Goal: Task Accomplishment & Management: Manage account settings

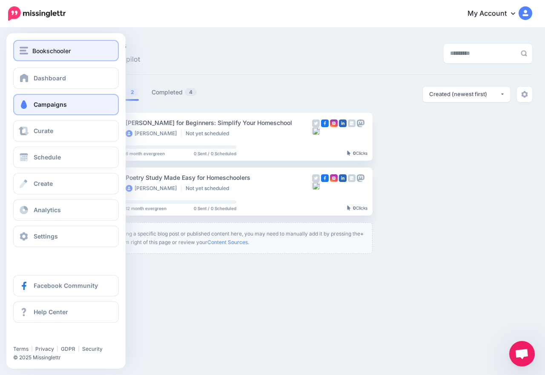
click at [47, 51] on span "Bookschooler" at bounding box center [51, 51] width 38 height 10
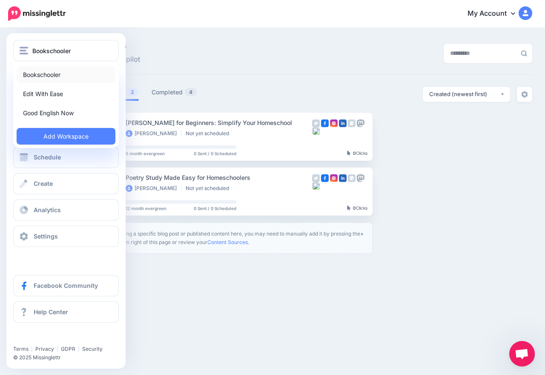
click at [50, 73] on link "Bookschooler" at bounding box center [66, 74] width 99 height 17
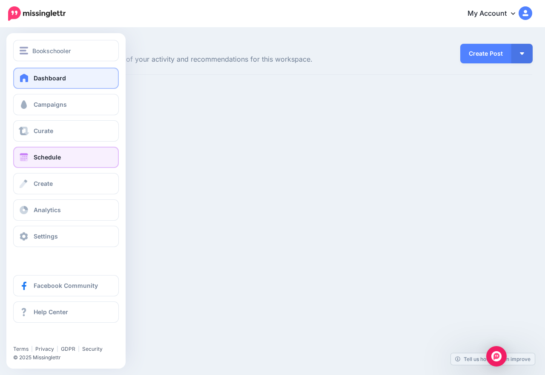
click at [43, 160] on span "Schedule" at bounding box center [47, 157] width 27 height 7
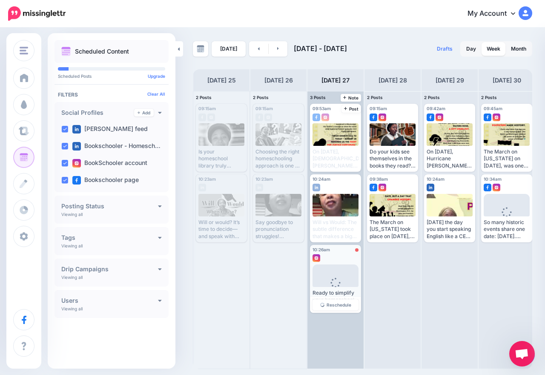
click at [331, 263] on div "10:26am Wed, August 27, 2025 10:26am Error Loading Ready to simplify your homes…" at bounding box center [335, 279] width 51 height 68
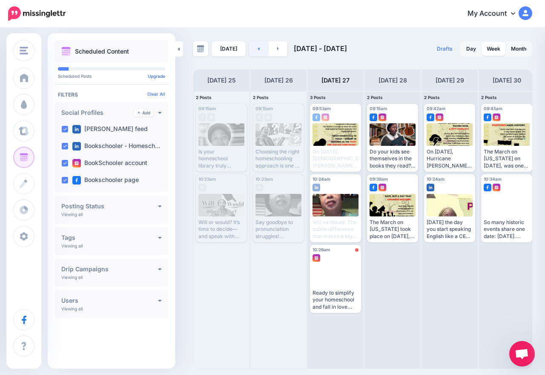
click at [250, 48] on link at bounding box center [258, 48] width 19 height 15
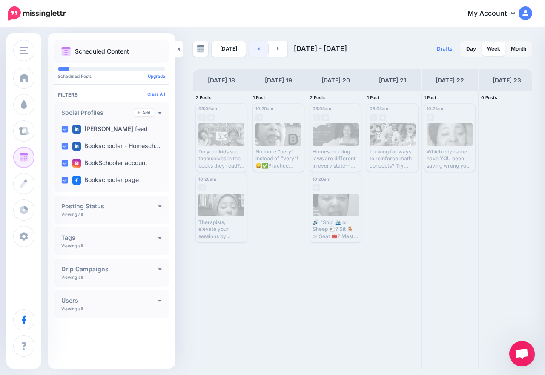
click at [257, 50] on icon at bounding box center [258, 48] width 2 height 5
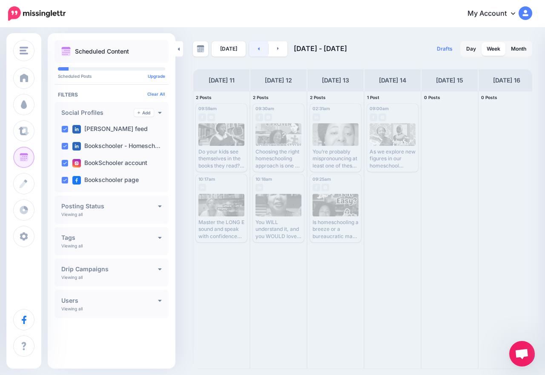
click at [259, 50] on link at bounding box center [258, 48] width 19 height 15
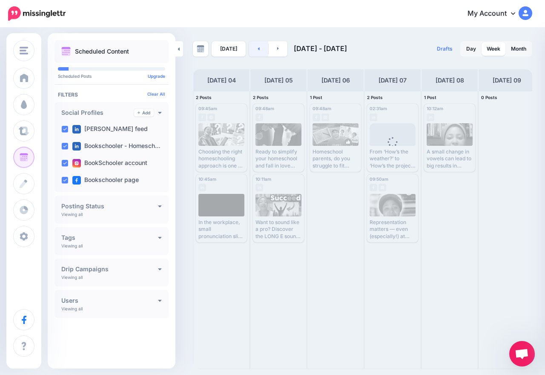
click at [260, 53] on link at bounding box center [258, 48] width 19 height 15
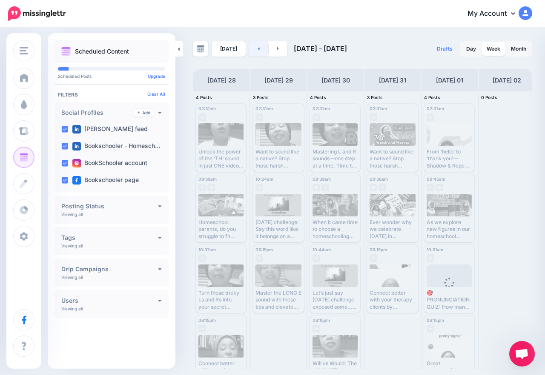
click at [252, 51] on link at bounding box center [258, 48] width 19 height 15
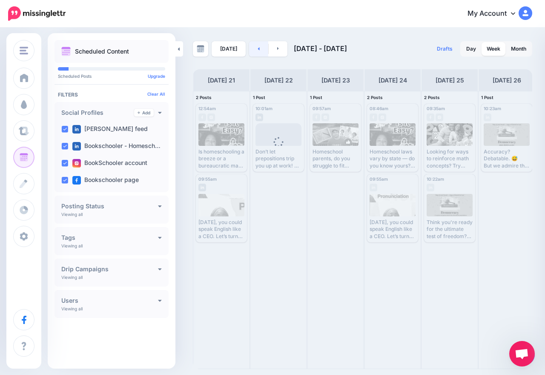
click at [258, 53] on link at bounding box center [258, 48] width 19 height 15
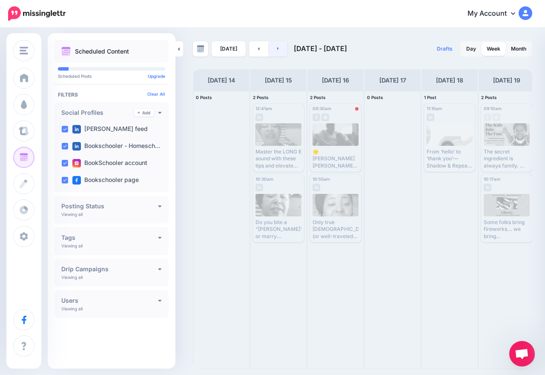
click at [277, 48] on icon at bounding box center [278, 48] width 2 height 5
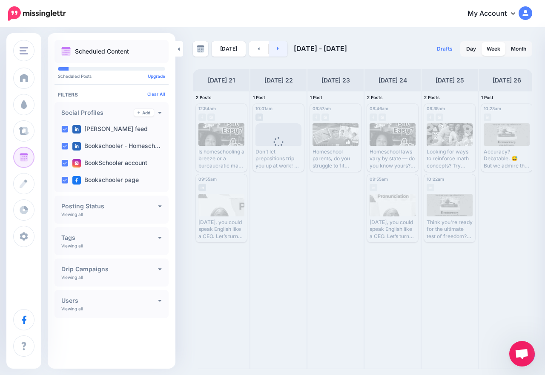
click at [277, 46] on icon at bounding box center [278, 48] width 2 height 5
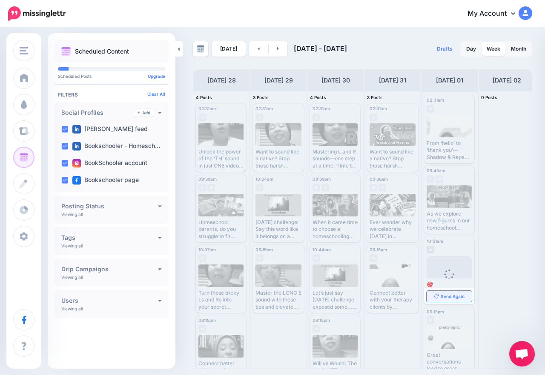
scroll to position [20, 0]
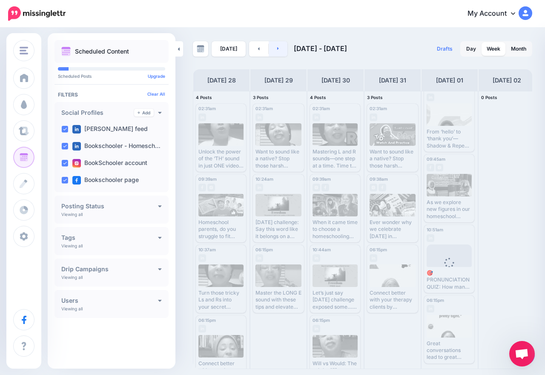
click at [277, 50] on icon at bounding box center [278, 48] width 2 height 3
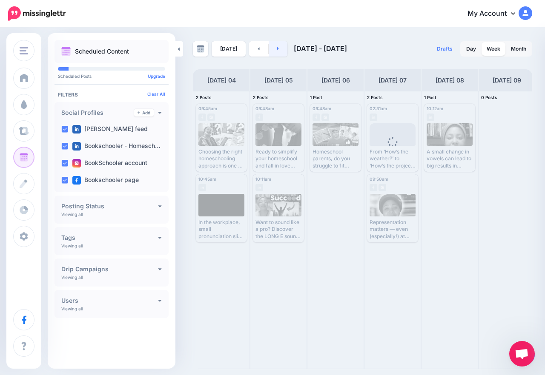
click at [277, 47] on icon at bounding box center [278, 48] width 2 height 5
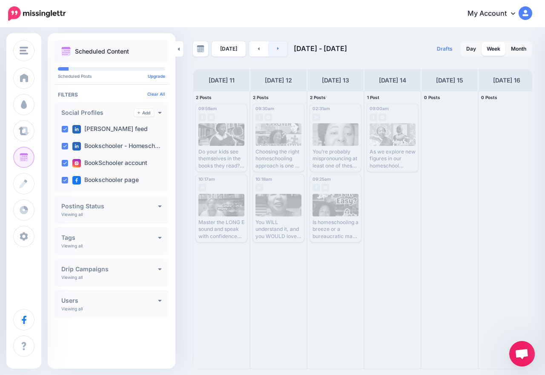
click at [277, 46] on icon at bounding box center [278, 48] width 2 height 5
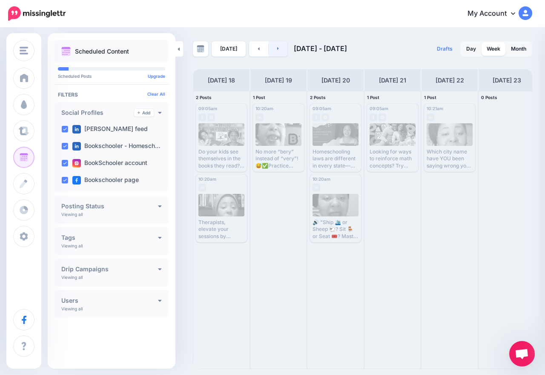
click at [280, 53] on link at bounding box center [277, 48] width 19 height 15
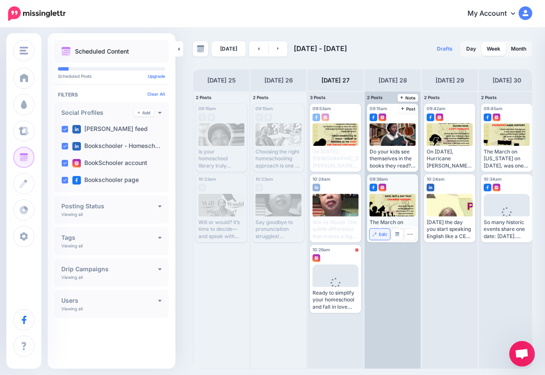
click at [376, 236] on img at bounding box center [374, 234] width 4 height 4
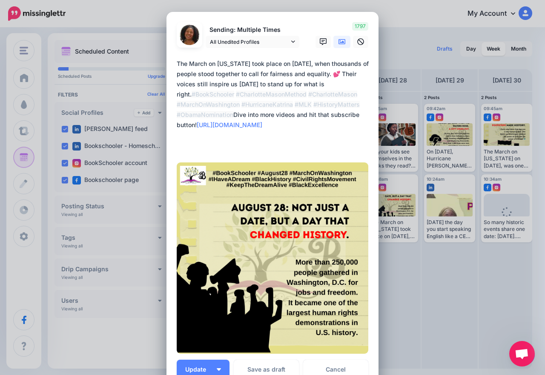
click at [219, 95] on textarea "**********" at bounding box center [275, 105] width 196 height 92
click at [177, 106] on textarea "**********" at bounding box center [275, 105] width 196 height 92
paste textarea "**********"
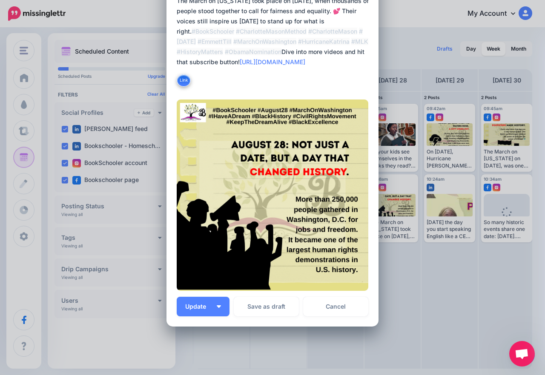
scroll to position [107, 0]
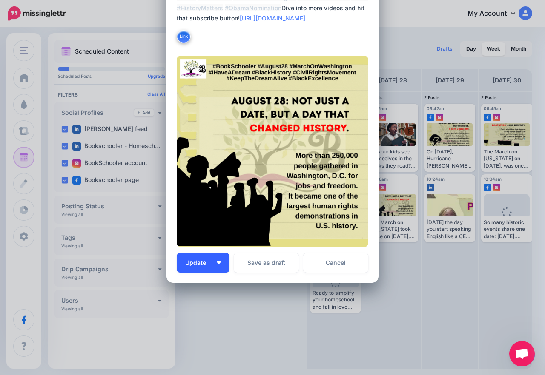
type textarea "**********"
click at [215, 258] on button "Update" at bounding box center [203, 263] width 53 height 20
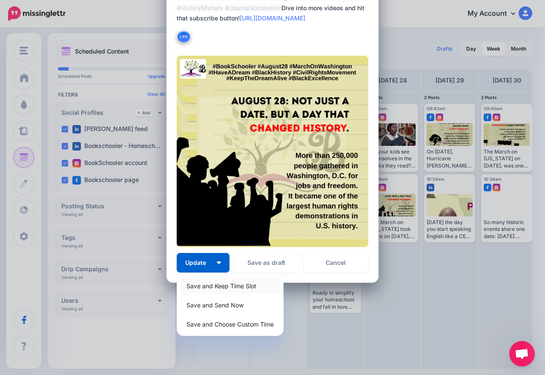
click at [203, 289] on link "Save and Keep Time Slot" at bounding box center [230, 286] width 100 height 17
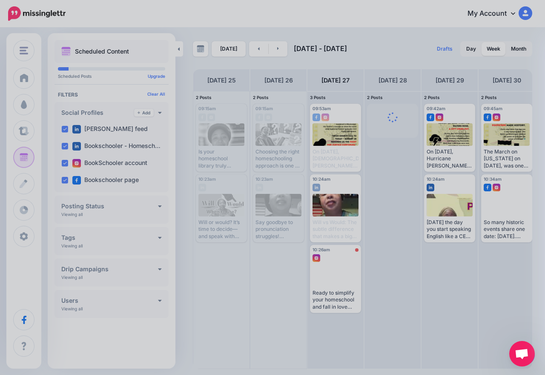
scroll to position [0, 0]
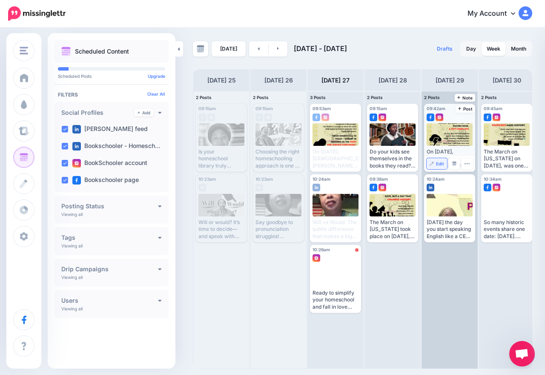
click at [436, 165] on span "Edit" at bounding box center [440, 164] width 8 height 4
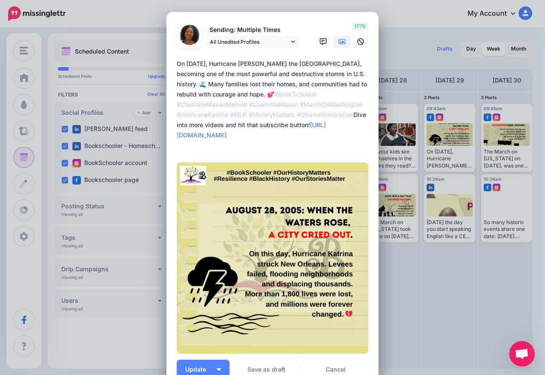
click at [177, 113] on textarea "**********" at bounding box center [275, 105] width 196 height 92
paste textarea "**********"
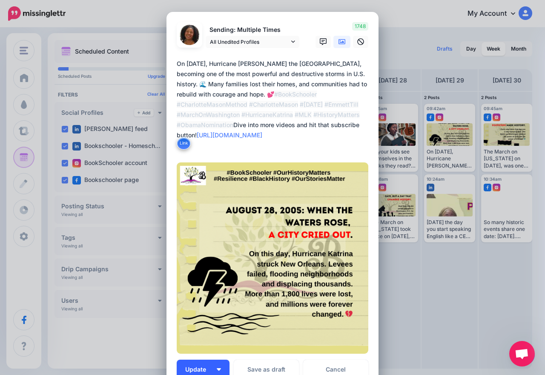
type textarea "**********"
click at [199, 368] on span "Update" at bounding box center [198, 370] width 27 height 6
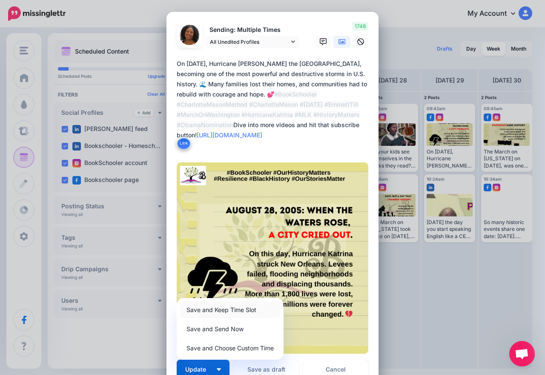
click at [219, 310] on link "Save and Keep Time Slot" at bounding box center [230, 310] width 100 height 17
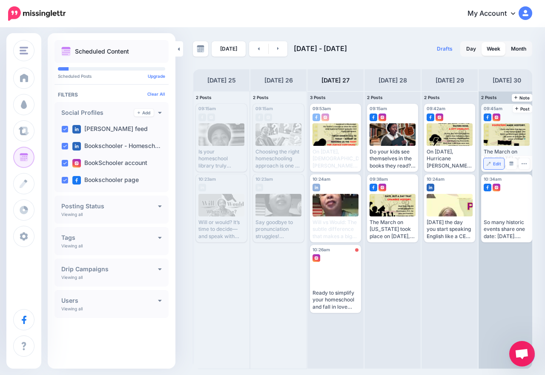
click at [497, 164] on span "Edit" at bounding box center [497, 164] width 8 height 4
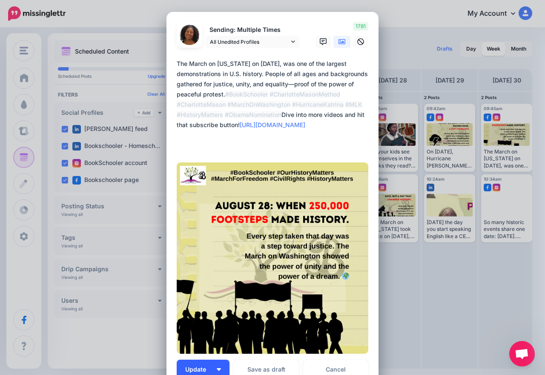
click at [214, 371] on button "Update" at bounding box center [203, 370] width 53 height 20
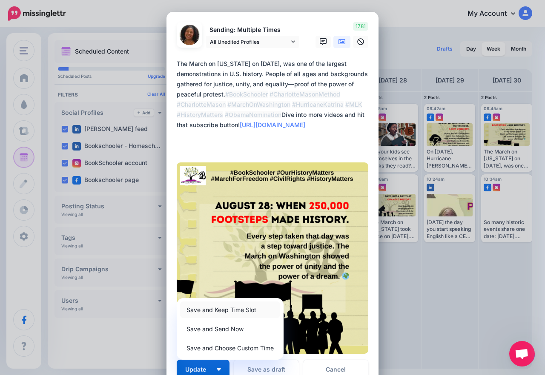
click at [214, 306] on link "Save and Keep Time Slot" at bounding box center [230, 310] width 100 height 17
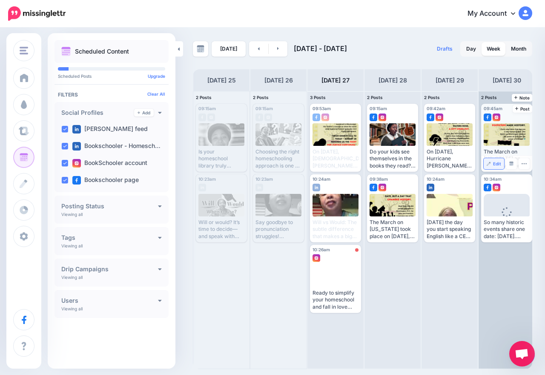
click at [493, 163] on span "Edit" at bounding box center [497, 164] width 8 height 4
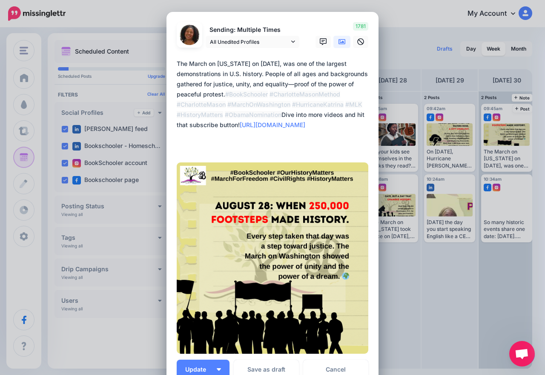
click at [173, 115] on div "Loading Sending: Multiple Times All Unedited Profiles" at bounding box center [272, 201] width 212 height 378
click at [177, 115] on textarea "**********" at bounding box center [275, 105] width 196 height 92
paste textarea "**********"
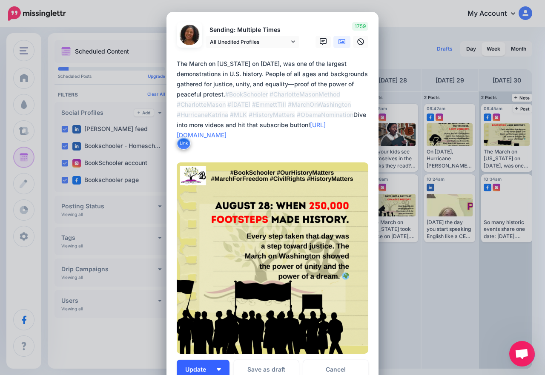
type textarea "**********"
click at [213, 370] on button "Update" at bounding box center [203, 370] width 53 height 20
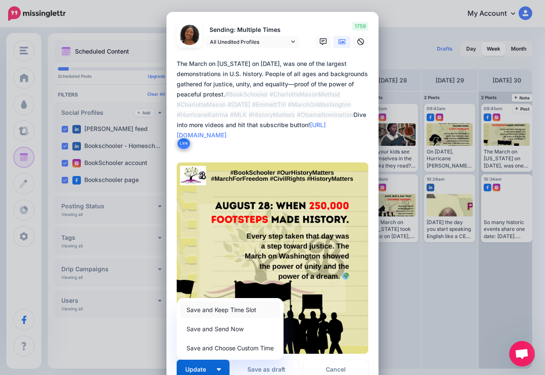
click at [219, 308] on link "Save and Keep Time Slot" at bounding box center [230, 310] width 100 height 17
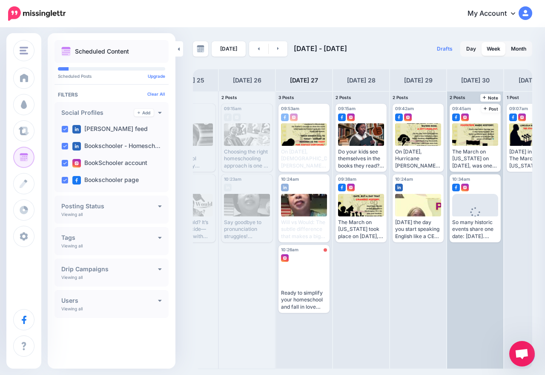
scroll to position [0, 60]
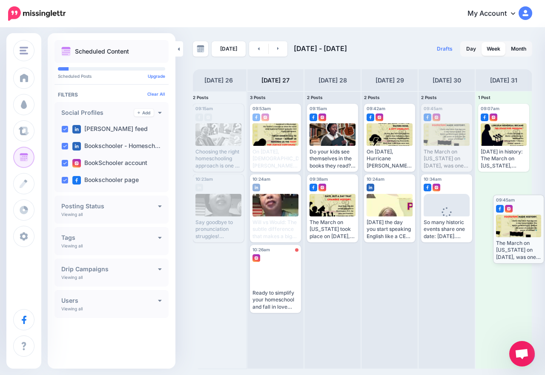
drag, startPoint x: 439, startPoint y: 143, endPoint x: 511, endPoint y: 234, distance: 115.7
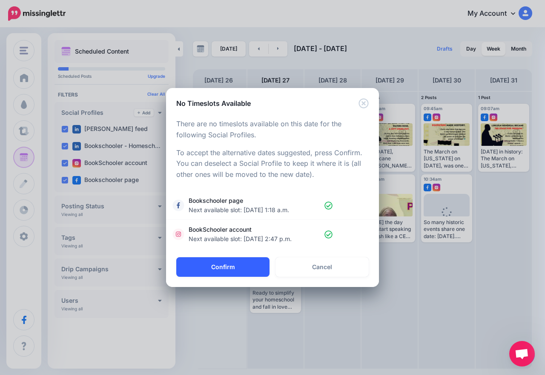
click at [258, 270] on button "Confirm" at bounding box center [222, 267] width 93 height 20
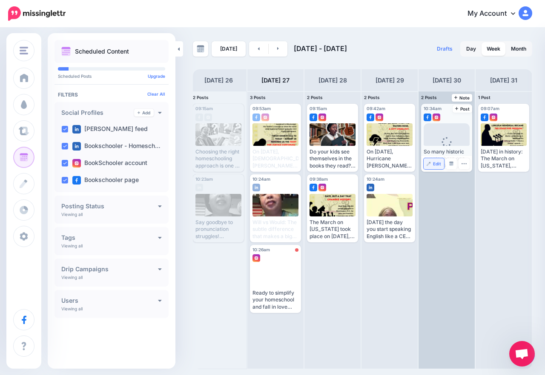
click at [431, 165] on link "Edit" at bounding box center [433, 163] width 20 height 11
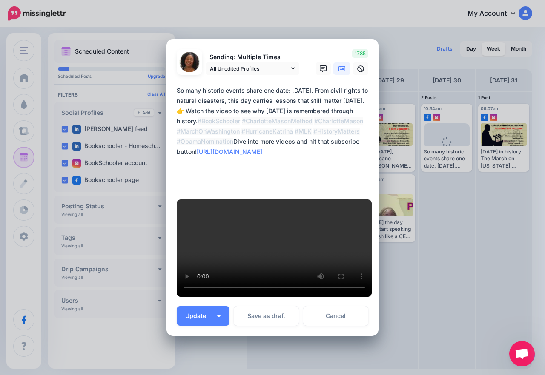
click at [177, 114] on textarea "**********" at bounding box center [275, 137] width 196 height 102
paste textarea "**********"
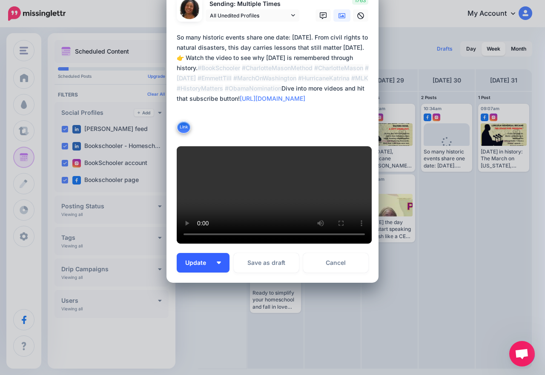
type textarea "**********"
click at [206, 262] on span "Update" at bounding box center [198, 263] width 27 height 6
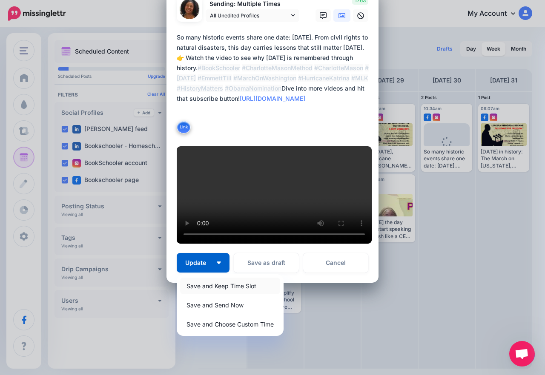
click at [218, 287] on link "Save and Keep Time Slot" at bounding box center [230, 286] width 100 height 17
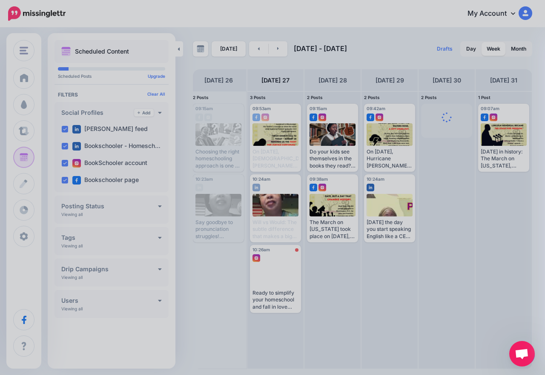
scroll to position [0, 0]
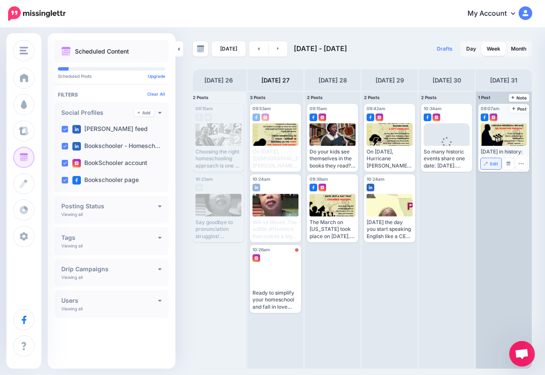
click at [484, 160] on link "Edit" at bounding box center [490, 163] width 20 height 11
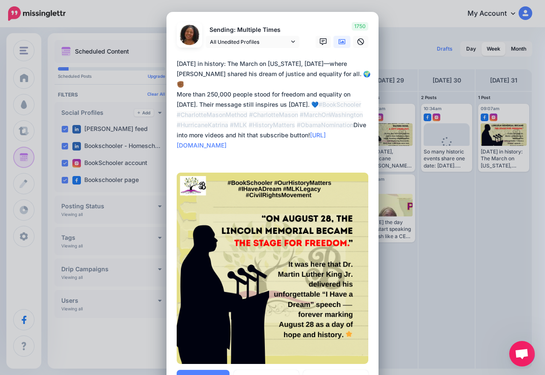
click at [177, 114] on textarea "**********" at bounding box center [275, 110] width 196 height 102
paste textarea "**********"
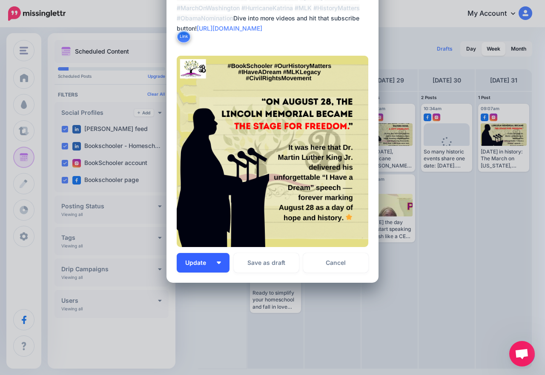
type textarea "**********"
click at [215, 260] on button "Update" at bounding box center [203, 263] width 53 height 20
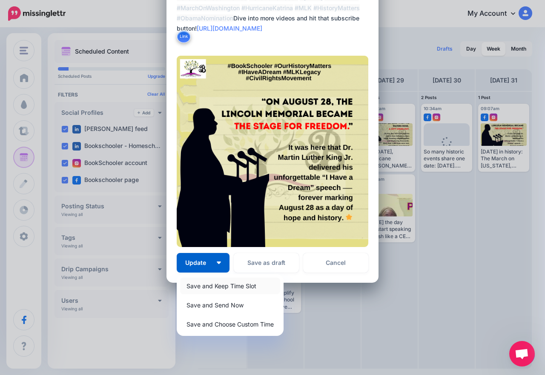
click at [222, 284] on link "Save and Keep Time Slot" at bounding box center [230, 286] width 100 height 17
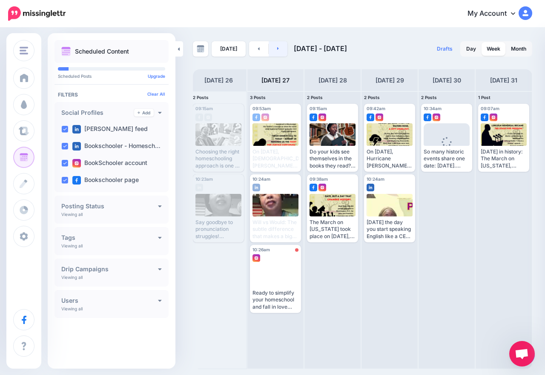
click at [277, 48] on link at bounding box center [277, 48] width 19 height 15
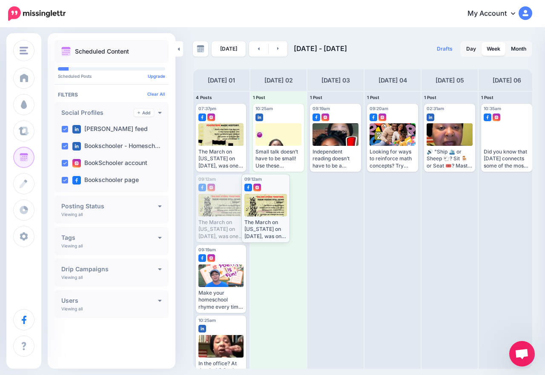
drag, startPoint x: 230, startPoint y: 203, endPoint x: 276, endPoint y: 203, distance: 45.9
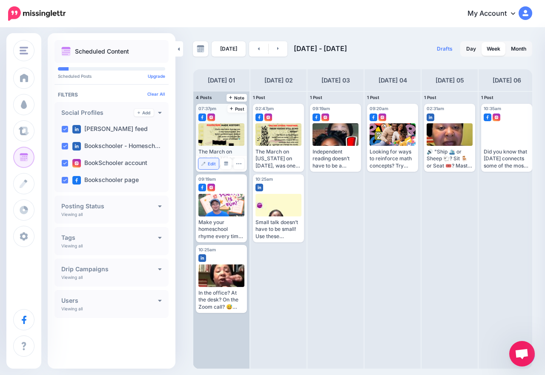
click at [207, 162] on link "Edit" at bounding box center [208, 163] width 20 height 11
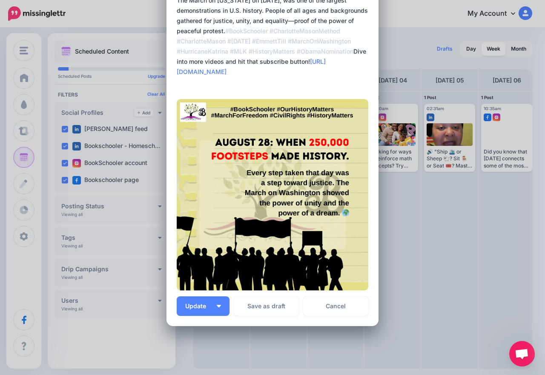
scroll to position [107, 0]
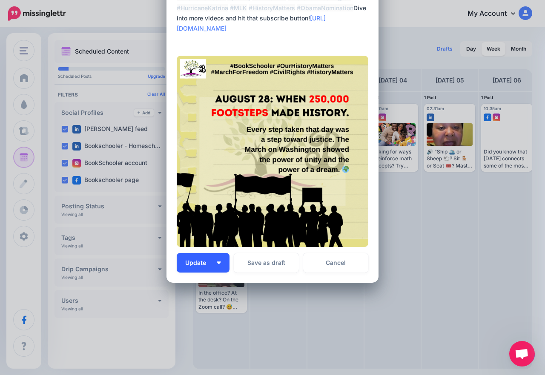
click at [218, 263] on button "Update" at bounding box center [203, 263] width 53 height 20
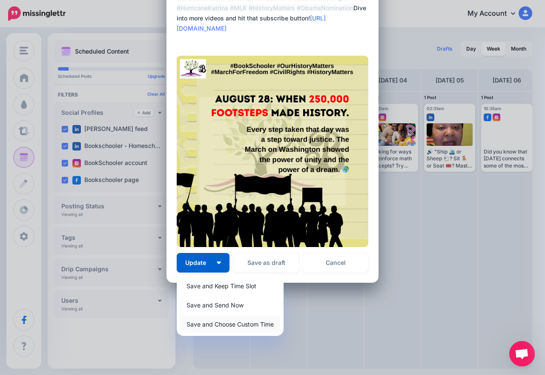
click at [230, 322] on link "Save and Choose Custom Time" at bounding box center [230, 324] width 100 height 17
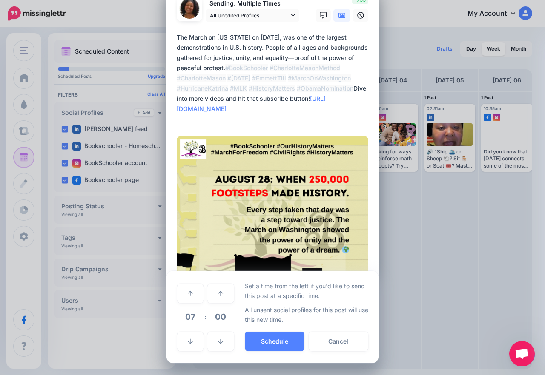
scroll to position [26, 0]
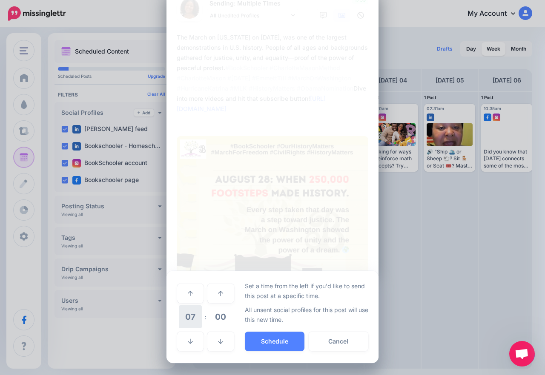
click at [189, 319] on span "07" at bounding box center [190, 316] width 23 height 23
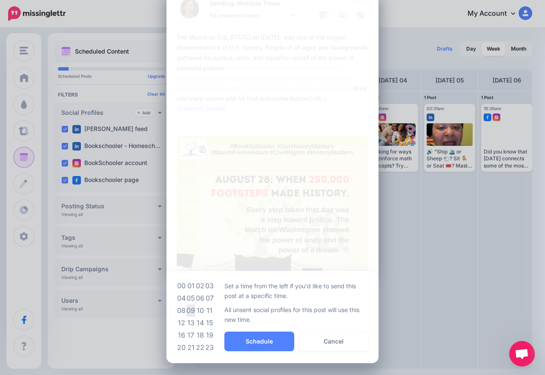
click at [191, 308] on td "09" at bounding box center [190, 311] width 9 height 12
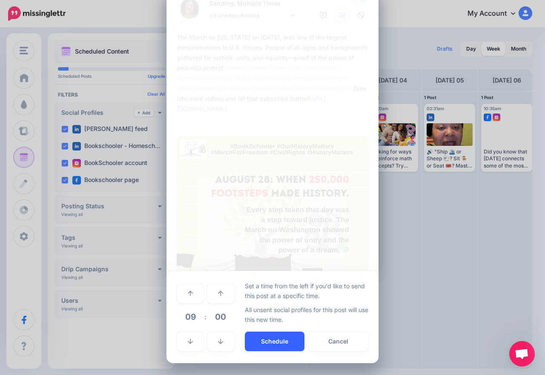
click at [253, 343] on button "Schedule" at bounding box center [275, 342] width 60 height 20
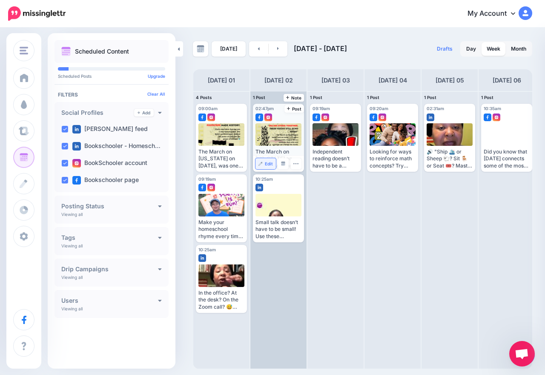
click at [270, 162] on span "Edit" at bounding box center [269, 164] width 8 height 4
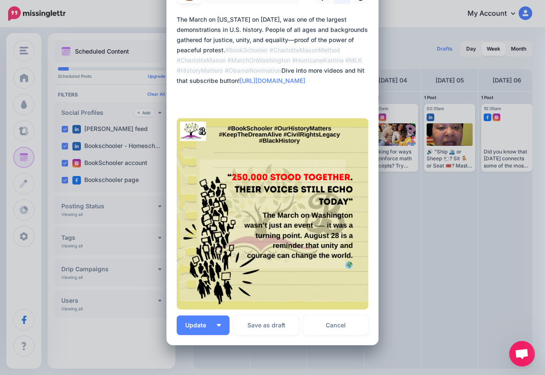
scroll to position [0, 0]
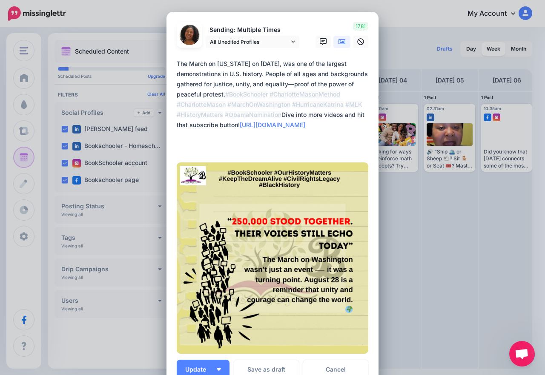
click at [177, 114] on textarea "**********" at bounding box center [275, 105] width 196 height 92
paste textarea "**********"
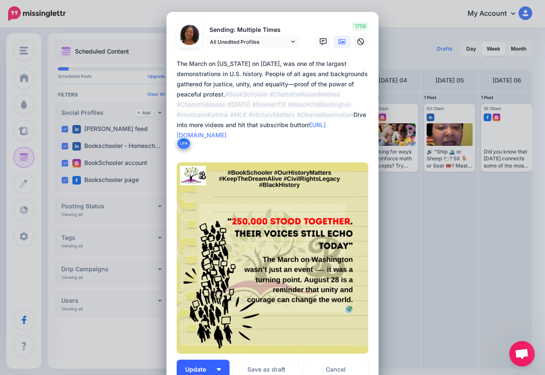
type textarea "**********"
click at [215, 365] on button "Update" at bounding box center [203, 370] width 53 height 20
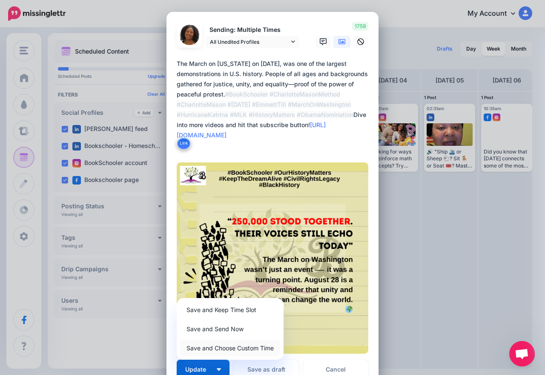
click at [235, 345] on link "Save and Choose Custom Time" at bounding box center [230, 348] width 100 height 17
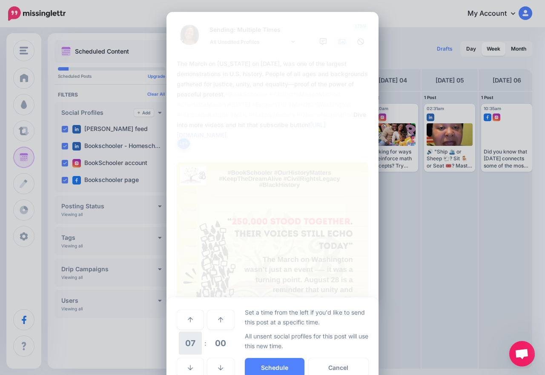
click at [191, 340] on span "07" at bounding box center [190, 343] width 23 height 23
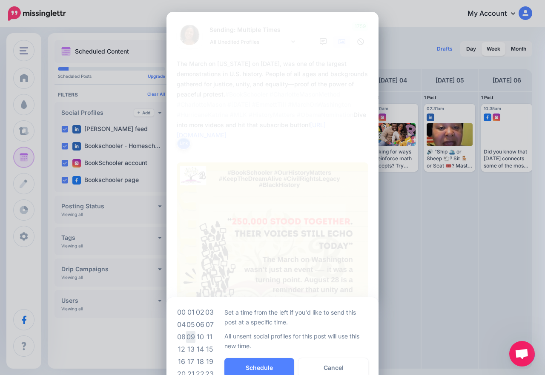
click at [191, 340] on td "09" at bounding box center [190, 337] width 9 height 12
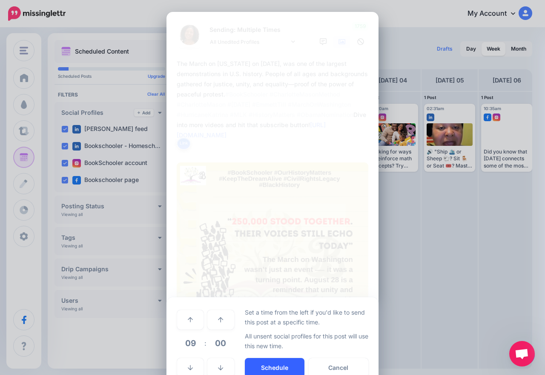
click at [259, 365] on button "Schedule" at bounding box center [275, 368] width 60 height 20
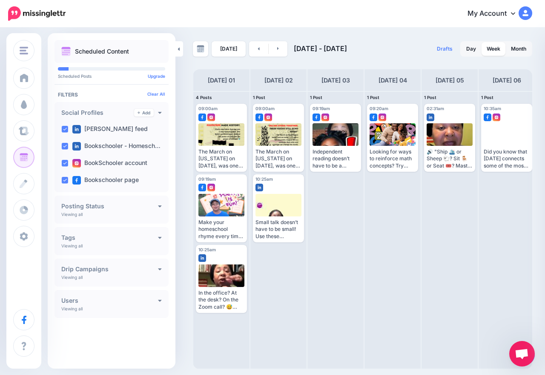
click at [253, 41] on div "[DATE] [DATE] - [DATE] Drafts 0 Day Week Month PRO TIP" at bounding box center [272, 199] width 545 height 341
click at [258, 51] on link at bounding box center [258, 48] width 19 height 15
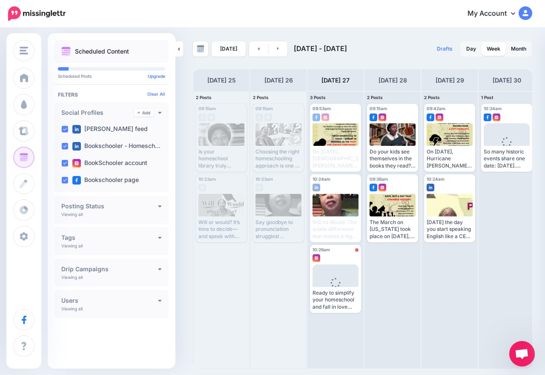
click at [43, 9] on img at bounding box center [36, 13] width 57 height 14
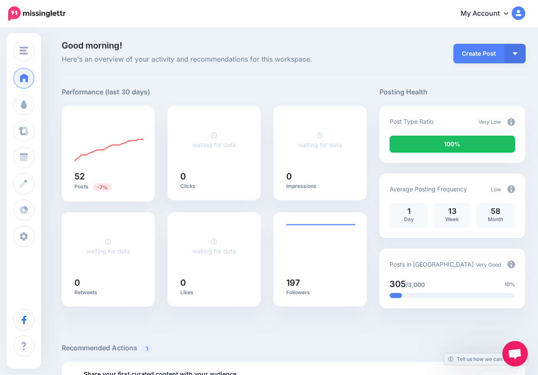
click at [508, 11] on icon at bounding box center [506, 13] width 4 height 7
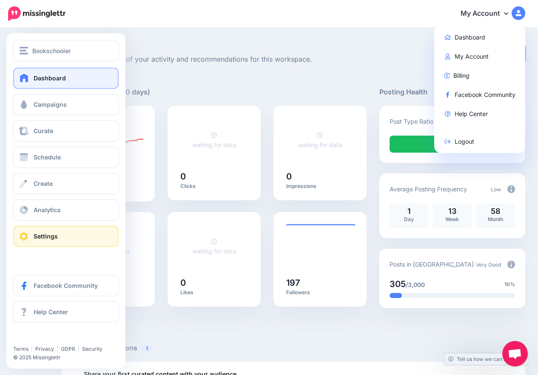
click at [55, 236] on span "Settings" at bounding box center [46, 236] width 24 height 7
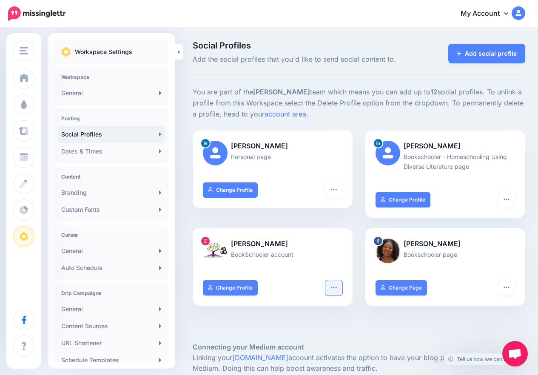
click at [337, 288] on icon "button" at bounding box center [334, 287] width 7 height 7
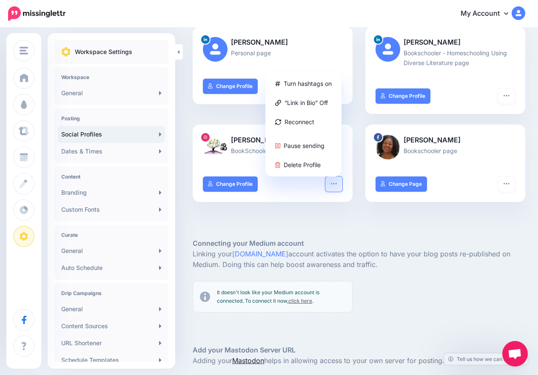
scroll to position [142, 0]
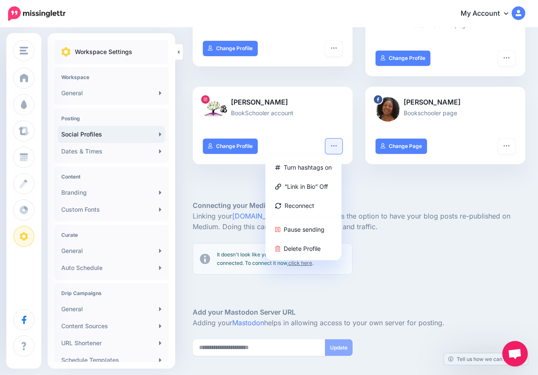
click at [380, 294] on div at bounding box center [359, 295] width 333 height 26
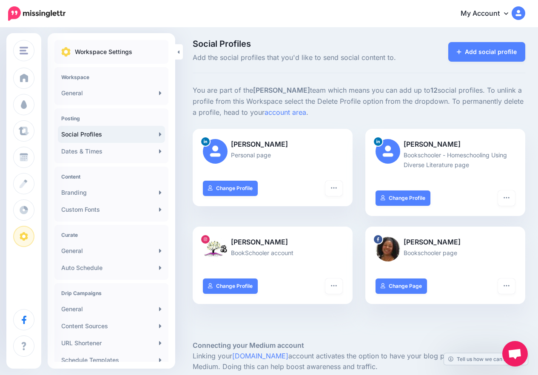
scroll to position [0, 0]
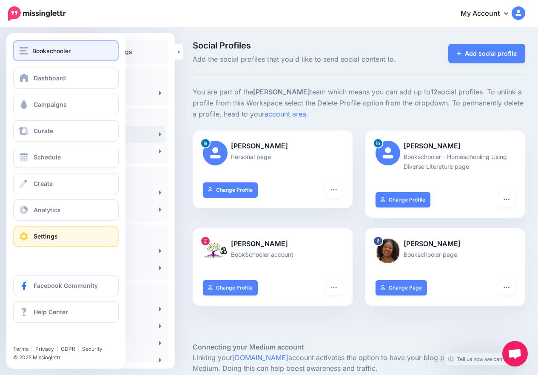
click at [49, 54] on span "Bookschooler" at bounding box center [51, 51] width 38 height 10
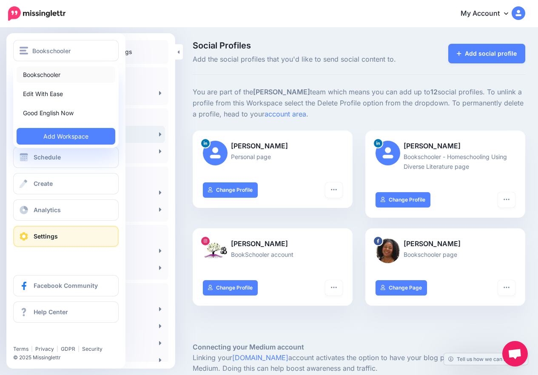
click at [52, 72] on link "Bookschooler" at bounding box center [66, 74] width 99 height 17
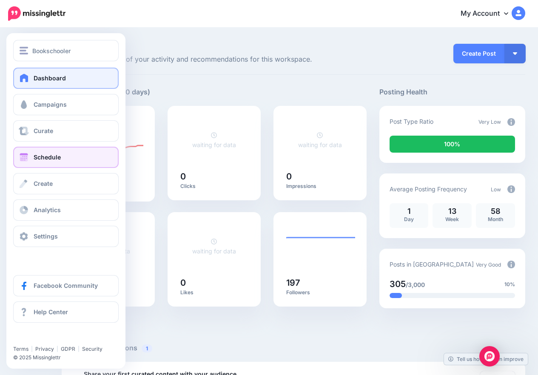
click at [47, 158] on span "Schedule" at bounding box center [47, 157] width 27 height 7
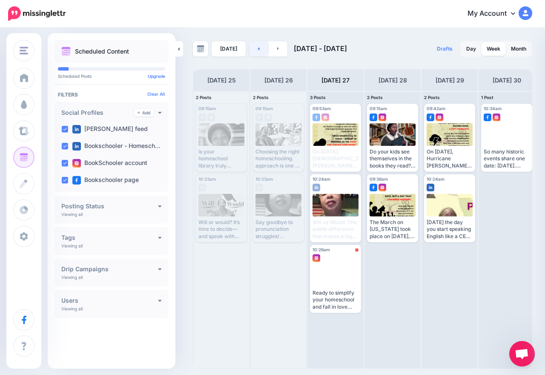
click at [260, 47] on link at bounding box center [258, 48] width 19 height 15
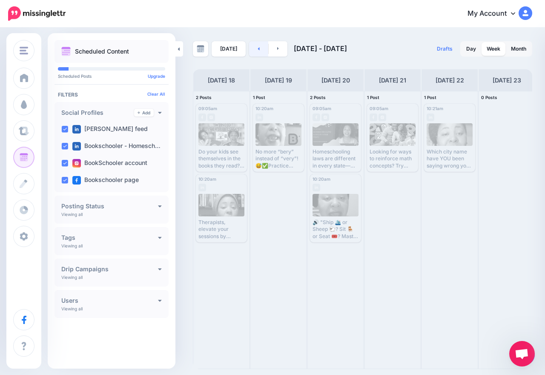
click at [260, 47] on link at bounding box center [258, 48] width 19 height 15
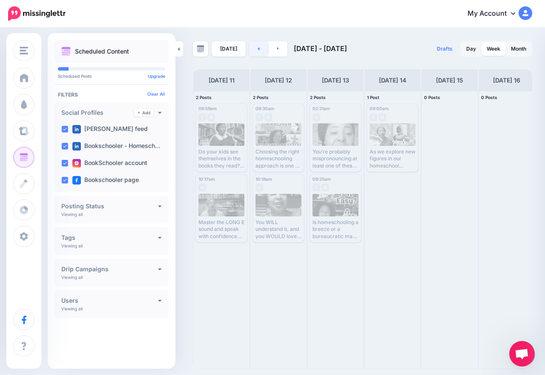
click at [260, 47] on link at bounding box center [258, 48] width 19 height 15
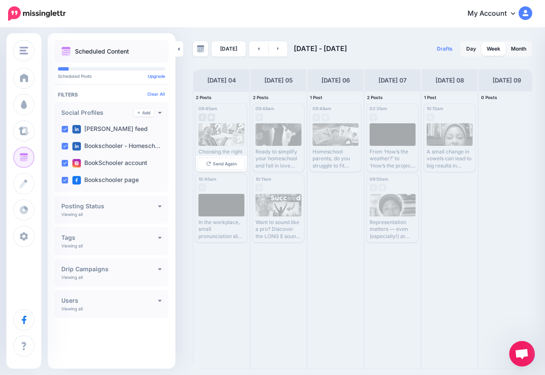
click at [221, 118] on div at bounding box center [221, 115] width 46 height 8
click at [256, 52] on link at bounding box center [258, 48] width 19 height 15
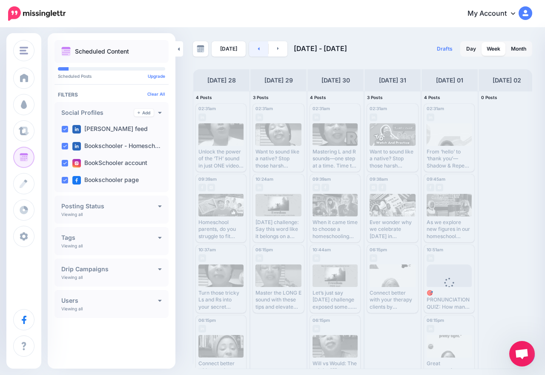
click at [256, 52] on link at bounding box center [258, 48] width 19 height 15
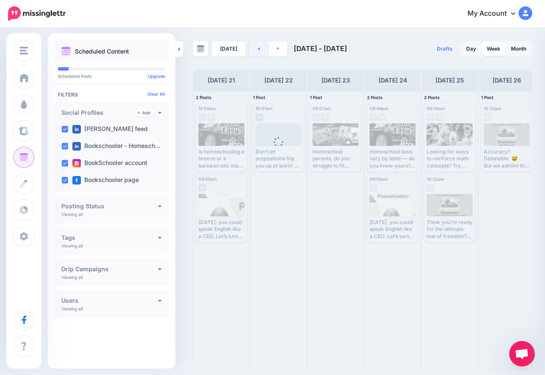
click at [256, 52] on link at bounding box center [258, 48] width 19 height 15
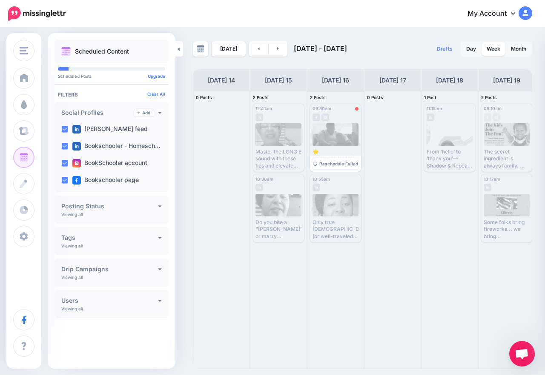
click at [349, 123] on div "09:30am [DATE] 09:30am Error 🌟 [PERSON_NAME] [PERSON_NAME] taught us that chang…" at bounding box center [335, 138] width 51 height 68
click at [338, 160] on link "Reschedule Failed" at bounding box center [335, 163] width 46 height 11
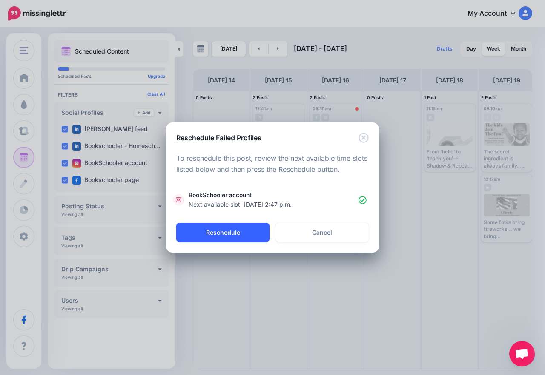
click at [242, 231] on button "Reschedule" at bounding box center [222, 233] width 93 height 20
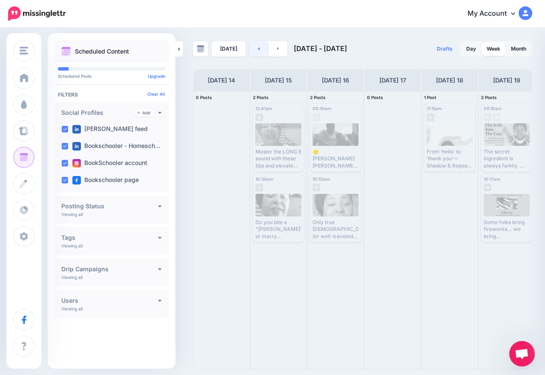
click at [254, 48] on link at bounding box center [258, 48] width 19 height 15
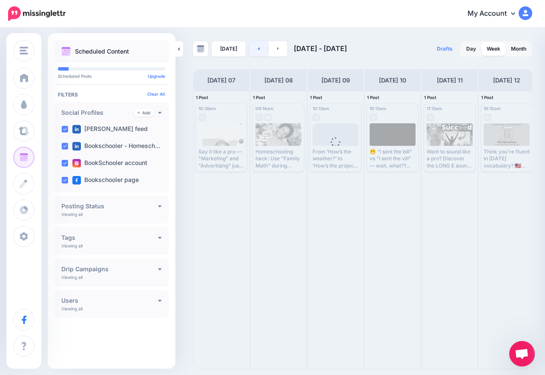
click at [254, 48] on link at bounding box center [258, 48] width 19 height 15
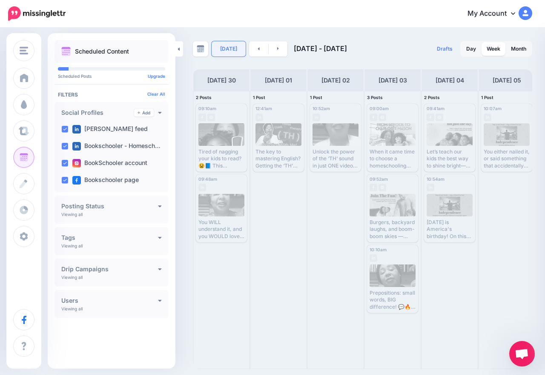
click at [228, 50] on link "[DATE]" at bounding box center [228, 48] width 34 height 15
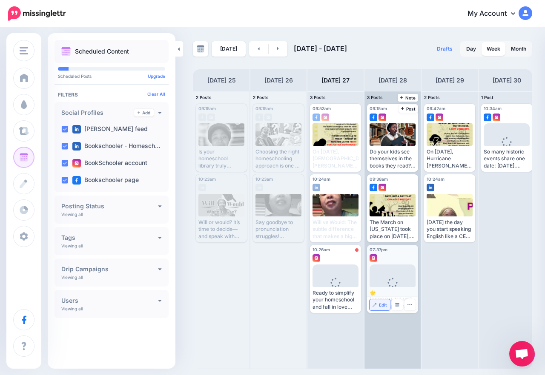
click at [382, 304] on span "Edit" at bounding box center [383, 305] width 8 height 4
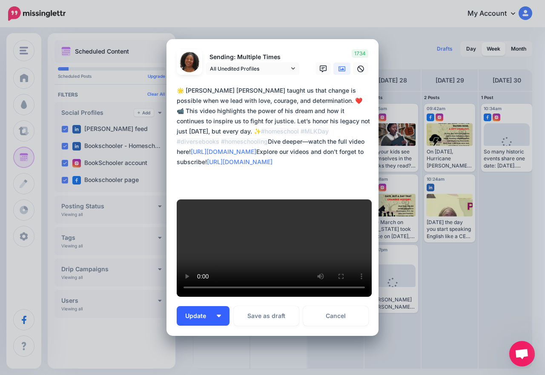
click at [217, 306] on button "Update" at bounding box center [203, 316] width 53 height 20
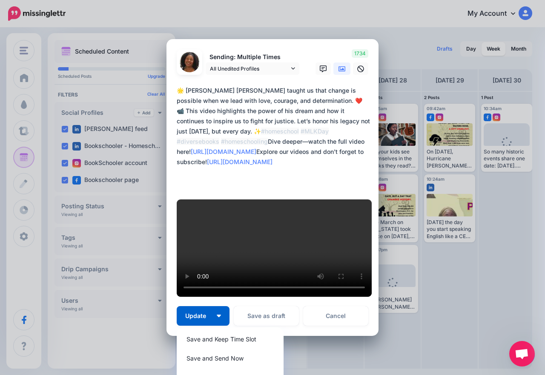
click at [440, 254] on div "Edit Post Loading Sending: Multiple Times All Unedited Profiles" at bounding box center [272, 187] width 545 height 375
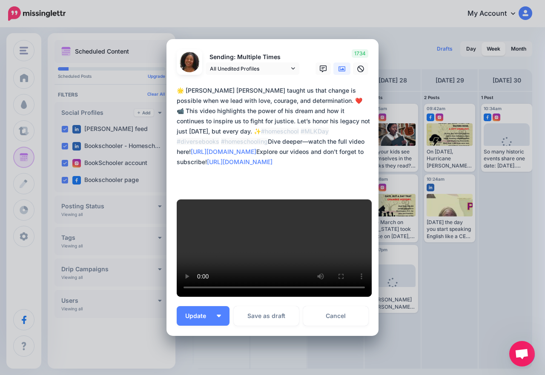
drag, startPoint x: 334, startPoint y: 301, endPoint x: 369, endPoint y: 296, distance: 35.2
click at [333, 306] on link "Cancel" at bounding box center [335, 316] width 65 height 20
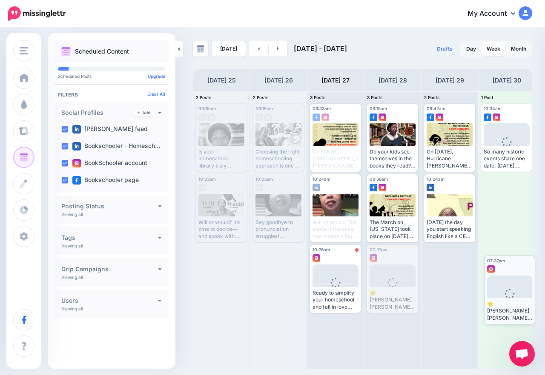
drag, startPoint x: 401, startPoint y: 274, endPoint x: 518, endPoint y: 285, distance: 117.5
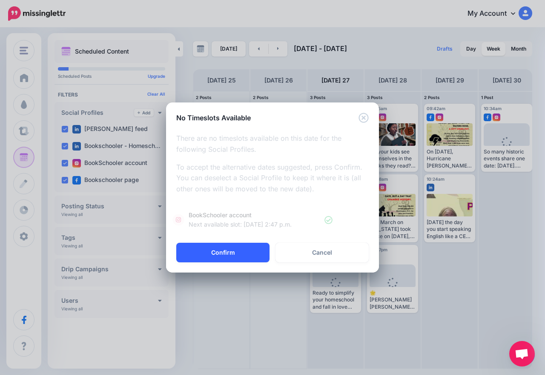
click at [228, 254] on button "Confirm" at bounding box center [222, 253] width 93 height 20
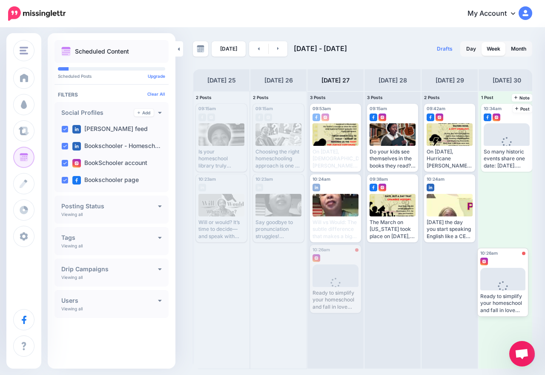
drag, startPoint x: 335, startPoint y: 277, endPoint x: 498, endPoint y: 276, distance: 162.9
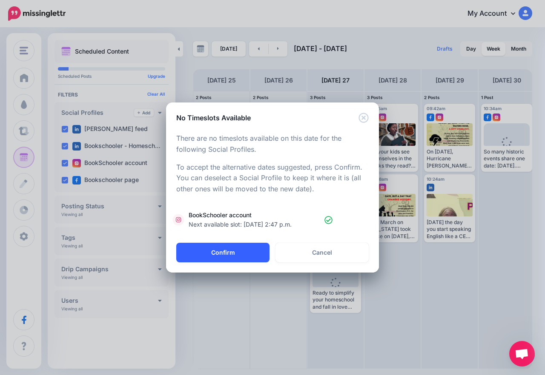
click at [214, 257] on button "Confirm" at bounding box center [222, 253] width 93 height 20
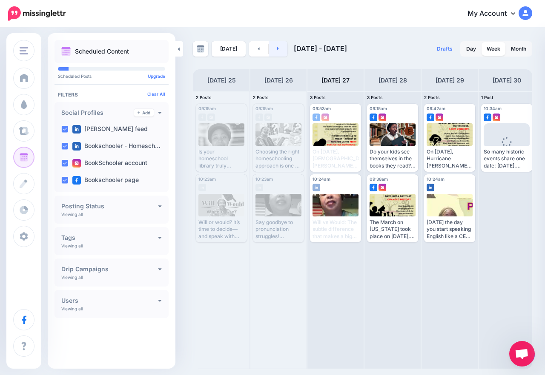
click at [277, 48] on icon at bounding box center [278, 48] width 2 height 5
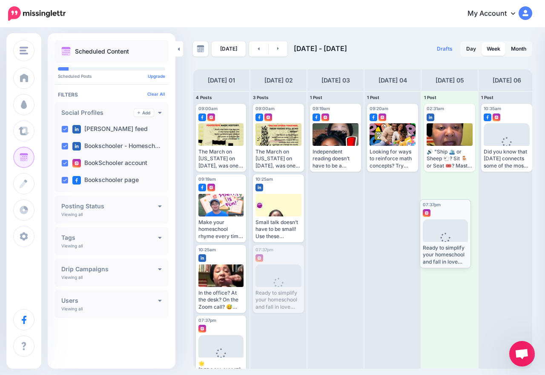
drag, startPoint x: 285, startPoint y: 274, endPoint x: 456, endPoint y: 226, distance: 176.7
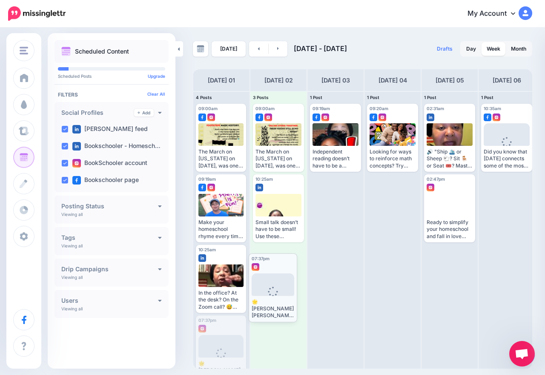
drag, startPoint x: 213, startPoint y: 339, endPoint x: 271, endPoint y: 274, distance: 87.1
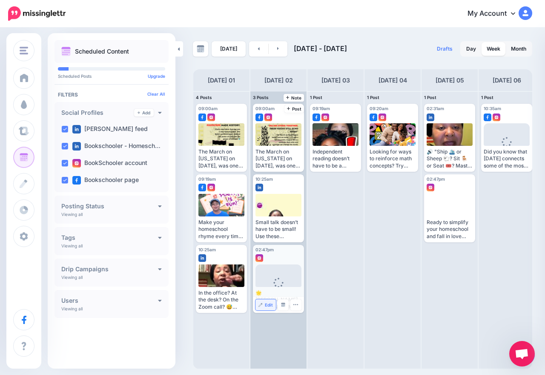
click at [261, 306] on img at bounding box center [260, 305] width 4 height 4
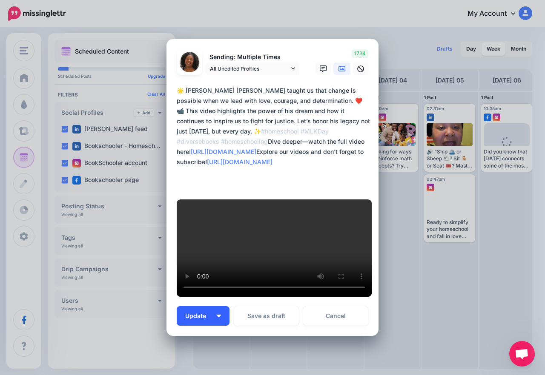
click at [222, 306] on button "Update" at bounding box center [203, 316] width 53 height 20
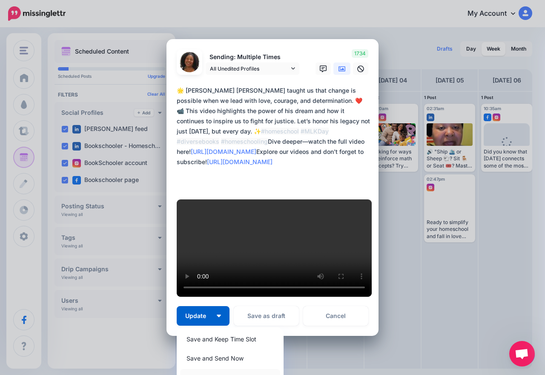
click at [222, 369] on link "Save and Choose Custom Time" at bounding box center [230, 377] width 100 height 17
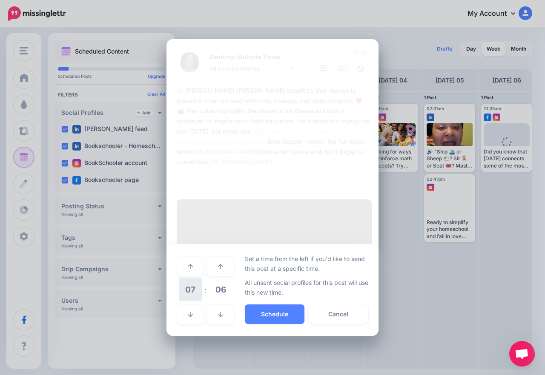
click at [194, 278] on span "07" at bounding box center [190, 289] width 23 height 23
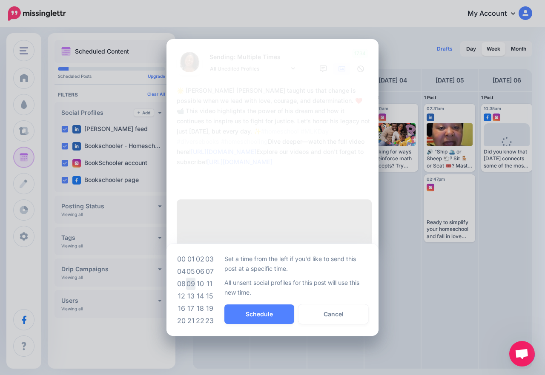
click at [192, 278] on td "09" at bounding box center [190, 284] width 9 height 12
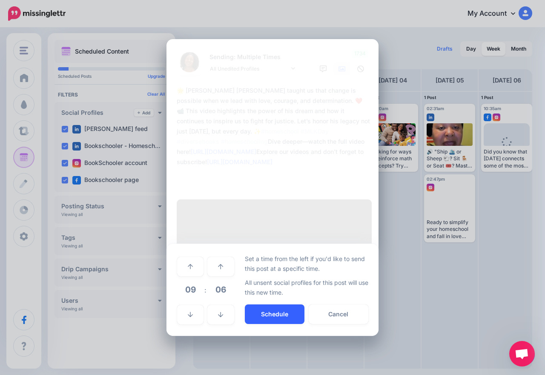
click at [251, 305] on button "Schedule" at bounding box center [275, 315] width 60 height 20
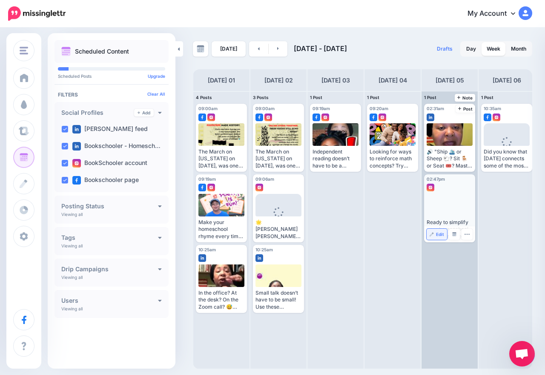
click at [439, 234] on span "Edit" at bounding box center [440, 234] width 8 height 4
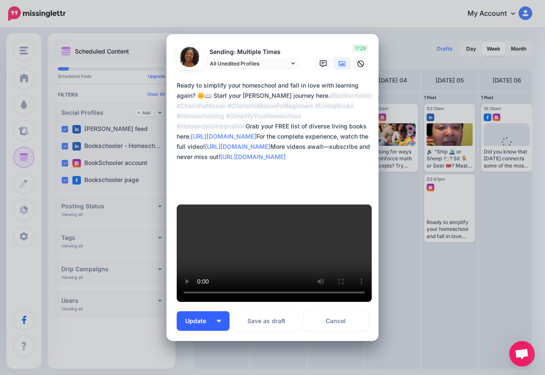
click at [209, 318] on span "Update" at bounding box center [198, 321] width 27 height 6
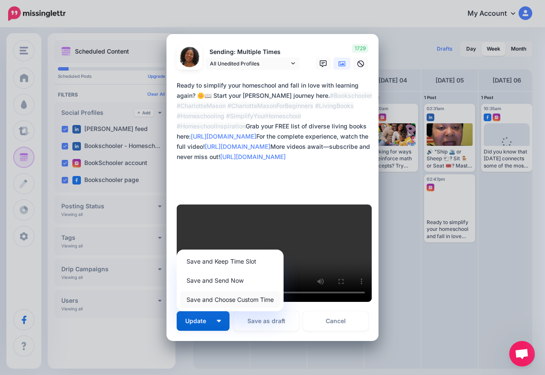
click at [225, 291] on link "Save and Choose Custom Time" at bounding box center [230, 299] width 100 height 17
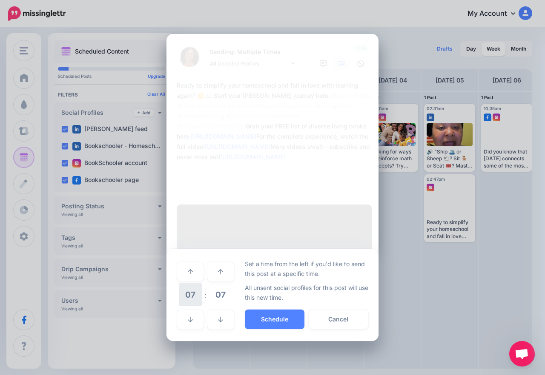
click at [197, 283] on span "07" at bounding box center [190, 294] width 23 height 23
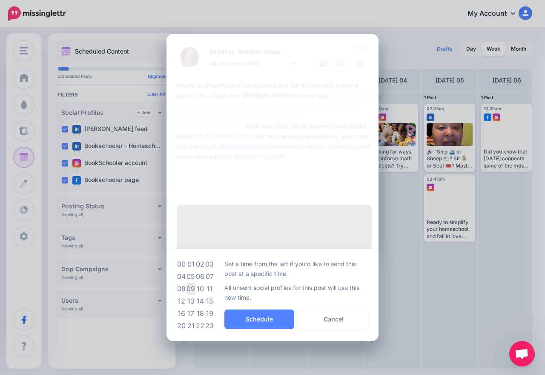
click at [194, 283] on td "09" at bounding box center [190, 289] width 9 height 12
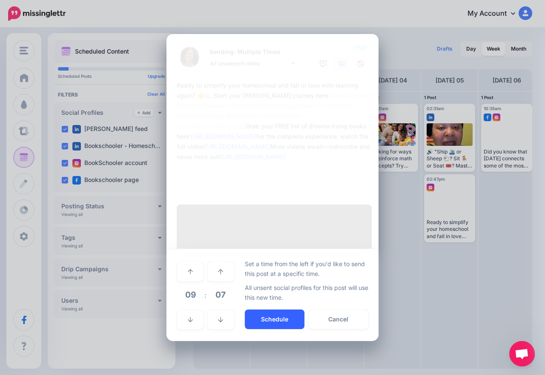
click at [255, 310] on button "Schedule" at bounding box center [275, 320] width 60 height 20
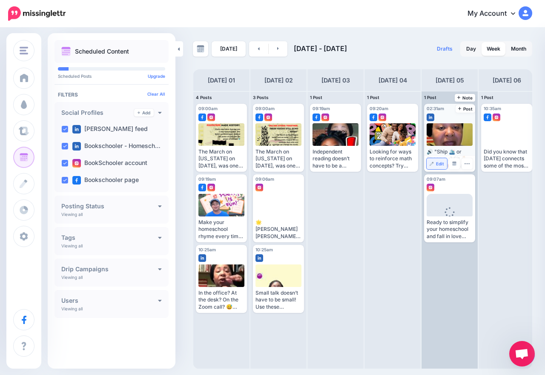
click at [436, 164] on span "Edit" at bounding box center [440, 164] width 8 height 4
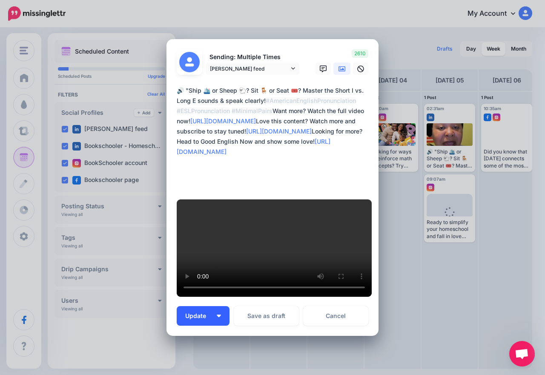
click at [201, 313] on span "Update" at bounding box center [198, 316] width 27 height 6
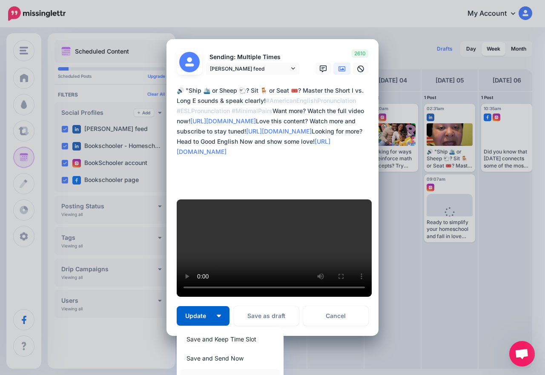
click at [213, 369] on link "Save and Choose Custom Time" at bounding box center [230, 377] width 100 height 17
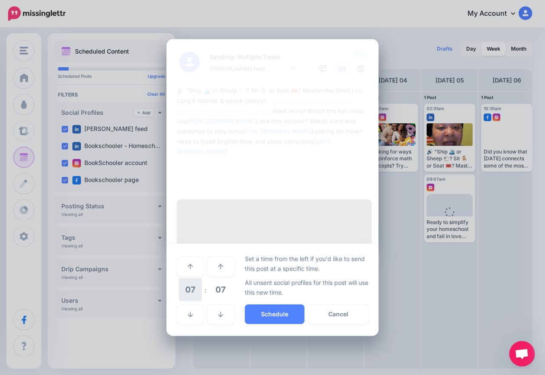
click at [196, 278] on span "07" at bounding box center [190, 289] width 23 height 23
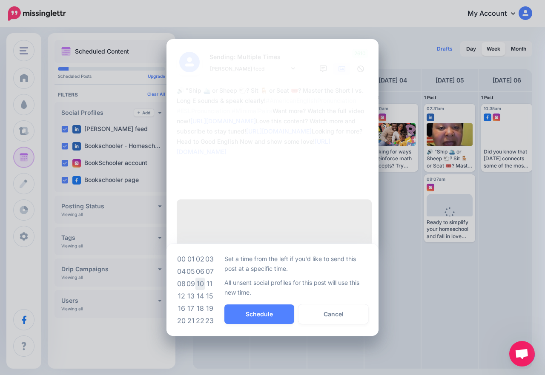
click at [197, 278] on td "10" at bounding box center [199, 284] width 9 height 12
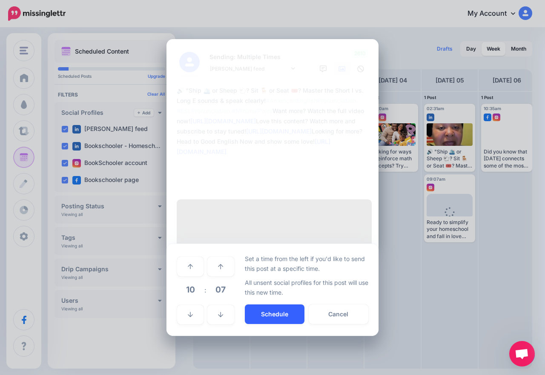
click at [254, 305] on button "Schedule" at bounding box center [275, 315] width 60 height 20
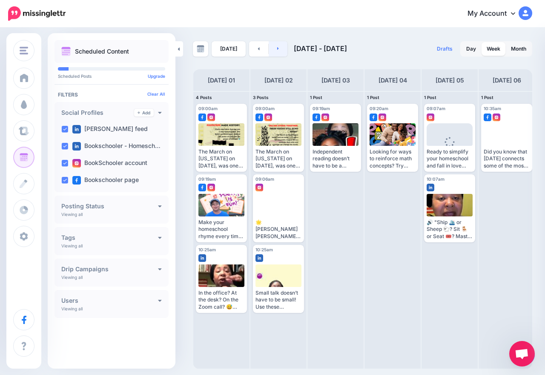
click at [274, 52] on link at bounding box center [277, 48] width 19 height 15
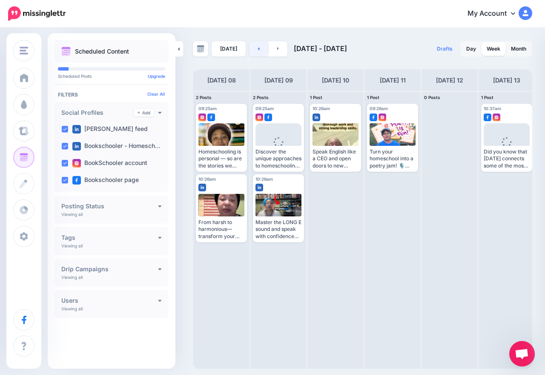
click at [255, 51] on link at bounding box center [258, 48] width 19 height 15
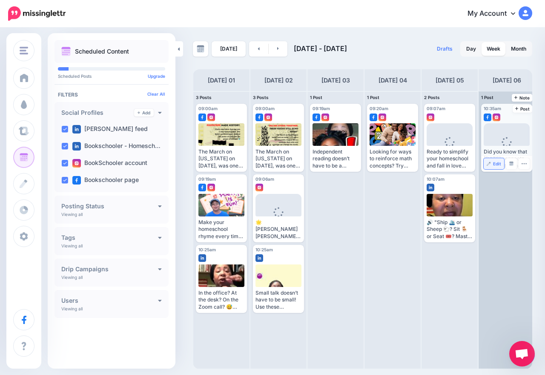
click at [494, 164] on span "Edit" at bounding box center [497, 164] width 8 height 4
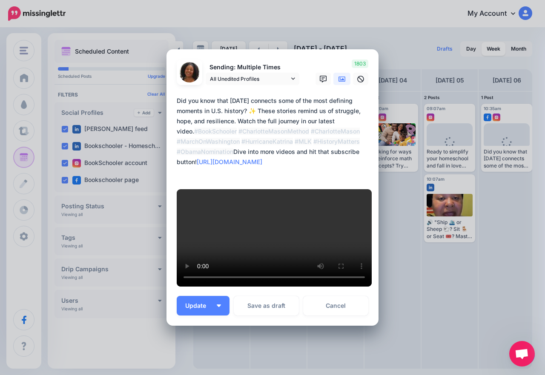
click at [177, 162] on textarea "**********" at bounding box center [275, 137] width 196 height 82
paste textarea "**********"
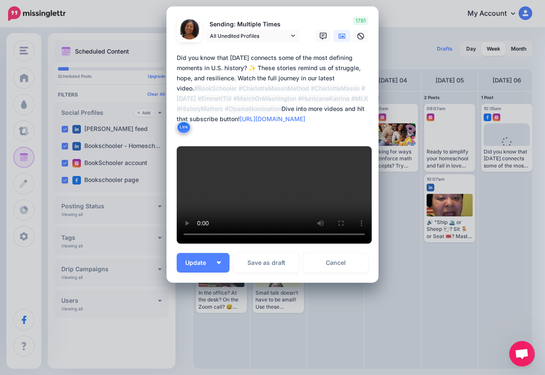
scroll to position [255, 0]
type textarea "**********"
click at [219, 259] on button "Update" at bounding box center [203, 263] width 53 height 20
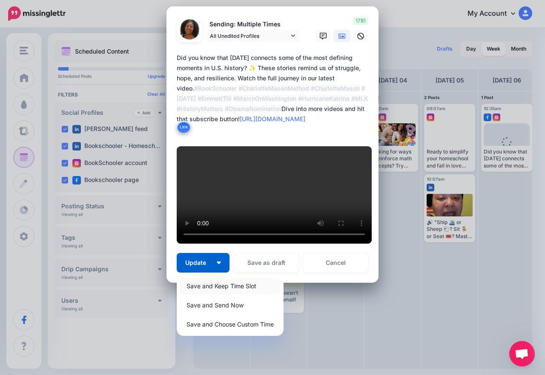
click at [221, 286] on link "Save and Keep Time Slot" at bounding box center [230, 286] width 100 height 17
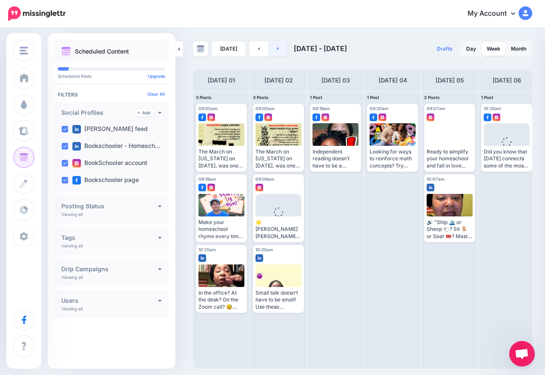
click at [280, 51] on link at bounding box center [277, 48] width 19 height 15
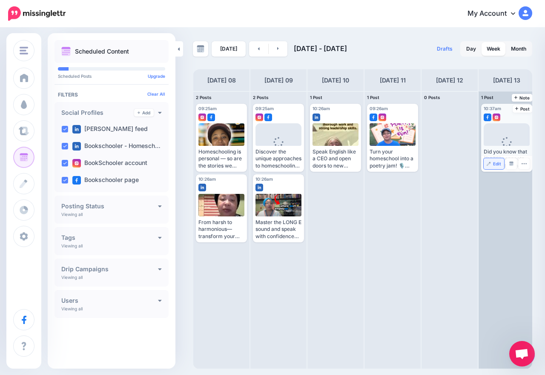
click at [498, 166] on link "Edit" at bounding box center [493, 163] width 20 height 11
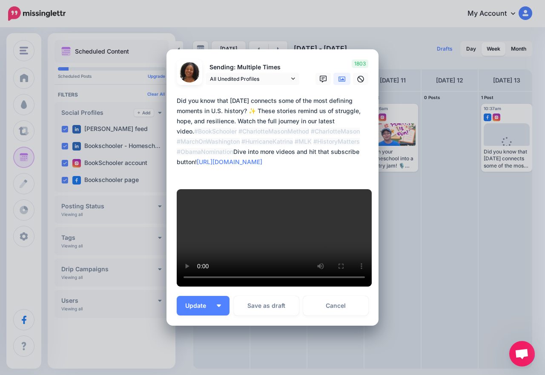
click at [177, 159] on form "Sending: Multiple Times All Unedited Profiles" at bounding box center [272, 175] width 191 height 231
paste textarea "**********"
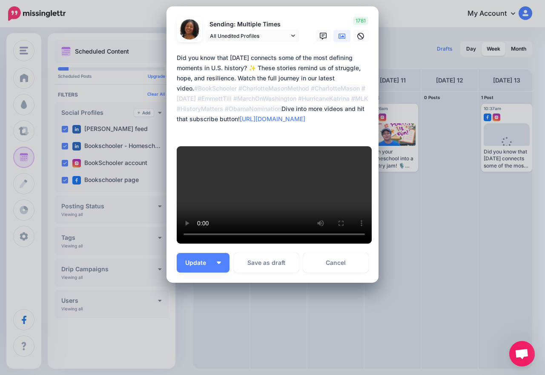
scroll to position [255, 0]
type textarea "**********"
click at [217, 263] on img "button" at bounding box center [219, 263] width 4 height 3
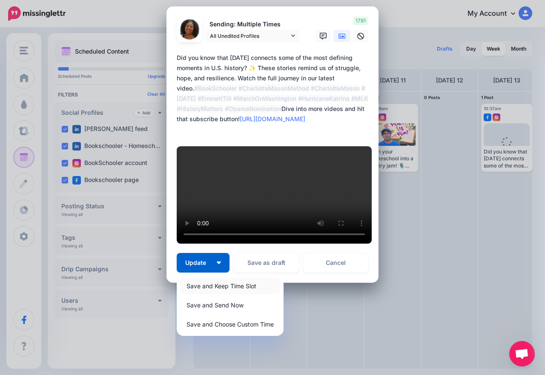
click at [217, 288] on link "Save and Keep Time Slot" at bounding box center [230, 286] width 100 height 17
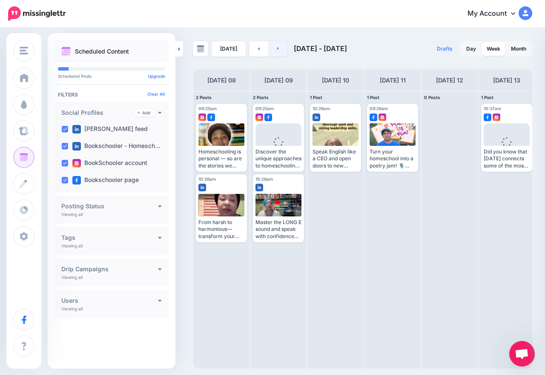
click at [277, 48] on icon at bounding box center [278, 48] width 2 height 5
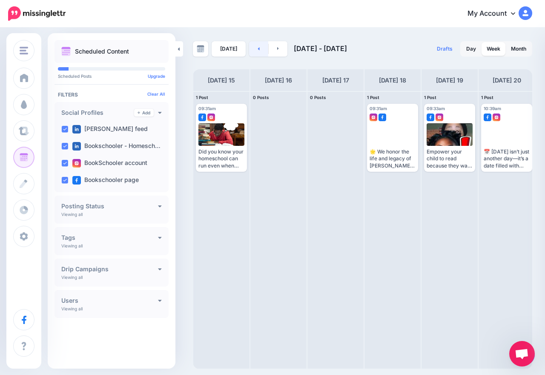
click at [255, 51] on link at bounding box center [258, 48] width 19 height 15
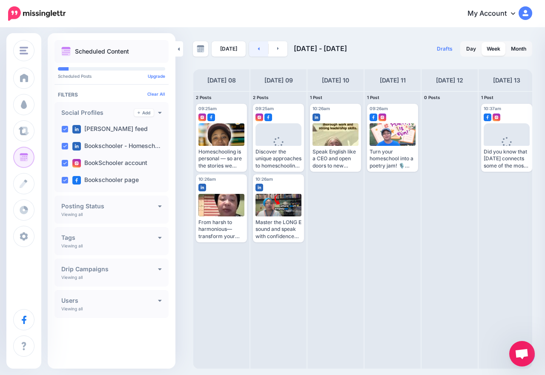
click at [255, 51] on link at bounding box center [258, 48] width 19 height 15
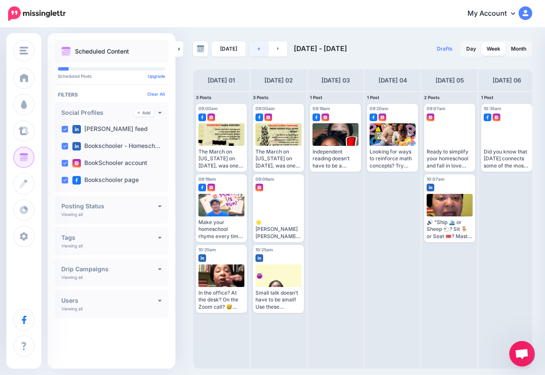
click at [259, 48] on link at bounding box center [258, 48] width 19 height 15
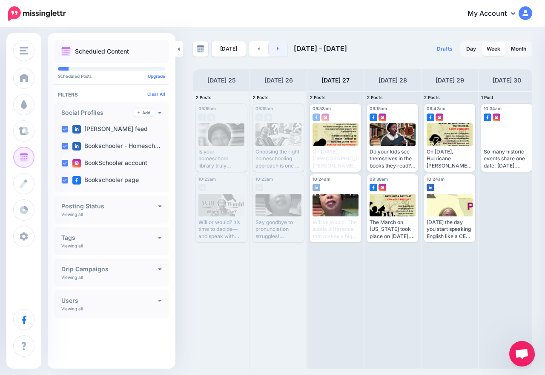
click at [277, 52] on link at bounding box center [277, 48] width 19 height 15
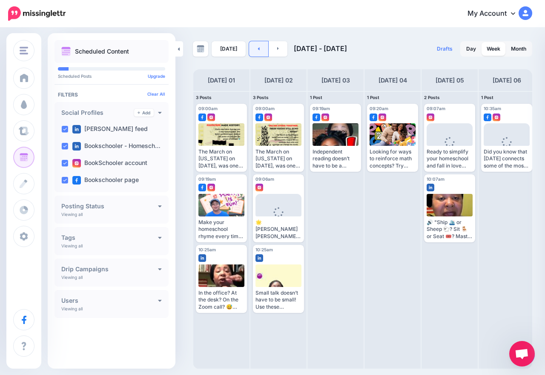
drag, startPoint x: 266, startPoint y: 39, endPoint x: 261, endPoint y: 47, distance: 9.4
click at [263, 43] on div "[DATE] [DATE] - [DATE] Drafts 0 Day Week Month PRO TIP" at bounding box center [272, 199] width 545 height 341
click at [258, 50] on link at bounding box center [258, 48] width 19 height 15
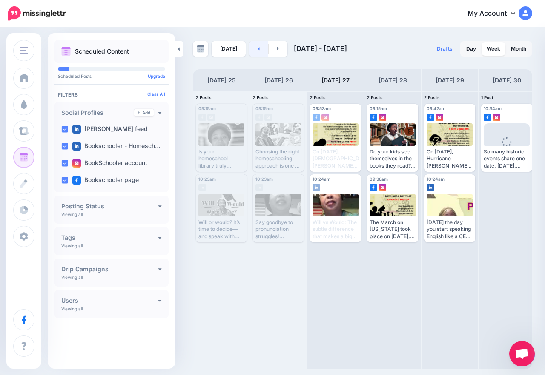
click at [254, 54] on link at bounding box center [258, 48] width 19 height 15
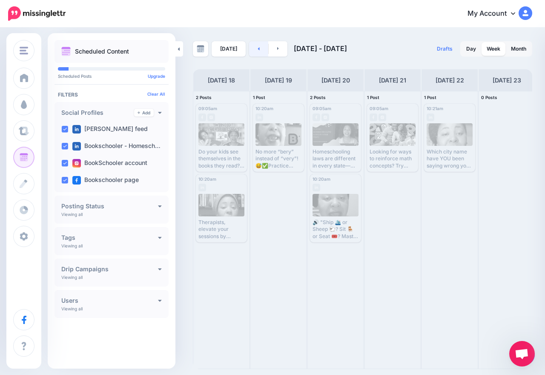
click at [254, 54] on link at bounding box center [258, 48] width 19 height 15
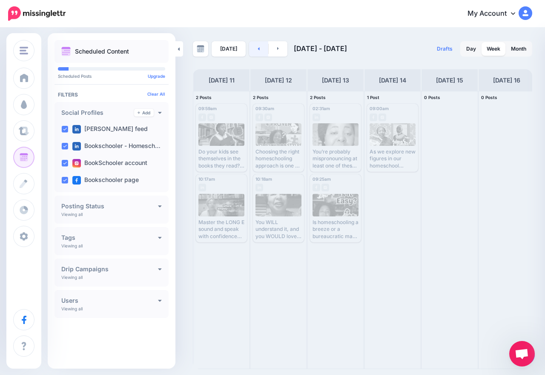
click at [258, 53] on link at bounding box center [258, 48] width 19 height 15
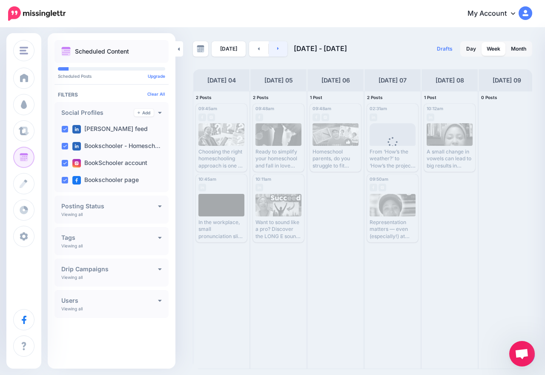
click at [272, 52] on link at bounding box center [277, 48] width 19 height 15
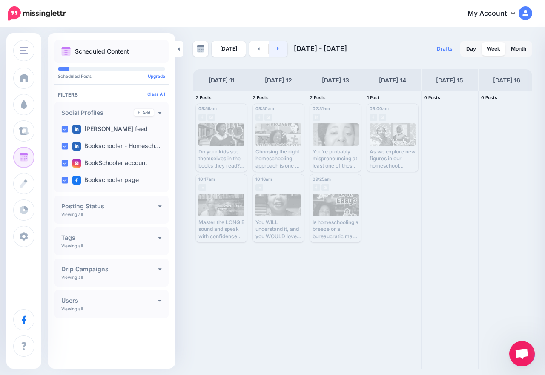
click at [280, 49] on link at bounding box center [277, 48] width 19 height 15
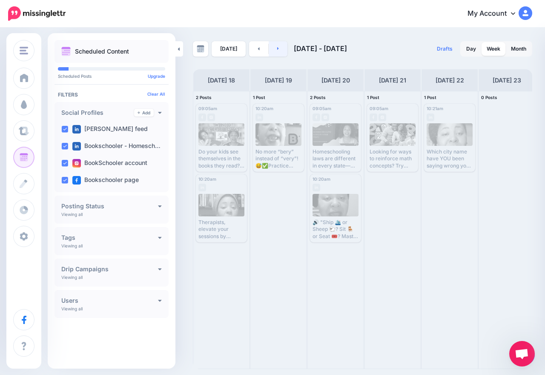
click at [279, 51] on link at bounding box center [277, 48] width 19 height 15
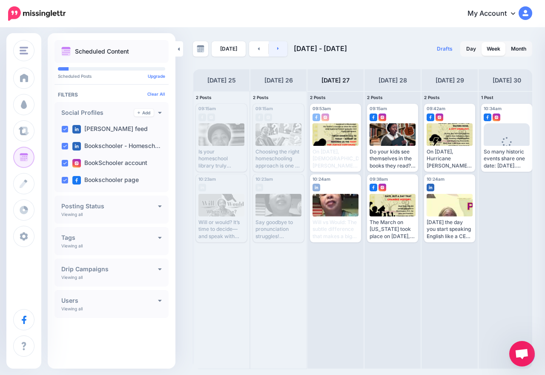
click at [277, 49] on icon at bounding box center [278, 48] width 2 height 5
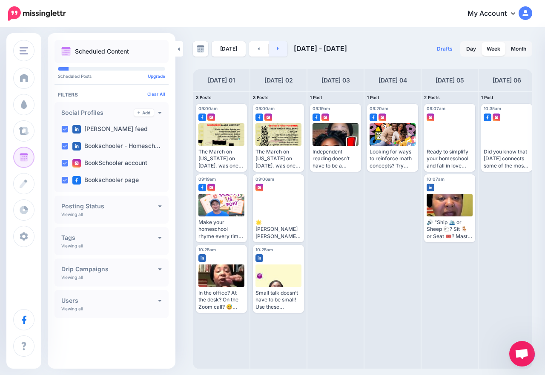
click at [274, 55] on link at bounding box center [277, 48] width 19 height 15
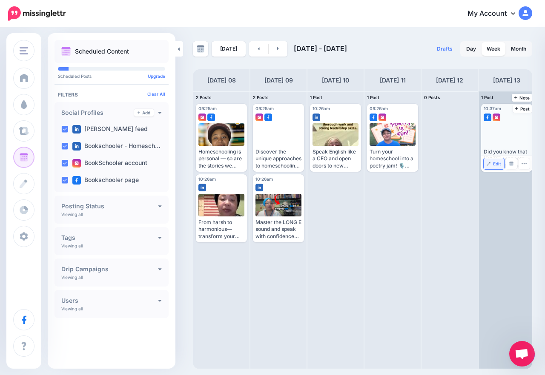
click at [490, 164] on img at bounding box center [488, 164] width 4 height 4
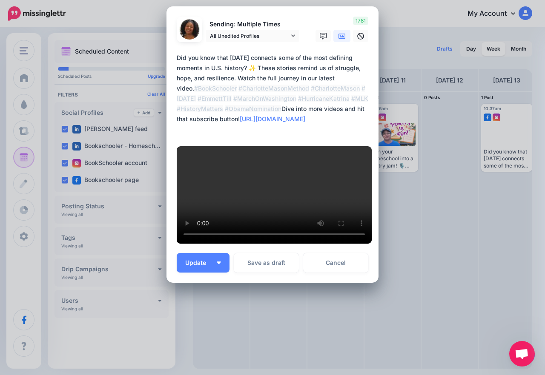
scroll to position [246, 0]
click at [342, 268] on link "Cancel" at bounding box center [335, 263] width 65 height 20
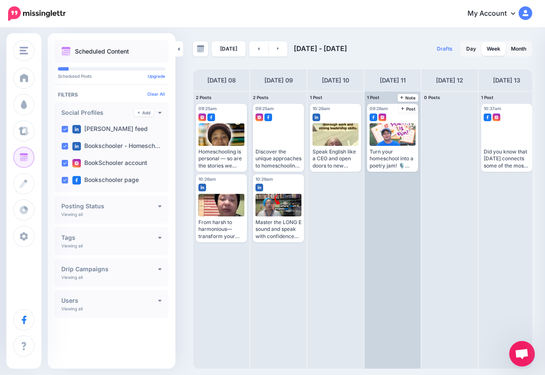
scroll to position [0, 0]
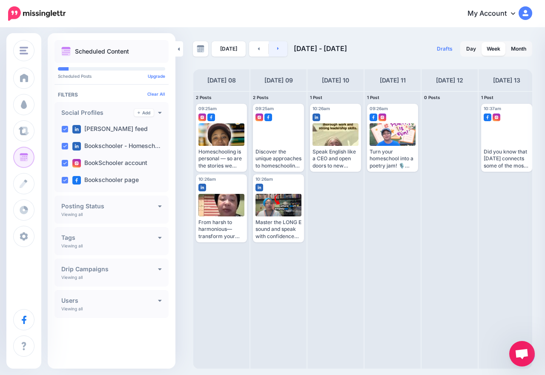
click at [279, 43] on link at bounding box center [277, 48] width 19 height 15
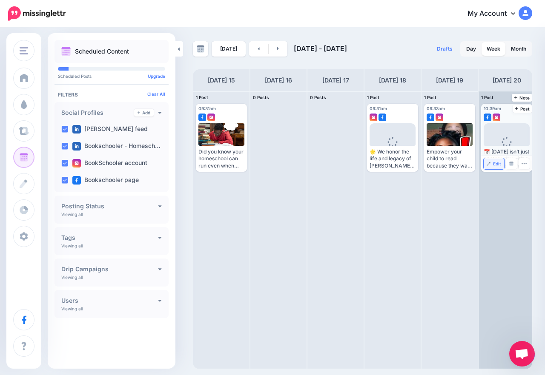
click at [494, 163] on span "Edit" at bounding box center [497, 164] width 8 height 4
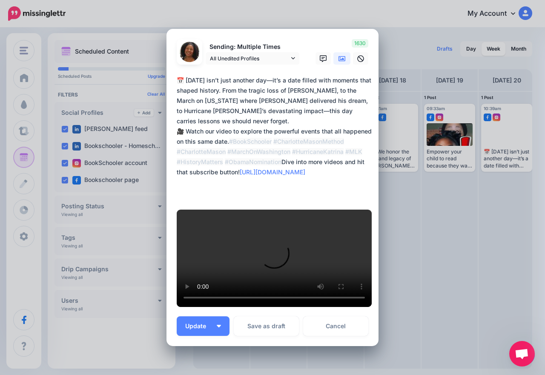
click at [177, 177] on textarea "**********" at bounding box center [275, 136] width 196 height 123
click at [168, 150] on div "Loading Sending: Multiple Times All Unedited Profiles" at bounding box center [272, 188] width 212 height 318
click at [177, 142] on textarea "**********" at bounding box center [275, 136] width 196 height 123
paste textarea "**********"
type textarea "**********"
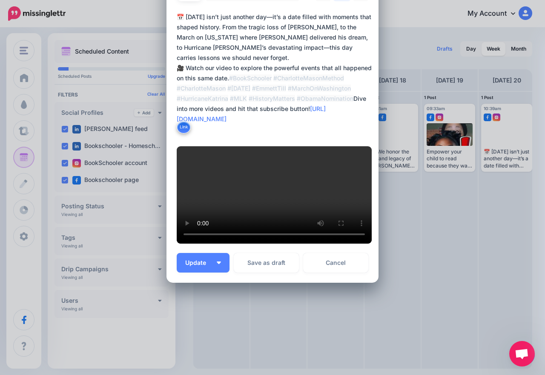
scroll to position [261, 0]
click at [222, 273] on button "Update" at bounding box center [203, 263] width 53 height 20
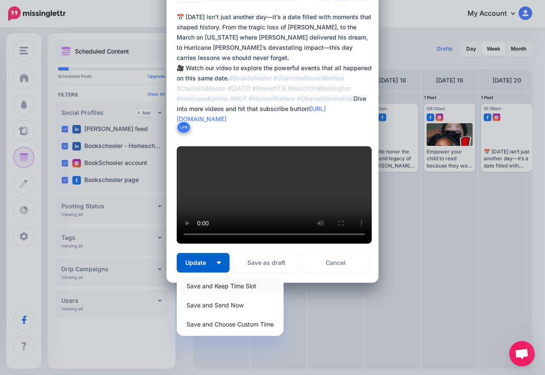
click at [213, 294] on link "Save and Keep Time Slot" at bounding box center [230, 286] width 100 height 17
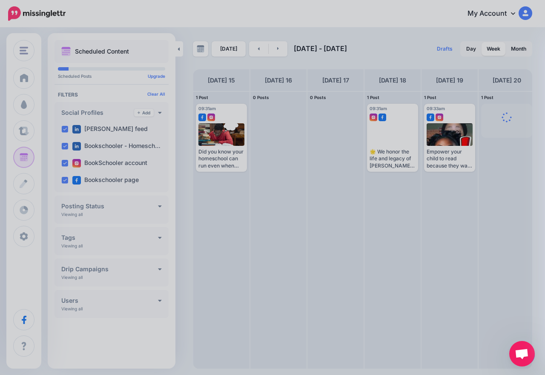
scroll to position [215, 0]
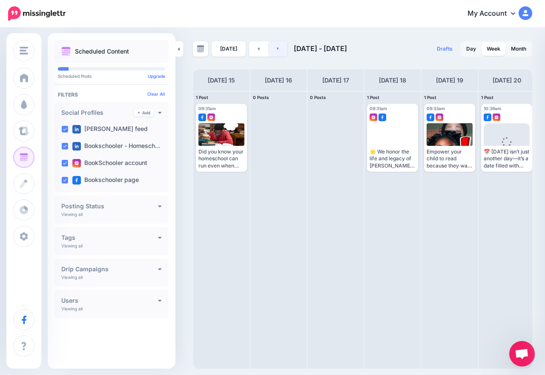
click at [278, 50] on link at bounding box center [277, 48] width 19 height 15
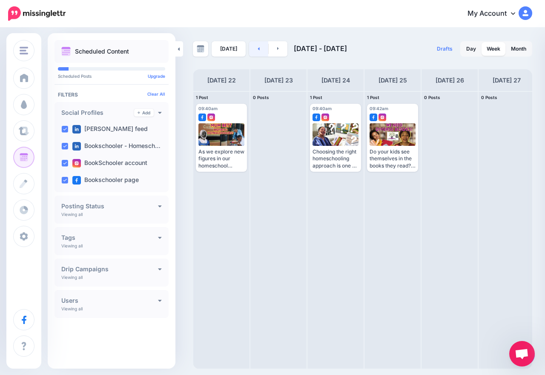
click at [258, 47] on link at bounding box center [258, 48] width 19 height 15
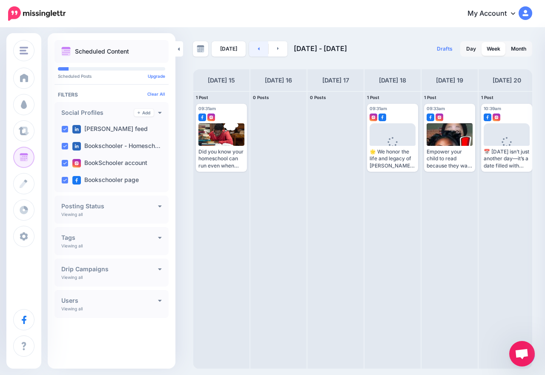
click at [258, 48] on link at bounding box center [258, 48] width 19 height 15
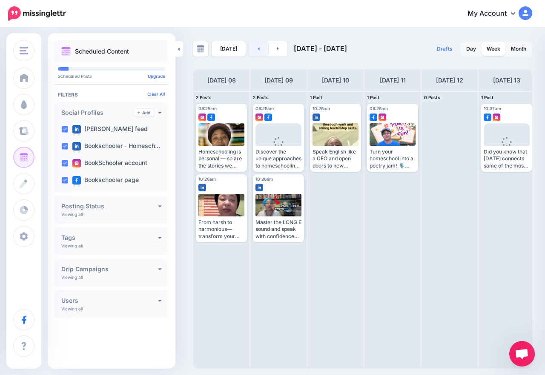
click at [258, 49] on link at bounding box center [258, 48] width 19 height 15
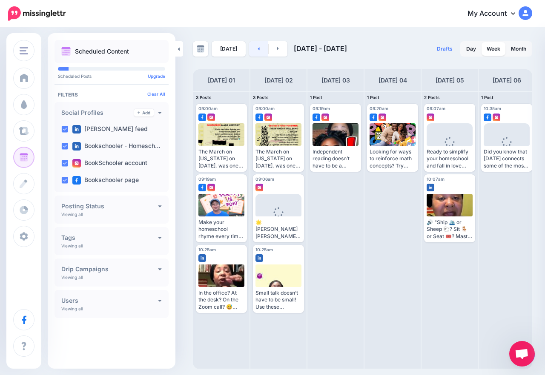
click at [258, 49] on link at bounding box center [258, 48] width 19 height 15
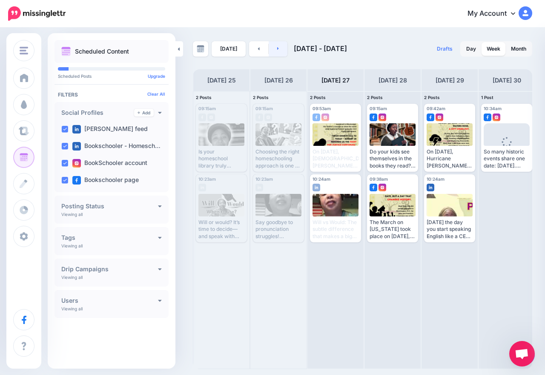
click at [277, 49] on icon at bounding box center [278, 48] width 2 height 3
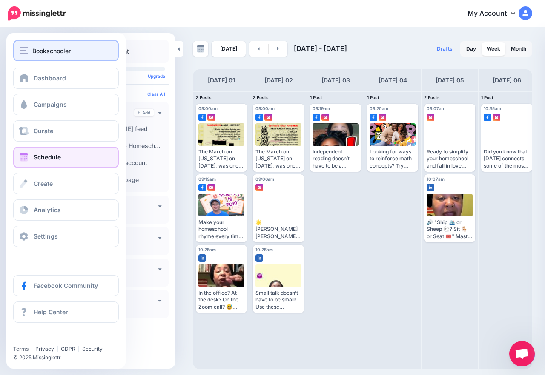
click at [34, 47] on span "Bookschooler" at bounding box center [51, 51] width 38 height 10
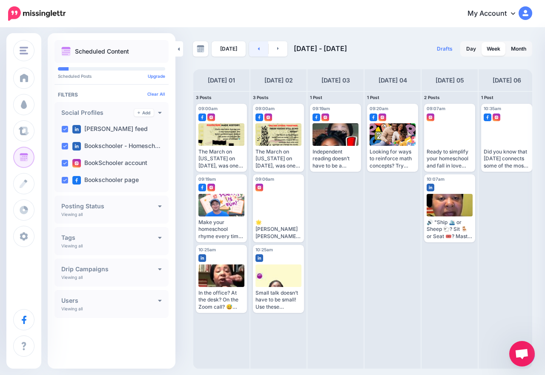
click at [255, 52] on link at bounding box center [258, 48] width 19 height 15
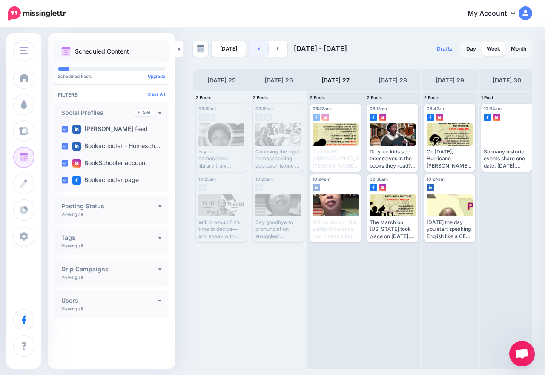
click at [260, 49] on link at bounding box center [258, 48] width 19 height 15
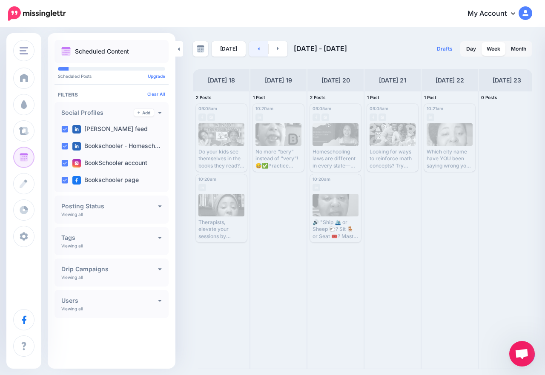
click at [260, 49] on link at bounding box center [258, 48] width 19 height 15
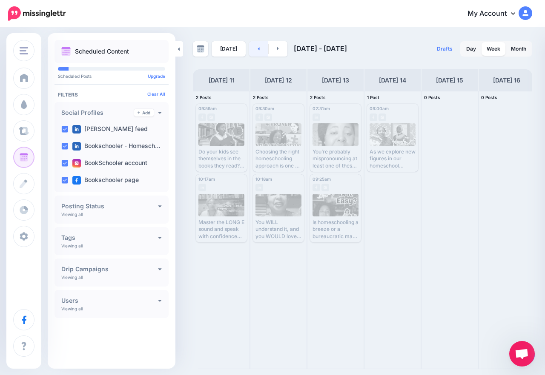
click at [260, 49] on link at bounding box center [258, 48] width 19 height 15
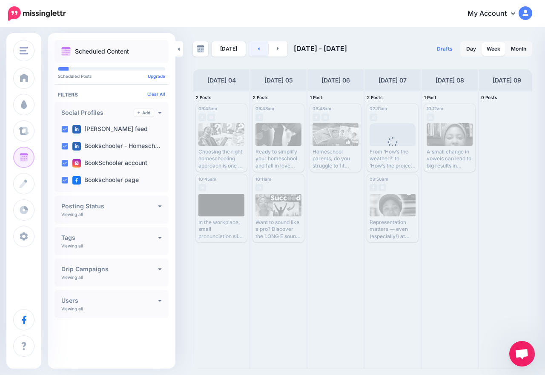
click at [260, 49] on link at bounding box center [258, 48] width 19 height 15
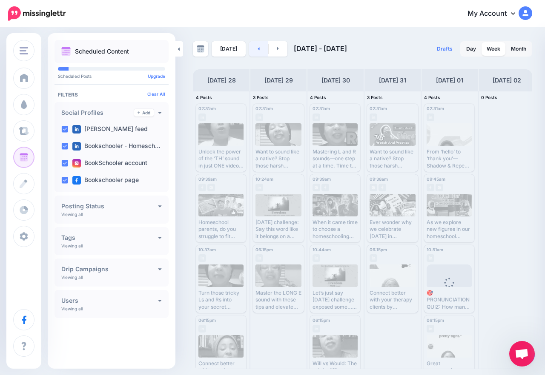
click at [260, 49] on link at bounding box center [258, 48] width 19 height 15
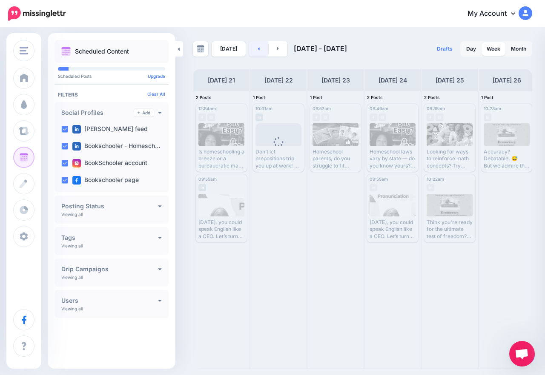
click at [260, 49] on link at bounding box center [258, 48] width 19 height 15
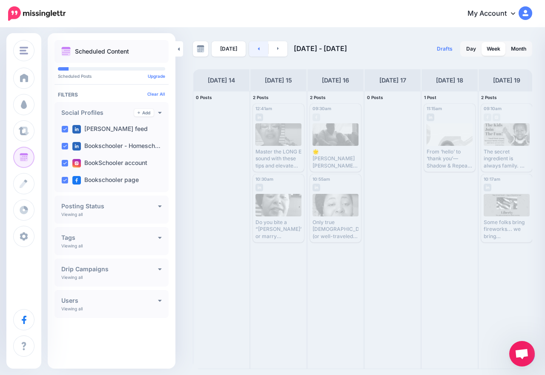
click at [260, 51] on link at bounding box center [258, 48] width 19 height 15
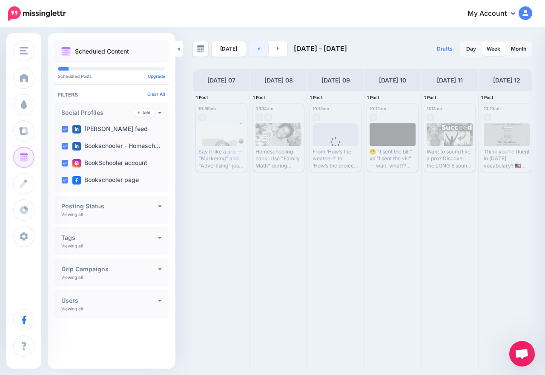
click at [260, 51] on link at bounding box center [258, 48] width 19 height 15
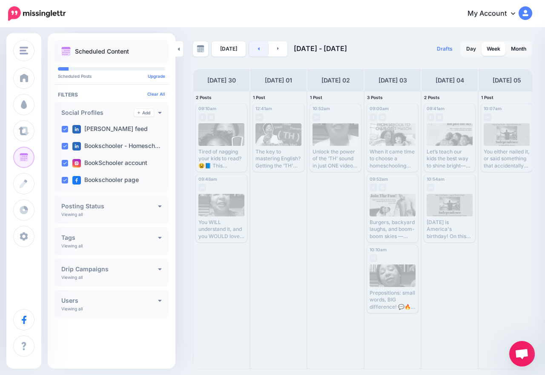
click at [260, 51] on link at bounding box center [258, 48] width 19 height 15
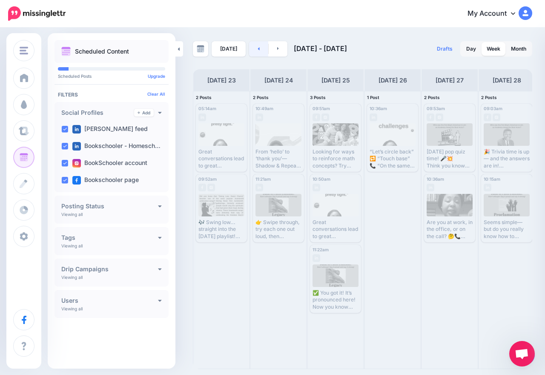
click at [260, 51] on link at bounding box center [258, 48] width 19 height 15
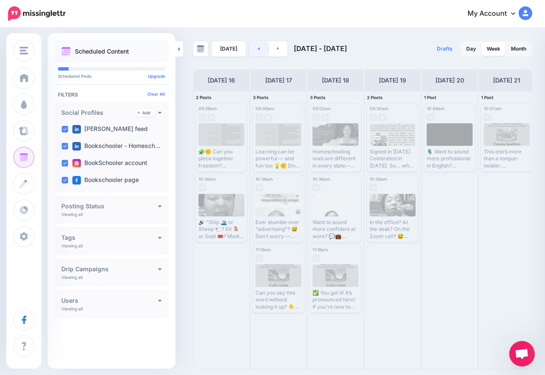
click at [260, 51] on link at bounding box center [258, 48] width 19 height 15
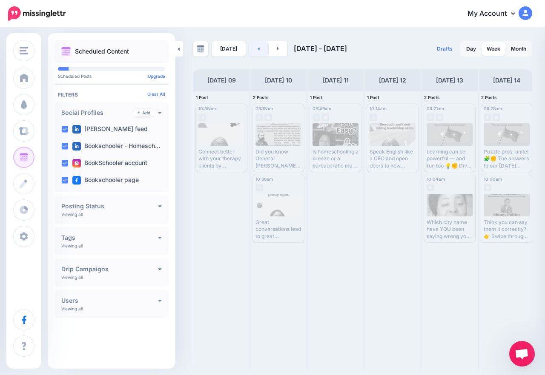
click at [260, 52] on link at bounding box center [258, 48] width 19 height 15
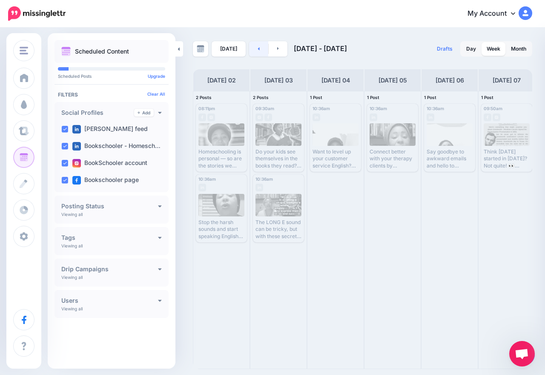
click at [260, 52] on link at bounding box center [258, 48] width 19 height 15
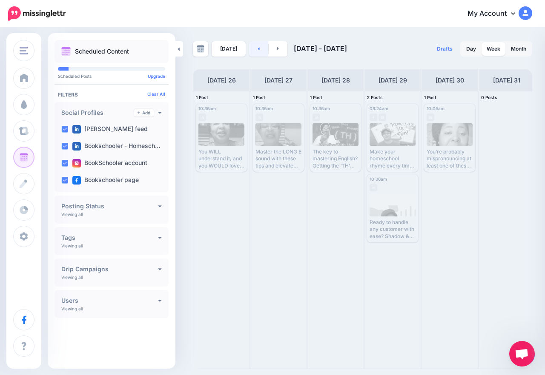
click at [260, 52] on link at bounding box center [258, 48] width 19 height 15
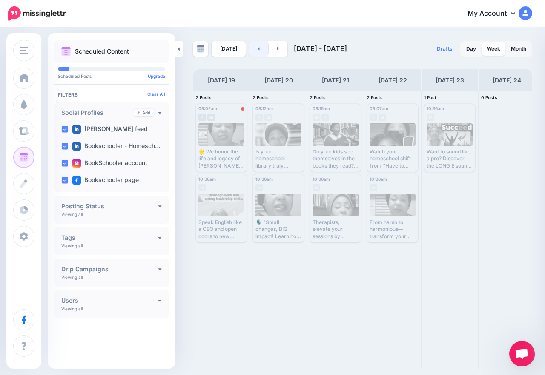
click at [251, 51] on link at bounding box center [258, 48] width 19 height 15
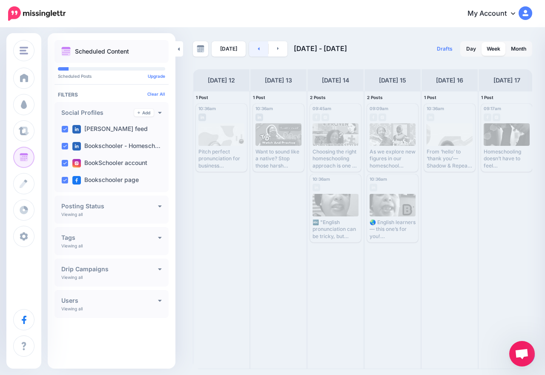
click at [251, 51] on link at bounding box center [258, 48] width 19 height 15
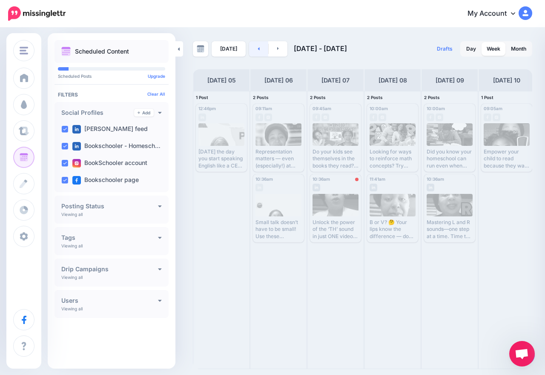
click at [251, 51] on link at bounding box center [258, 48] width 19 height 15
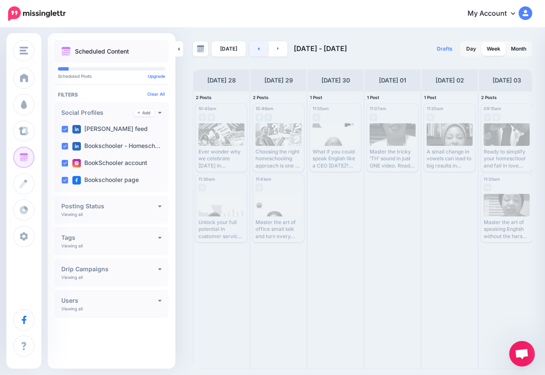
click at [251, 51] on link at bounding box center [258, 48] width 19 height 15
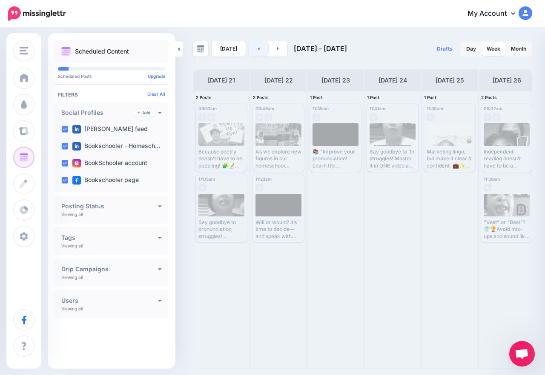
click at [251, 46] on link at bounding box center [258, 48] width 19 height 15
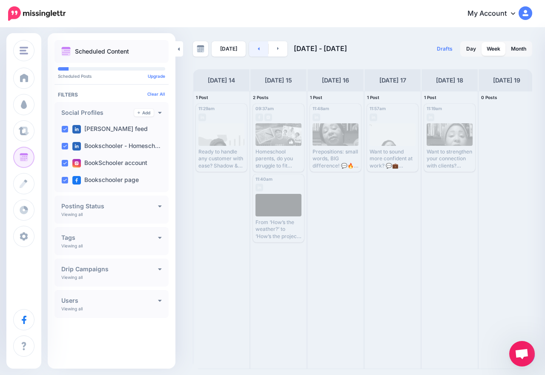
click at [252, 46] on link at bounding box center [258, 48] width 19 height 15
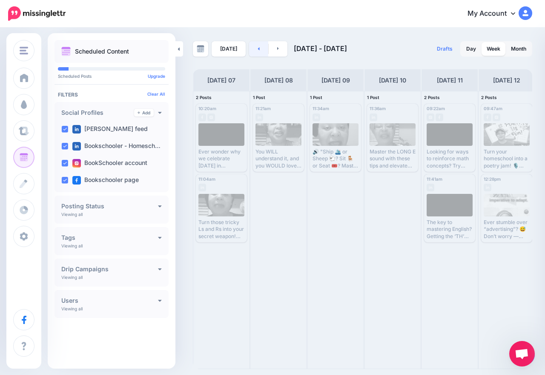
click at [253, 48] on link at bounding box center [258, 48] width 19 height 15
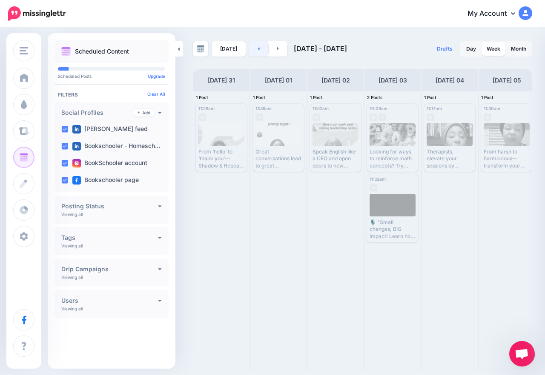
click at [253, 48] on link at bounding box center [258, 48] width 19 height 15
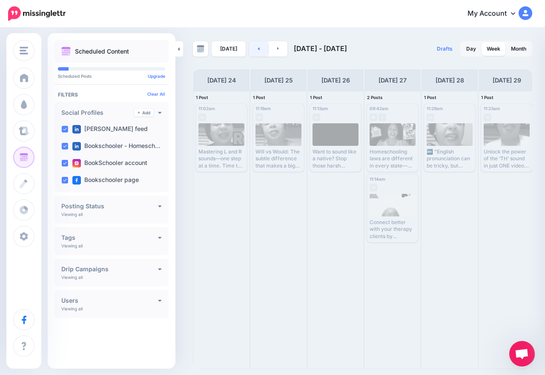
click at [253, 48] on link at bounding box center [258, 48] width 19 height 15
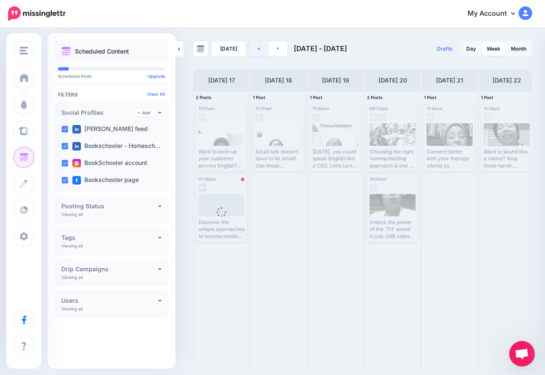
click at [253, 48] on link at bounding box center [258, 48] width 19 height 15
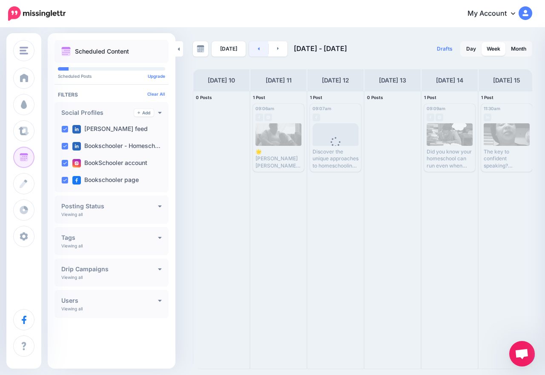
click at [254, 49] on link at bounding box center [258, 48] width 19 height 15
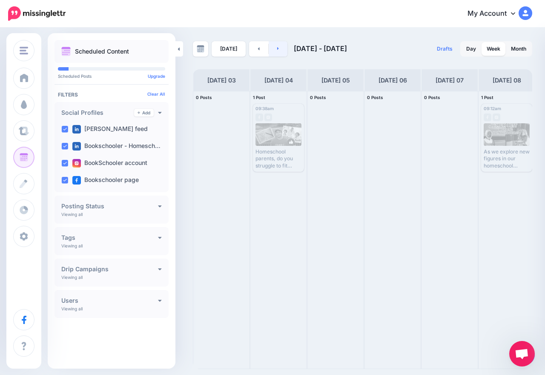
click at [280, 49] on link at bounding box center [277, 48] width 19 height 15
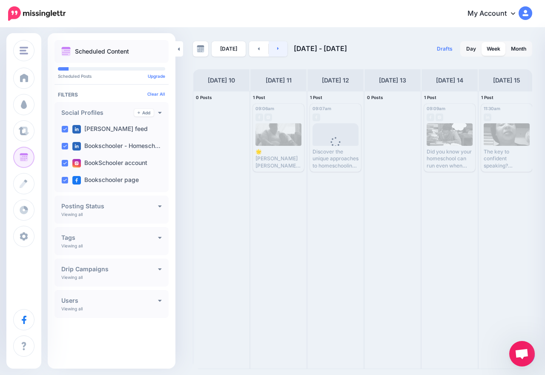
click at [279, 49] on link at bounding box center [277, 48] width 19 height 15
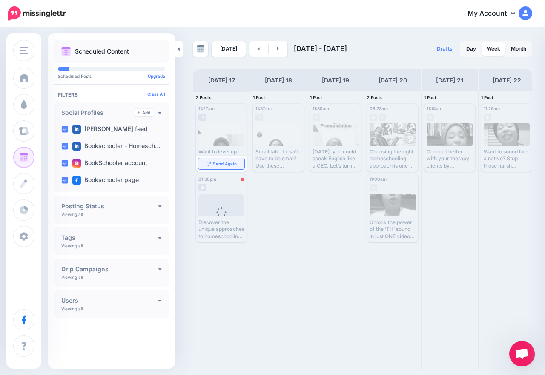
click at [228, 164] on span "Send Again" at bounding box center [225, 164] width 24 height 4
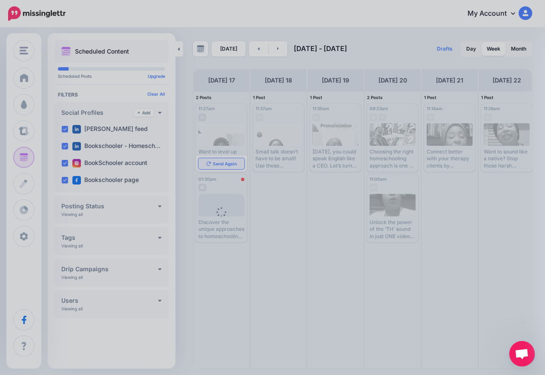
scroll to position [0, 0]
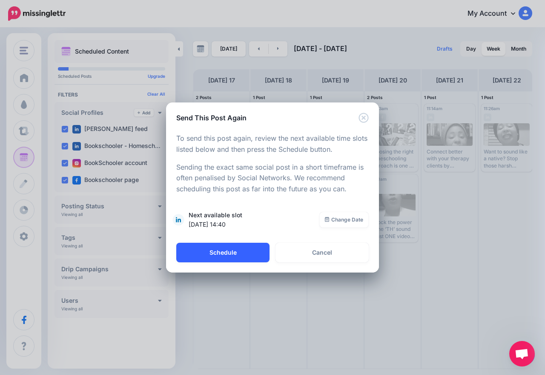
click at [240, 249] on button "Schedule" at bounding box center [222, 253] width 93 height 20
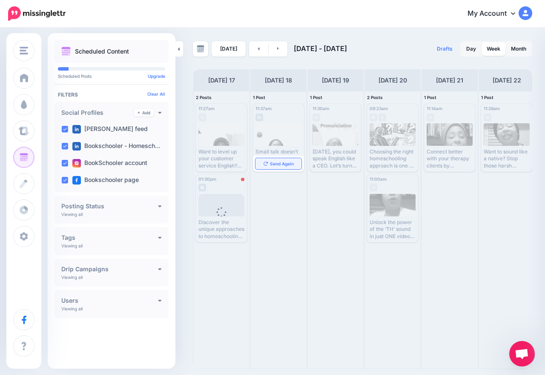
click at [282, 163] on span "Send Again" at bounding box center [282, 164] width 24 height 4
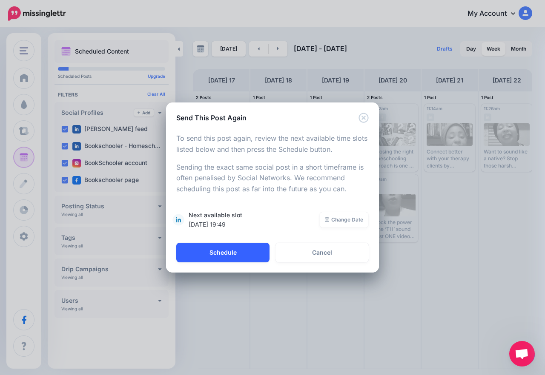
click at [234, 247] on button "Schedule" at bounding box center [222, 253] width 93 height 20
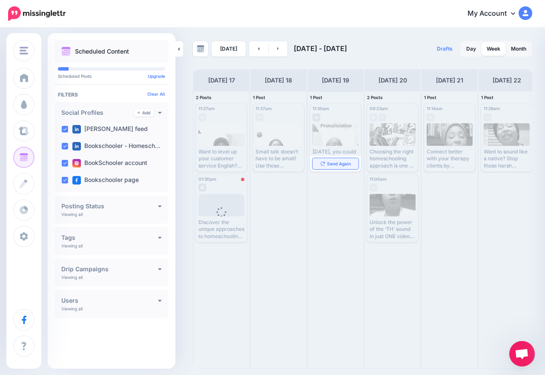
click at [345, 164] on span "Send Again" at bounding box center [339, 164] width 24 height 4
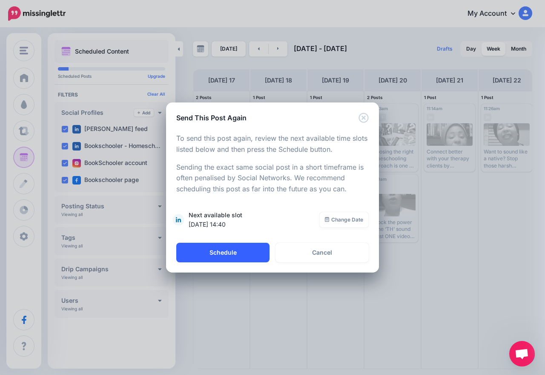
click at [231, 251] on button "Schedule" at bounding box center [222, 253] width 93 height 20
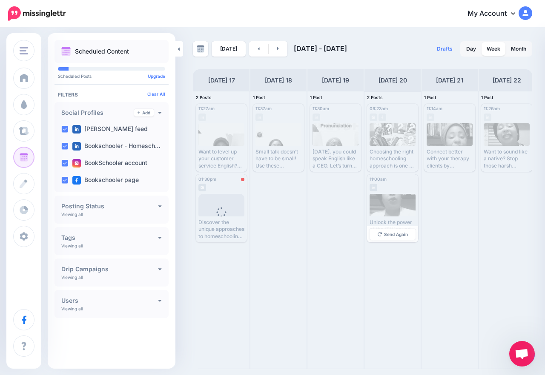
click at [394, 236] on span "Send Again" at bounding box center [396, 234] width 24 height 4
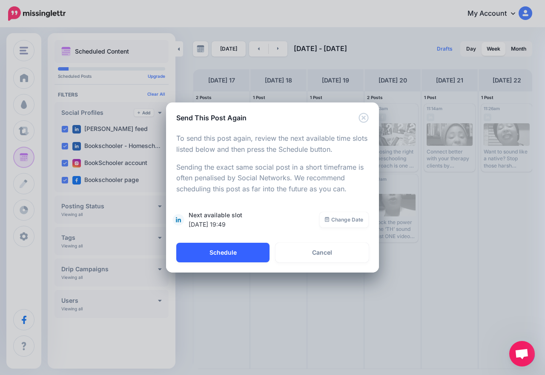
click at [240, 257] on button "Schedule" at bounding box center [222, 253] width 93 height 20
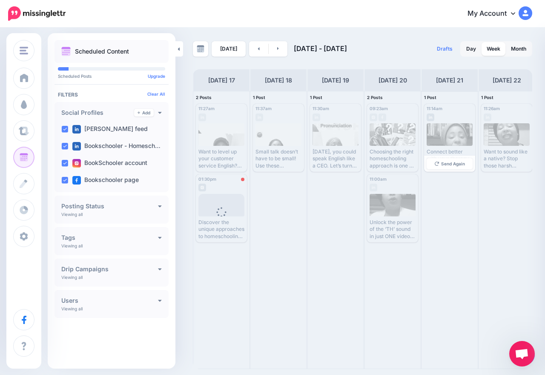
click at [453, 157] on div "Send Again" at bounding box center [449, 164] width 51 height 16
click at [449, 164] on span "Send Again" at bounding box center [453, 164] width 24 height 4
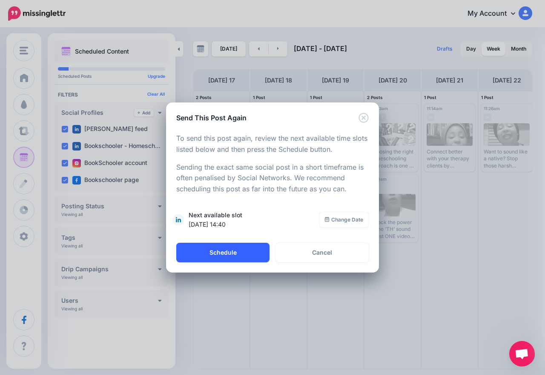
click at [248, 251] on button "Schedule" at bounding box center [222, 253] width 93 height 20
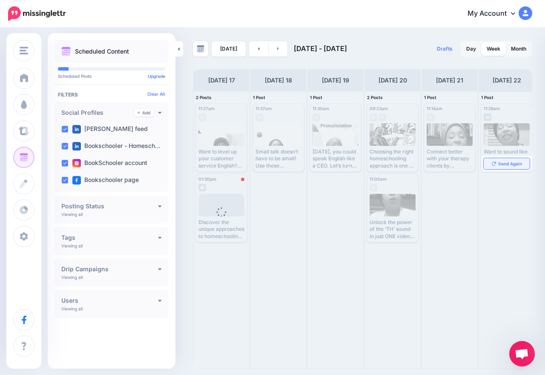
click at [502, 163] on span "Send Again" at bounding box center [510, 164] width 24 height 4
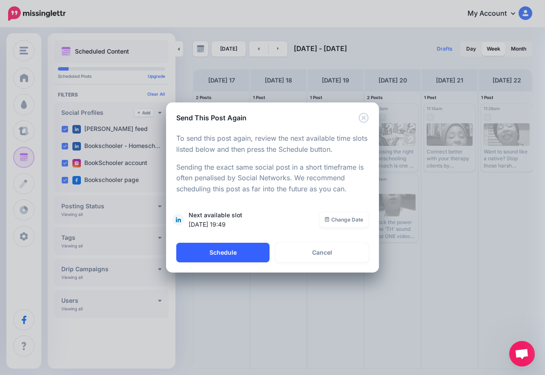
click at [246, 254] on button "Schedule" at bounding box center [222, 253] width 93 height 20
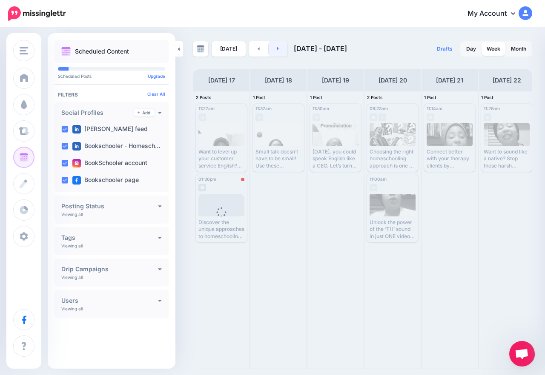
click at [274, 54] on link at bounding box center [277, 48] width 19 height 15
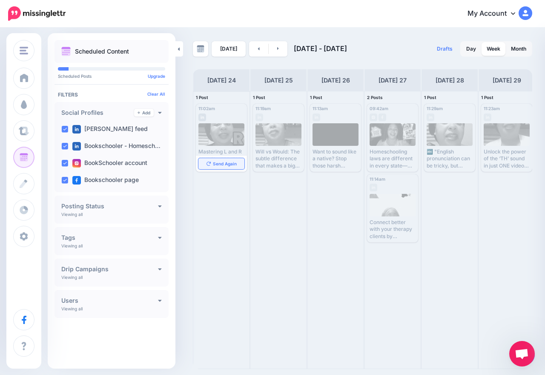
click at [234, 165] on span "Send Again" at bounding box center [225, 164] width 24 height 4
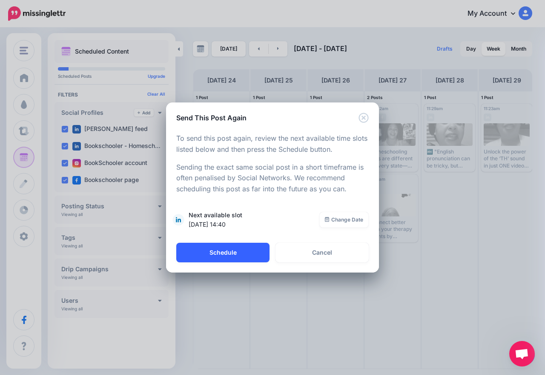
click at [236, 258] on button "Schedule" at bounding box center [222, 253] width 93 height 20
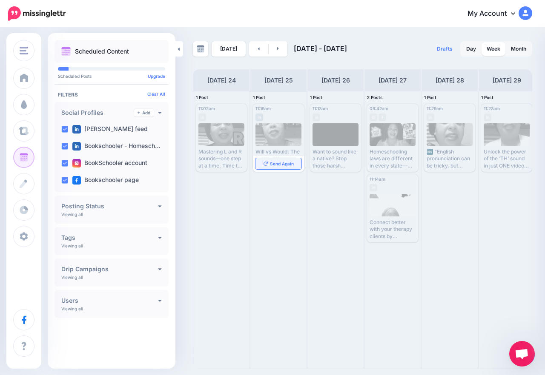
click at [295, 159] on link "Send Again" at bounding box center [278, 163] width 46 height 11
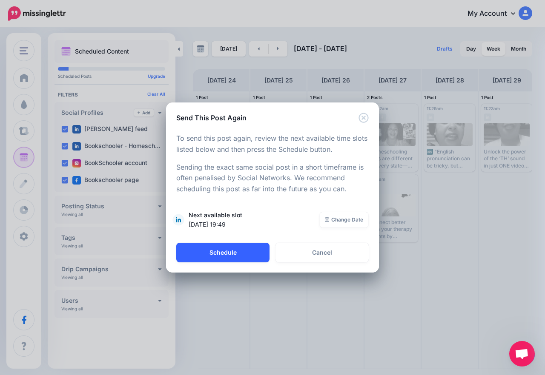
click at [262, 251] on button "Schedule" at bounding box center [222, 253] width 93 height 20
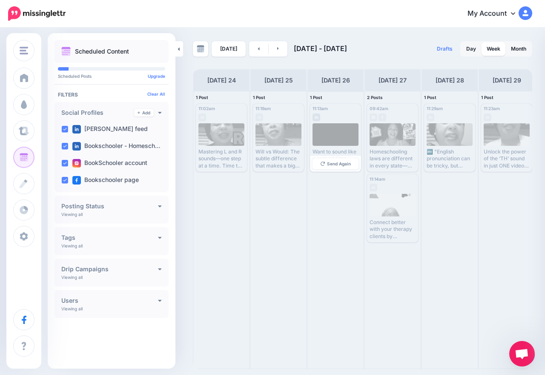
click at [349, 170] on div "Send Again" at bounding box center [335, 164] width 51 height 16
click at [349, 163] on span "Send Again" at bounding box center [339, 164] width 24 height 4
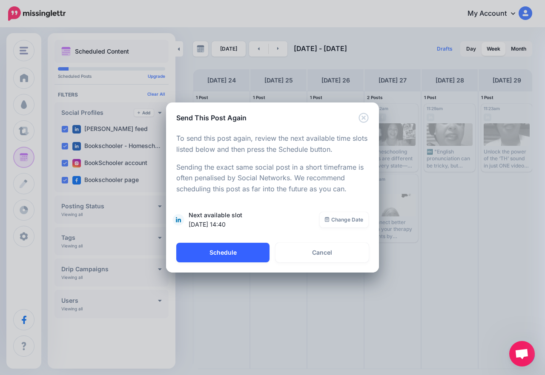
click at [254, 255] on button "Schedule" at bounding box center [222, 253] width 93 height 20
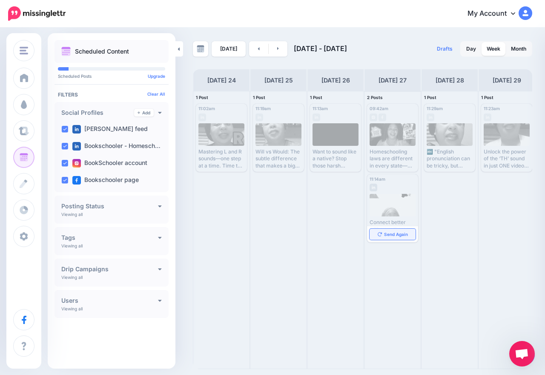
click at [390, 235] on span "Send Again" at bounding box center [396, 234] width 24 height 4
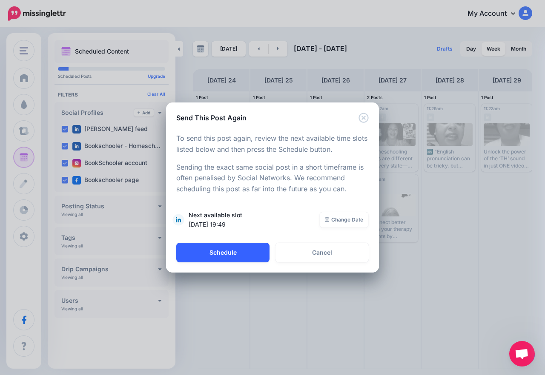
click at [234, 251] on button "Schedule" at bounding box center [222, 253] width 93 height 20
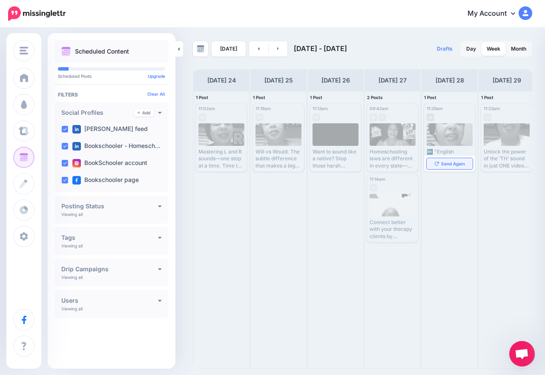
click at [447, 166] on link "Send Again" at bounding box center [449, 163] width 46 height 11
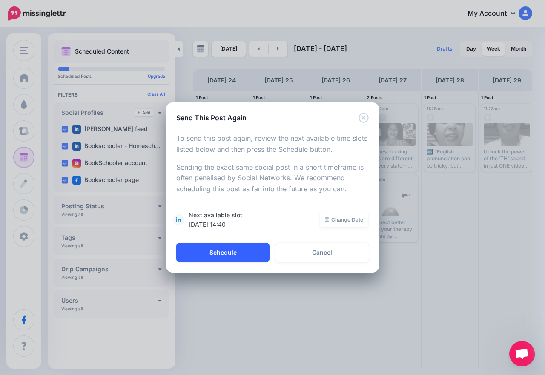
click at [243, 253] on button "Schedule" at bounding box center [222, 253] width 93 height 20
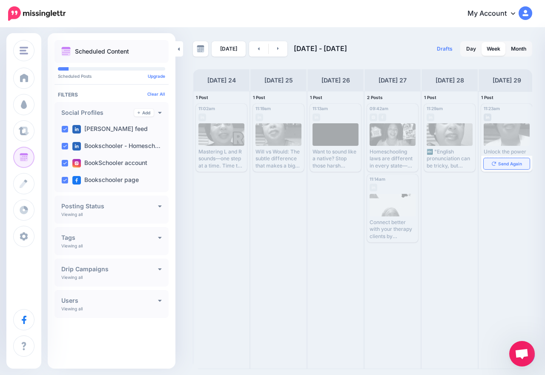
click at [507, 165] on span "Send Again" at bounding box center [510, 164] width 24 height 4
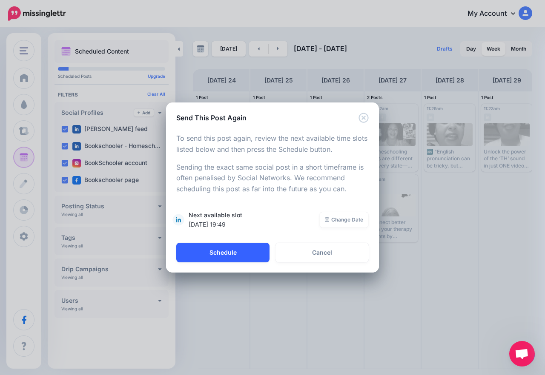
click at [248, 242] on div "**********" at bounding box center [272, 183] width 213 height 120
click at [247, 250] on button "Schedule" at bounding box center [222, 253] width 93 height 20
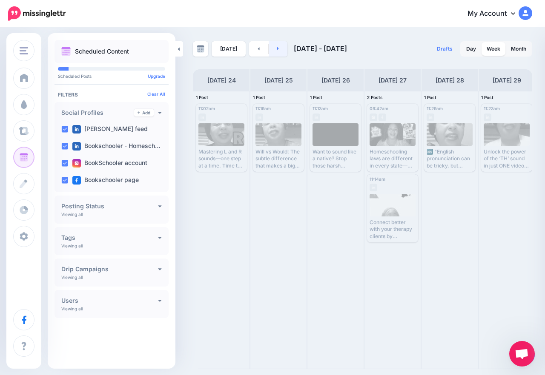
click at [280, 48] on link at bounding box center [277, 48] width 19 height 15
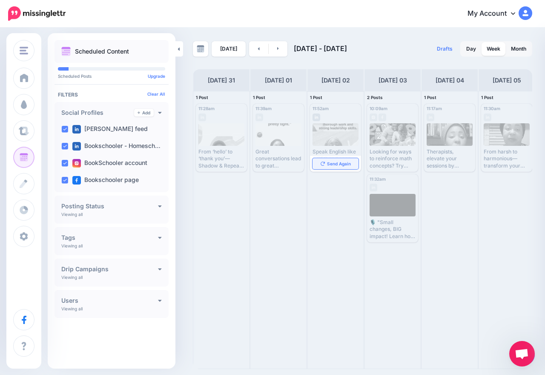
click at [341, 162] on span "Send Again" at bounding box center [339, 164] width 24 height 4
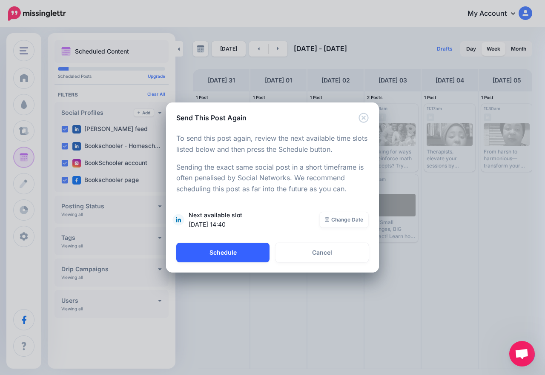
click at [239, 254] on button "Schedule" at bounding box center [222, 253] width 93 height 20
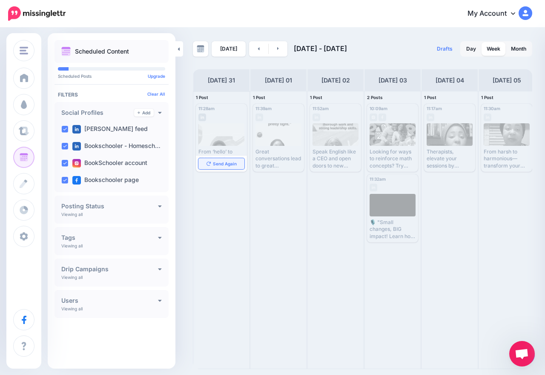
click at [232, 162] on span "Send Again" at bounding box center [225, 164] width 24 height 4
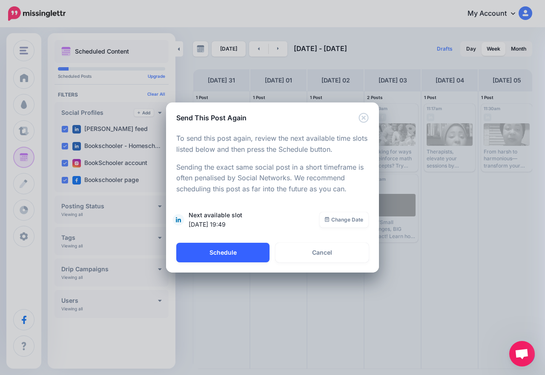
click at [248, 257] on button "Schedule" at bounding box center [222, 253] width 93 height 20
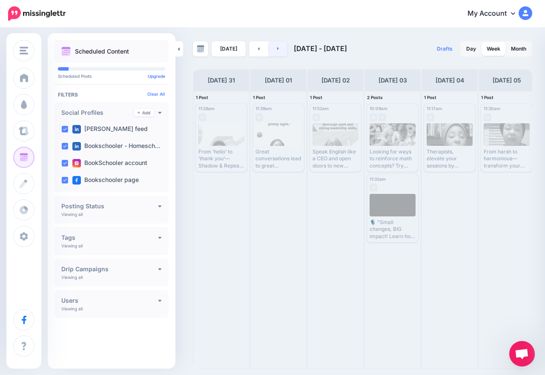
click at [272, 46] on link at bounding box center [277, 48] width 19 height 15
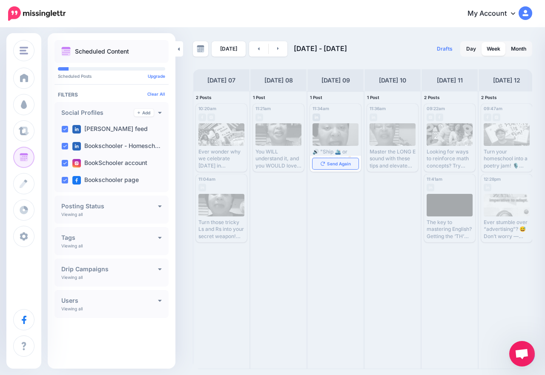
click at [340, 166] on span "Send Again" at bounding box center [339, 164] width 24 height 4
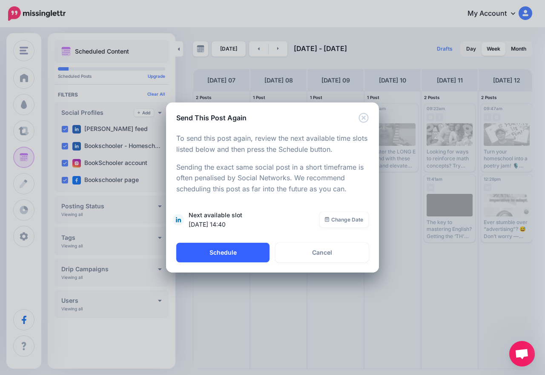
click at [261, 257] on button "Schedule" at bounding box center [222, 253] width 93 height 20
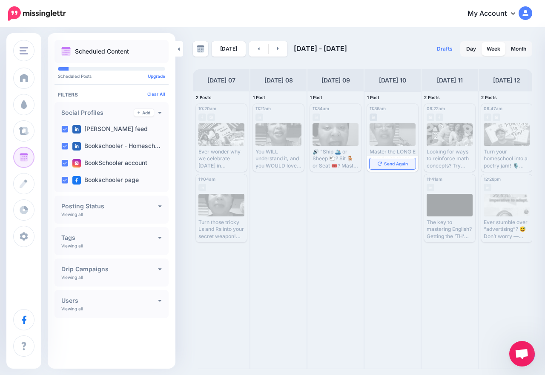
click at [395, 166] on link "Send Again" at bounding box center [392, 163] width 46 height 11
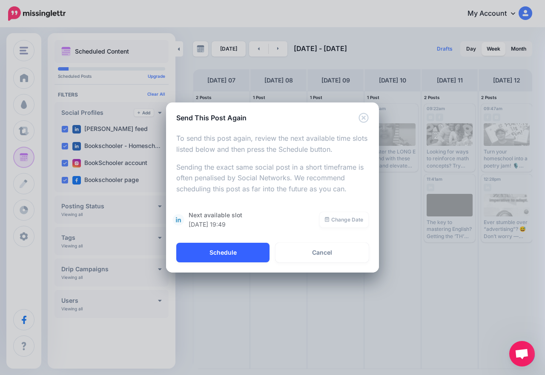
click at [223, 256] on button "Schedule" at bounding box center [222, 253] width 93 height 20
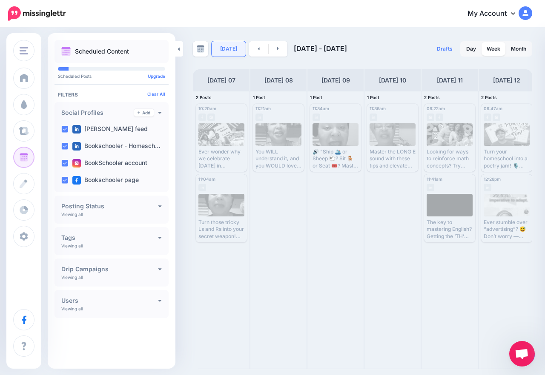
click at [219, 49] on link "[DATE]" at bounding box center [228, 48] width 34 height 15
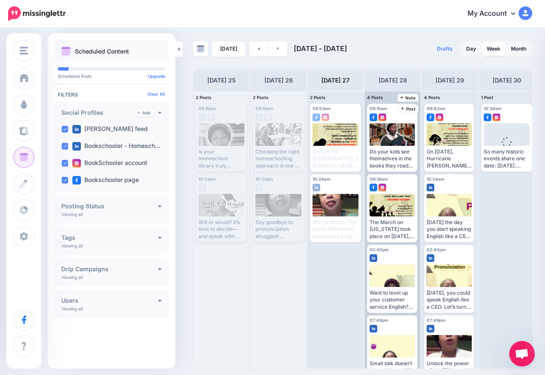
scroll to position [20, 0]
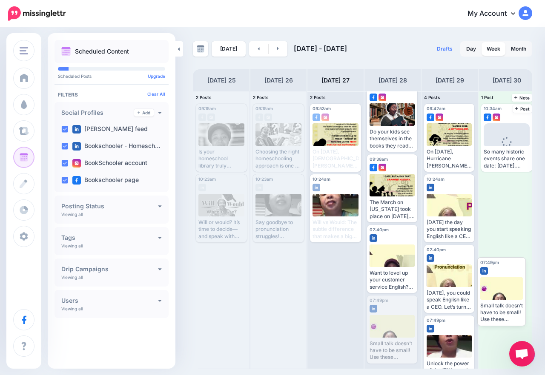
drag, startPoint x: 407, startPoint y: 317, endPoint x: 518, endPoint y: 278, distance: 117.6
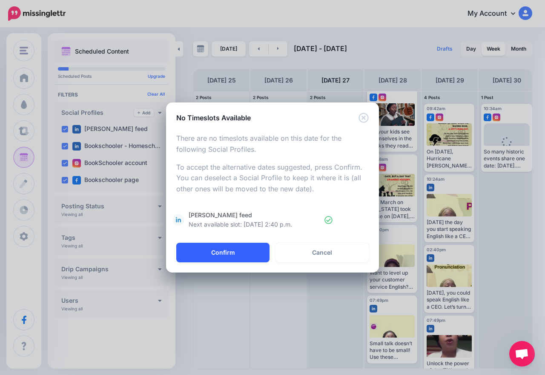
click at [240, 259] on button "Confirm" at bounding box center [222, 253] width 93 height 20
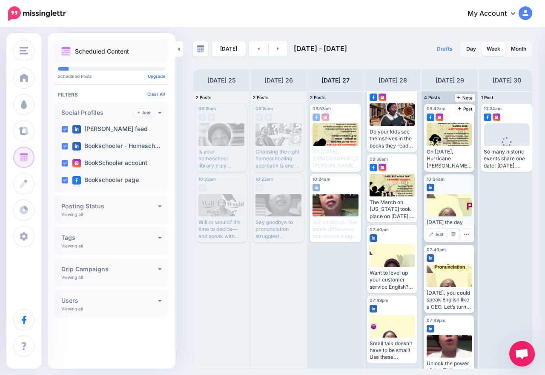
scroll to position [0, 0]
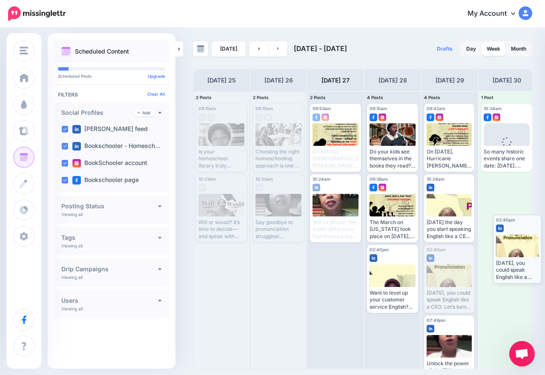
drag, startPoint x: 449, startPoint y: 286, endPoint x: 518, endPoint y: 256, distance: 75.3
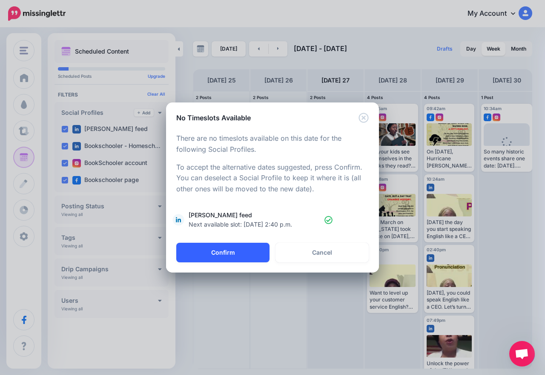
click at [228, 257] on button "Confirm" at bounding box center [222, 253] width 93 height 20
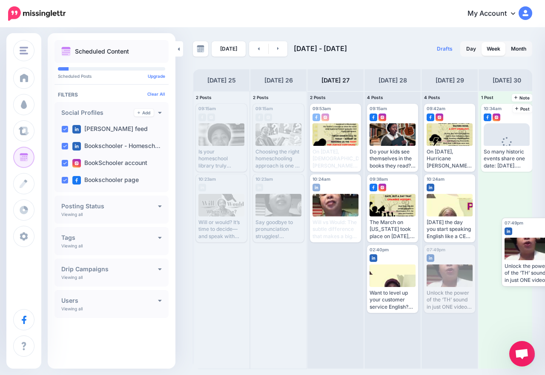
drag, startPoint x: 444, startPoint y: 270, endPoint x: 520, endPoint y: 243, distance: 80.5
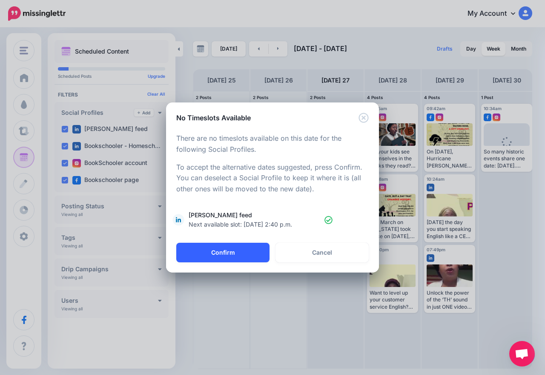
click at [246, 251] on button "Confirm" at bounding box center [222, 253] width 93 height 20
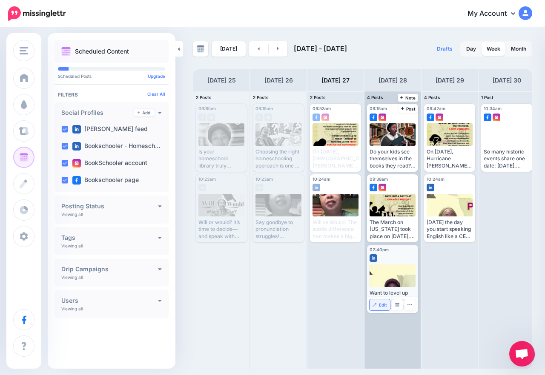
click at [379, 301] on link "Edit" at bounding box center [379, 305] width 20 height 11
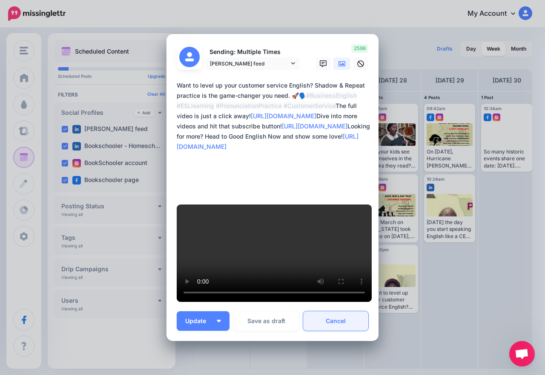
click at [339, 311] on link "Cancel" at bounding box center [335, 321] width 65 height 20
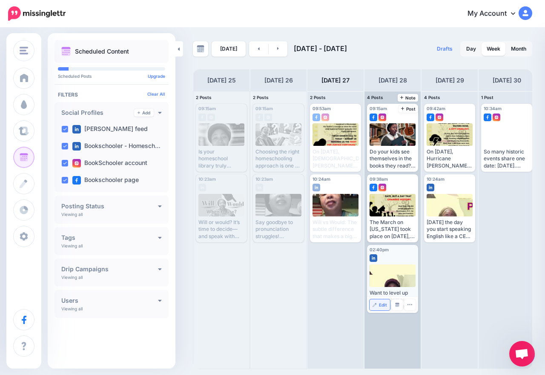
click at [382, 308] on link "Edit" at bounding box center [379, 305] width 20 height 11
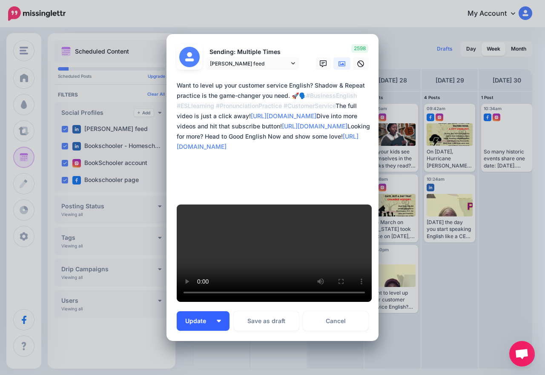
click at [220, 311] on button "Update" at bounding box center [203, 321] width 53 height 20
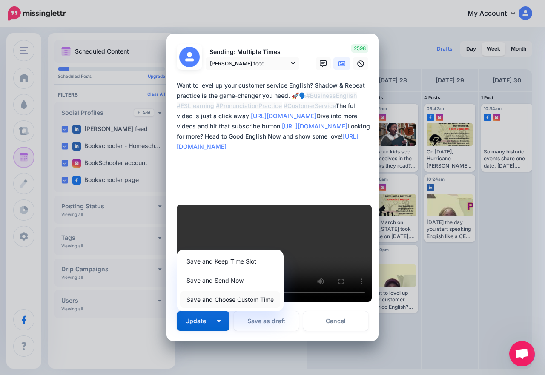
click at [225, 291] on link "Save and Choose Custom Time" at bounding box center [230, 299] width 100 height 17
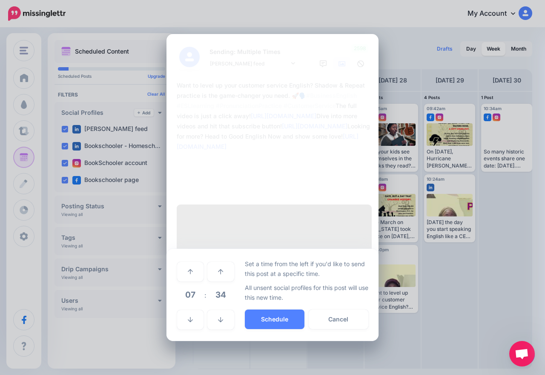
click at [195, 283] on span "07" at bounding box center [190, 294] width 23 height 23
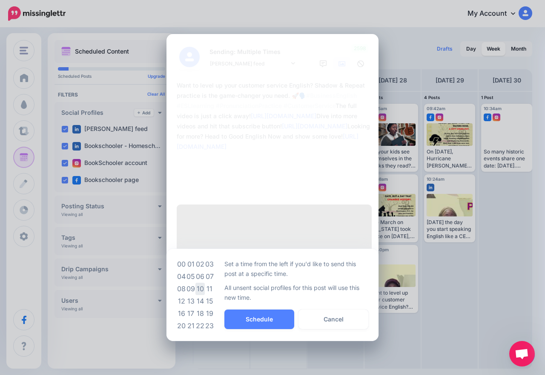
click at [202, 283] on td "10" at bounding box center [199, 289] width 9 height 12
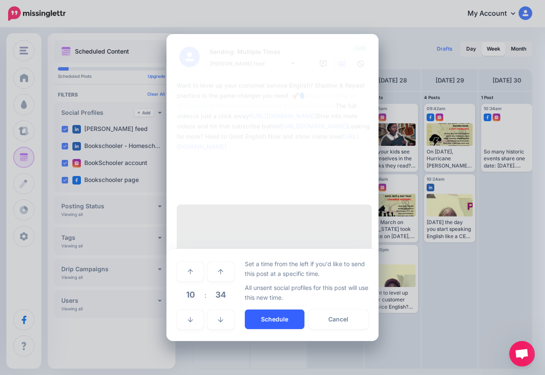
click at [261, 310] on button "Schedule" at bounding box center [275, 320] width 60 height 20
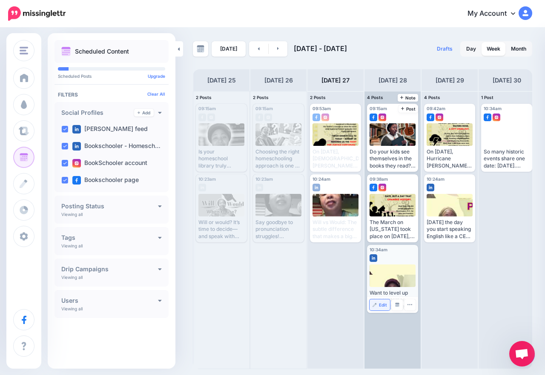
click at [376, 305] on img at bounding box center [374, 305] width 4 height 4
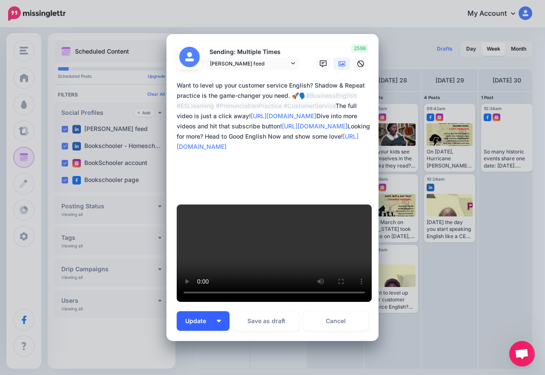
click at [217, 320] on img "button" at bounding box center [219, 321] width 4 height 3
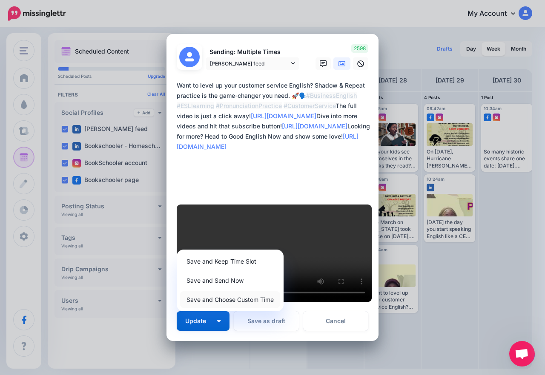
click at [216, 291] on link "Save and Choose Custom Time" at bounding box center [230, 299] width 100 height 17
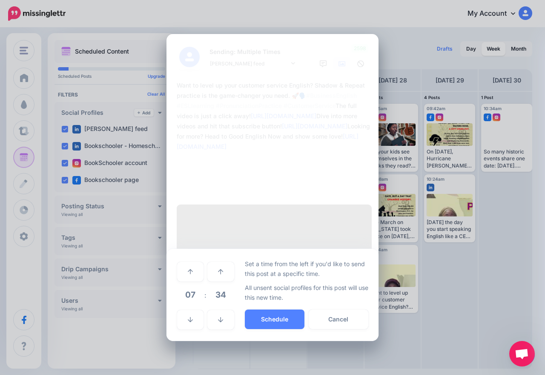
click at [195, 283] on span "07" at bounding box center [190, 294] width 23 height 23
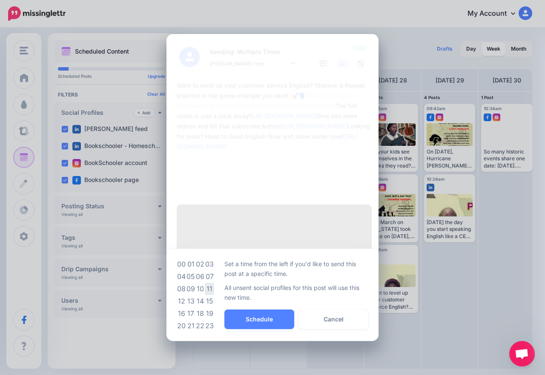
click at [214, 283] on td "11" at bounding box center [209, 289] width 9 height 12
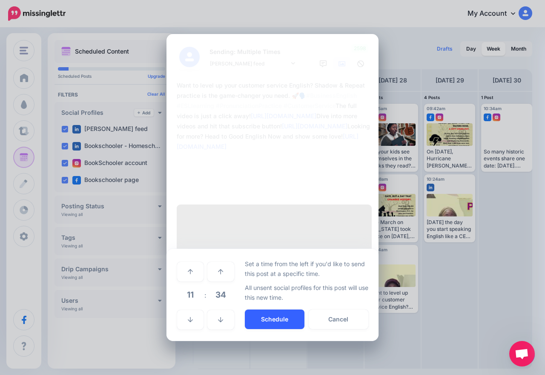
click at [264, 310] on button "Schedule" at bounding box center [275, 320] width 60 height 20
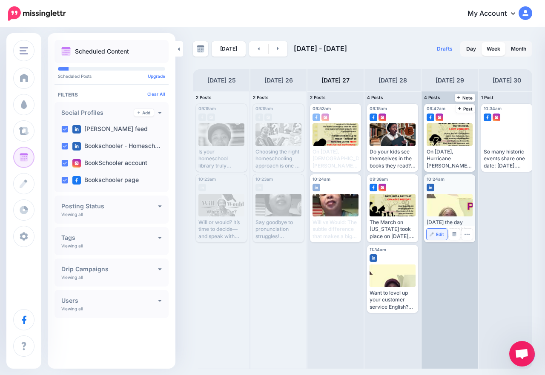
click at [434, 233] on link "Edit" at bounding box center [436, 234] width 20 height 11
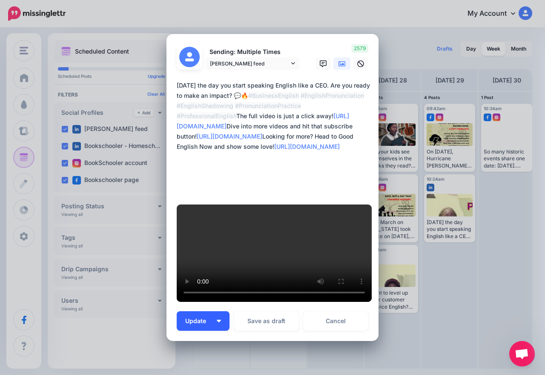
click at [215, 311] on button "Update" at bounding box center [203, 321] width 53 height 20
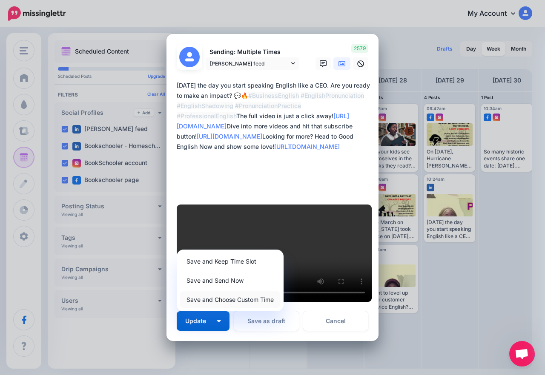
click at [228, 291] on link "Save and Choose Custom Time" at bounding box center [230, 299] width 100 height 17
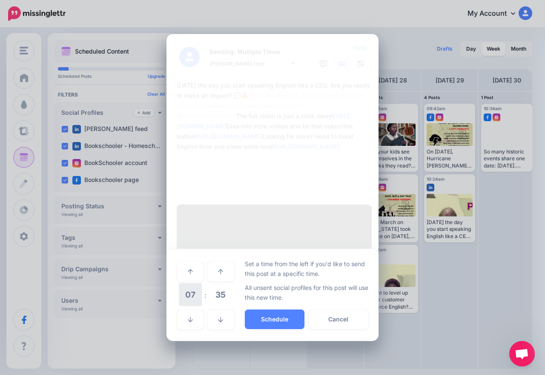
click at [195, 283] on span "07" at bounding box center [190, 294] width 23 height 23
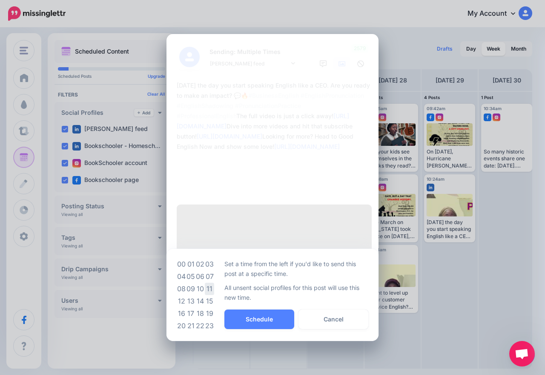
click at [208, 283] on td "11" at bounding box center [209, 289] width 9 height 12
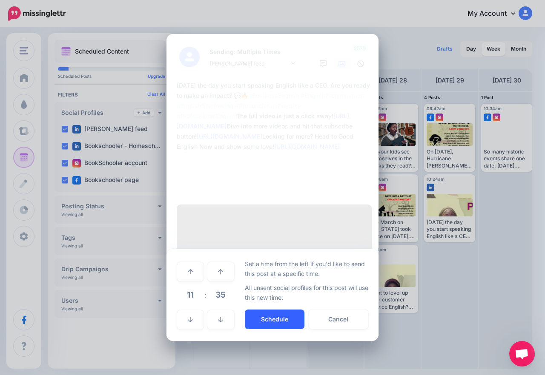
click at [247, 310] on button "Schedule" at bounding box center [275, 320] width 60 height 20
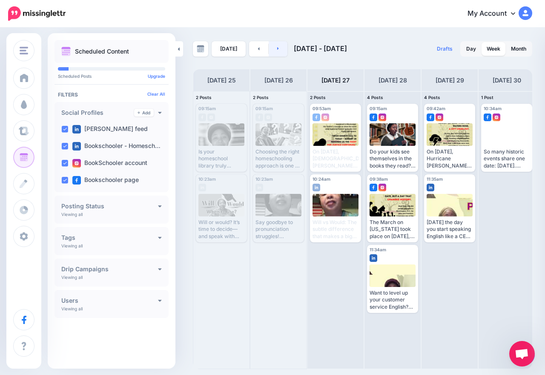
click at [281, 51] on link at bounding box center [277, 48] width 19 height 15
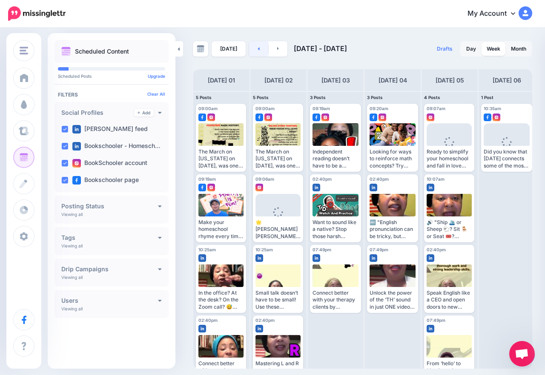
click at [254, 48] on link at bounding box center [258, 48] width 19 height 15
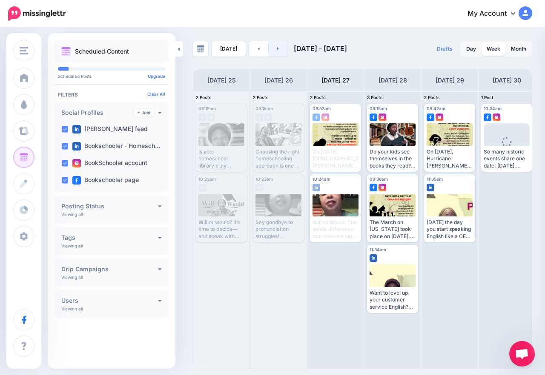
click at [278, 45] on link at bounding box center [277, 48] width 19 height 15
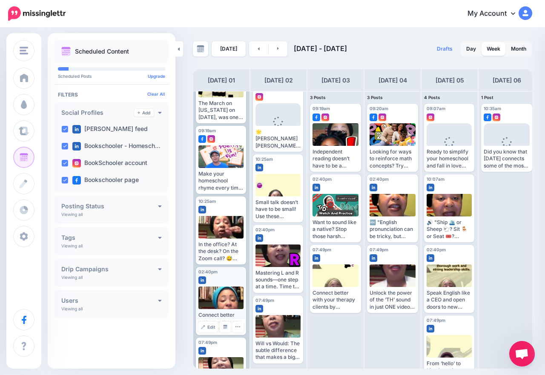
scroll to position [91, 0]
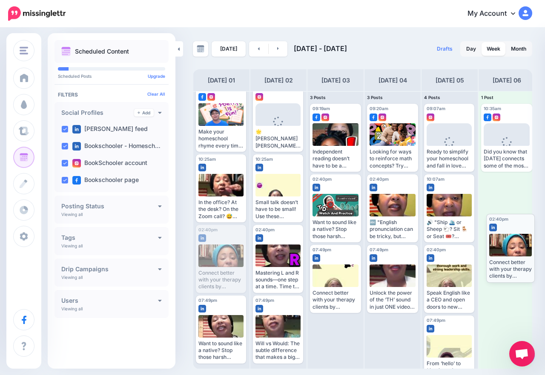
drag, startPoint x: 217, startPoint y: 260, endPoint x: 507, endPoint y: 248, distance: 290.4
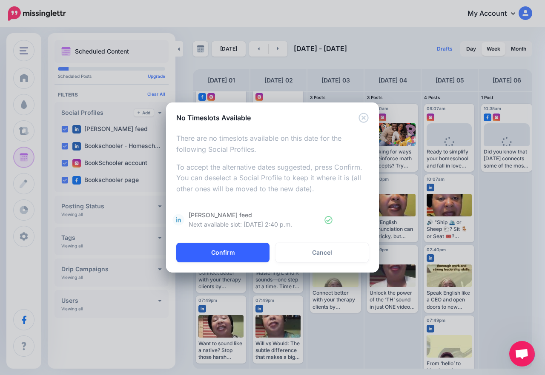
click at [248, 255] on button "Confirm" at bounding box center [222, 253] width 93 height 20
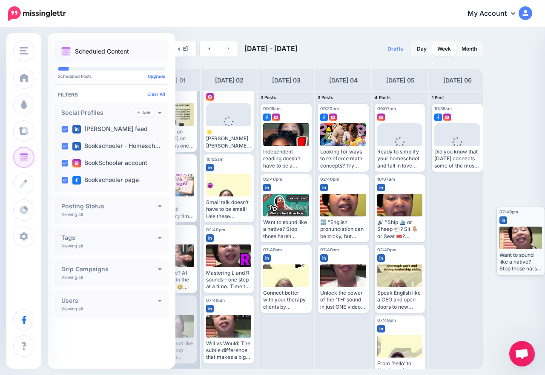
scroll to position [0, 0]
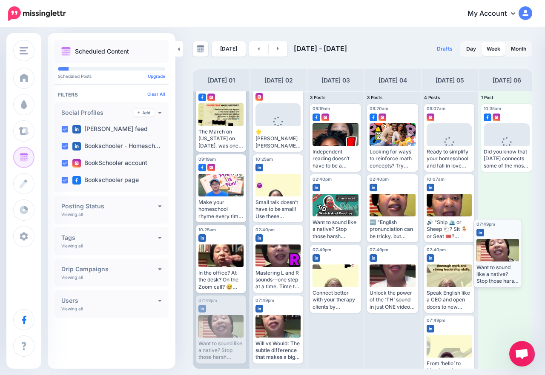
drag, startPoint x: 217, startPoint y: 333, endPoint x: 495, endPoint y: 257, distance: 289.0
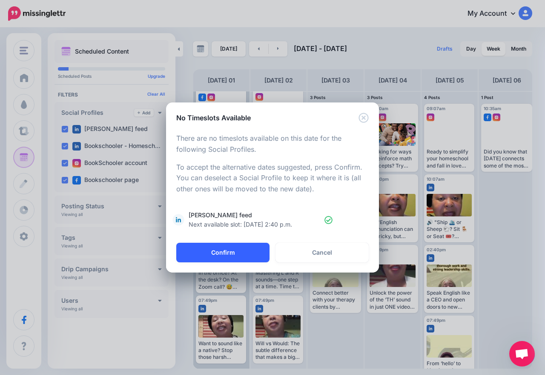
click at [212, 248] on button "Confirm" at bounding box center [222, 253] width 93 height 20
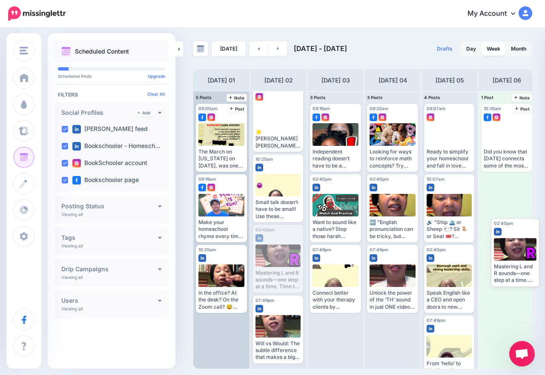
drag, startPoint x: 281, startPoint y: 257, endPoint x: 518, endPoint y: 249, distance: 237.1
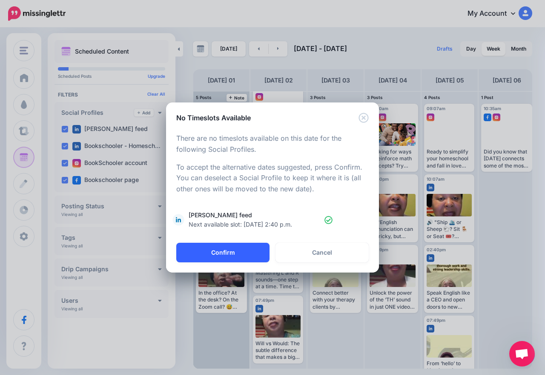
click at [240, 255] on button "Confirm" at bounding box center [222, 253] width 93 height 20
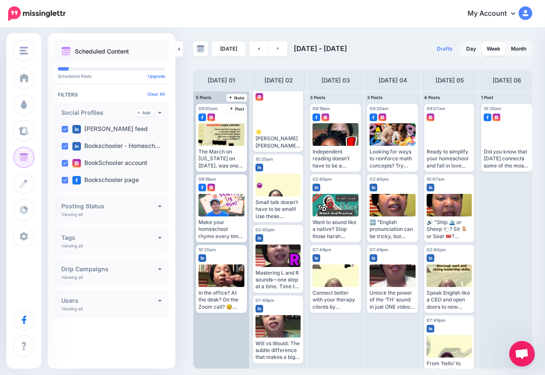
scroll to position [20, 0]
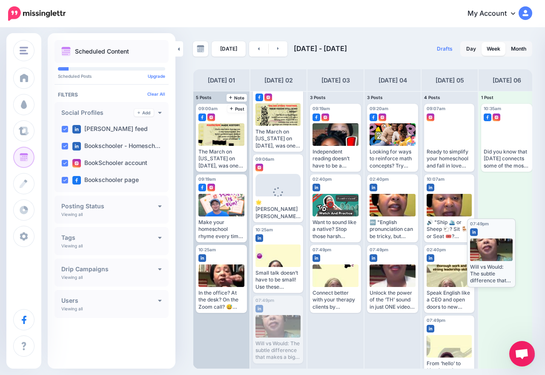
drag, startPoint x: 273, startPoint y: 326, endPoint x: 498, endPoint y: 245, distance: 239.4
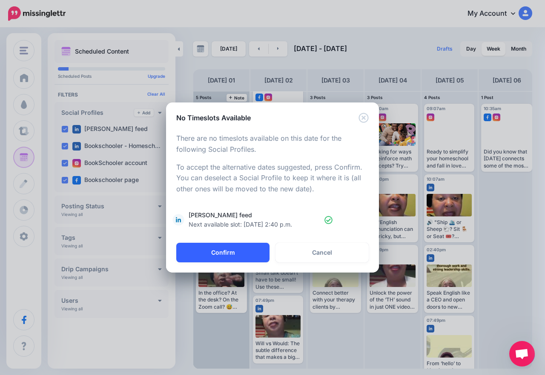
click at [249, 249] on button "Confirm" at bounding box center [222, 253] width 93 height 20
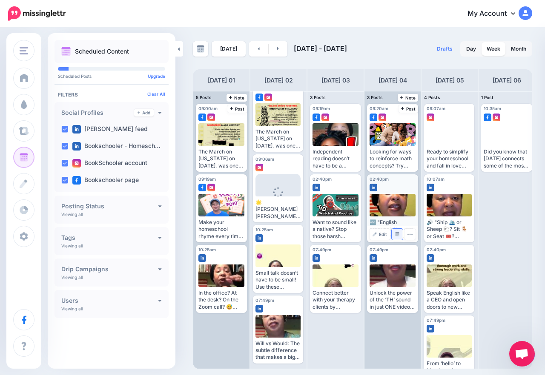
scroll to position [0, 0]
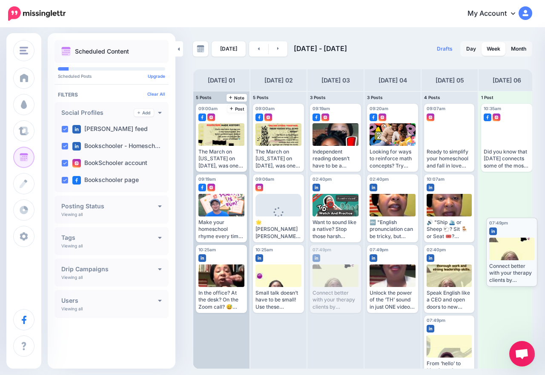
drag, startPoint x: 335, startPoint y: 261, endPoint x: 511, endPoint y: 234, distance: 178.2
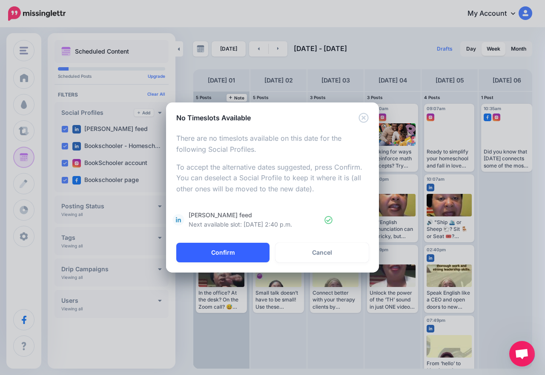
click at [241, 247] on button "Confirm" at bounding box center [222, 253] width 93 height 20
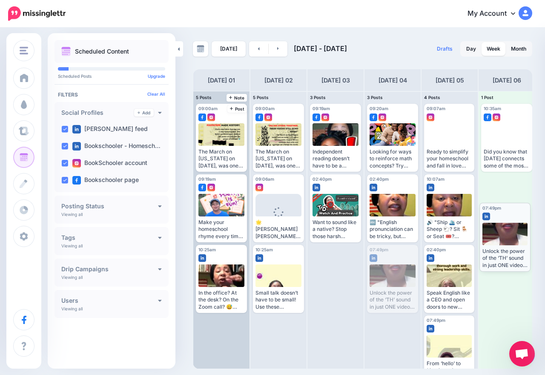
drag, startPoint x: 399, startPoint y: 276, endPoint x: 511, endPoint y: 234, distance: 120.0
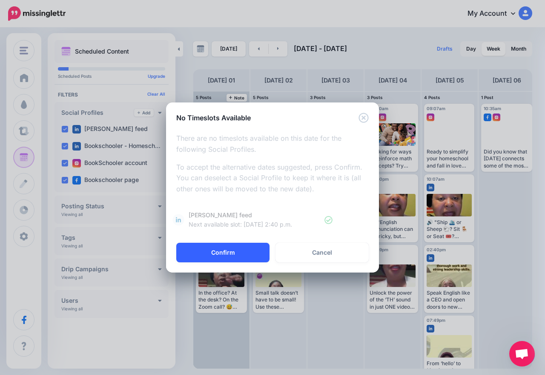
click at [235, 249] on button "Confirm" at bounding box center [222, 253] width 93 height 20
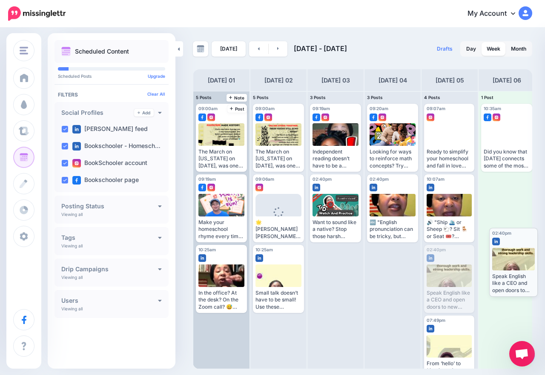
drag, startPoint x: 449, startPoint y: 271, endPoint x: 514, endPoint y: 254, distance: 67.3
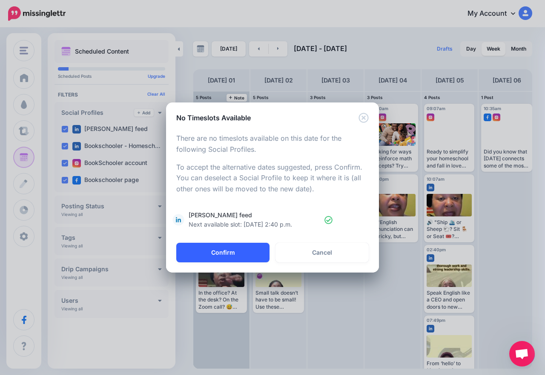
click at [215, 258] on button "Confirm" at bounding box center [222, 253] width 93 height 20
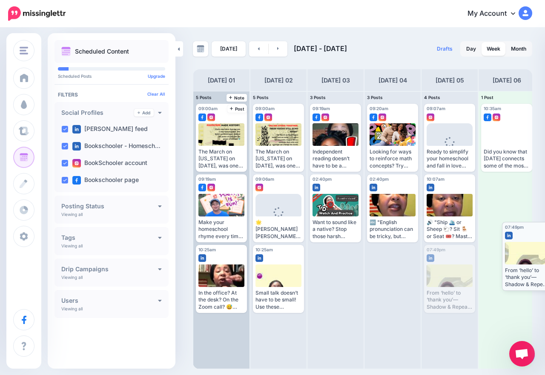
drag, startPoint x: 452, startPoint y: 273, endPoint x: 530, endPoint y: 250, distance: 81.2
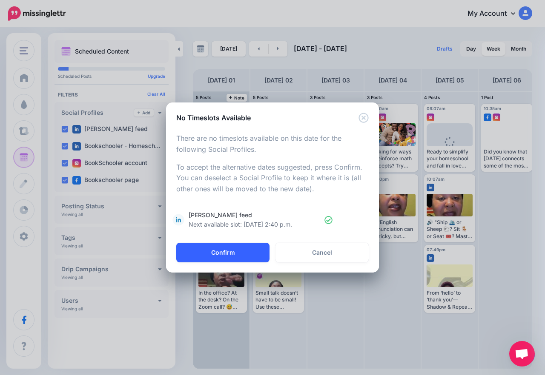
click at [214, 247] on button "Confirm" at bounding box center [222, 253] width 93 height 20
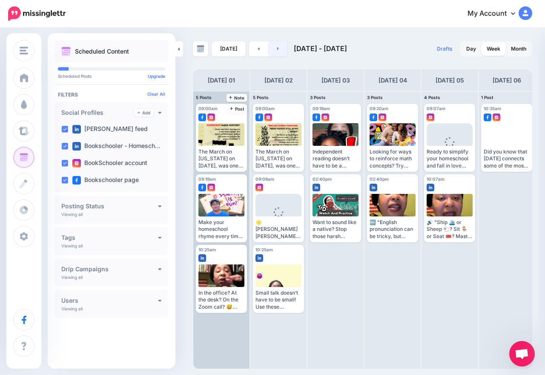
click at [278, 53] on link at bounding box center [277, 48] width 19 height 15
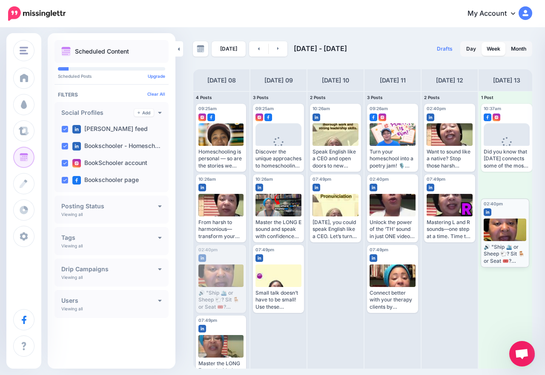
drag, startPoint x: 225, startPoint y: 265, endPoint x: 512, endPoint y: 218, distance: 290.7
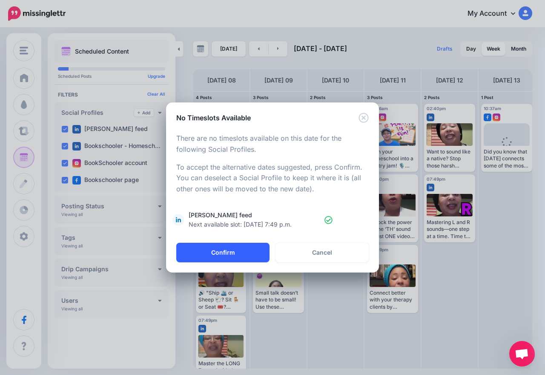
click at [250, 248] on button "Confirm" at bounding box center [222, 253] width 93 height 20
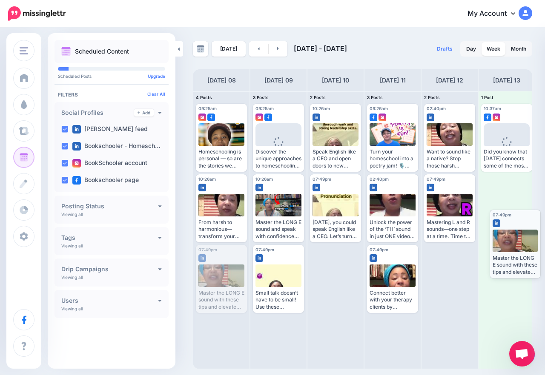
drag, startPoint x: 215, startPoint y: 285, endPoint x: 508, endPoint y: 251, distance: 295.5
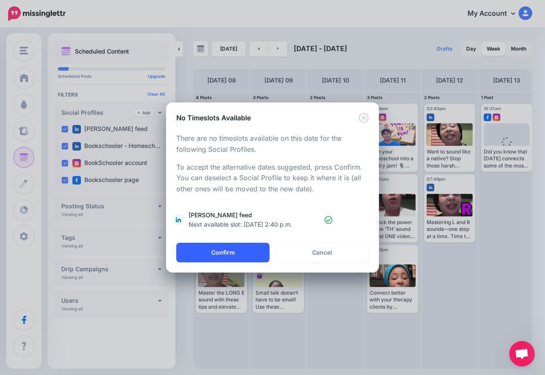
click at [249, 253] on button "Confirm" at bounding box center [222, 253] width 93 height 20
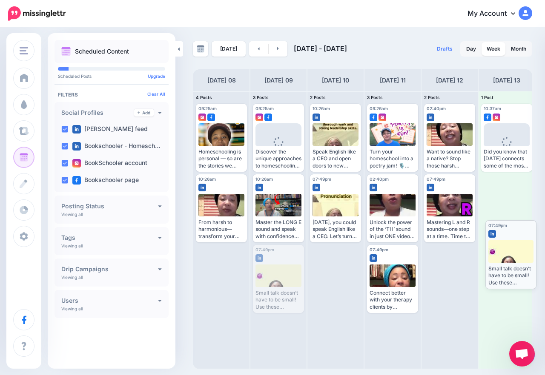
drag, startPoint x: 273, startPoint y: 268, endPoint x: 505, endPoint y: 244, distance: 233.6
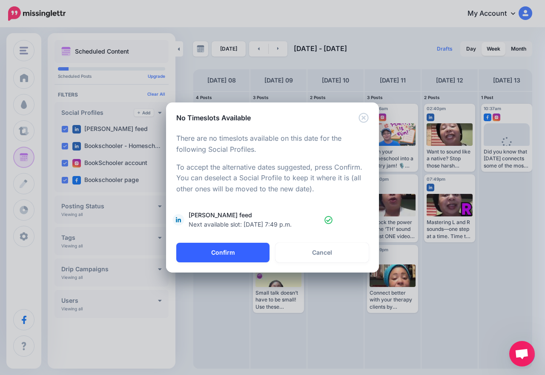
click at [220, 255] on button "Confirm" at bounding box center [222, 253] width 93 height 20
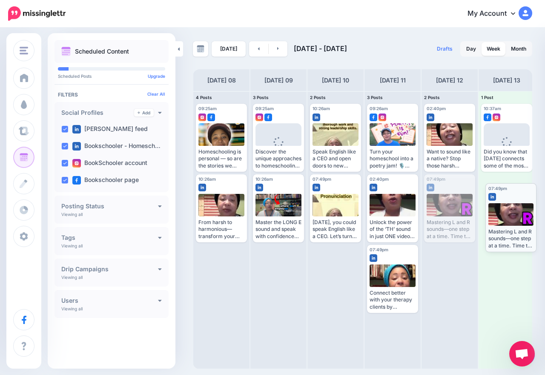
drag, startPoint x: 454, startPoint y: 207, endPoint x: 518, endPoint y: 216, distance: 64.5
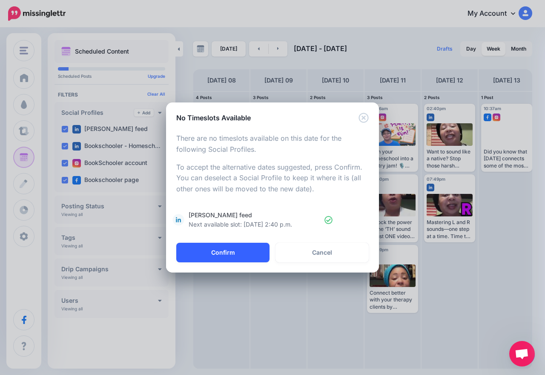
click at [242, 254] on button "Confirm" at bounding box center [222, 253] width 93 height 20
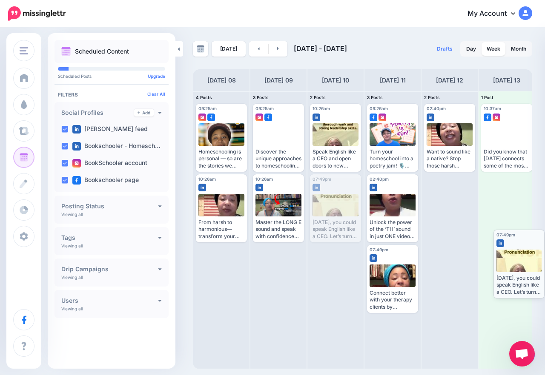
drag, startPoint x: 342, startPoint y: 201, endPoint x: 525, endPoint y: 256, distance: 191.5
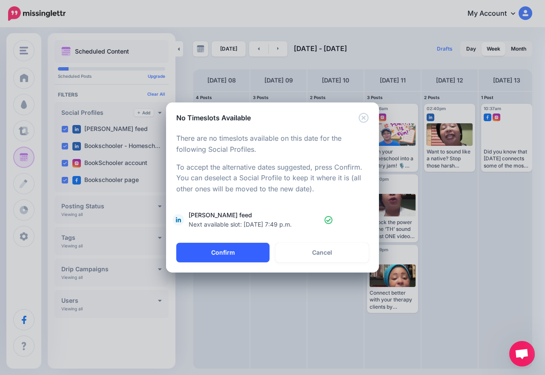
click at [224, 254] on button "Confirm" at bounding box center [222, 253] width 93 height 20
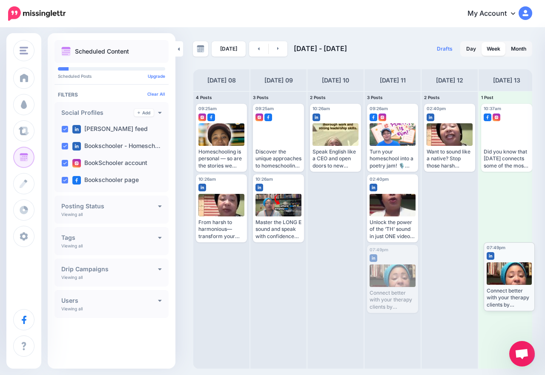
drag, startPoint x: 384, startPoint y: 280, endPoint x: 501, endPoint y: 277, distance: 116.6
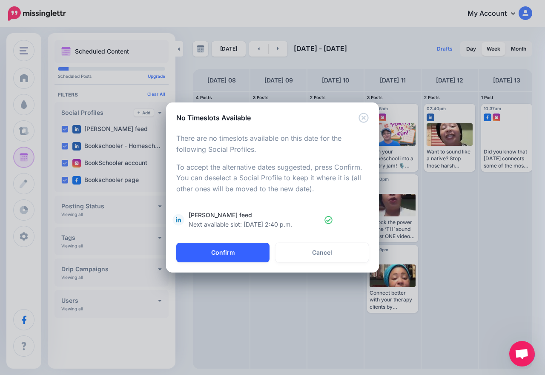
click at [228, 256] on button "Confirm" at bounding box center [222, 253] width 93 height 20
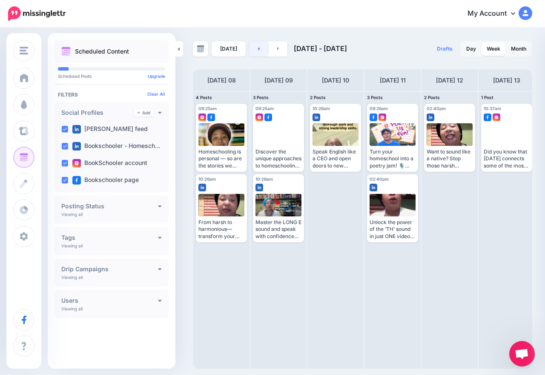
click at [260, 49] on link at bounding box center [258, 48] width 19 height 15
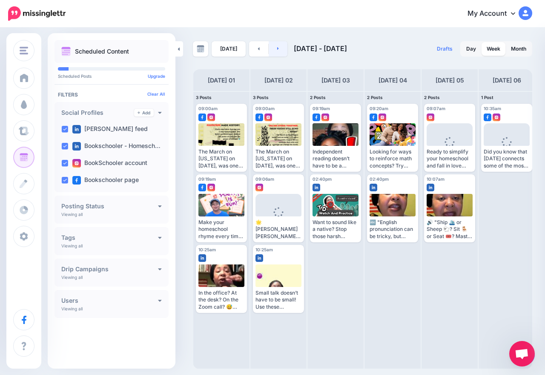
click at [275, 51] on link at bounding box center [277, 48] width 19 height 15
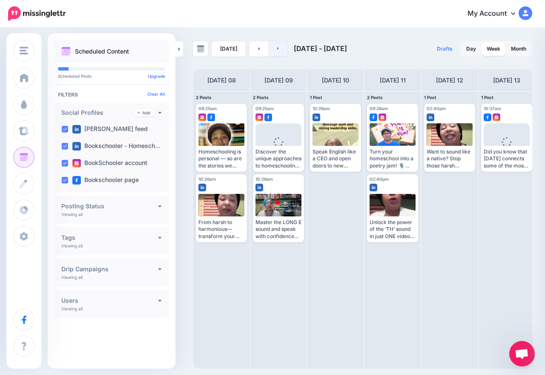
click at [275, 51] on link at bounding box center [277, 48] width 19 height 15
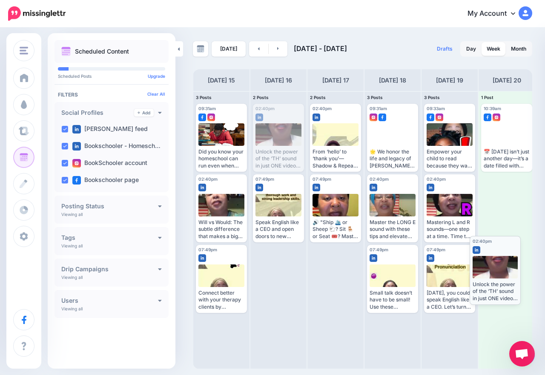
drag, startPoint x: 283, startPoint y: 129, endPoint x: 499, endPoint y: 261, distance: 253.8
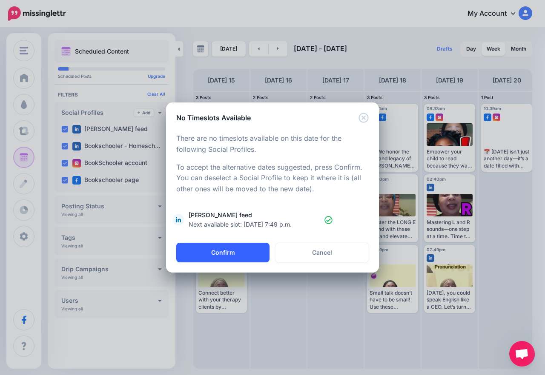
click at [245, 258] on button "Confirm" at bounding box center [222, 253] width 93 height 20
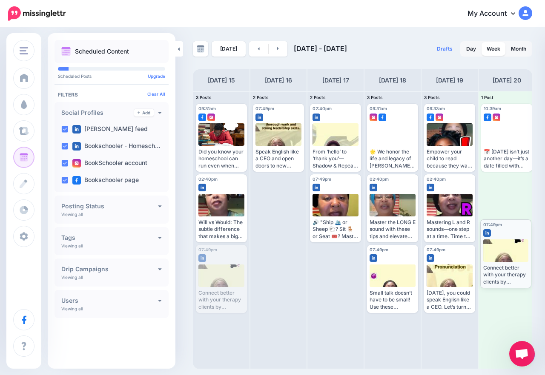
drag, startPoint x: 228, startPoint y: 283, endPoint x: 513, endPoint y: 257, distance: 285.3
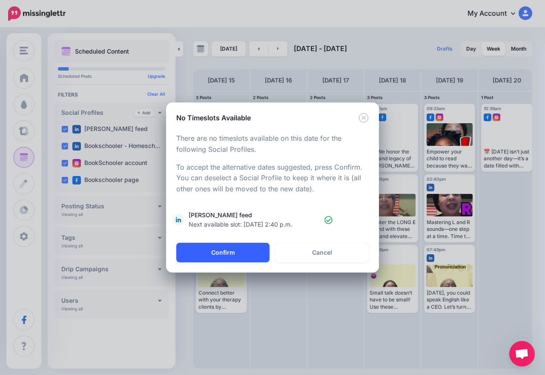
click at [228, 258] on button "Confirm" at bounding box center [222, 253] width 93 height 20
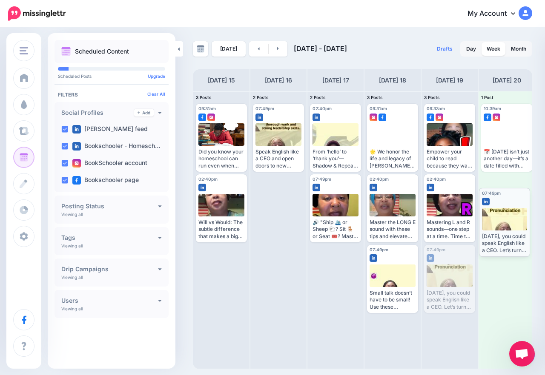
drag, startPoint x: 470, startPoint y: 265, endPoint x: 529, endPoint y: 208, distance: 82.1
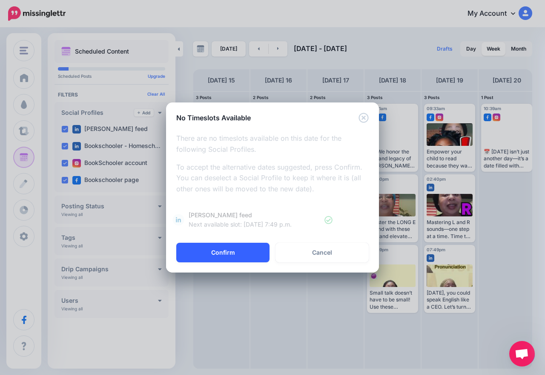
click at [228, 251] on button "Confirm" at bounding box center [222, 253] width 93 height 20
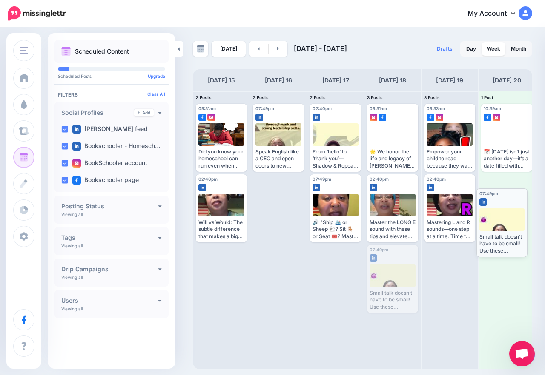
drag, startPoint x: 391, startPoint y: 273, endPoint x: 500, endPoint y: 217, distance: 123.1
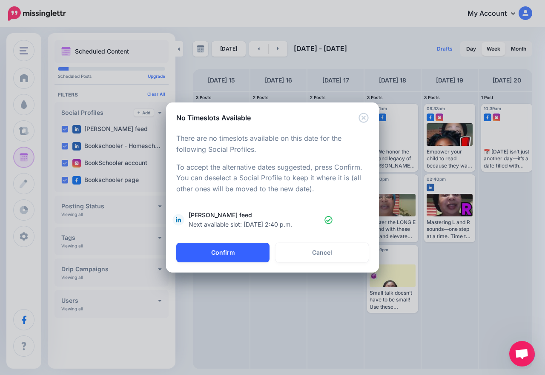
click at [203, 254] on button "Confirm" at bounding box center [222, 253] width 93 height 20
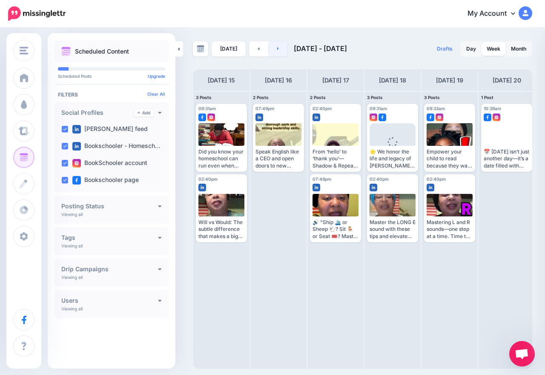
click at [277, 51] on icon at bounding box center [278, 48] width 2 height 5
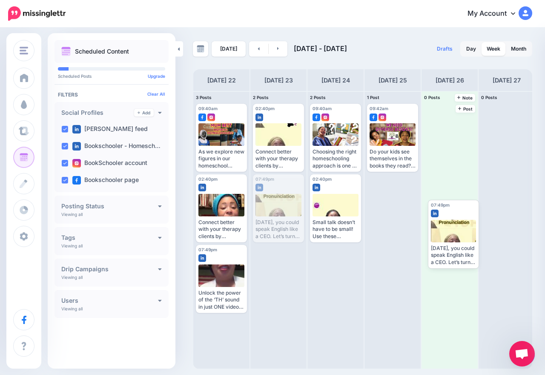
drag, startPoint x: 287, startPoint y: 195, endPoint x: 426, endPoint y: 223, distance: 142.4
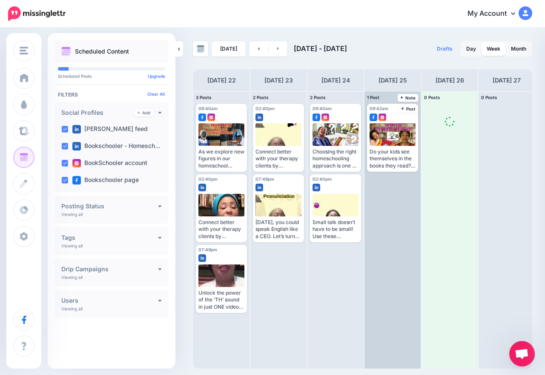
drag, startPoint x: 407, startPoint y: 211, endPoint x: 400, endPoint y: 224, distance: 14.5
click at [400, 224] on div "3 Posts 22 Note Post 09:40am [DATE] 09:40am Edit" at bounding box center [392, 230] width 399 height 278
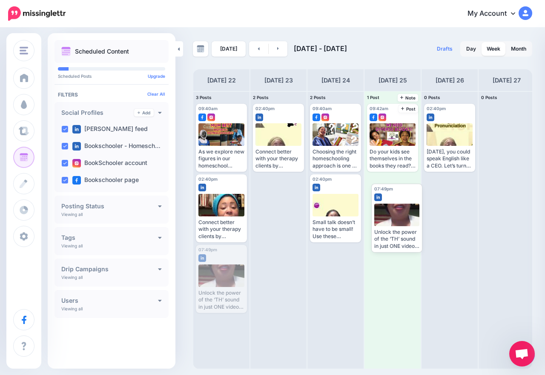
drag, startPoint x: 221, startPoint y: 283, endPoint x: 397, endPoint y: 212, distance: 189.9
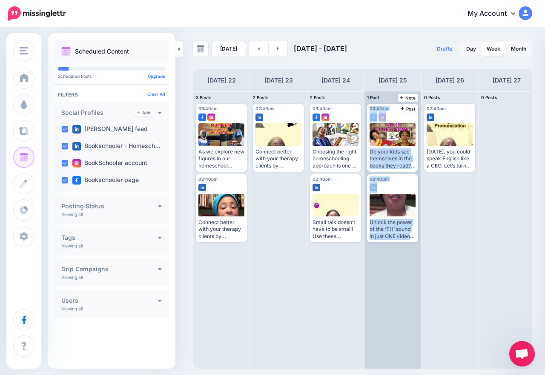
click at [371, 281] on div "09:42am [DATE] 09:42am #BookSchooler #CharlotteMasonMethod #CharlotteMason #Div…" at bounding box center [392, 229] width 56 height 277
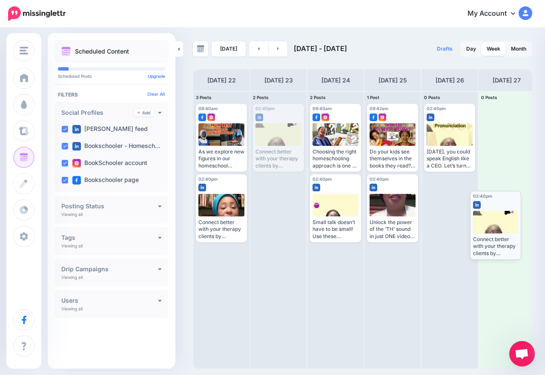
drag, startPoint x: 273, startPoint y: 137, endPoint x: 490, endPoint y: 224, distance: 233.8
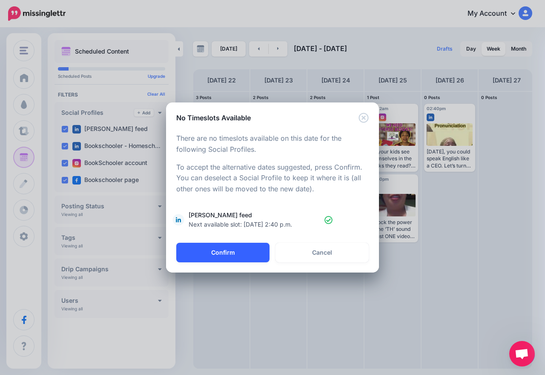
click at [240, 252] on button "Confirm" at bounding box center [222, 253] width 93 height 20
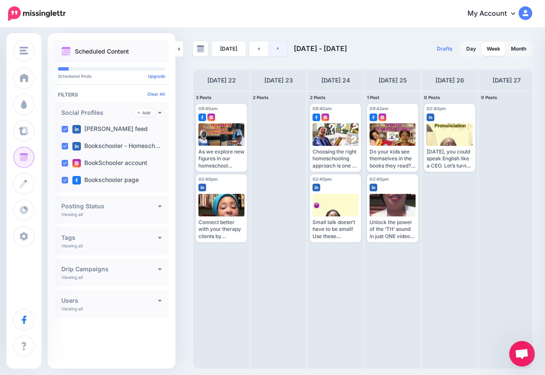
click at [277, 52] on link at bounding box center [277, 48] width 19 height 15
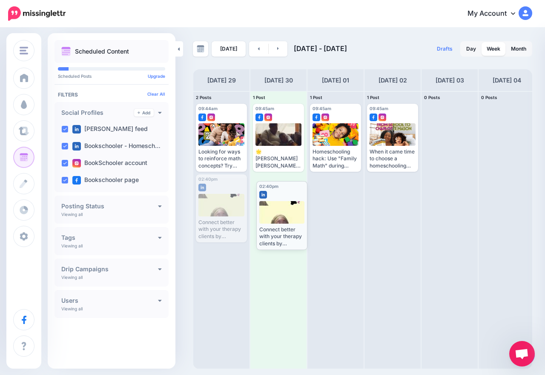
drag, startPoint x: 216, startPoint y: 208, endPoint x: 277, endPoint y: 215, distance: 60.8
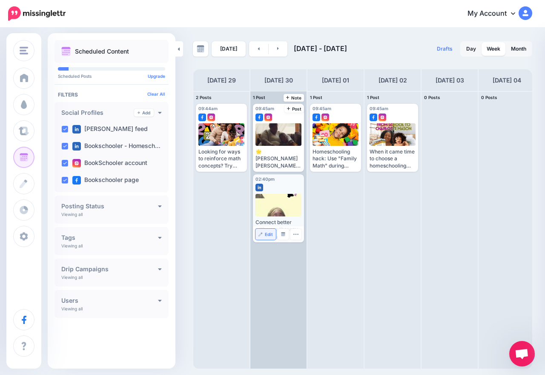
click at [263, 236] on link "Edit" at bounding box center [265, 234] width 20 height 11
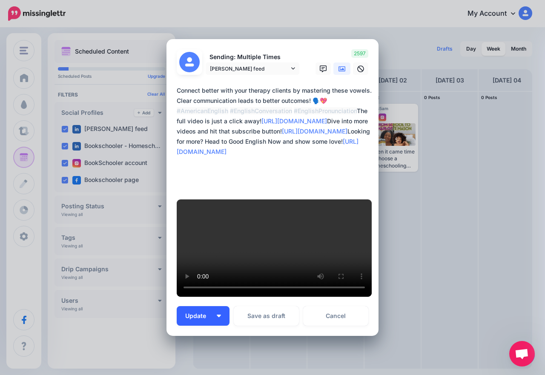
click at [211, 306] on button "Update" at bounding box center [203, 316] width 53 height 20
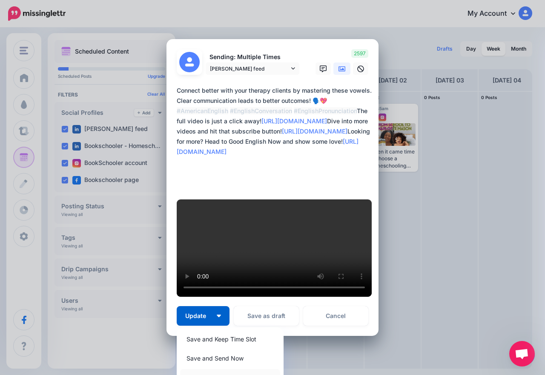
click at [246, 369] on link "Save and Choose Custom Time" at bounding box center [230, 377] width 100 height 17
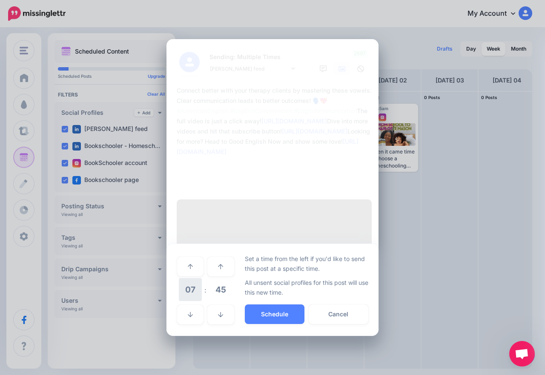
click at [195, 278] on span "07" at bounding box center [190, 289] width 23 height 23
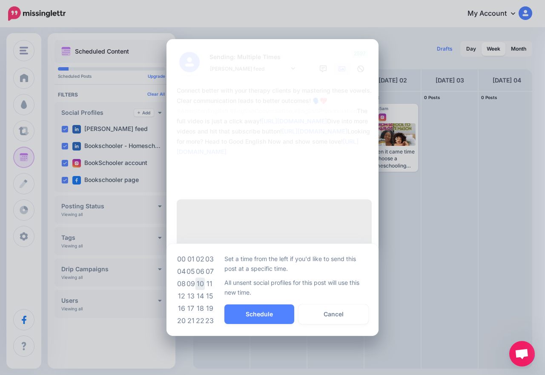
click at [204, 278] on td "10" at bounding box center [199, 284] width 9 height 12
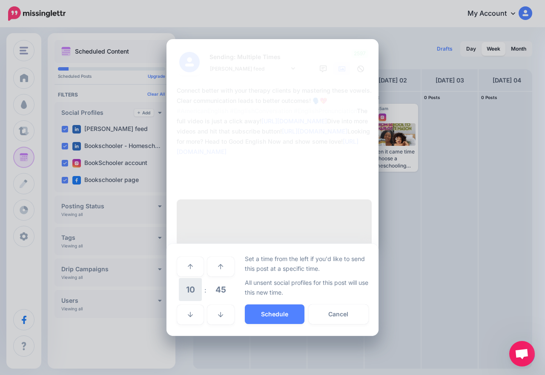
click at [195, 278] on span "10" at bounding box center [190, 289] width 23 height 23
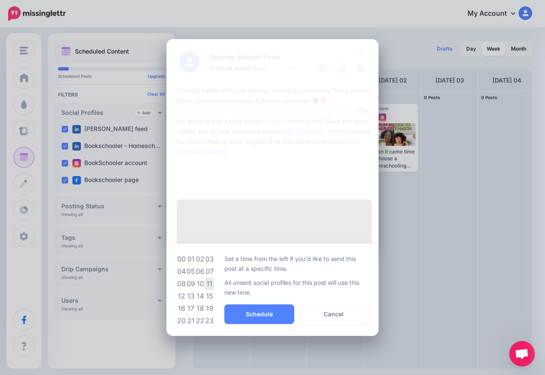
click at [212, 278] on td "11" at bounding box center [209, 284] width 9 height 12
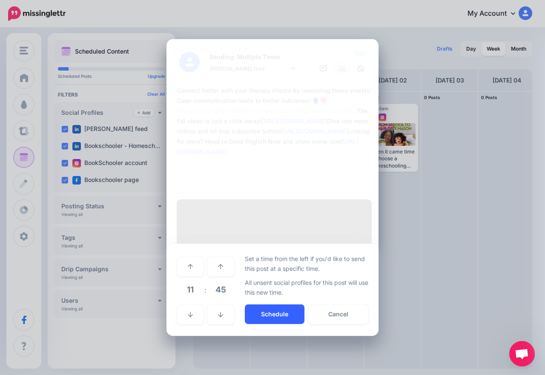
click at [267, 305] on button "Schedule" at bounding box center [275, 315] width 60 height 20
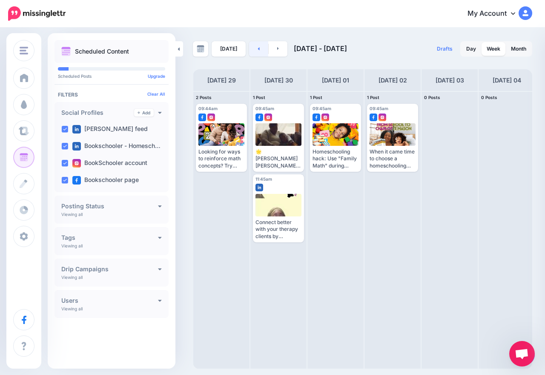
click at [258, 49] on icon at bounding box center [259, 48] width 2 height 3
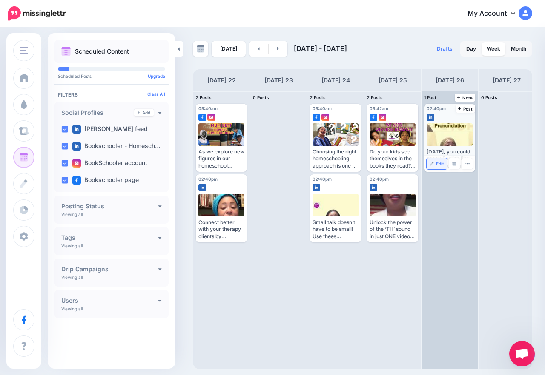
click at [439, 164] on span "Edit" at bounding box center [440, 164] width 8 height 4
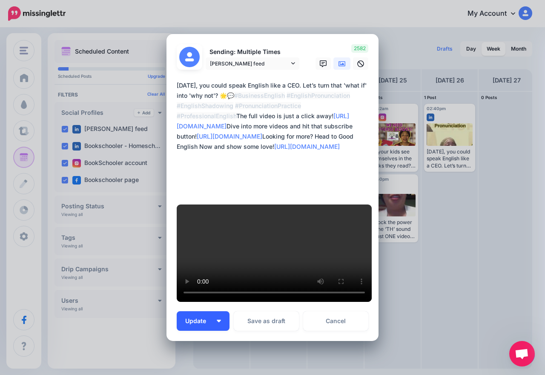
click at [217, 314] on button "Update" at bounding box center [203, 321] width 53 height 20
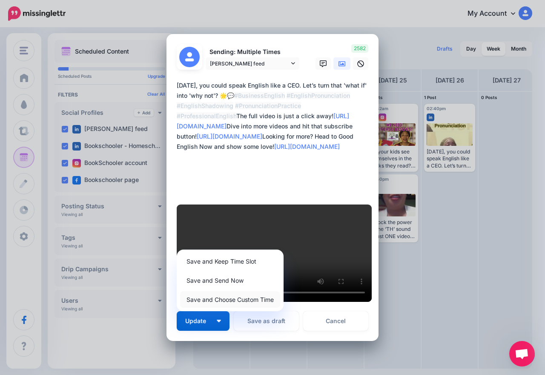
click at [223, 291] on link "Save and Choose Custom Time" at bounding box center [230, 299] width 100 height 17
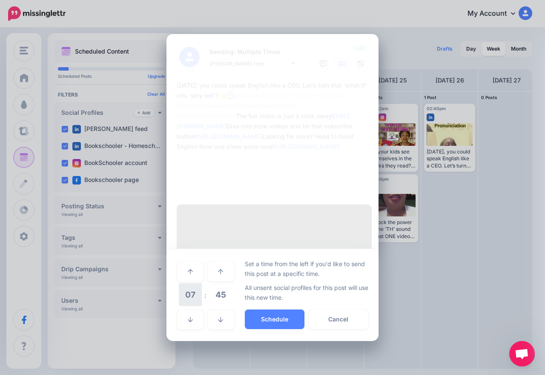
click at [198, 283] on span "07" at bounding box center [190, 294] width 23 height 23
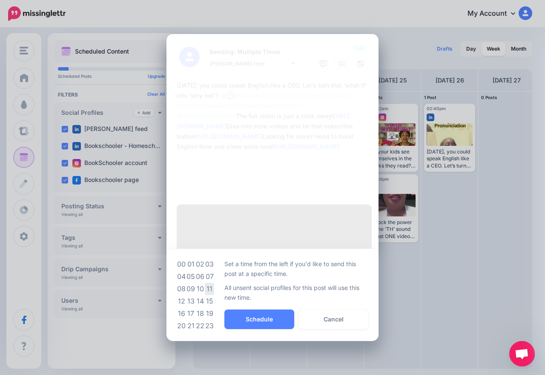
click at [207, 283] on td "11" at bounding box center [209, 289] width 9 height 12
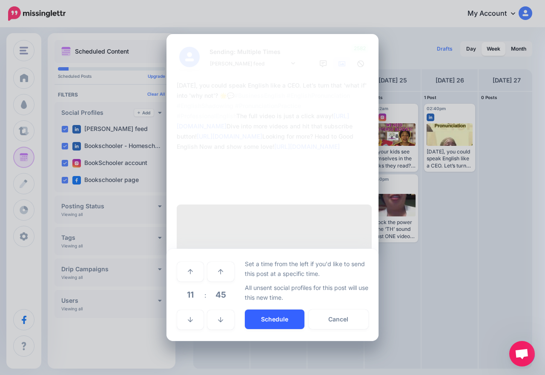
click at [276, 310] on button "Schedule" at bounding box center [275, 320] width 60 height 20
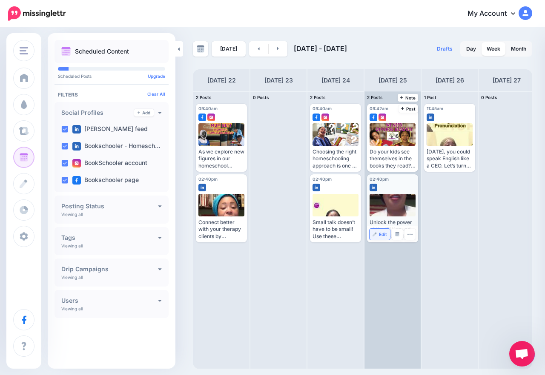
click at [373, 233] on img at bounding box center [374, 234] width 4 height 4
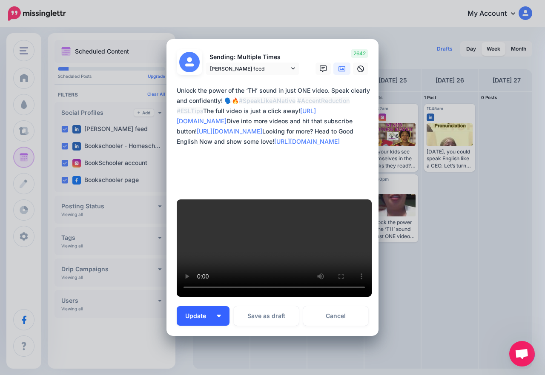
click at [222, 306] on button "Update" at bounding box center [203, 316] width 53 height 20
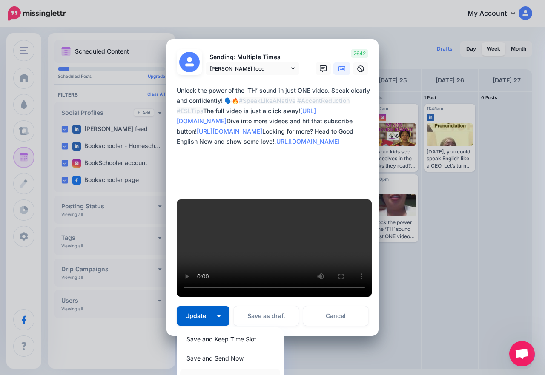
click at [236, 369] on link "Save and Choose Custom Time" at bounding box center [230, 377] width 100 height 17
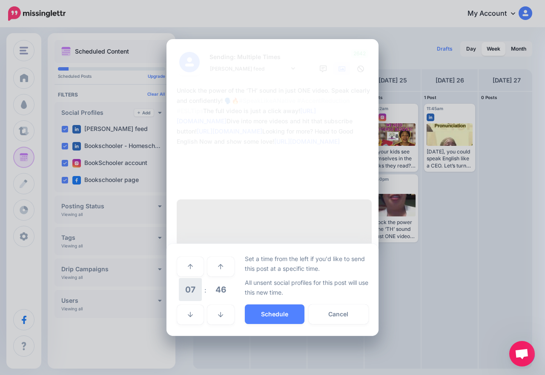
click at [194, 279] on span "07" at bounding box center [190, 289] width 23 height 23
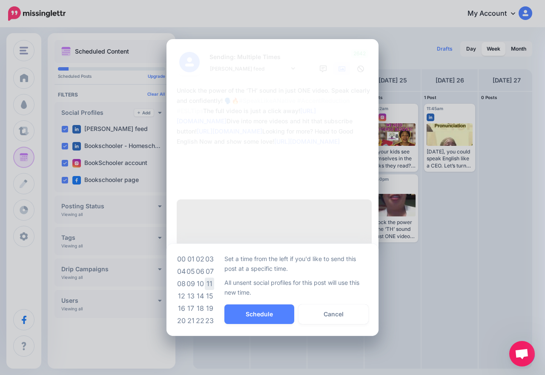
click at [206, 278] on td "11" at bounding box center [209, 284] width 9 height 12
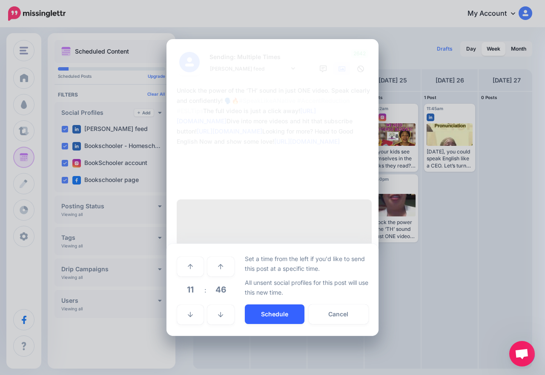
click at [272, 305] on button "Schedule" at bounding box center [275, 315] width 60 height 20
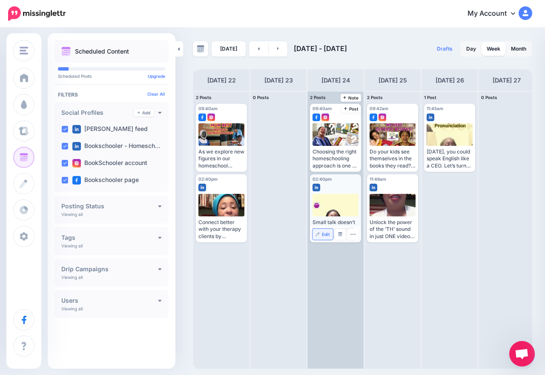
click at [325, 235] on span "Edit" at bounding box center [326, 234] width 8 height 4
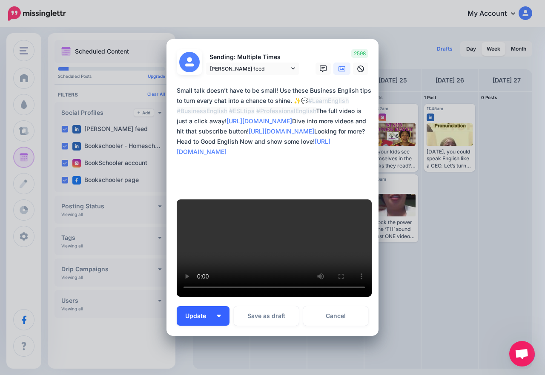
click at [217, 306] on button "Update" at bounding box center [203, 316] width 53 height 20
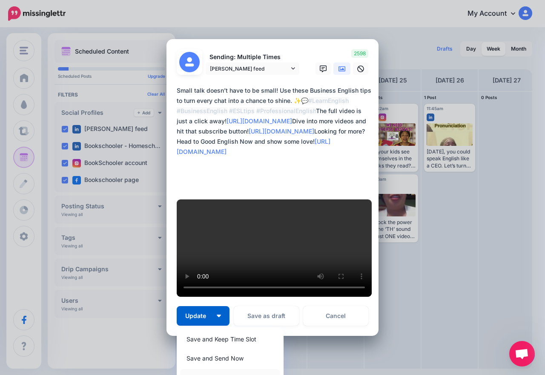
click at [236, 369] on link "Save and Choose Custom Time" at bounding box center [230, 377] width 100 height 17
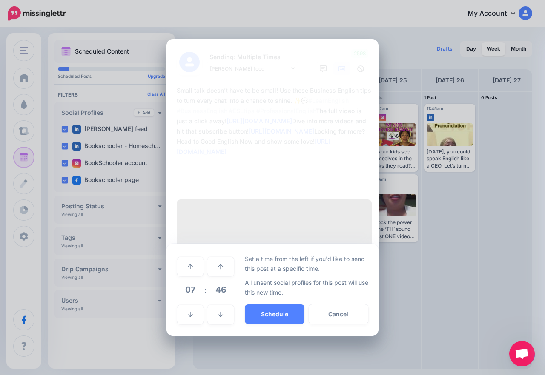
click at [195, 278] on span "07" at bounding box center [190, 289] width 23 height 23
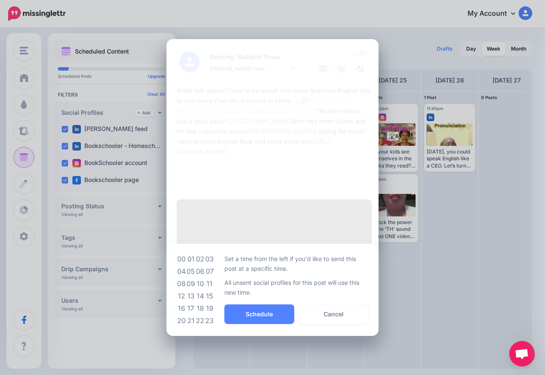
click at [214, 260] on div "***** 07 : 46 00 01 02 03 04 05 06 07 08 09 10 11 12 13 14 15 16 17 18 19 20 21…" at bounding box center [272, 290] width 212 height 92
click at [209, 278] on td "11" at bounding box center [209, 284] width 9 height 12
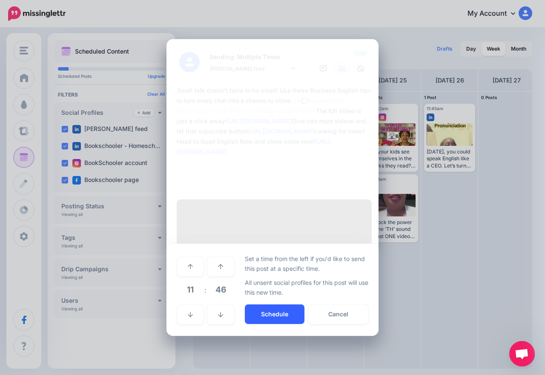
click at [264, 305] on button "Schedule" at bounding box center [275, 315] width 60 height 20
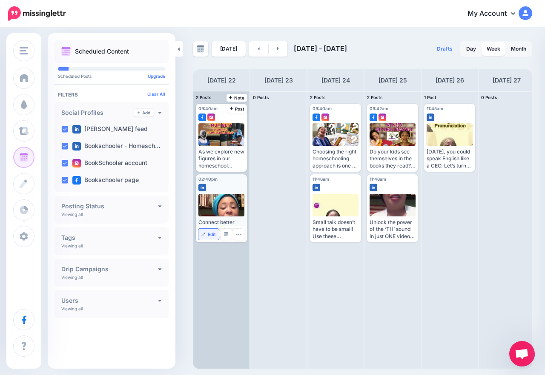
click at [208, 233] on span "Edit" at bounding box center [212, 234] width 8 height 4
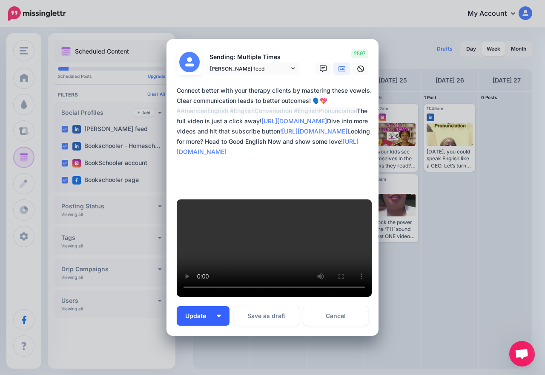
click at [220, 308] on button "Update" at bounding box center [203, 316] width 53 height 20
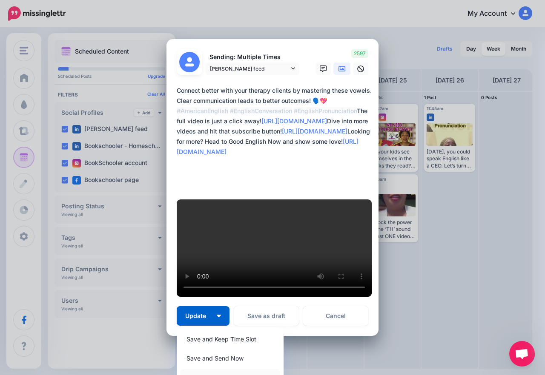
click at [223, 369] on link "Save and Choose Custom Time" at bounding box center [230, 377] width 100 height 17
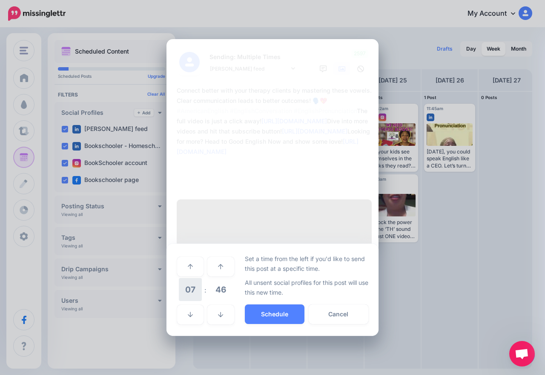
click at [197, 278] on span "07" at bounding box center [190, 289] width 23 height 23
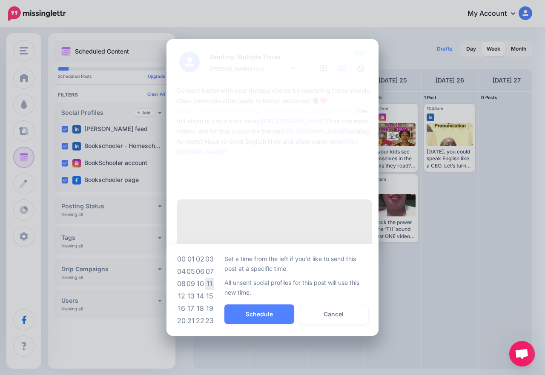
click at [208, 278] on td "11" at bounding box center [209, 284] width 9 height 12
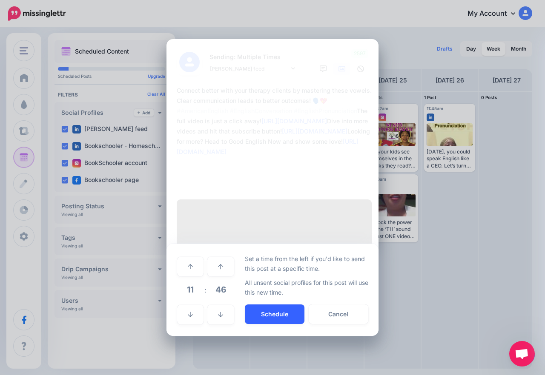
click at [289, 305] on button "Schedule" at bounding box center [275, 315] width 60 height 20
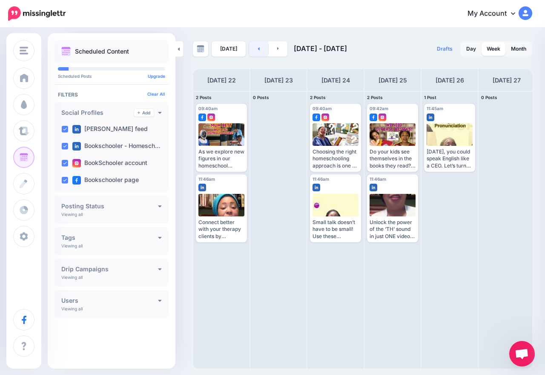
click at [258, 49] on link at bounding box center [258, 48] width 19 height 15
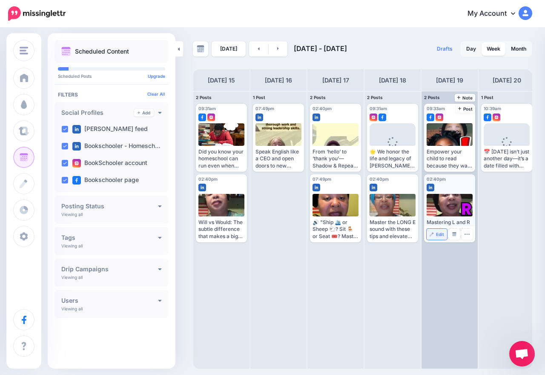
click at [428, 238] on link "Edit" at bounding box center [436, 234] width 20 height 11
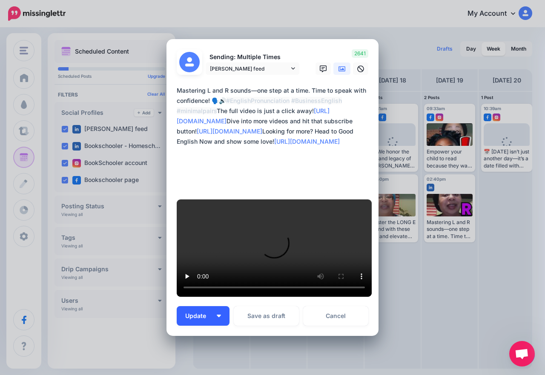
click at [220, 306] on button "Update" at bounding box center [203, 316] width 53 height 20
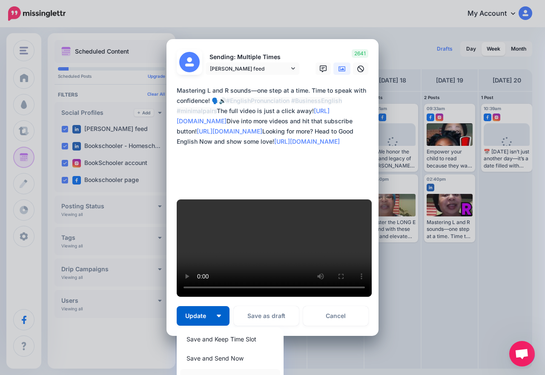
click at [229, 369] on link "Save and Choose Custom Time" at bounding box center [230, 377] width 100 height 17
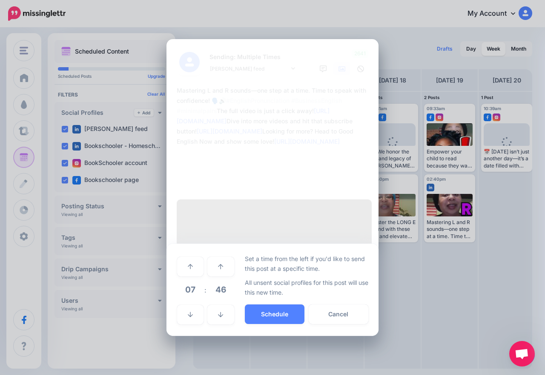
click at [194, 278] on span "07" at bounding box center [190, 289] width 23 height 23
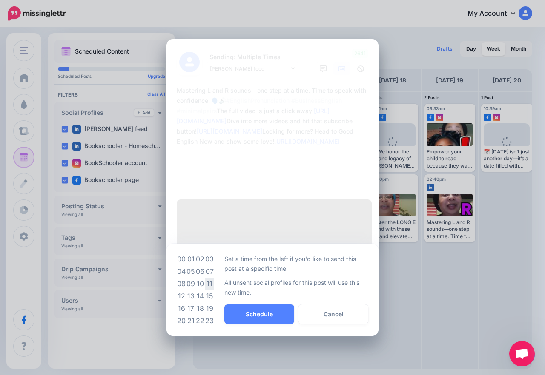
click at [207, 278] on td "11" at bounding box center [209, 284] width 9 height 12
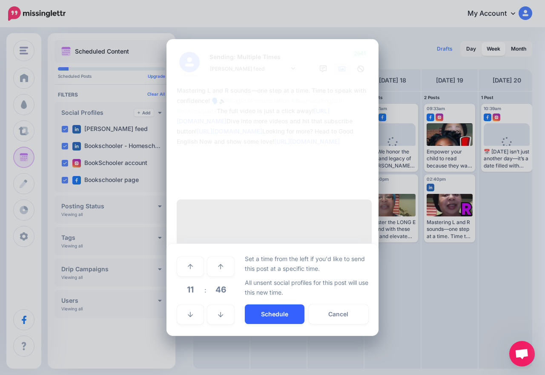
click at [251, 305] on button "Schedule" at bounding box center [275, 315] width 60 height 20
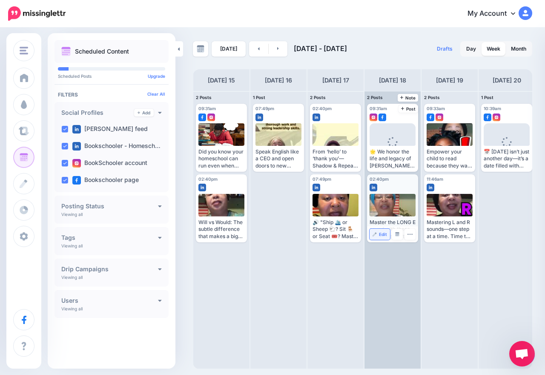
click at [385, 238] on link "Edit" at bounding box center [379, 234] width 20 height 11
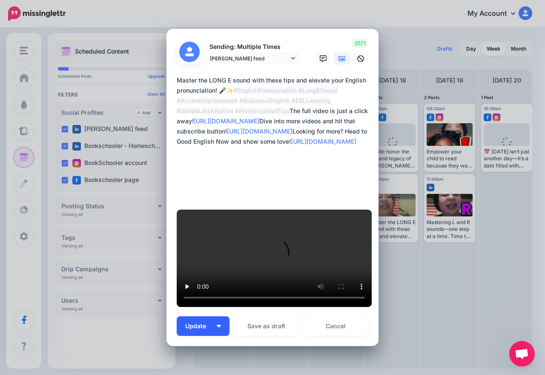
click at [214, 317] on button "Update" at bounding box center [203, 327] width 53 height 20
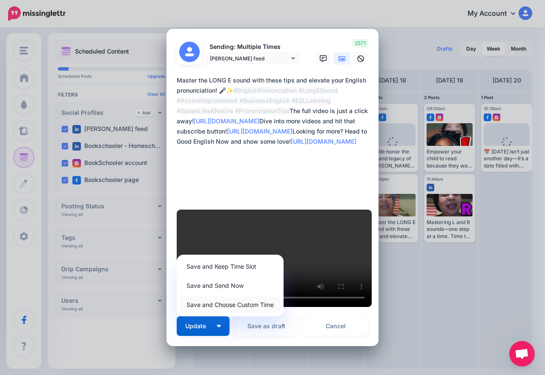
click at [234, 297] on link "Save and Choose Custom Time" at bounding box center [230, 305] width 100 height 17
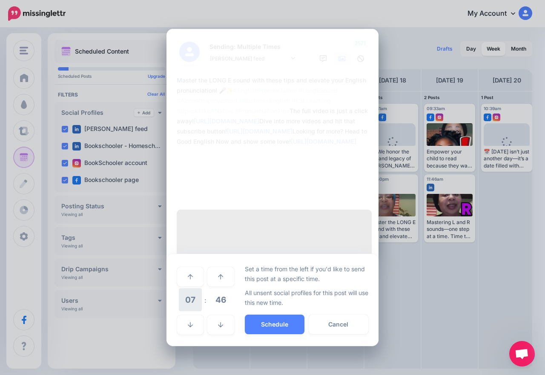
click at [197, 288] on span "07" at bounding box center [190, 299] width 23 height 23
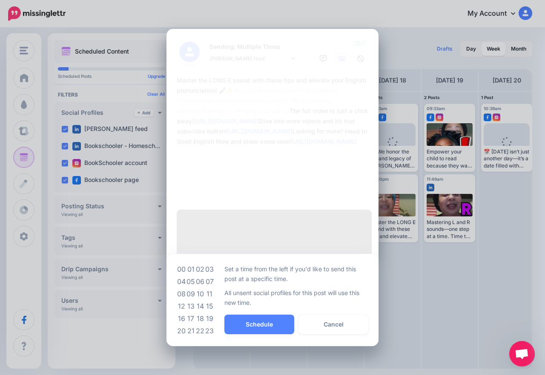
click at [209, 288] on td "11" at bounding box center [209, 294] width 9 height 12
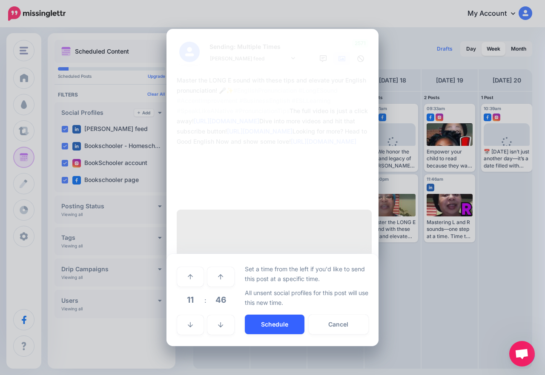
click at [256, 315] on button "Schedule" at bounding box center [275, 325] width 60 height 20
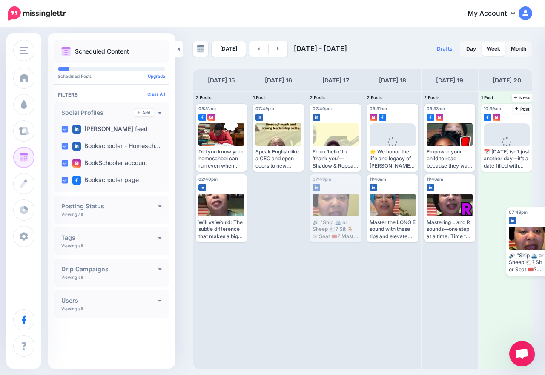
drag, startPoint x: 328, startPoint y: 202, endPoint x: 521, endPoint y: 233, distance: 196.0
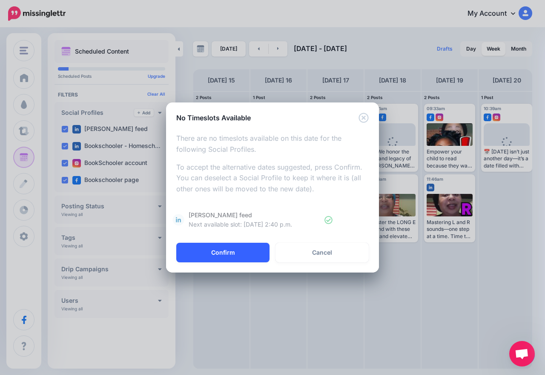
click at [213, 254] on button "Confirm" at bounding box center [222, 253] width 93 height 20
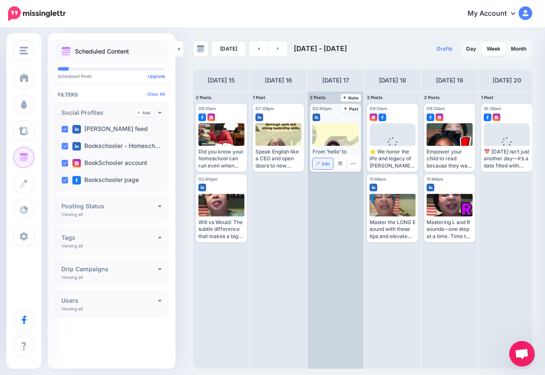
click at [320, 165] on img at bounding box center [317, 164] width 4 height 4
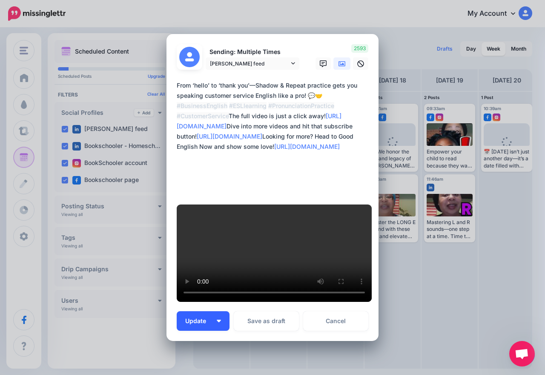
click at [208, 318] on span "Update" at bounding box center [198, 321] width 27 height 6
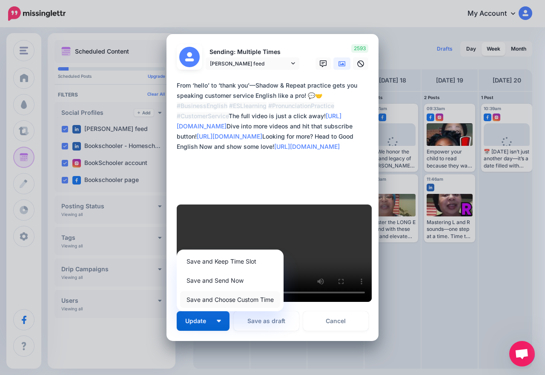
click at [217, 291] on link "Save and Choose Custom Time" at bounding box center [230, 299] width 100 height 17
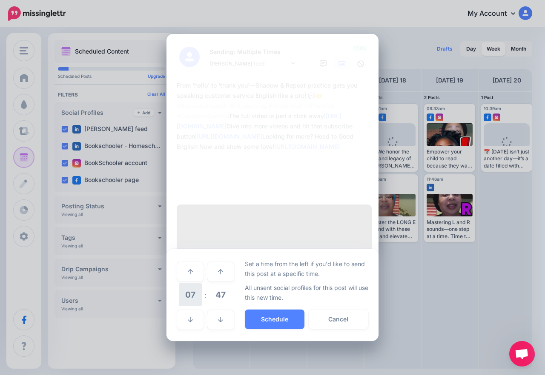
click at [199, 283] on span "07" at bounding box center [190, 294] width 23 height 23
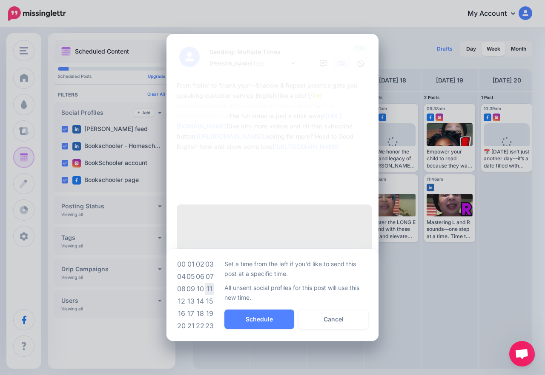
click at [208, 283] on td "11" at bounding box center [209, 289] width 9 height 12
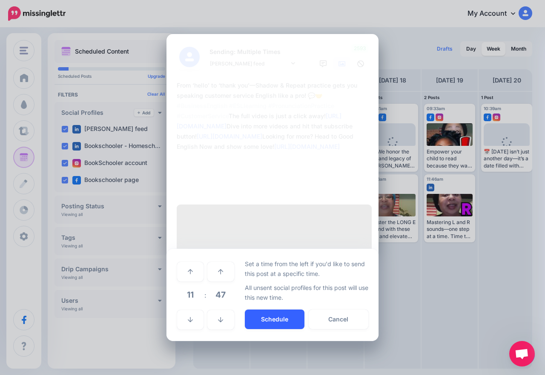
click at [281, 310] on button "Schedule" at bounding box center [275, 320] width 60 height 20
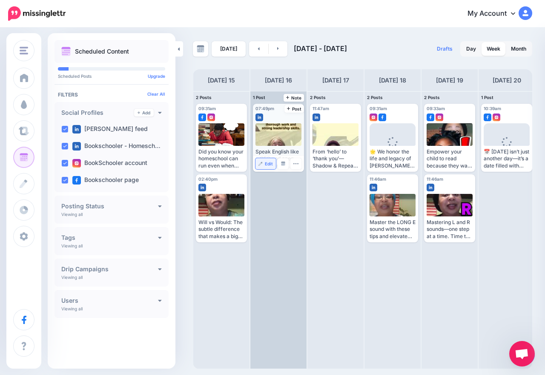
click at [272, 161] on link "Edit" at bounding box center [265, 163] width 20 height 11
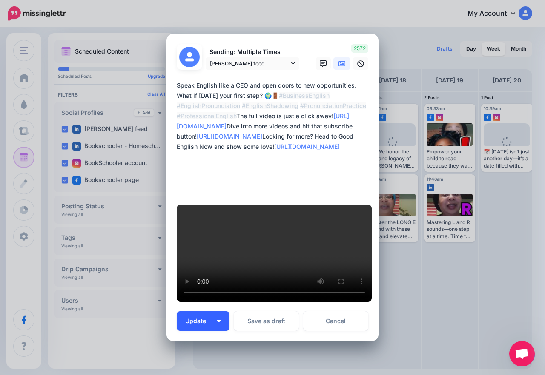
click at [198, 318] on span "Update" at bounding box center [198, 321] width 27 height 6
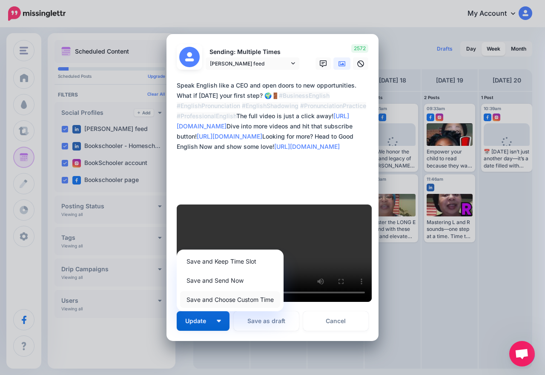
click at [220, 291] on link "Save and Choose Custom Time" at bounding box center [230, 299] width 100 height 17
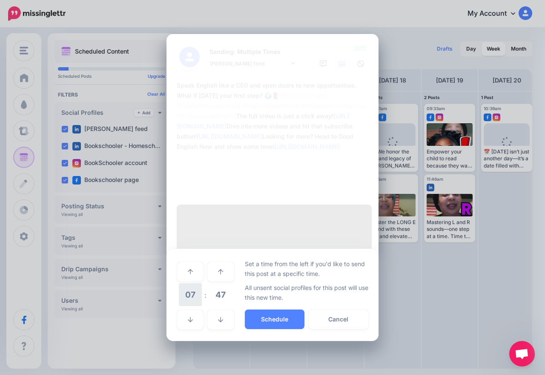
click at [197, 283] on span "07" at bounding box center [190, 294] width 23 height 23
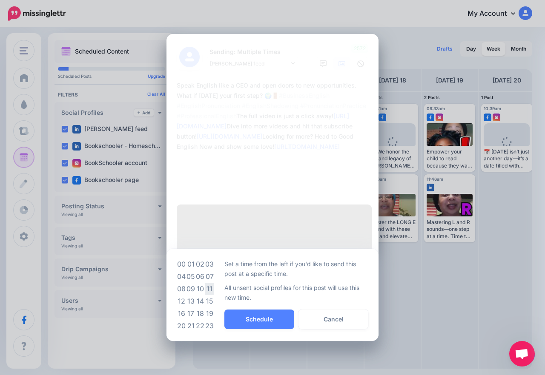
click at [205, 283] on td "11" at bounding box center [209, 289] width 9 height 12
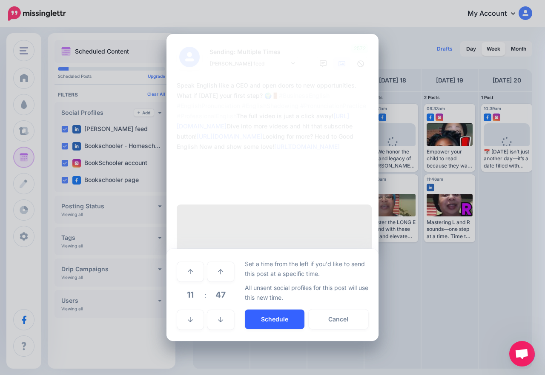
click at [257, 310] on button "Schedule" at bounding box center [275, 320] width 60 height 20
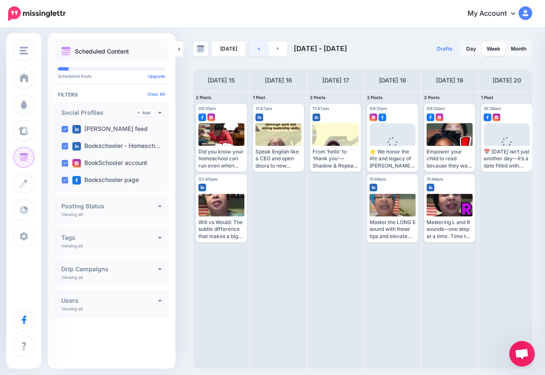
click at [260, 46] on link at bounding box center [258, 48] width 19 height 15
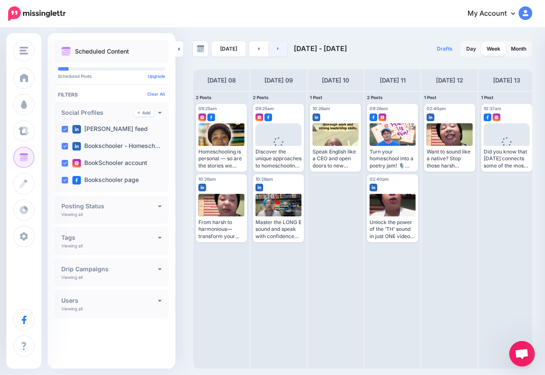
click at [275, 44] on link at bounding box center [277, 48] width 19 height 15
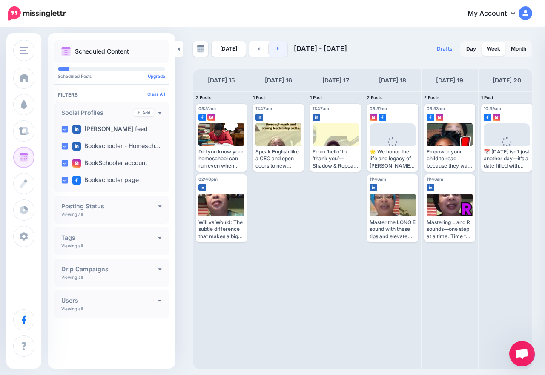
click at [275, 44] on link at bounding box center [277, 48] width 19 height 15
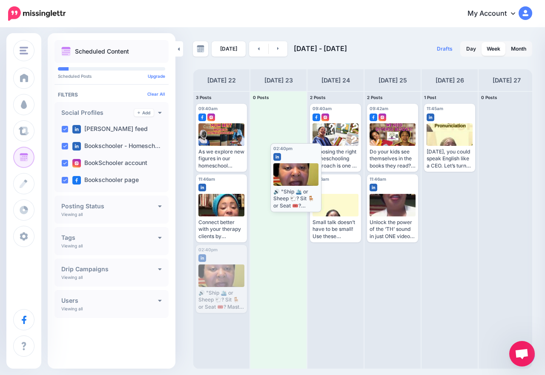
drag, startPoint x: 214, startPoint y: 292, endPoint x: 288, endPoint y: 191, distance: 125.8
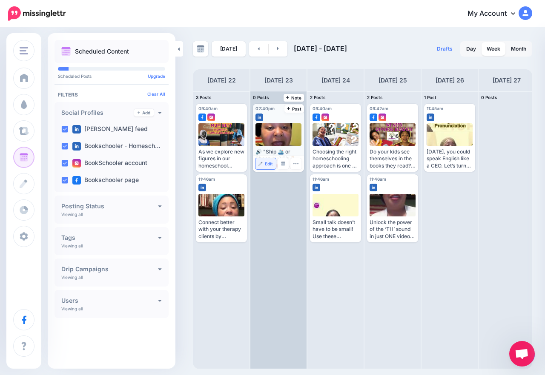
click at [271, 161] on link "Edit" at bounding box center [265, 163] width 20 height 11
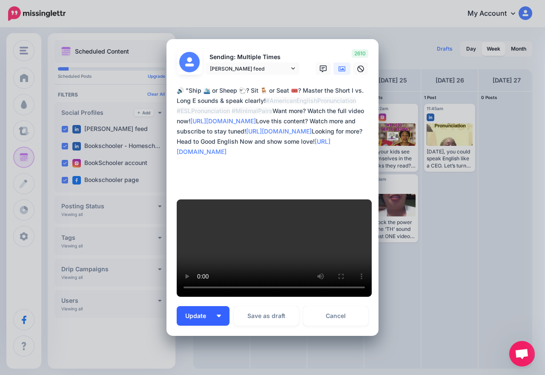
click at [215, 306] on button "Update" at bounding box center [203, 316] width 53 height 20
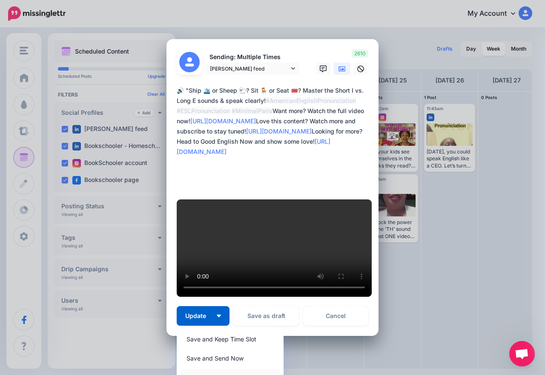
click at [224, 369] on link "Save and Choose Custom Time" at bounding box center [230, 377] width 100 height 17
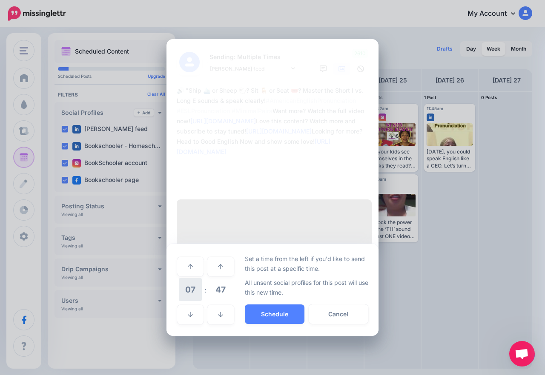
click at [194, 278] on span "07" at bounding box center [190, 289] width 23 height 23
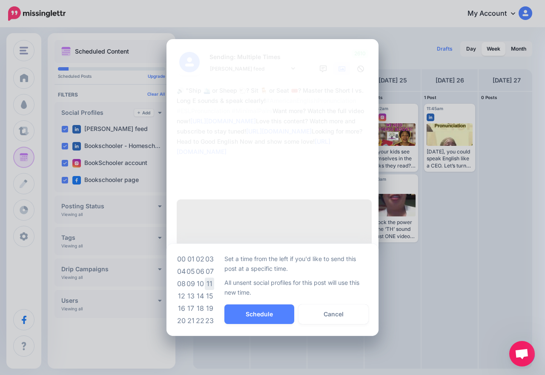
click at [211, 278] on td "11" at bounding box center [209, 284] width 9 height 12
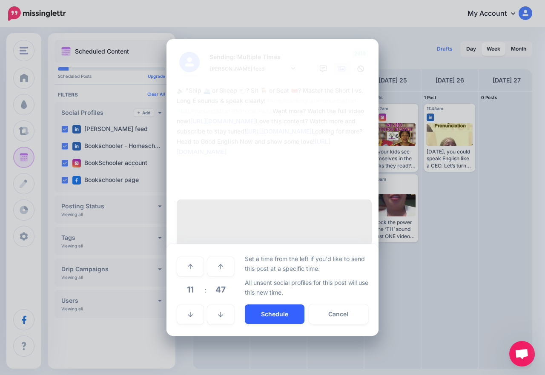
click at [251, 305] on button "Schedule" at bounding box center [275, 315] width 60 height 20
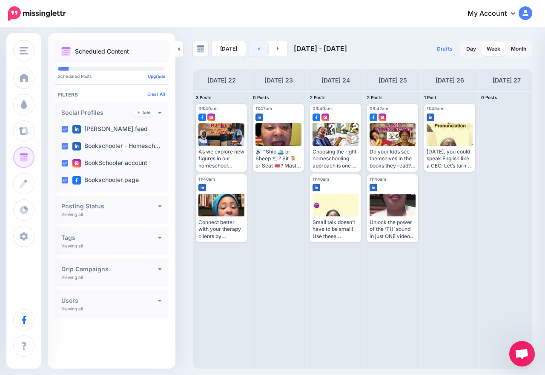
click at [255, 52] on link at bounding box center [258, 48] width 19 height 15
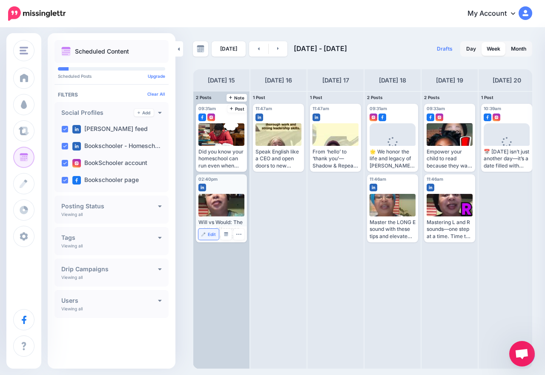
click at [211, 235] on span "Edit" at bounding box center [212, 234] width 8 height 4
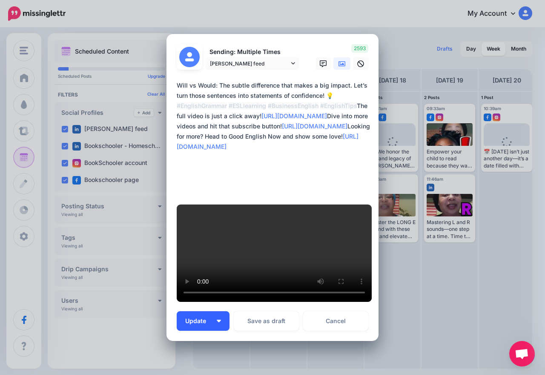
click at [211, 311] on button "Update" at bounding box center [203, 321] width 53 height 20
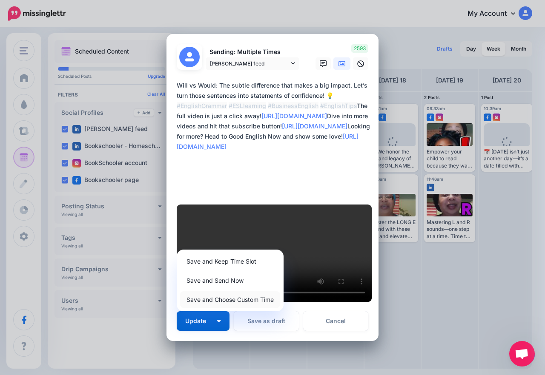
click at [225, 291] on link "Save and Choose Custom Time" at bounding box center [230, 299] width 100 height 17
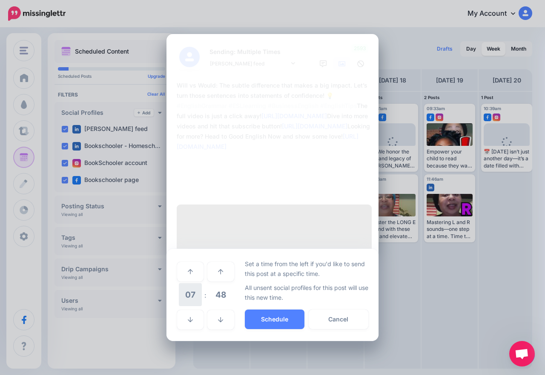
click at [189, 287] on span "07" at bounding box center [190, 294] width 23 height 23
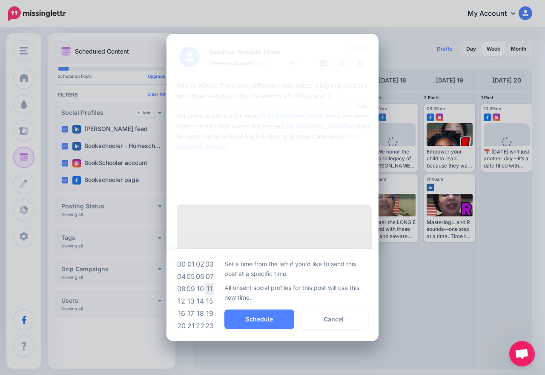
click at [208, 283] on td "11" at bounding box center [209, 289] width 9 height 12
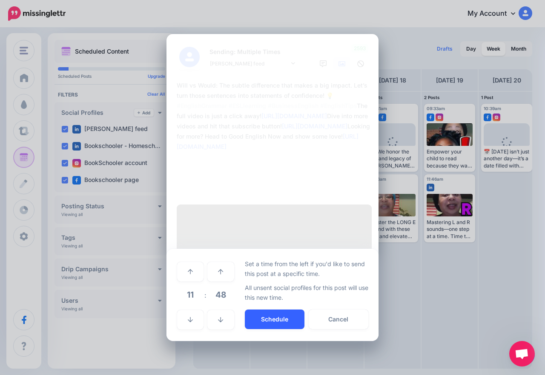
click at [262, 310] on button "Schedule" at bounding box center [275, 320] width 60 height 20
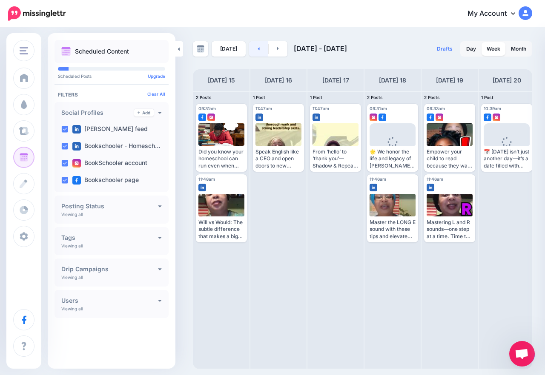
click at [258, 48] on icon at bounding box center [259, 48] width 2 height 3
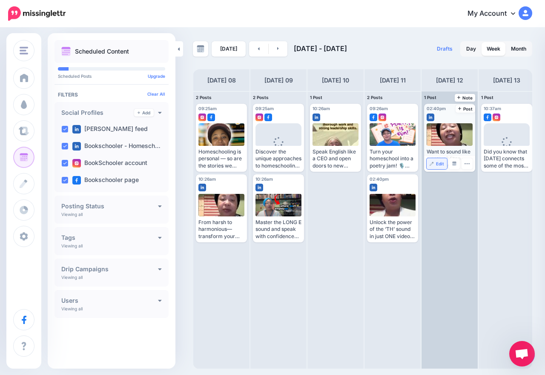
click at [438, 164] on span "Edit" at bounding box center [440, 164] width 8 height 4
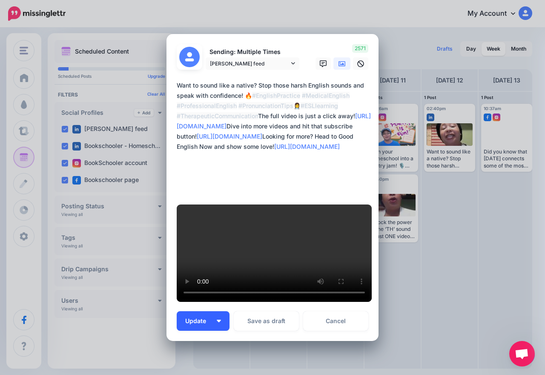
click at [204, 311] on button "Update" at bounding box center [203, 321] width 53 height 20
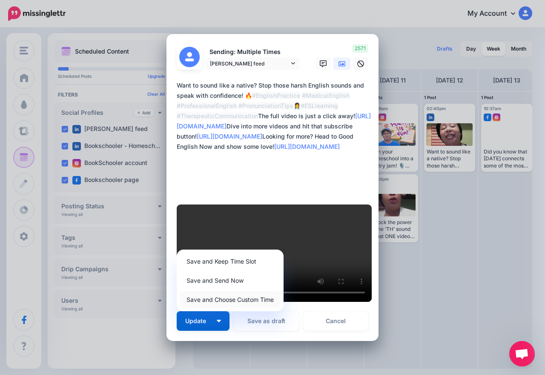
click at [201, 291] on link "Save and Choose Custom Time" at bounding box center [230, 299] width 100 height 17
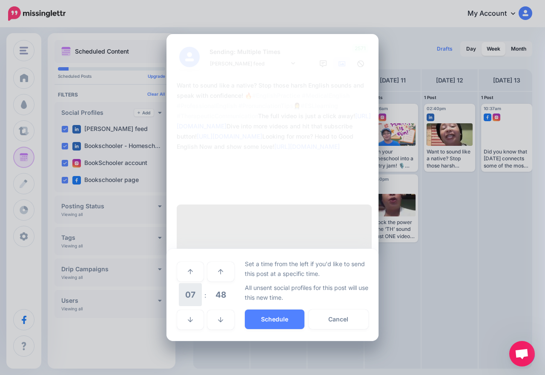
click at [194, 284] on span "07" at bounding box center [190, 294] width 23 height 23
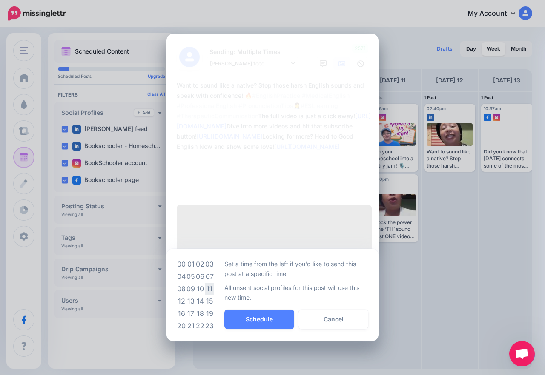
click at [209, 283] on td "11" at bounding box center [209, 289] width 9 height 12
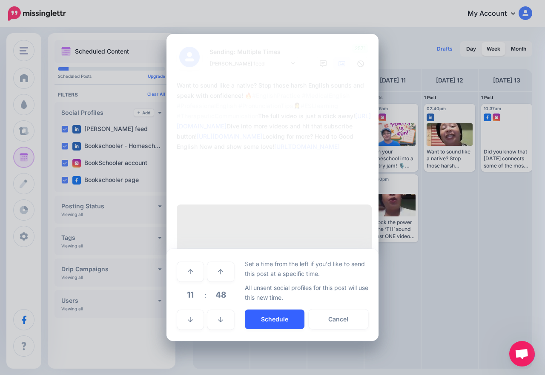
click at [254, 310] on button "Schedule" at bounding box center [275, 320] width 60 height 20
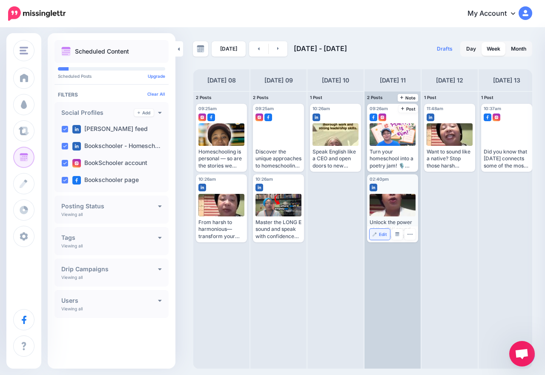
click at [381, 234] on span "Edit" at bounding box center [383, 234] width 8 height 4
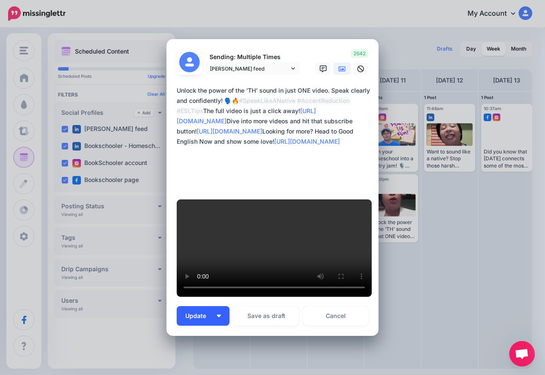
click at [218, 306] on button "Update" at bounding box center [203, 316] width 53 height 20
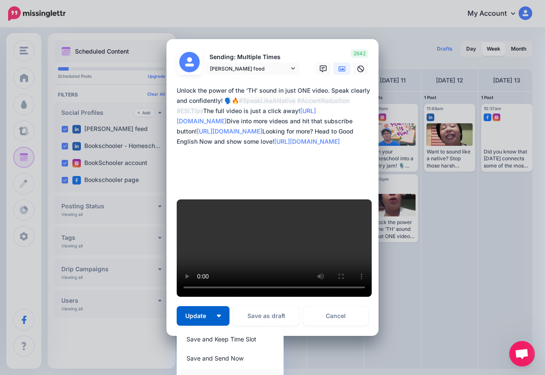
click at [210, 369] on link "Save and Choose Custom Time" at bounding box center [230, 377] width 100 height 17
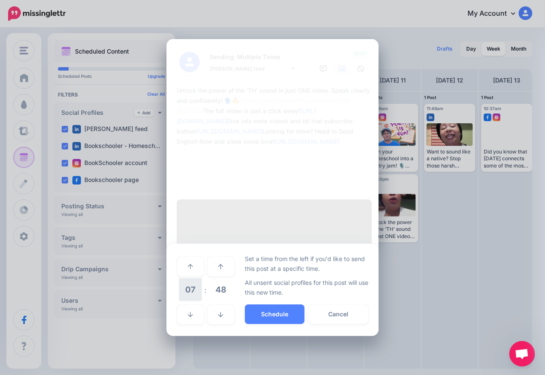
click at [191, 278] on span "07" at bounding box center [190, 289] width 23 height 23
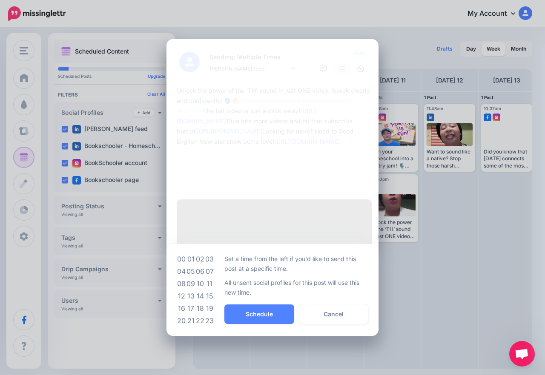
click at [208, 278] on td "11" at bounding box center [209, 284] width 9 height 12
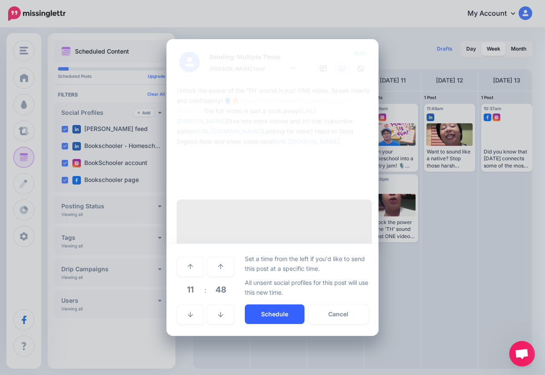
click at [248, 305] on button "Schedule" at bounding box center [275, 315] width 60 height 20
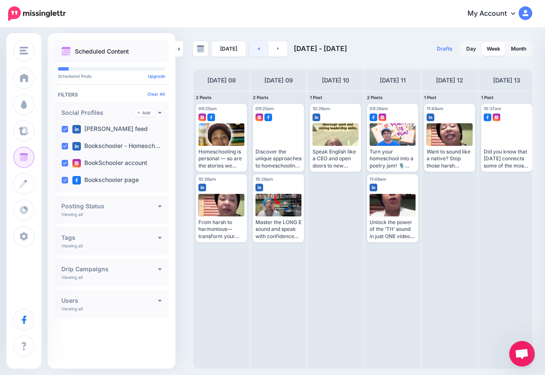
click at [253, 50] on link at bounding box center [258, 48] width 19 height 15
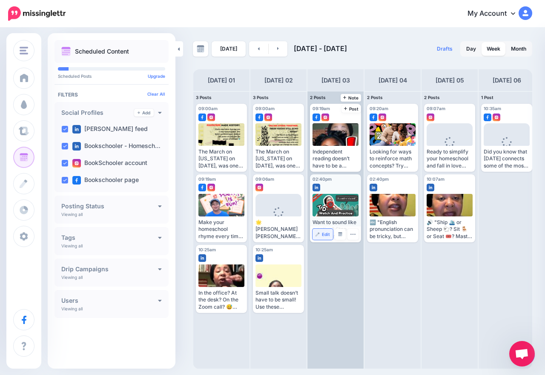
click at [329, 233] on span "Edit" at bounding box center [326, 234] width 8 height 4
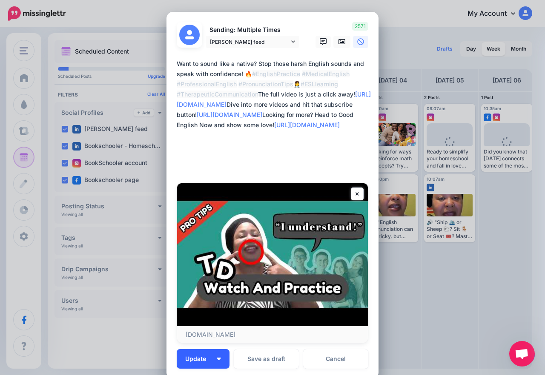
click at [214, 363] on button "Update" at bounding box center [203, 359] width 53 height 20
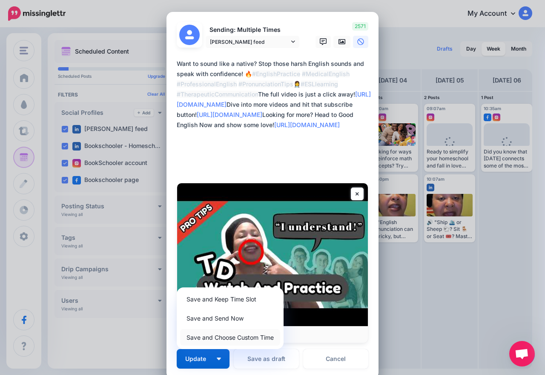
click at [221, 333] on link "Save and Choose Custom Time" at bounding box center [230, 337] width 100 height 17
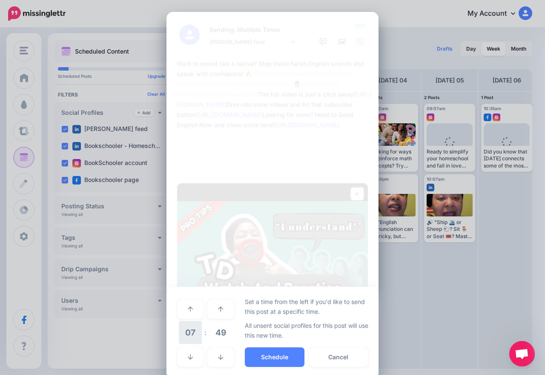
click at [189, 331] on span "07" at bounding box center [190, 332] width 23 height 23
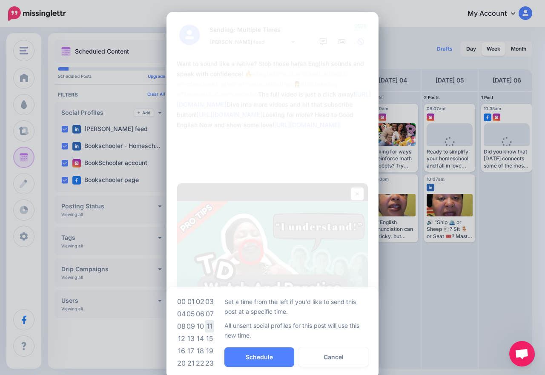
click at [205, 328] on td "11" at bounding box center [209, 326] width 9 height 12
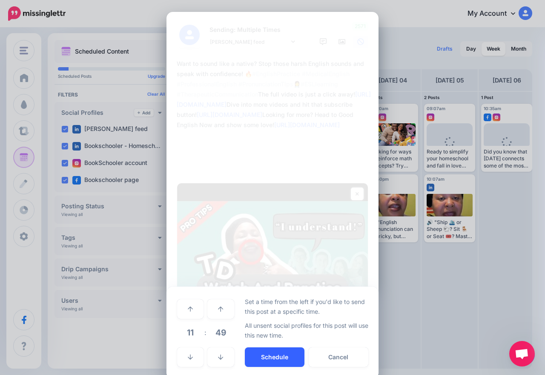
click at [247, 354] on button "Schedule" at bounding box center [275, 358] width 60 height 20
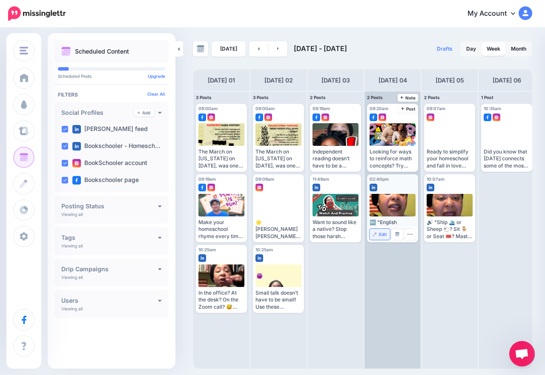
click at [388, 235] on link "Edit" at bounding box center [379, 234] width 20 height 11
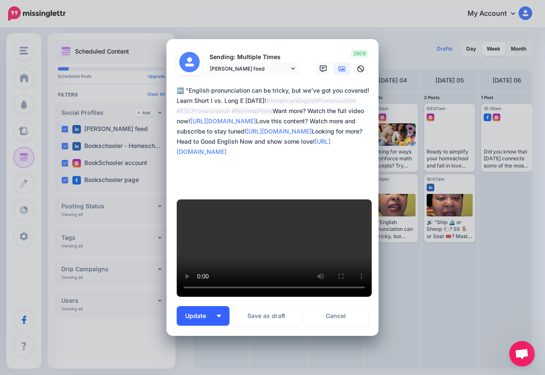
click at [213, 306] on button "Update" at bounding box center [203, 316] width 53 height 20
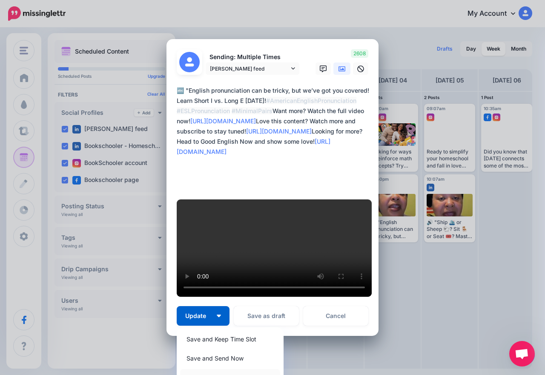
click at [233, 369] on link "Save and Choose Custom Time" at bounding box center [230, 377] width 100 height 17
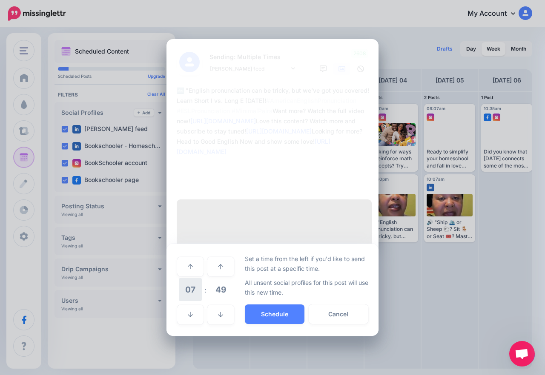
click at [191, 278] on span "07" at bounding box center [190, 289] width 23 height 23
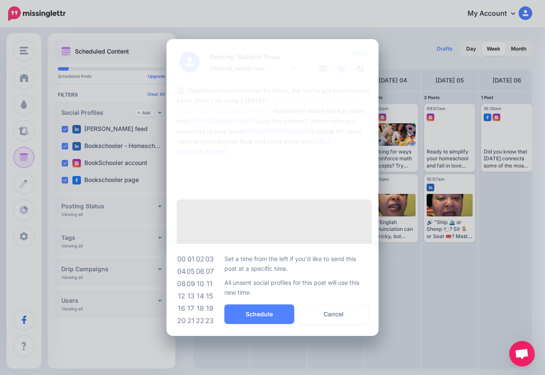
click at [214, 267] on div "***** 07 : 49 00 01 02 03 04 05 06 07 08 09 10 11 12 13 14 15 16 17 18 19 20 21…" at bounding box center [272, 290] width 212 height 92
click at [212, 278] on td "11" at bounding box center [209, 284] width 9 height 12
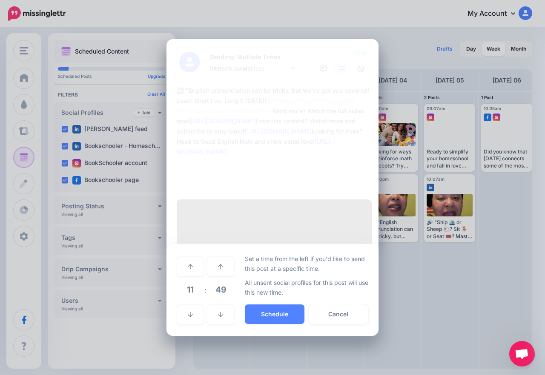
click at [241, 298] on div "***** 11 : 49 00 01 02 03 04 05 06 07 08 09 10 11 12 13 14 15 16 17 18 19 20 21…" at bounding box center [272, 290] width 212 height 92
click at [245, 305] on button "Schedule" at bounding box center [275, 315] width 60 height 20
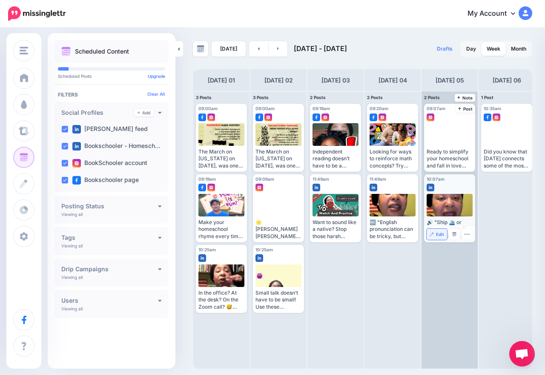
click at [435, 238] on link "Edit" at bounding box center [436, 234] width 20 height 11
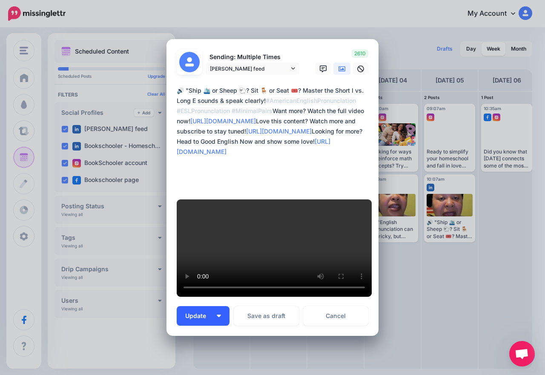
click at [216, 306] on button "Update" at bounding box center [203, 316] width 53 height 20
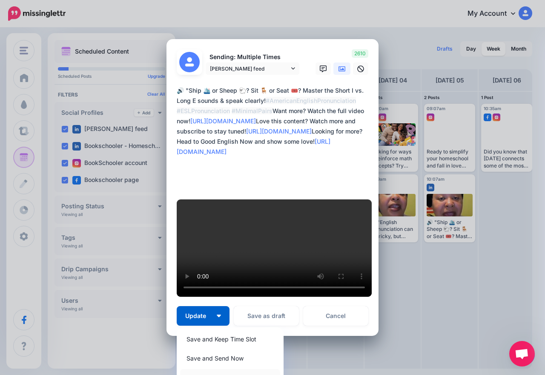
click at [232, 369] on link "Save and Choose Custom Time" at bounding box center [230, 377] width 100 height 17
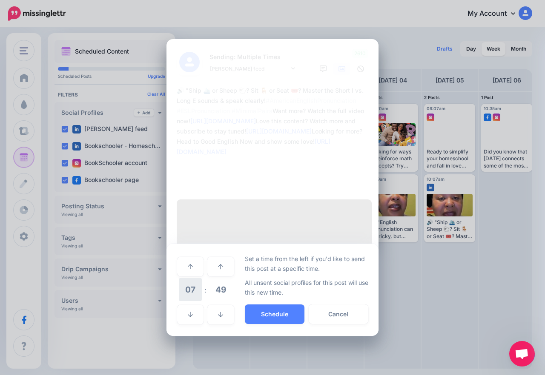
click at [196, 278] on span "07" at bounding box center [190, 289] width 23 height 23
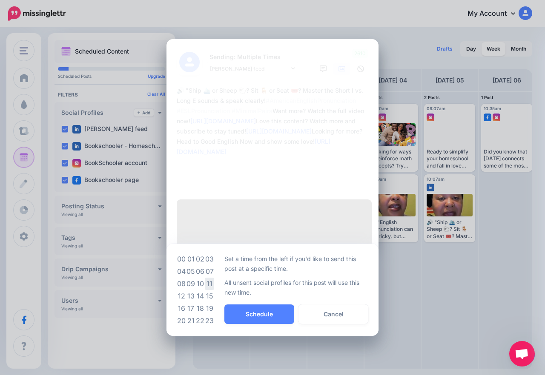
click at [209, 278] on td "11" at bounding box center [209, 284] width 9 height 12
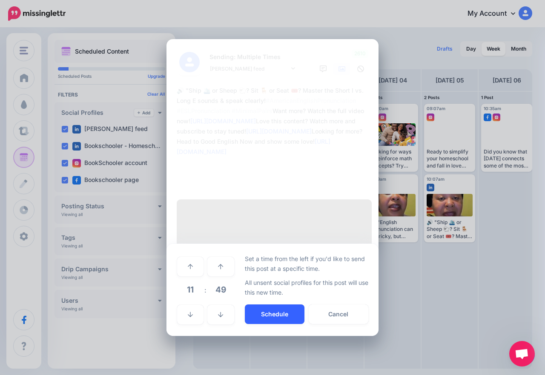
click at [271, 305] on button "Schedule" at bounding box center [275, 315] width 60 height 20
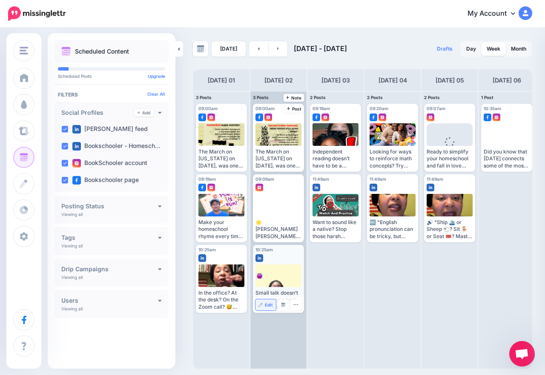
click at [269, 303] on span "Edit" at bounding box center [269, 305] width 8 height 4
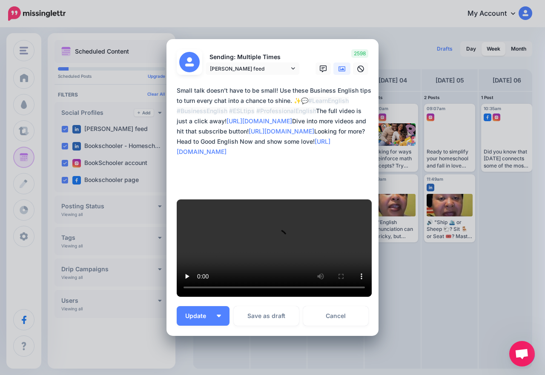
scroll to position [37, 0]
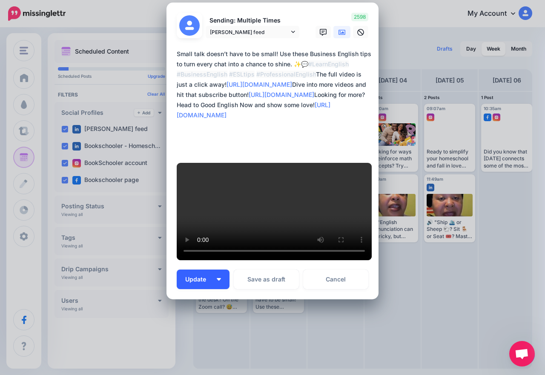
click at [220, 270] on button "Update" at bounding box center [203, 280] width 53 height 20
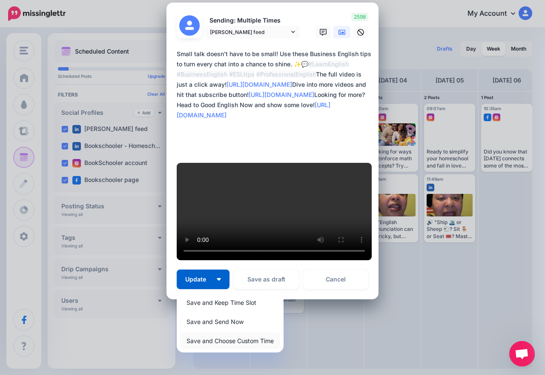
click at [225, 333] on link "Save and Choose Custom Time" at bounding box center [230, 341] width 100 height 17
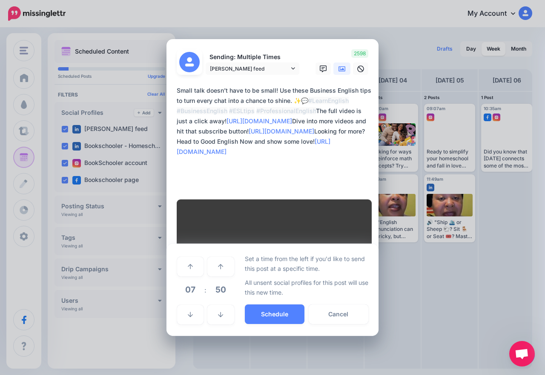
scroll to position [0, 0]
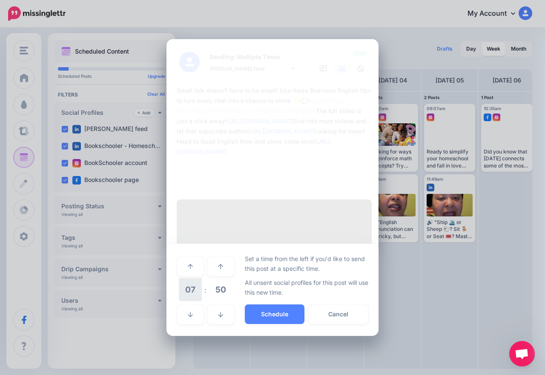
click at [195, 278] on span "07" at bounding box center [190, 289] width 23 height 23
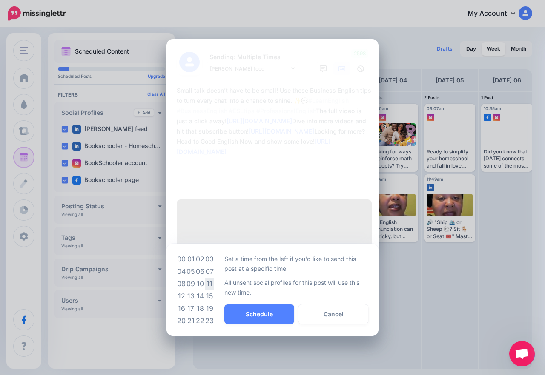
click at [212, 278] on td "11" at bounding box center [209, 284] width 9 height 12
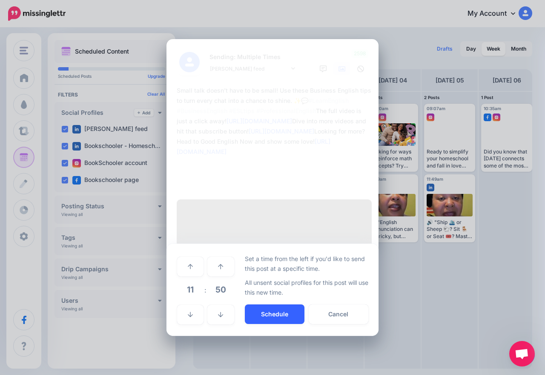
click at [277, 305] on button "Schedule" at bounding box center [275, 315] width 60 height 20
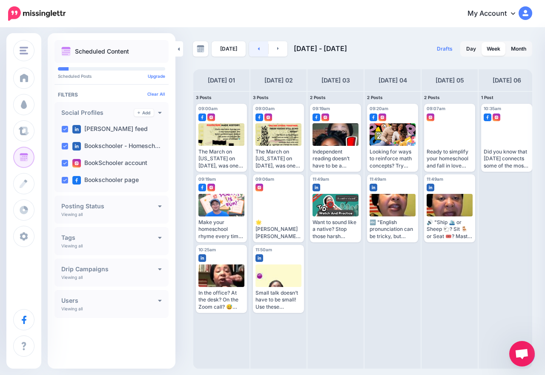
click at [252, 51] on link at bounding box center [258, 48] width 19 height 15
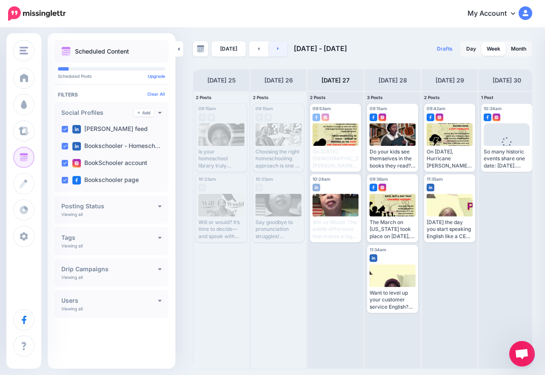
click at [275, 54] on link at bounding box center [277, 48] width 19 height 15
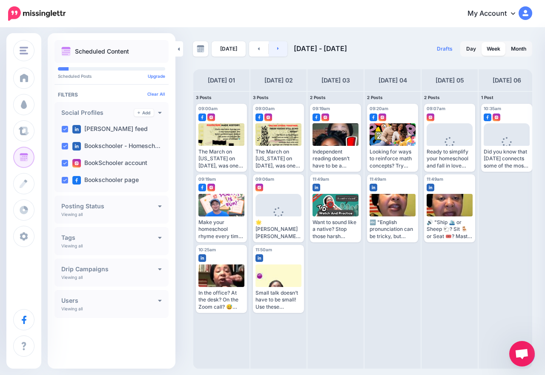
click at [277, 49] on icon at bounding box center [278, 48] width 2 height 5
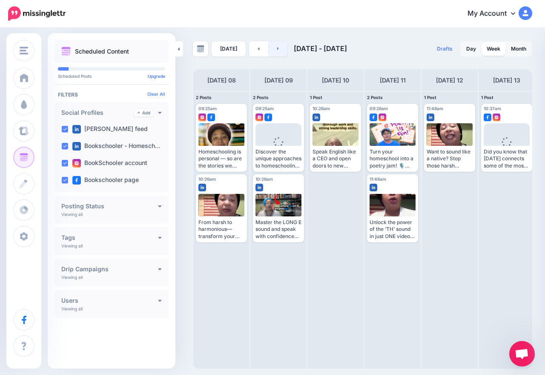
click at [277, 49] on icon at bounding box center [278, 48] width 2 height 5
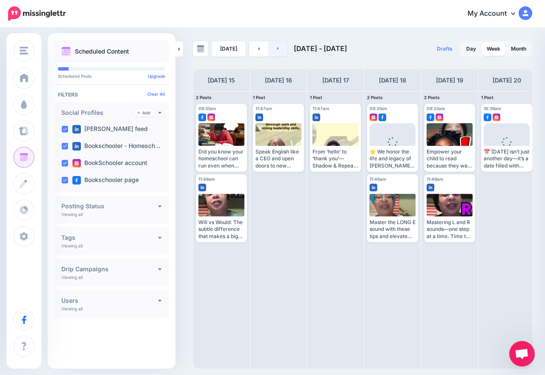
click at [277, 49] on icon at bounding box center [278, 48] width 2 height 5
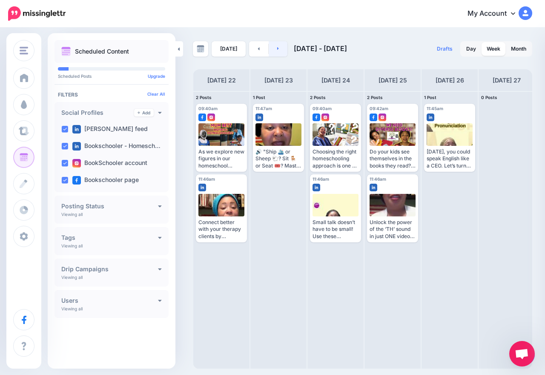
click at [277, 49] on icon at bounding box center [278, 48] width 2 height 5
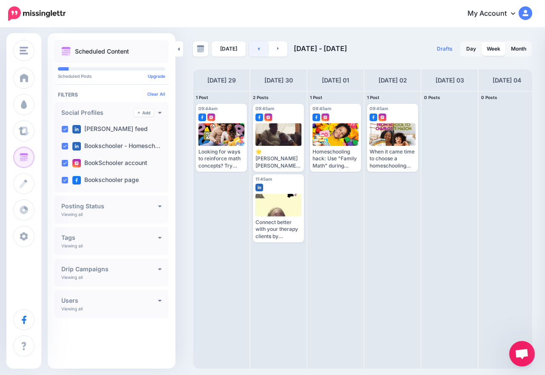
click at [254, 53] on link at bounding box center [258, 48] width 19 height 15
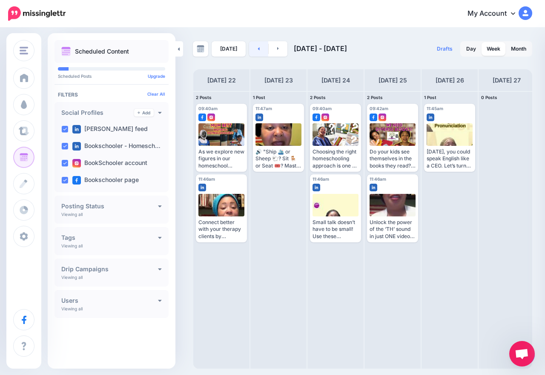
click at [254, 53] on link at bounding box center [258, 48] width 19 height 15
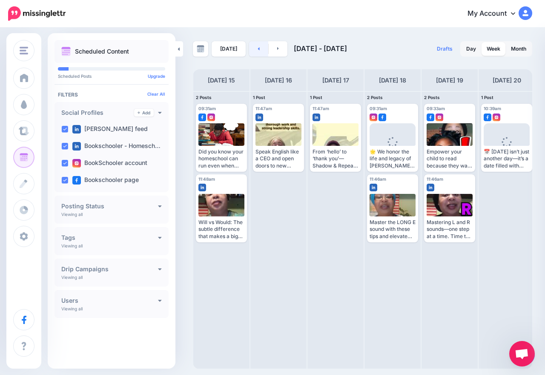
click at [254, 53] on link at bounding box center [258, 48] width 19 height 15
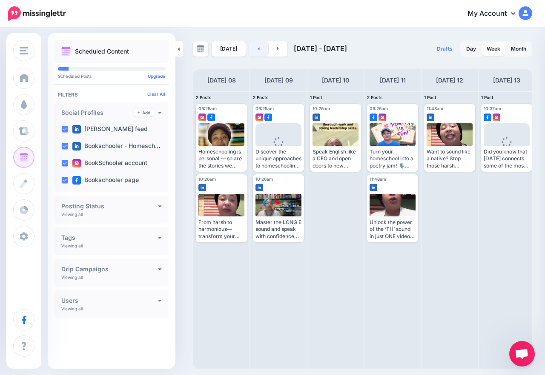
click at [254, 53] on link at bounding box center [258, 48] width 19 height 15
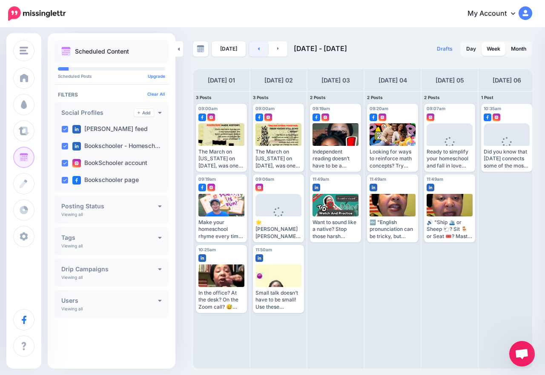
click at [254, 53] on link at bounding box center [258, 48] width 19 height 15
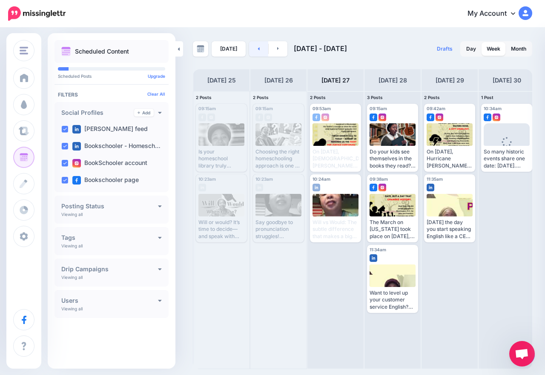
click at [254, 53] on link at bounding box center [258, 48] width 19 height 15
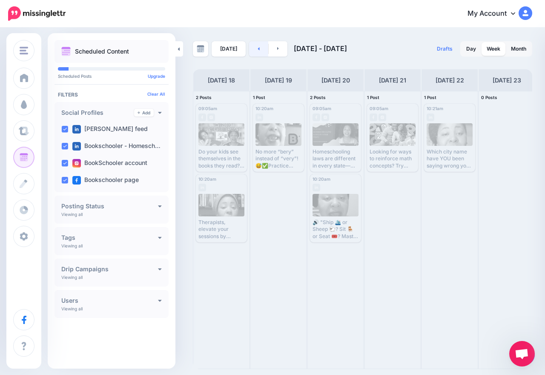
click at [254, 53] on link at bounding box center [258, 48] width 19 height 15
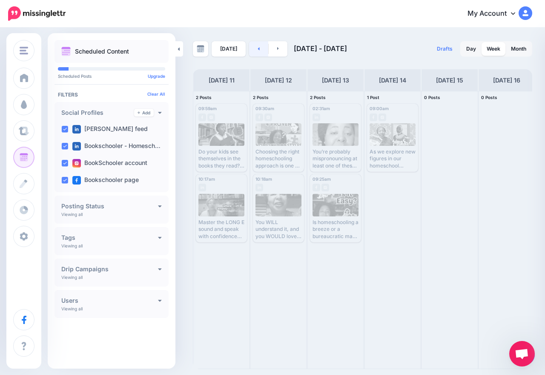
click at [254, 53] on link at bounding box center [258, 48] width 19 height 15
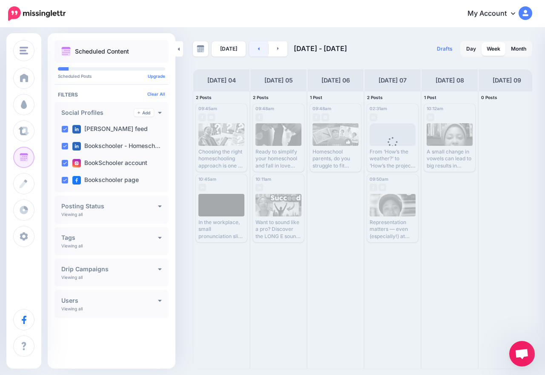
click at [254, 53] on link at bounding box center [258, 48] width 19 height 15
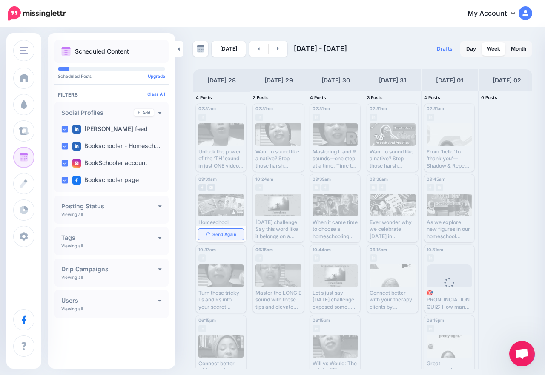
click at [216, 235] on span "Send Again" at bounding box center [224, 234] width 24 height 4
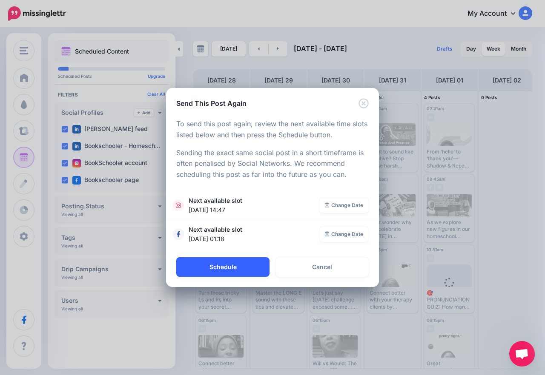
click at [212, 270] on button "Schedule" at bounding box center [222, 267] width 93 height 20
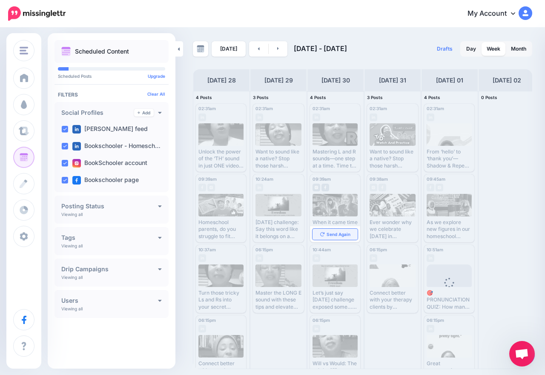
click at [337, 232] on span "Send Again" at bounding box center [338, 234] width 24 height 4
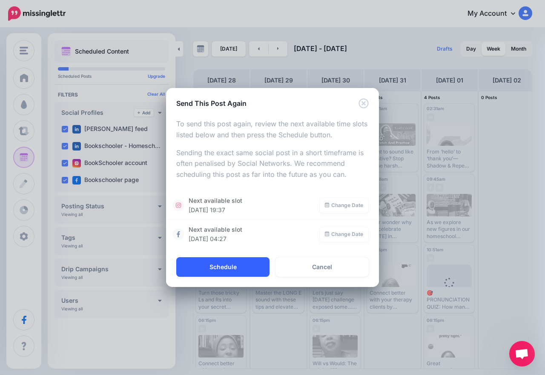
click at [218, 270] on button "Schedule" at bounding box center [222, 267] width 93 height 20
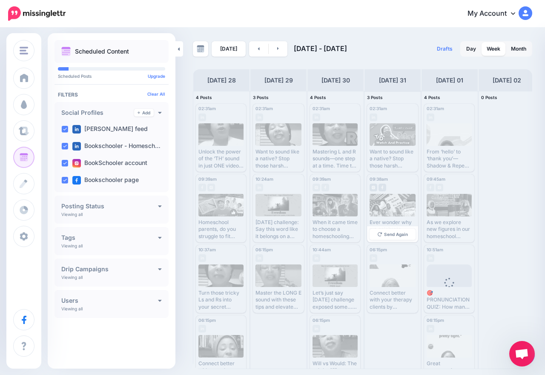
click at [394, 235] on span "Send Again" at bounding box center [396, 234] width 24 height 4
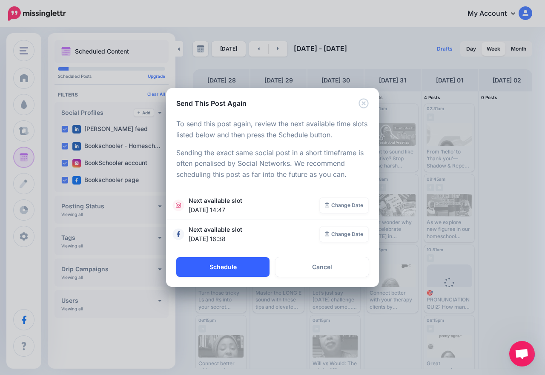
drag, startPoint x: 216, startPoint y: 268, endPoint x: 204, endPoint y: 262, distance: 13.7
click at [214, 267] on button "Schedule" at bounding box center [222, 267] width 93 height 20
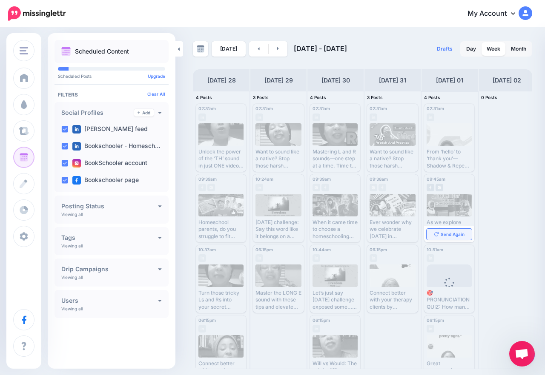
click at [448, 231] on link "Send Again" at bounding box center [448, 234] width 45 height 11
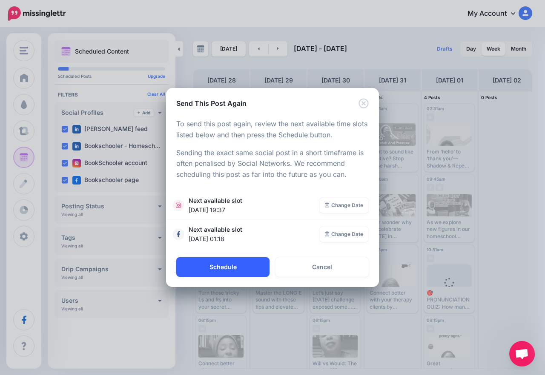
click at [240, 268] on button "Schedule" at bounding box center [222, 267] width 93 height 20
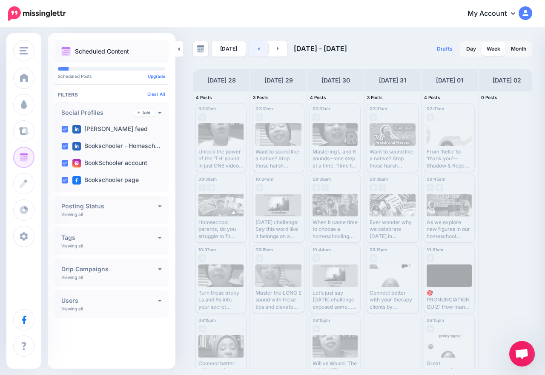
click at [259, 46] on link at bounding box center [258, 48] width 19 height 15
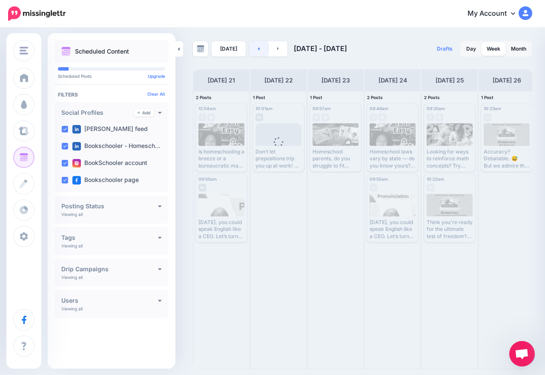
click at [256, 54] on link at bounding box center [258, 48] width 19 height 15
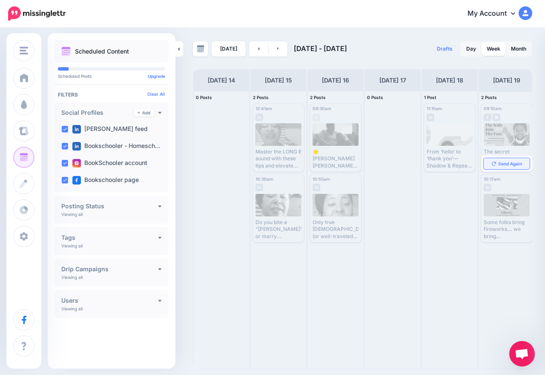
click at [493, 168] on link "Send Again" at bounding box center [506, 163] width 46 height 11
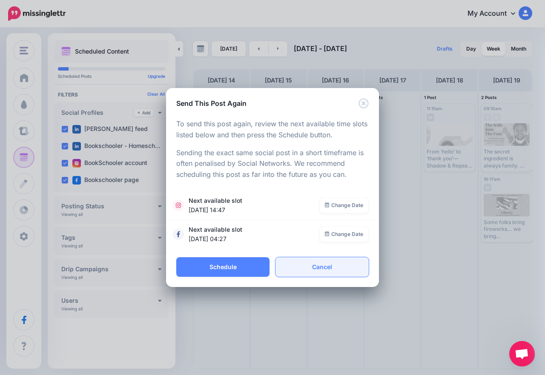
click at [336, 264] on link "Cancel" at bounding box center [321, 267] width 93 height 20
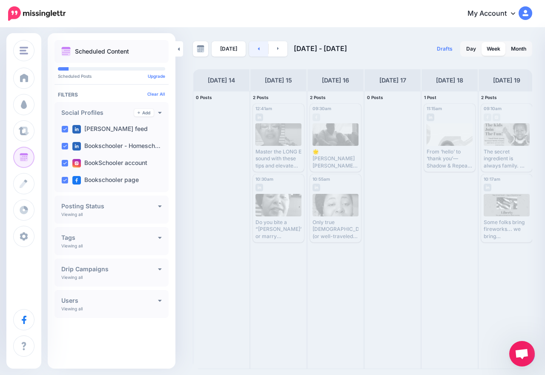
click at [262, 47] on link at bounding box center [258, 48] width 19 height 15
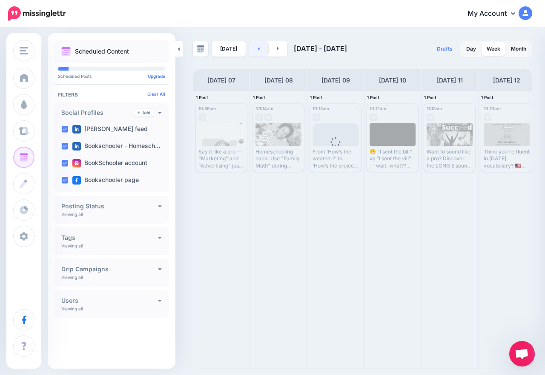
click at [257, 51] on link at bounding box center [258, 48] width 19 height 15
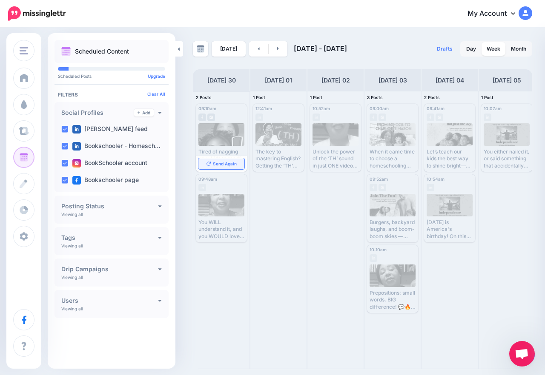
click at [223, 169] on div "Send Again" at bounding box center [221, 164] width 51 height 16
click at [223, 163] on span "Send Again" at bounding box center [225, 164] width 24 height 4
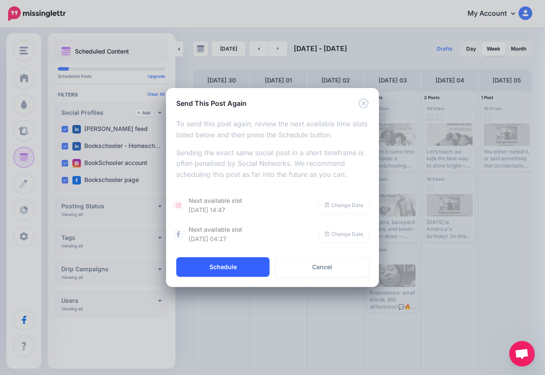
click at [225, 264] on button "Schedule" at bounding box center [222, 267] width 93 height 20
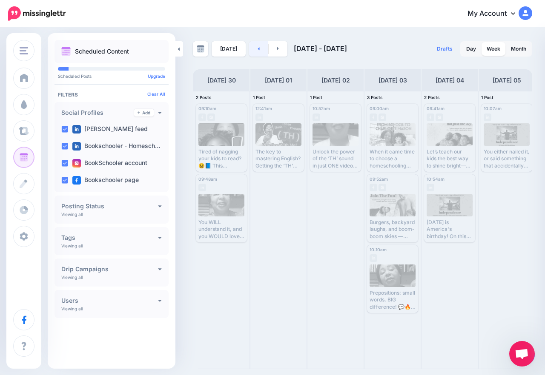
click at [254, 47] on link at bounding box center [258, 48] width 19 height 15
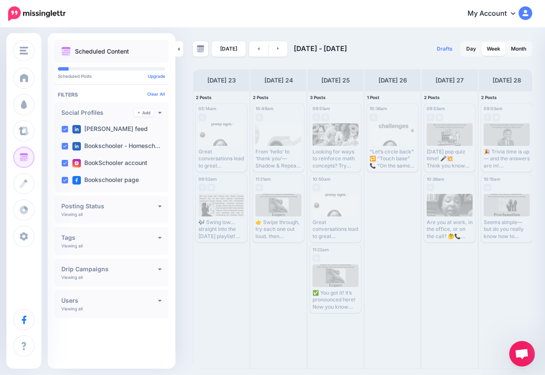
click at [259, 57] on div "[DATE] [DATE] - [DATE] Drafts 0 Day Week Month PRO TIP" at bounding box center [362, 205] width 352 height 328
click at [259, 50] on link at bounding box center [258, 48] width 19 height 15
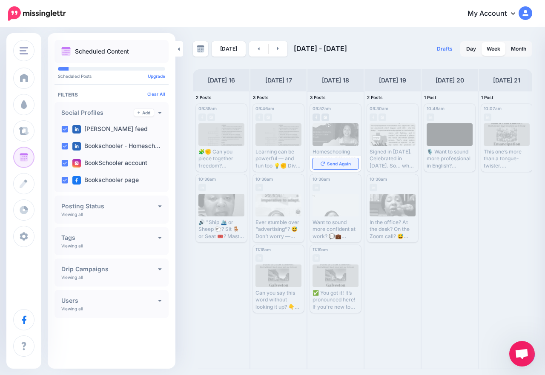
click at [334, 166] on link "Send Again" at bounding box center [335, 163] width 46 height 11
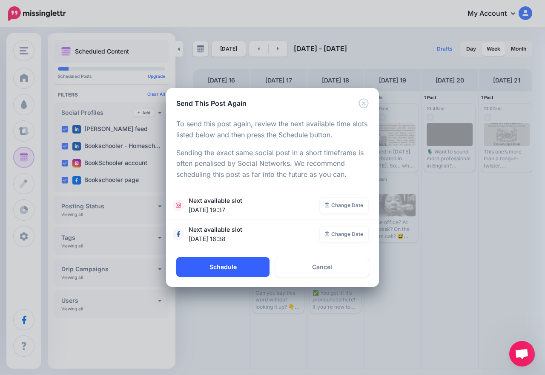
click at [211, 265] on button "Schedule" at bounding box center [222, 267] width 93 height 20
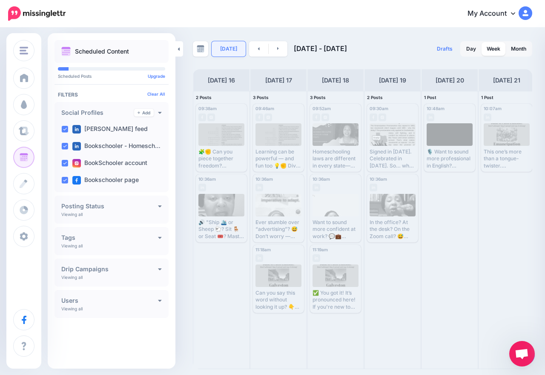
click at [235, 47] on link "[DATE]" at bounding box center [228, 48] width 34 height 15
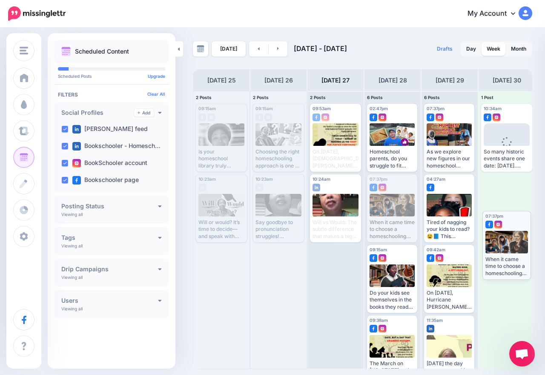
drag, startPoint x: 391, startPoint y: 202, endPoint x: 506, endPoint y: 238, distance: 121.0
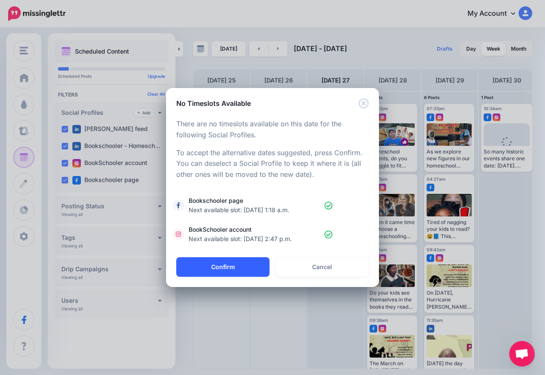
click at [235, 274] on button "Confirm" at bounding box center [222, 267] width 93 height 20
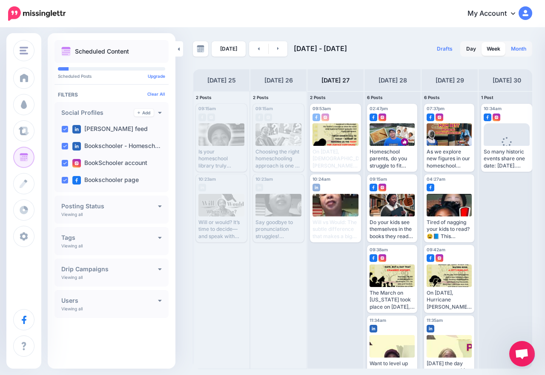
click at [518, 47] on link "Month" at bounding box center [518, 49] width 26 height 14
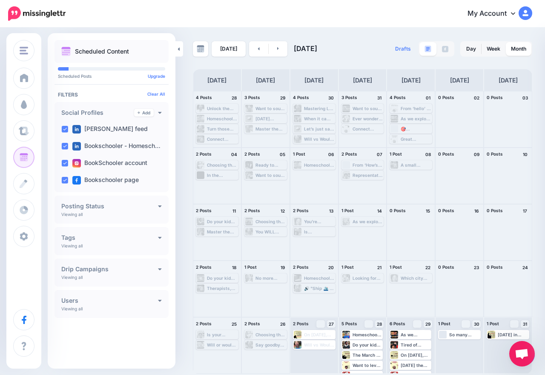
click at [544, 276] on div "[DATE] [DATE] Drafts 0 Day Week Month PRO TIP" at bounding box center [272, 201] width 545 height 345
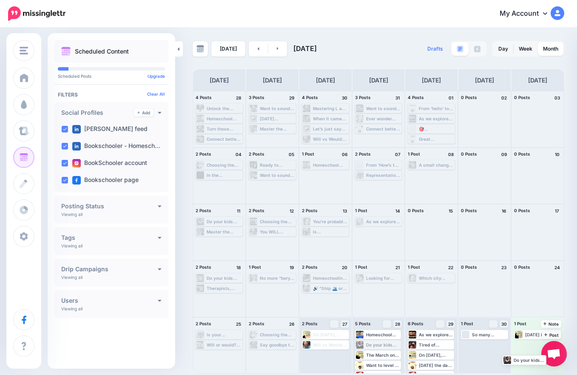
drag, startPoint x: 379, startPoint y: 342, endPoint x: 516, endPoint y: 357, distance: 137.3
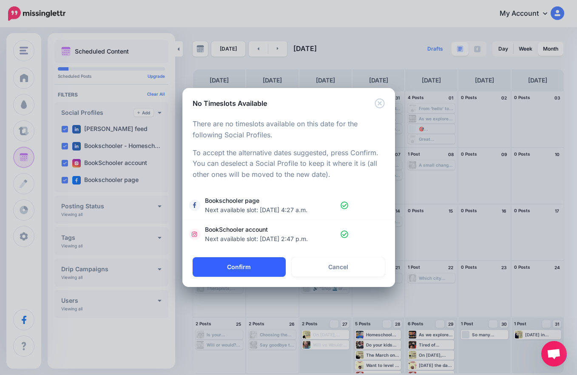
click at [245, 268] on button "Confirm" at bounding box center [239, 267] width 93 height 20
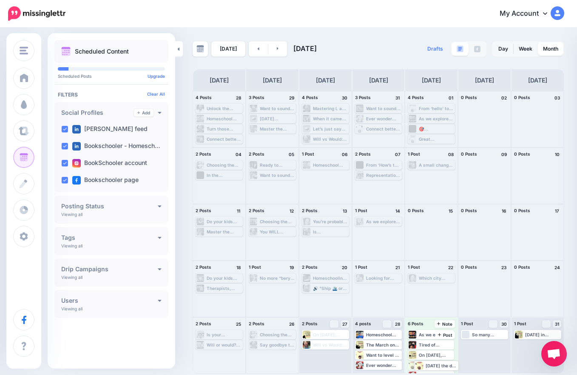
drag, startPoint x: 433, startPoint y: 366, endPoint x: 428, endPoint y: 369, distance: 5.7
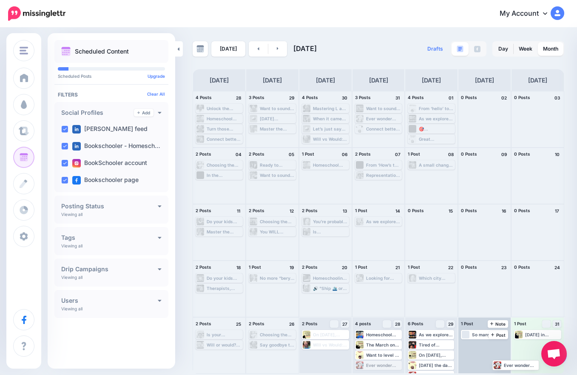
drag, startPoint x: 377, startPoint y: 365, endPoint x: 507, endPoint y: 368, distance: 130.2
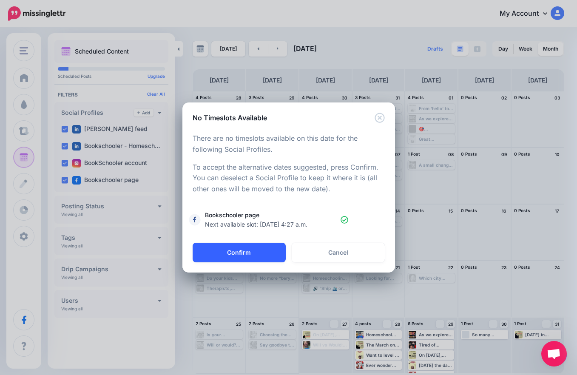
click at [241, 253] on button "Confirm" at bounding box center [239, 253] width 93 height 20
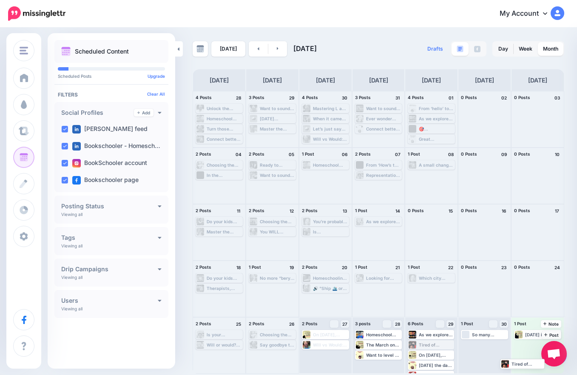
drag, startPoint x: 435, startPoint y: 343, endPoint x: 514, endPoint y: 364, distance: 82.1
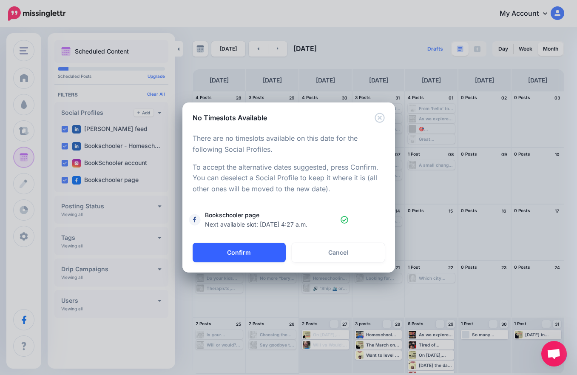
click at [260, 250] on button "Confirm" at bounding box center [239, 253] width 93 height 20
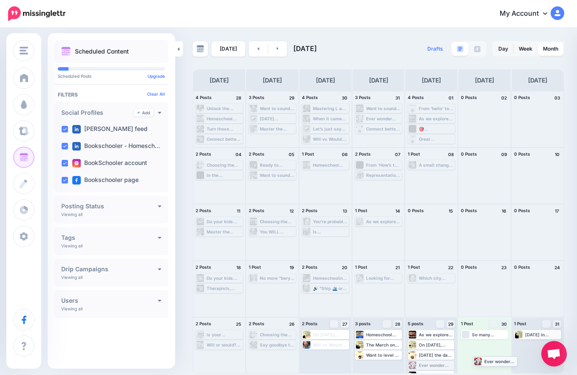
drag, startPoint x: 430, startPoint y: 366, endPoint x: 495, endPoint y: 362, distance: 65.2
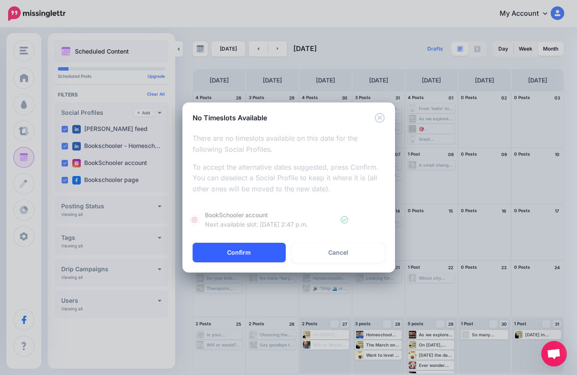
click at [225, 252] on button "Confirm" at bounding box center [239, 253] width 93 height 20
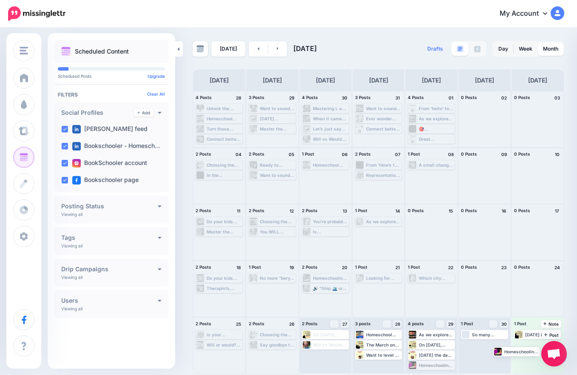
drag, startPoint x: 426, startPoint y: 364, endPoint x: 512, endPoint y: 351, distance: 87.4
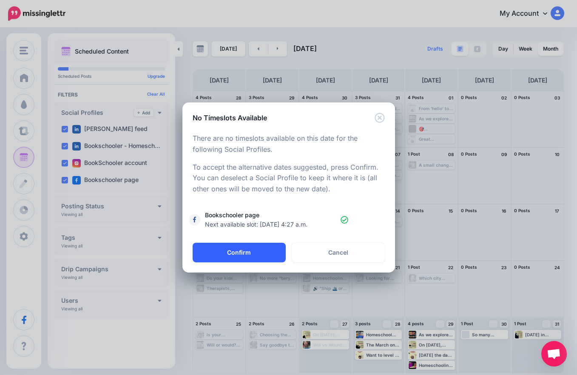
drag, startPoint x: 273, startPoint y: 248, endPoint x: 278, endPoint y: 257, distance: 10.5
click at [273, 248] on button "Confirm" at bounding box center [239, 253] width 93 height 20
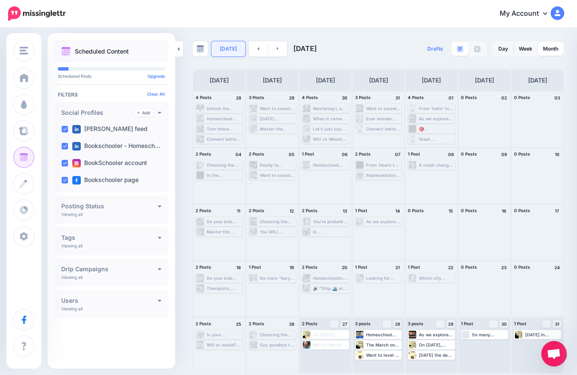
click at [233, 48] on link "[DATE]" at bounding box center [228, 48] width 34 height 15
click at [522, 45] on link "Week" at bounding box center [526, 49] width 24 height 14
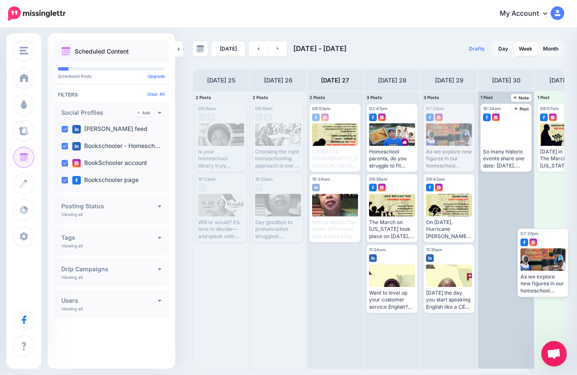
drag, startPoint x: 437, startPoint y: 130, endPoint x: 531, endPoint y: 254, distance: 155.5
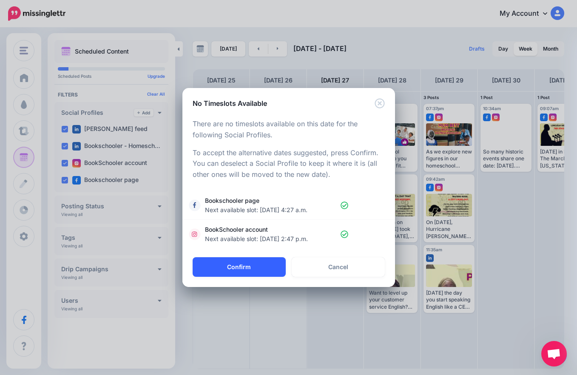
click at [269, 268] on button "Confirm" at bounding box center [239, 267] width 93 height 20
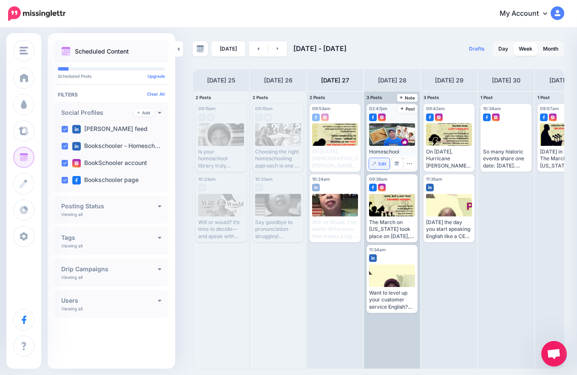
click at [379, 164] on span "Edit" at bounding box center [383, 164] width 8 height 4
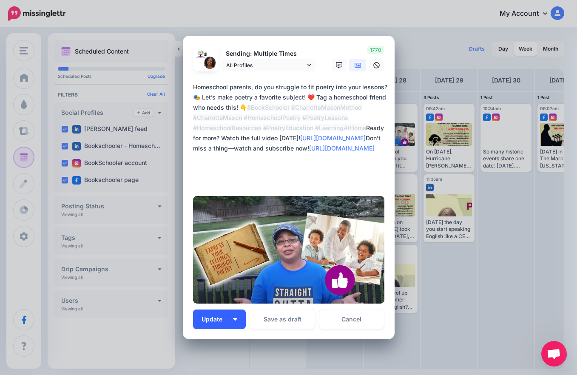
click at [230, 310] on button "Update" at bounding box center [219, 320] width 53 height 20
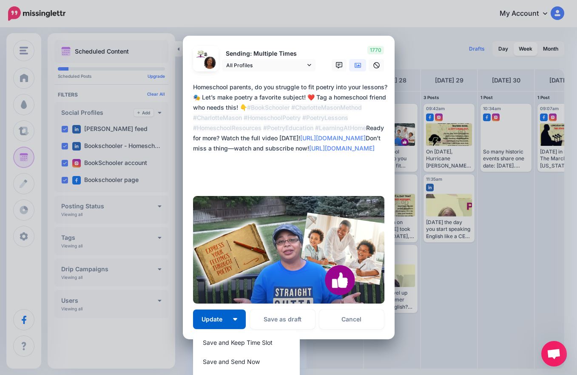
click at [236, 333] on div "Save and Keep Time Slot Save and Send Now Save and Choose Custom Time" at bounding box center [246, 362] width 107 height 62
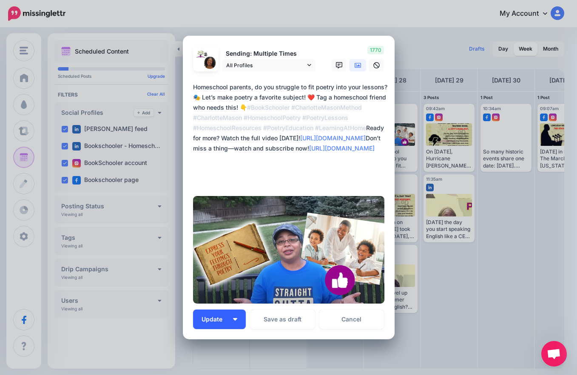
click at [235, 324] on button "Update" at bounding box center [219, 320] width 53 height 20
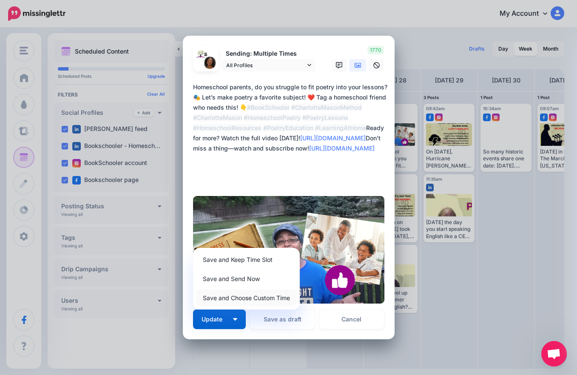
click at [237, 301] on link "Save and Choose Custom Time" at bounding box center [247, 298] width 100 height 17
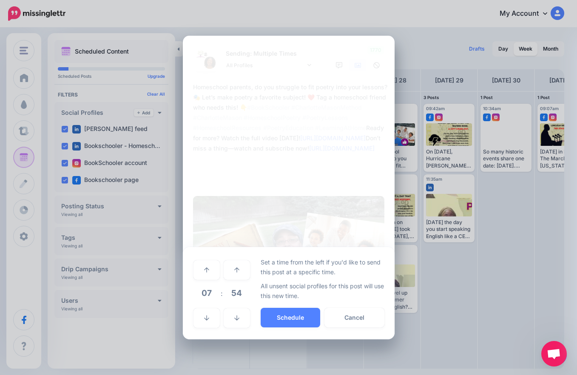
click at [208, 290] on span "07" at bounding box center [206, 293] width 23 height 23
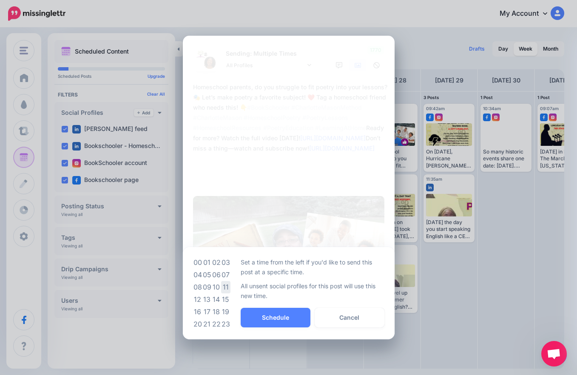
click at [224, 288] on td "11" at bounding box center [225, 287] width 9 height 12
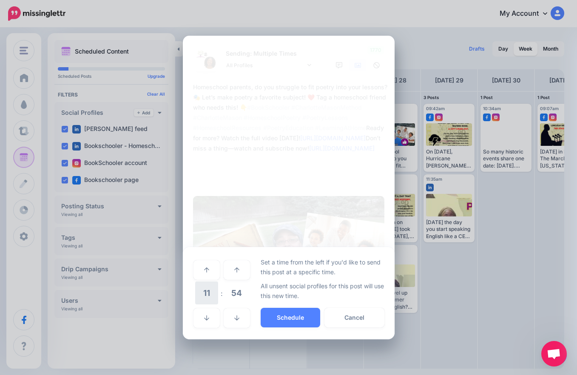
click at [210, 291] on span "11" at bounding box center [206, 293] width 23 height 23
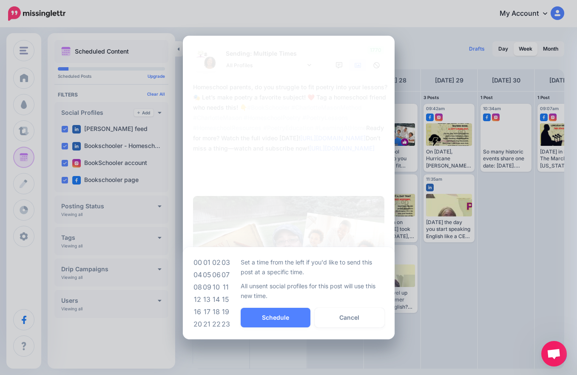
drag, startPoint x: 205, startPoint y: 285, endPoint x: 212, endPoint y: 287, distance: 7.4
click at [207, 286] on td "09" at bounding box center [207, 287] width 9 height 12
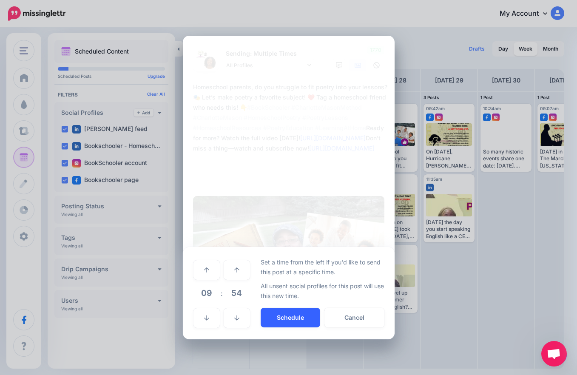
click at [272, 318] on button "Schedule" at bounding box center [291, 318] width 60 height 20
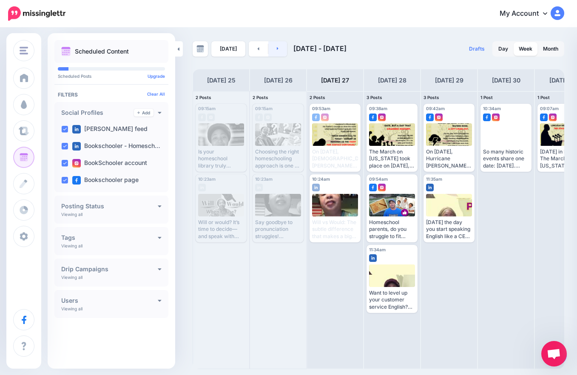
click at [279, 51] on link at bounding box center [277, 48] width 19 height 15
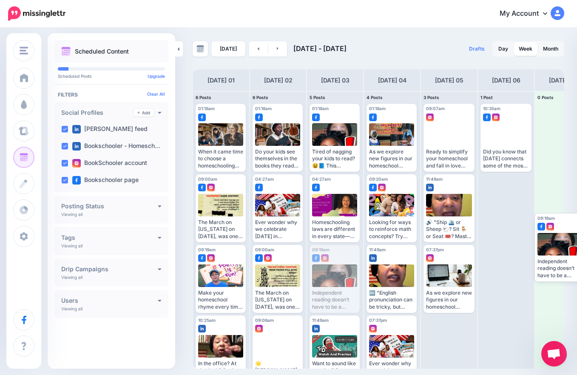
drag, startPoint x: 326, startPoint y: 277, endPoint x: 545, endPoint y: 235, distance: 223.5
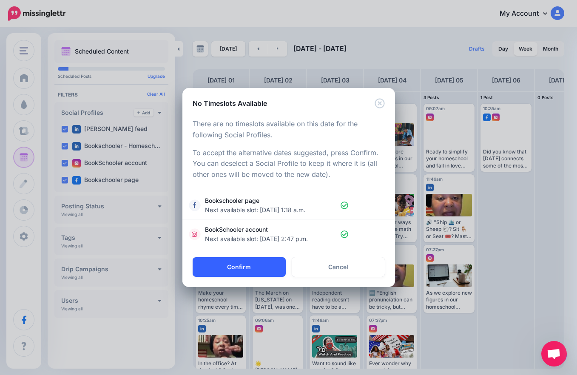
click at [255, 266] on button "Confirm" at bounding box center [239, 267] width 93 height 20
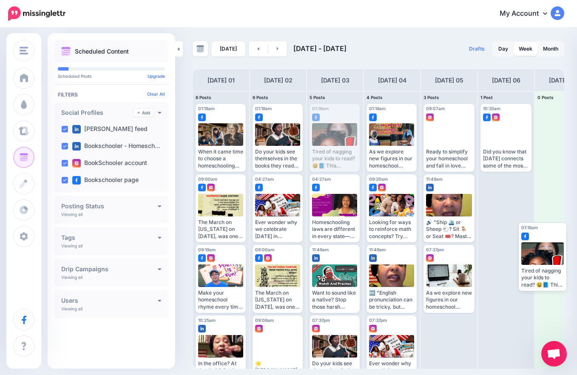
drag, startPoint x: 335, startPoint y: 141, endPoint x: 542, endPoint y: 256, distance: 236.7
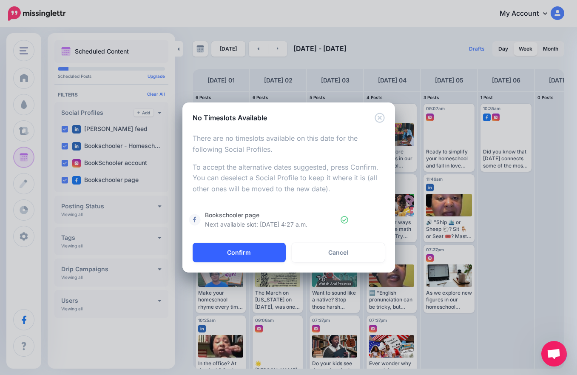
click at [215, 250] on button "Confirm" at bounding box center [239, 253] width 93 height 20
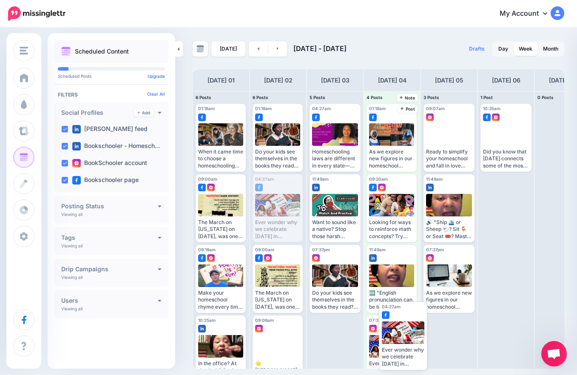
drag, startPoint x: 272, startPoint y: 202, endPoint x: 396, endPoint y: 331, distance: 178.4
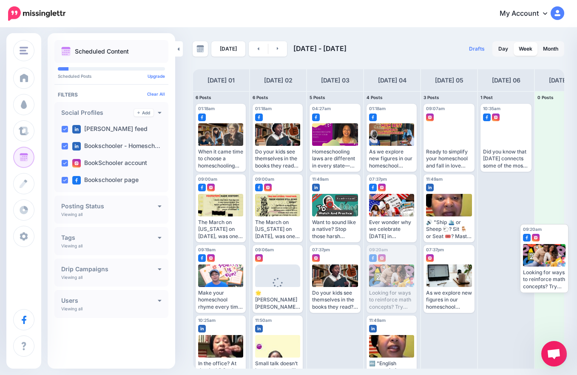
drag, startPoint x: 383, startPoint y: 268, endPoint x: 544, endPoint y: 242, distance: 162.8
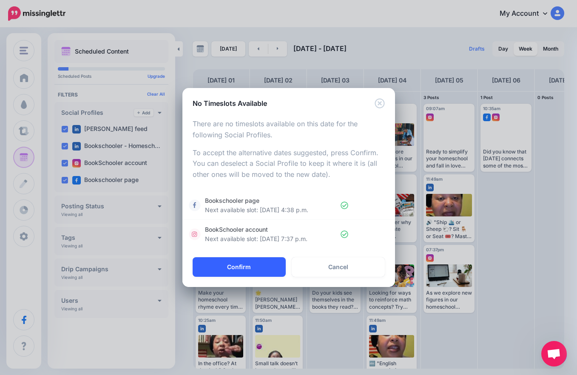
drag, startPoint x: 261, startPoint y: 268, endPoint x: 261, endPoint y: 273, distance: 5.1
click at [261, 269] on button "Confirm" at bounding box center [239, 267] width 93 height 20
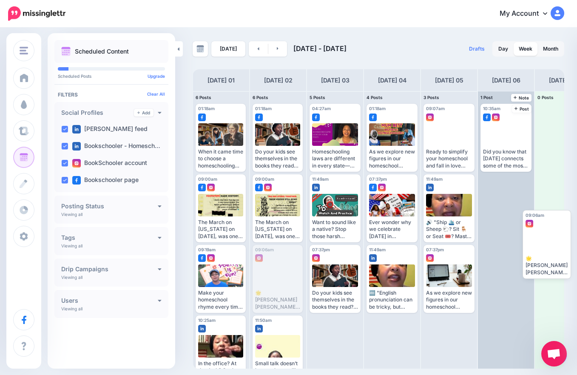
drag, startPoint x: 286, startPoint y: 270, endPoint x: 512, endPoint y: 225, distance: 230.7
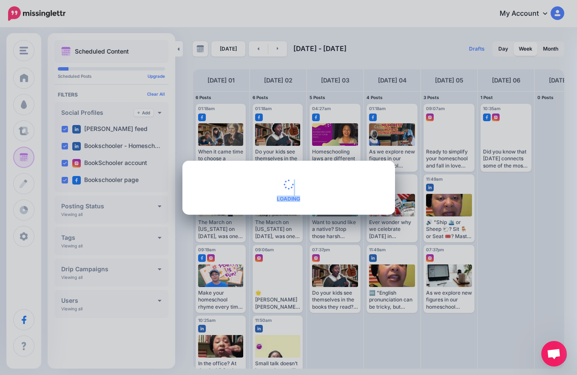
click at [266, 120] on body "My Account Dashboard My Account Billing Logout" at bounding box center [288, 187] width 577 height 375
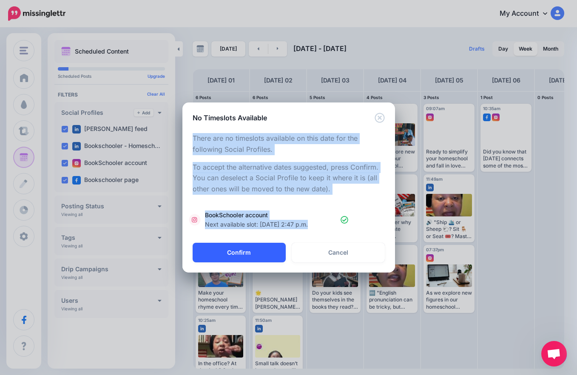
click at [236, 252] on button "Confirm" at bounding box center [239, 253] width 93 height 20
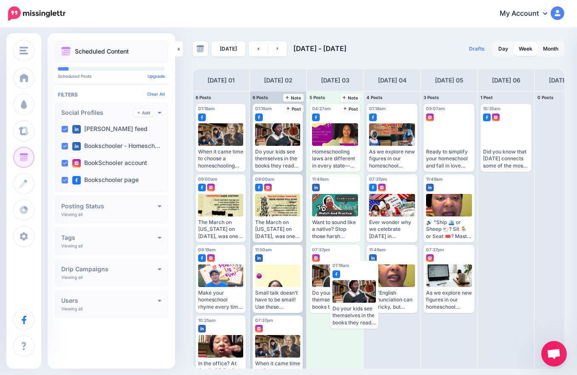
drag, startPoint x: 280, startPoint y: 128, endPoint x: 356, endPoint y: 281, distance: 170.7
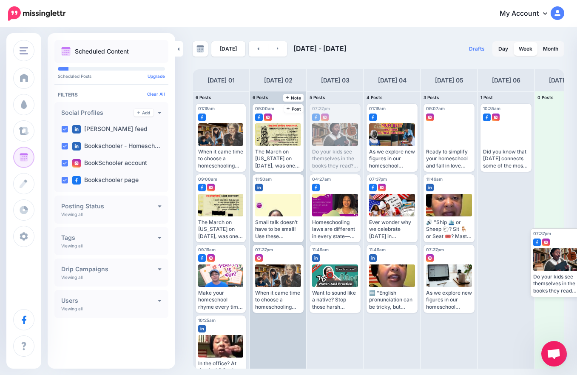
drag, startPoint x: 331, startPoint y: 121, endPoint x: 540, endPoint y: 234, distance: 237.5
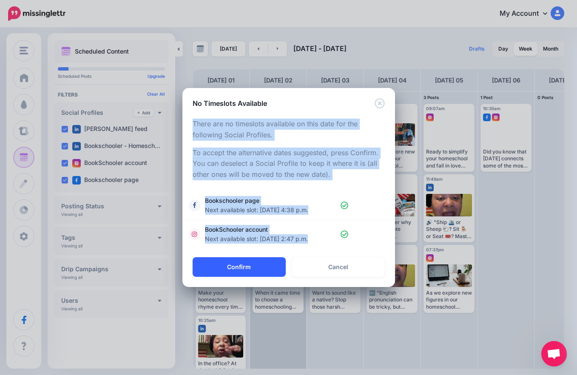
click at [256, 265] on button "Confirm" at bounding box center [239, 267] width 93 height 20
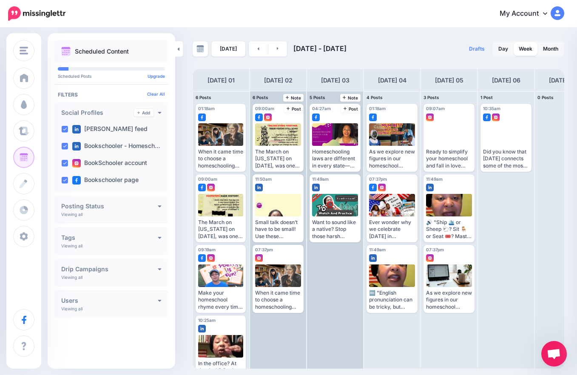
click at [336, 333] on div "04:27am [DATE] 04:27am Homeschooling laws are different in every state—some are…" at bounding box center [335, 229] width 56 height 277
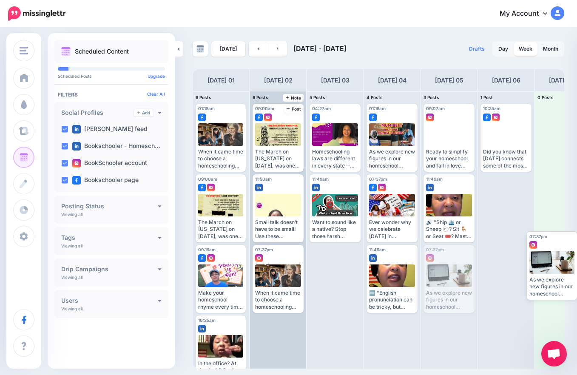
drag, startPoint x: 453, startPoint y: 273, endPoint x: 552, endPoint y: 246, distance: 103.2
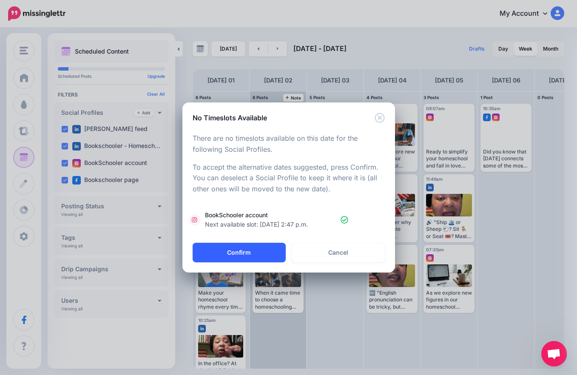
drag, startPoint x: 242, startPoint y: 251, endPoint x: 246, endPoint y: 251, distance: 4.3
click at [244, 250] on button "Confirm" at bounding box center [239, 253] width 93 height 20
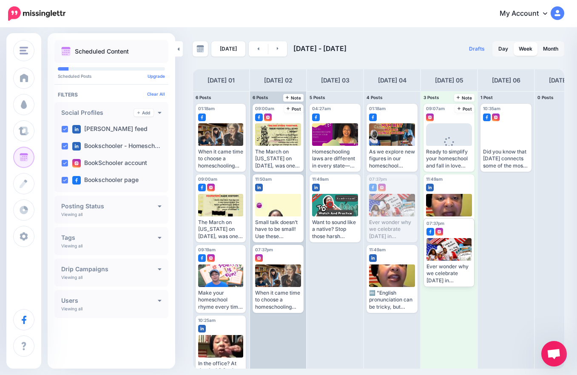
drag, startPoint x: 383, startPoint y: 220, endPoint x: 441, endPoint y: 263, distance: 71.8
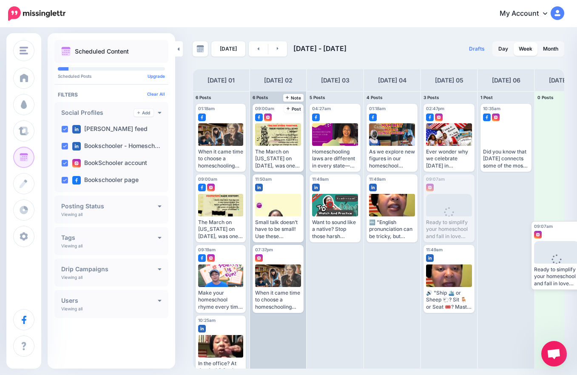
drag, startPoint x: 440, startPoint y: 195, endPoint x: 548, endPoint y: 240, distance: 116.9
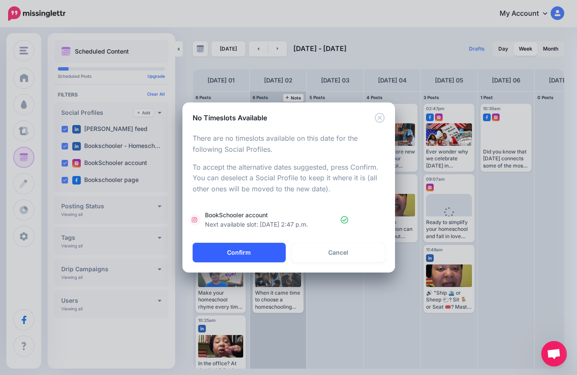
click at [261, 250] on button "Confirm" at bounding box center [239, 253] width 93 height 20
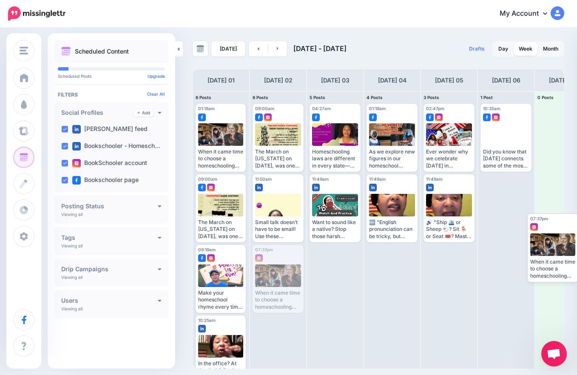
drag, startPoint x: 270, startPoint y: 268, endPoint x: 544, endPoint y: 237, distance: 276.3
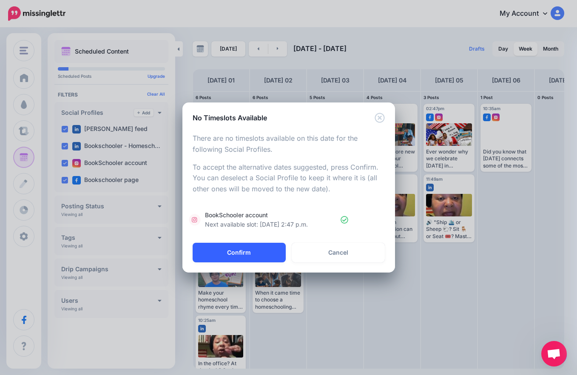
click at [248, 256] on button "Confirm" at bounding box center [239, 253] width 93 height 20
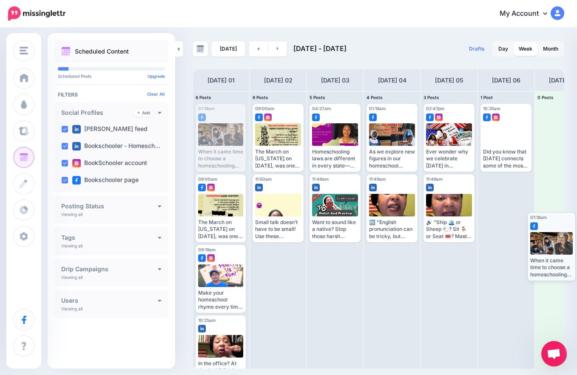
drag, startPoint x: 218, startPoint y: 129, endPoint x: 554, endPoint y: 239, distance: 352.8
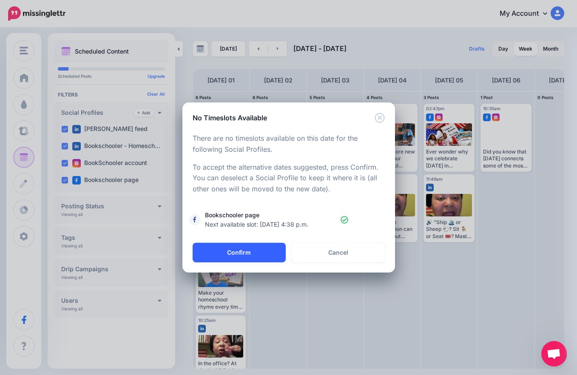
drag, startPoint x: 251, startPoint y: 251, endPoint x: 258, endPoint y: 252, distance: 6.9
click at [251, 251] on button "Confirm" at bounding box center [239, 253] width 93 height 20
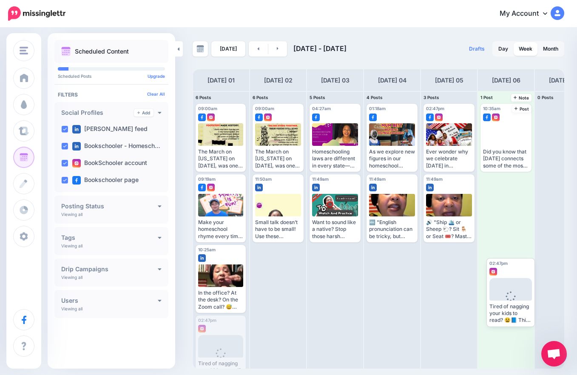
drag, startPoint x: 212, startPoint y: 334, endPoint x: 503, endPoint y: 277, distance: 296.7
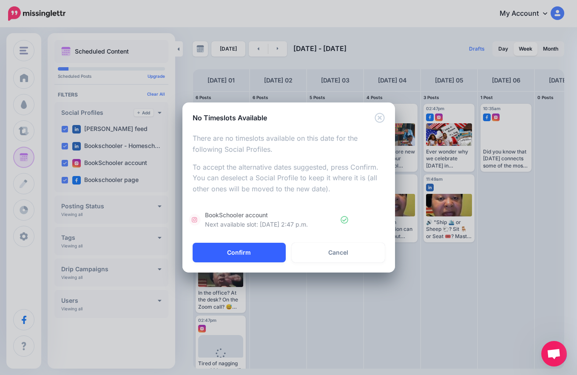
click at [236, 252] on button "Confirm" at bounding box center [239, 253] width 93 height 20
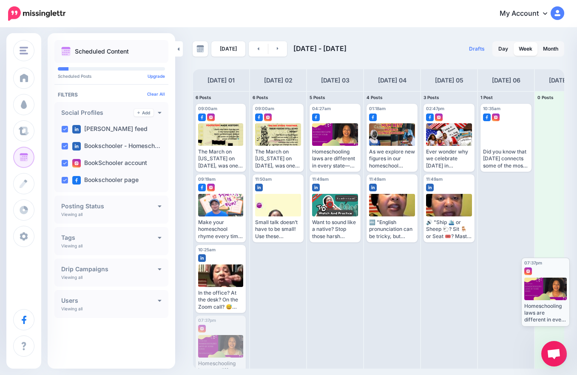
drag, startPoint x: 214, startPoint y: 335, endPoint x: 550, endPoint y: 281, distance: 339.6
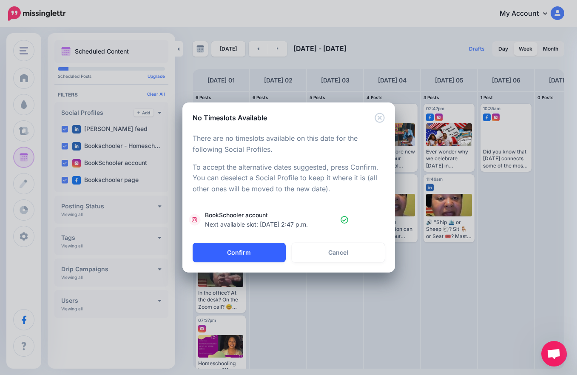
drag, startPoint x: 246, startPoint y: 248, endPoint x: 253, endPoint y: 250, distance: 6.7
click at [248, 247] on button "Confirm" at bounding box center [239, 253] width 93 height 20
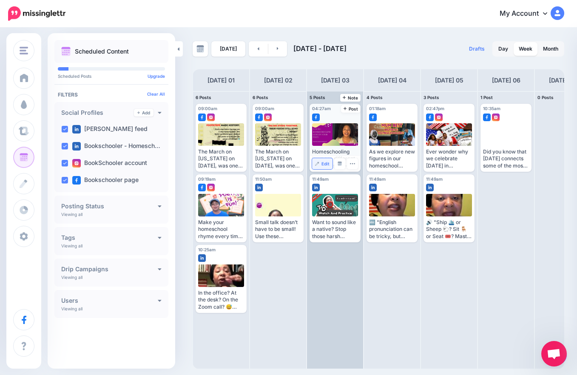
click at [322, 164] on link "Edit" at bounding box center [322, 163] width 20 height 11
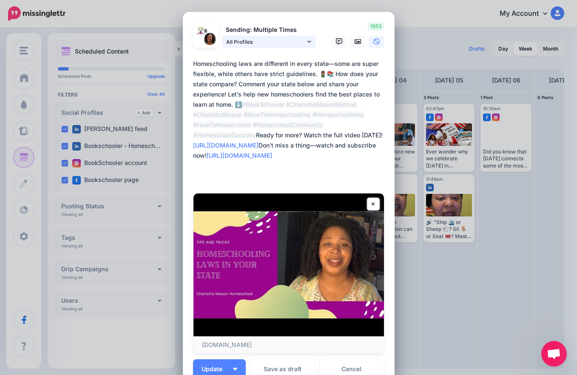
click at [304, 40] on link "All Profiles" at bounding box center [269, 42] width 94 height 12
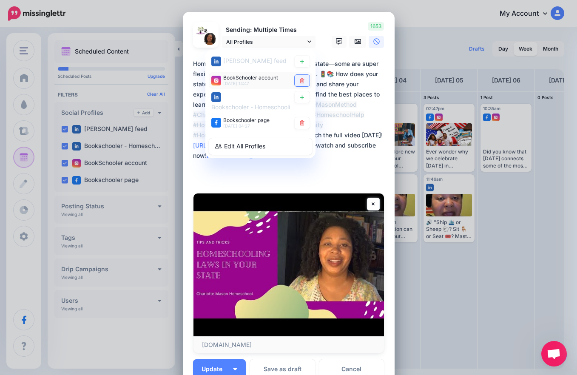
click at [300, 80] on icon at bounding box center [302, 80] width 5 height 5
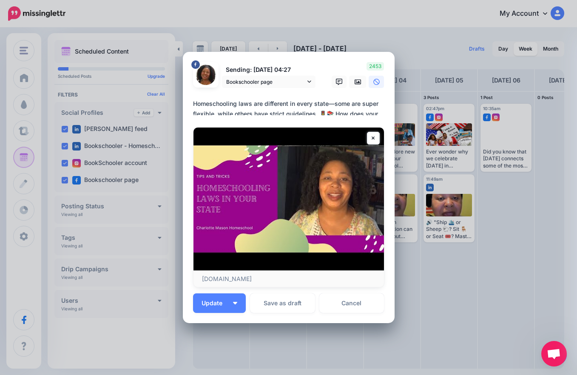
click at [297, 40] on div "Edit Post Loading Sending: [DATE] 04:27 Bookschooler page" at bounding box center [288, 187] width 577 height 375
click at [293, 78] on span "Bookschooler page" at bounding box center [265, 81] width 79 height 9
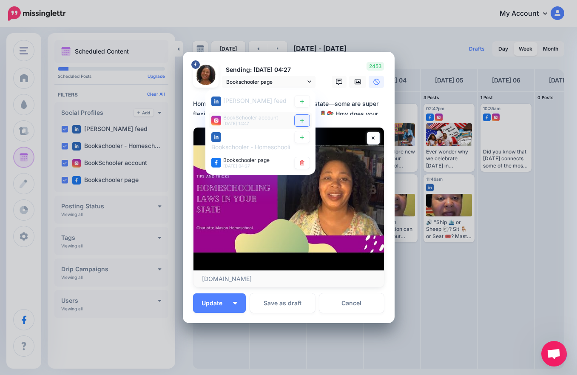
click at [299, 121] on icon at bounding box center [302, 120] width 6 height 5
click at [234, 301] on button "Update" at bounding box center [219, 304] width 53 height 20
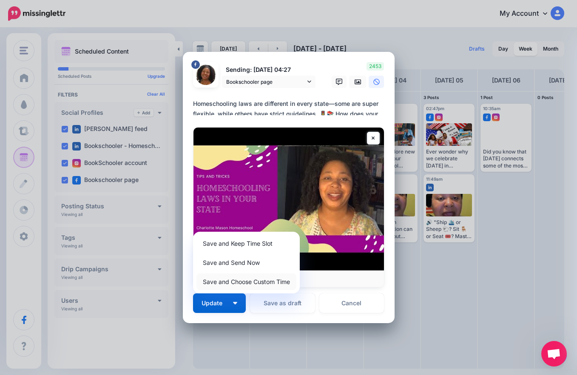
click at [244, 280] on link "Save and Choose Custom Time" at bounding box center [247, 282] width 100 height 17
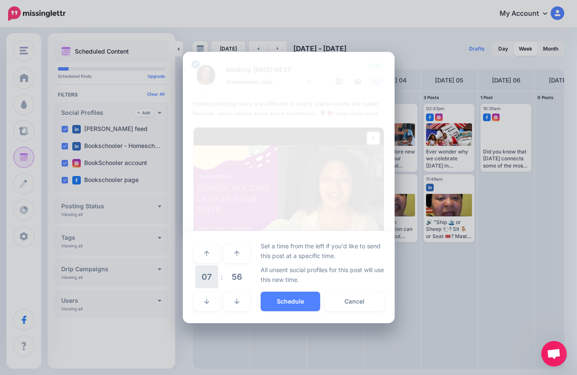
click at [205, 277] on span "07" at bounding box center [206, 276] width 23 height 23
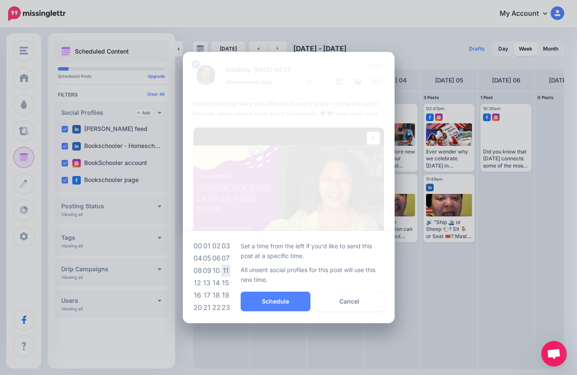
click at [223, 271] on td "11" at bounding box center [225, 271] width 9 height 12
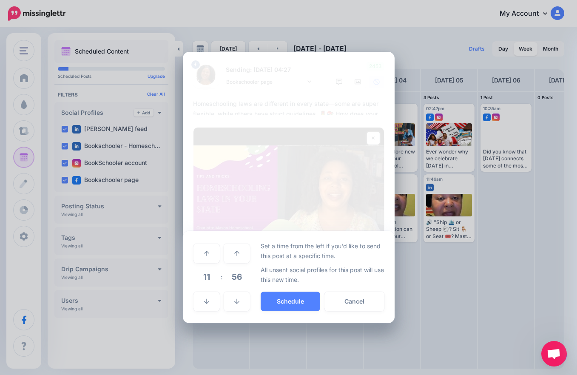
click at [211, 276] on span "11" at bounding box center [206, 276] width 23 height 23
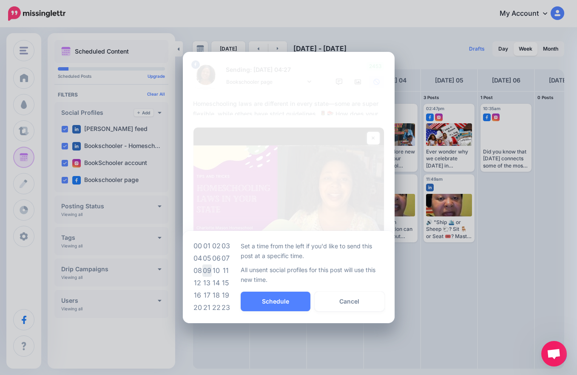
click at [206, 268] on td "09" at bounding box center [207, 271] width 9 height 12
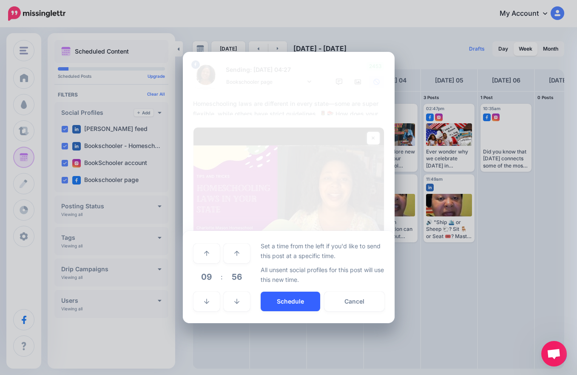
click at [289, 296] on button "Schedule" at bounding box center [291, 302] width 60 height 20
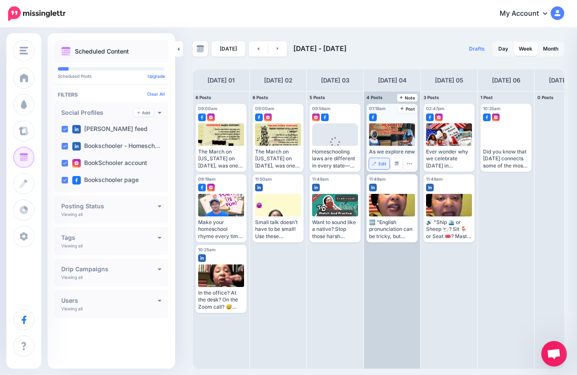
click at [381, 158] on link "Edit" at bounding box center [379, 163] width 20 height 11
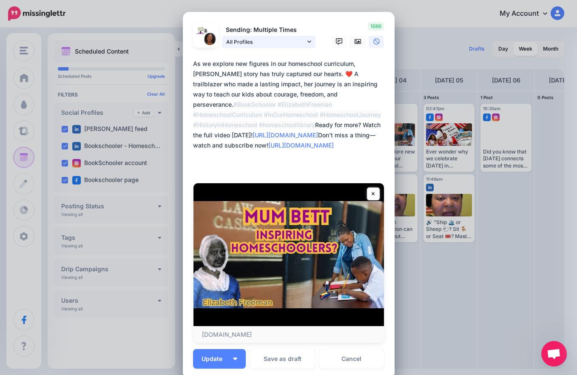
click at [303, 43] on link "All Profiles" at bounding box center [269, 42] width 94 height 12
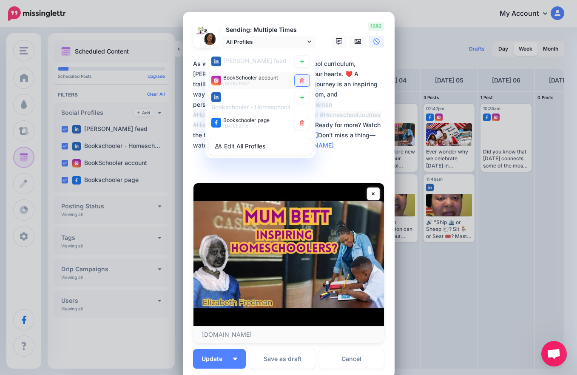
click at [299, 80] on icon at bounding box center [302, 80] width 6 height 5
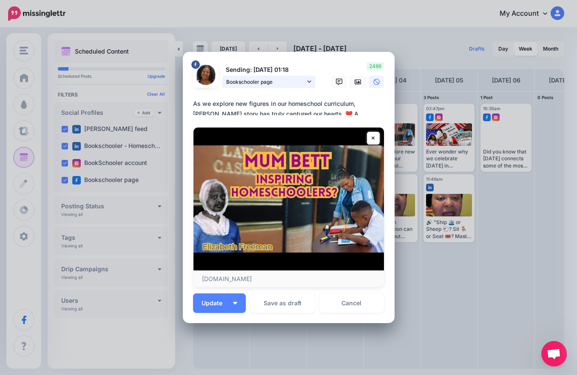
click at [299, 80] on span "Bookschooler page" at bounding box center [265, 81] width 79 height 9
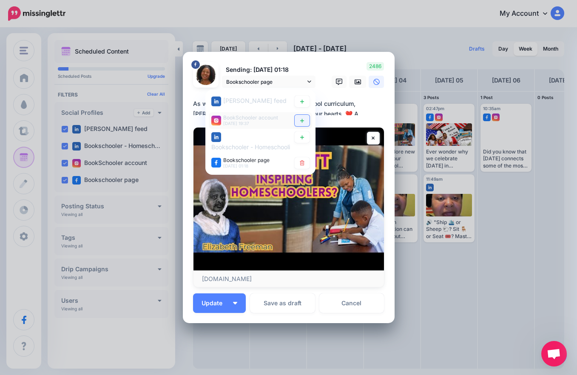
click at [296, 116] on link at bounding box center [302, 120] width 15 height 11
click at [234, 307] on button "Update" at bounding box center [219, 304] width 53 height 20
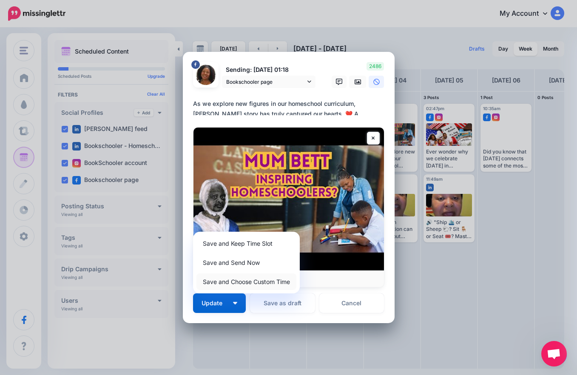
click at [239, 281] on link "Save and Choose Custom Time" at bounding box center [247, 282] width 100 height 17
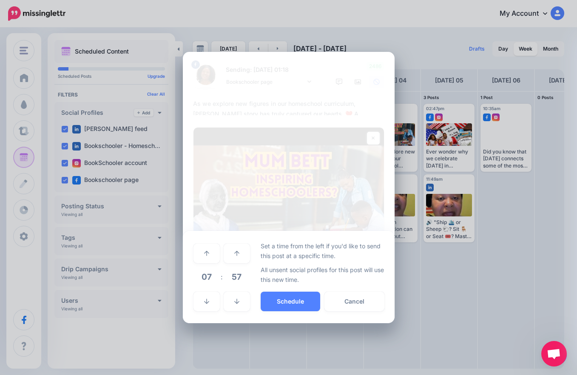
drag, startPoint x: 211, startPoint y: 277, endPoint x: 214, endPoint y: 280, distance: 4.5
click at [212, 276] on span "07" at bounding box center [206, 276] width 23 height 23
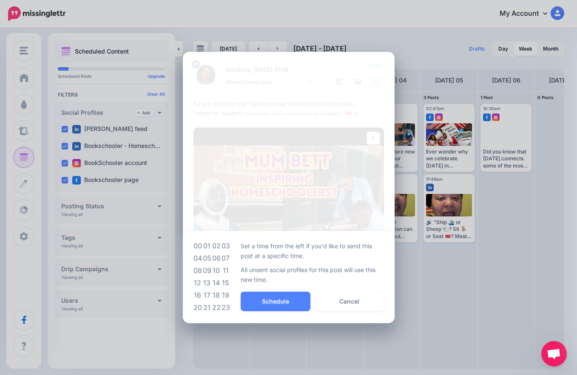
click at [217, 272] on td "10" at bounding box center [216, 271] width 9 height 12
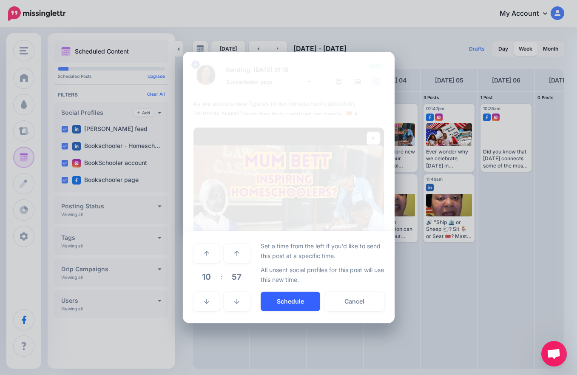
click at [282, 299] on button "Schedule" at bounding box center [291, 302] width 60 height 20
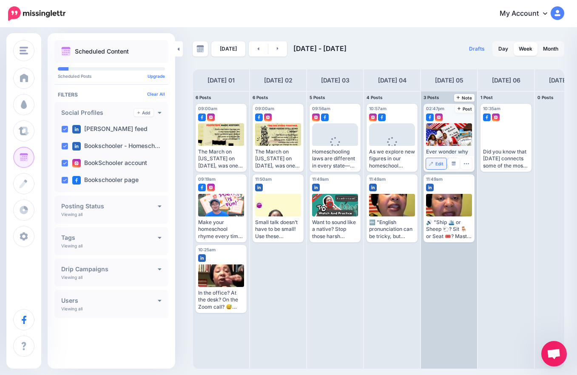
click at [436, 163] on link "Edit" at bounding box center [436, 163] width 20 height 11
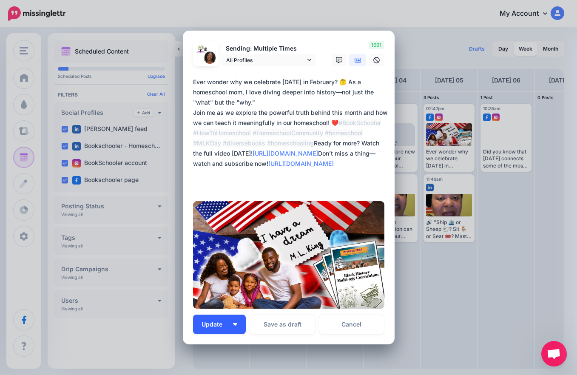
click at [235, 325] on button "Update" at bounding box center [219, 325] width 53 height 20
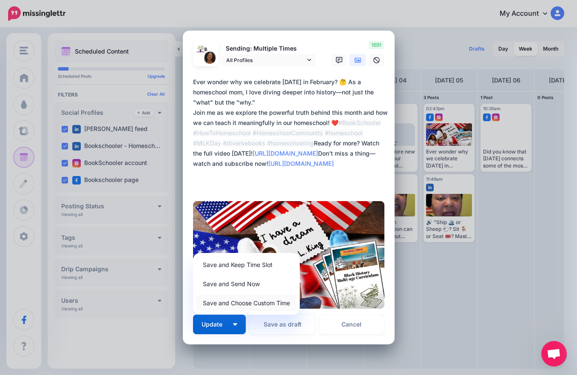
click at [240, 305] on link "Save and Choose Custom Time" at bounding box center [247, 303] width 100 height 17
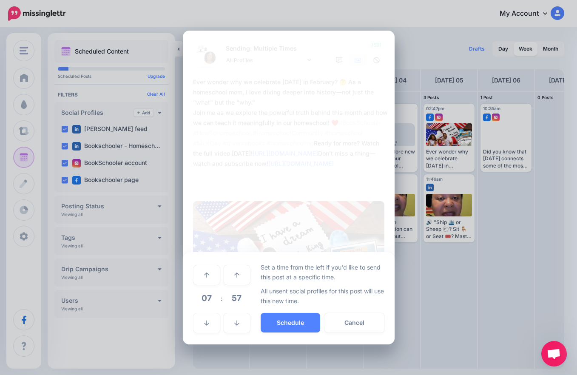
click at [207, 297] on span "07" at bounding box center [206, 298] width 23 height 23
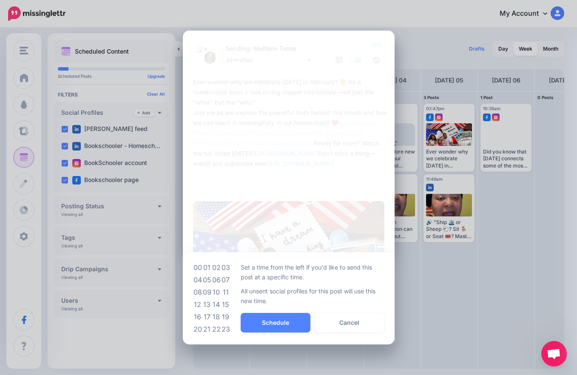
click at [225, 293] on td "11" at bounding box center [225, 292] width 9 height 12
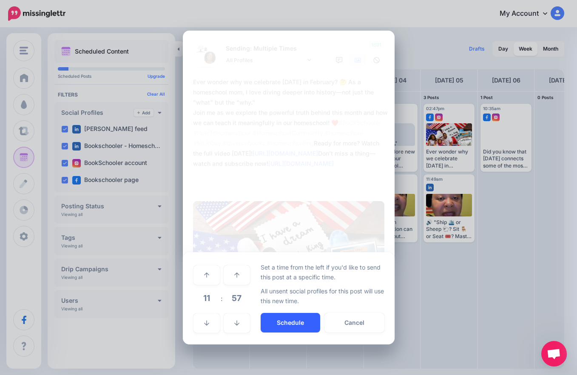
click at [273, 317] on button "Schedule" at bounding box center [291, 323] width 60 height 20
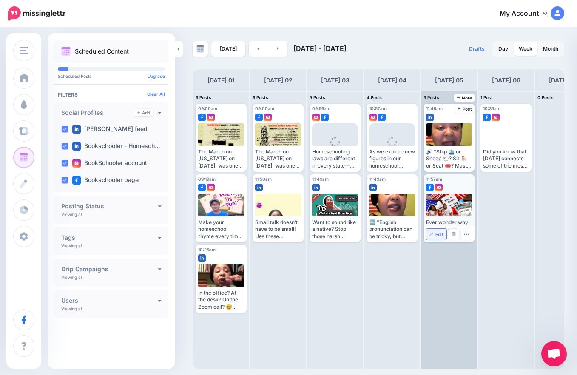
click at [433, 234] on img at bounding box center [431, 234] width 4 height 4
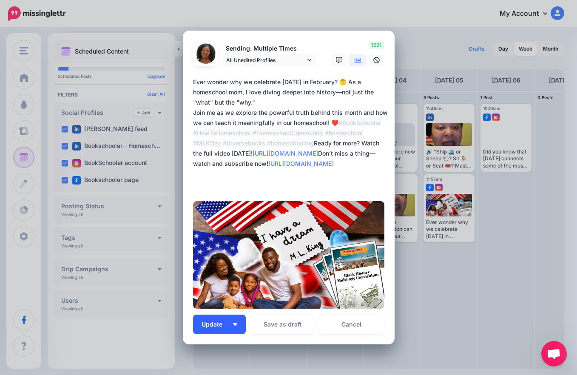
click at [229, 322] on button "Update" at bounding box center [219, 325] width 53 height 20
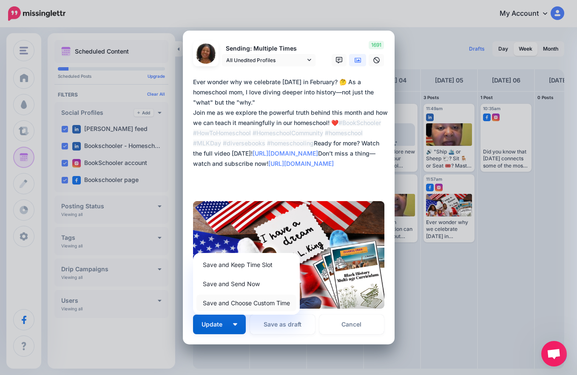
drag, startPoint x: 237, startPoint y: 302, endPoint x: 241, endPoint y: 305, distance: 5.0
click at [237, 302] on link "Save and Choose Custom Time" at bounding box center [247, 303] width 100 height 17
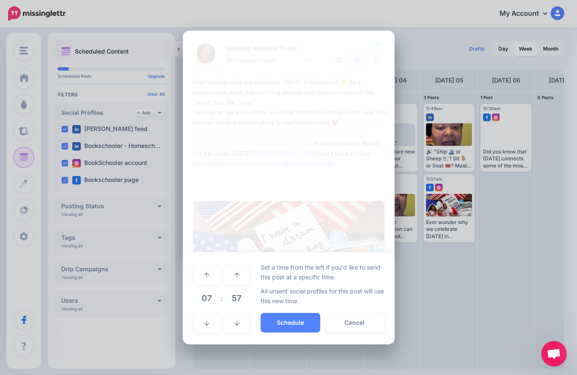
click at [207, 298] on span "07" at bounding box center [206, 298] width 23 height 23
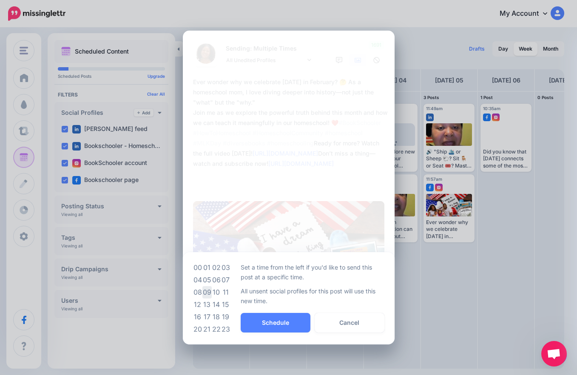
click at [207, 290] on td "09" at bounding box center [207, 292] width 9 height 12
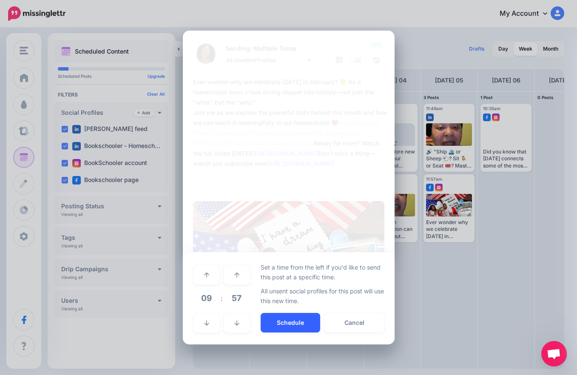
click at [279, 321] on button "Schedule" at bounding box center [291, 323] width 60 height 20
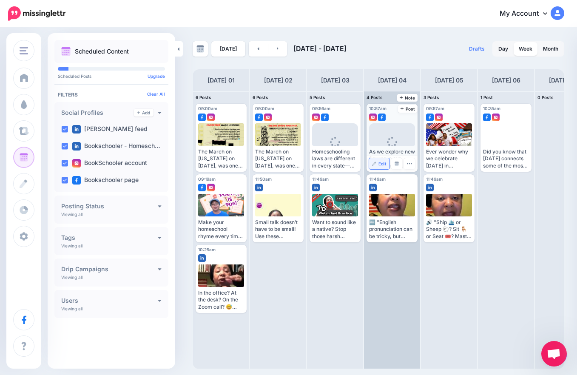
click at [375, 162] on link "Edit" at bounding box center [379, 163] width 20 height 11
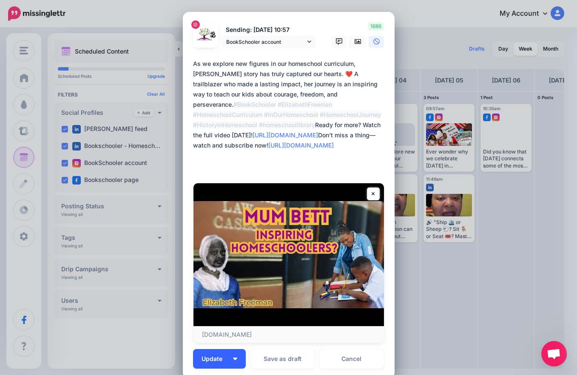
click at [233, 358] on img "button" at bounding box center [235, 359] width 4 height 3
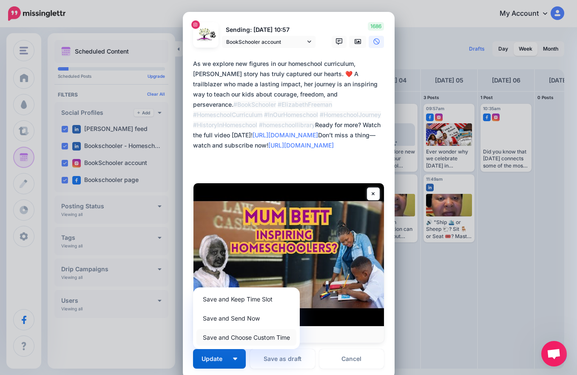
click at [235, 336] on link "Save and Choose Custom Time" at bounding box center [247, 337] width 100 height 17
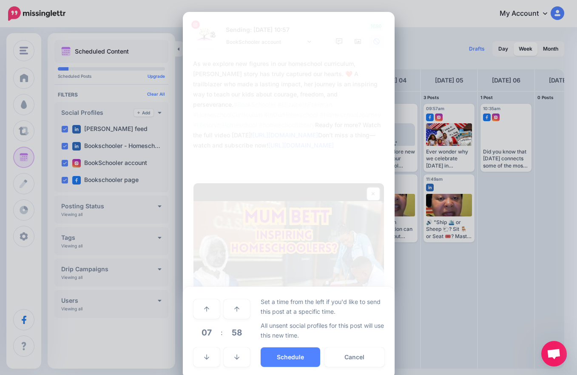
click at [205, 333] on span "07" at bounding box center [206, 332] width 23 height 23
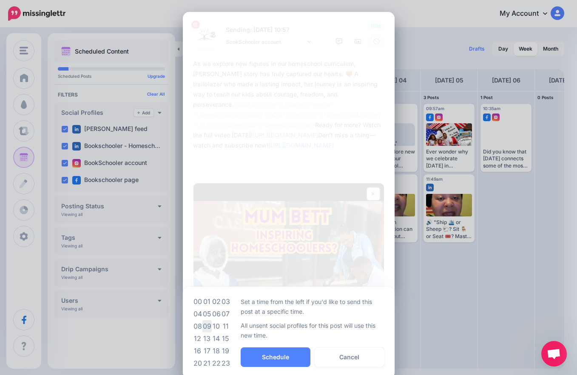
click at [205, 326] on td "09" at bounding box center [207, 326] width 9 height 12
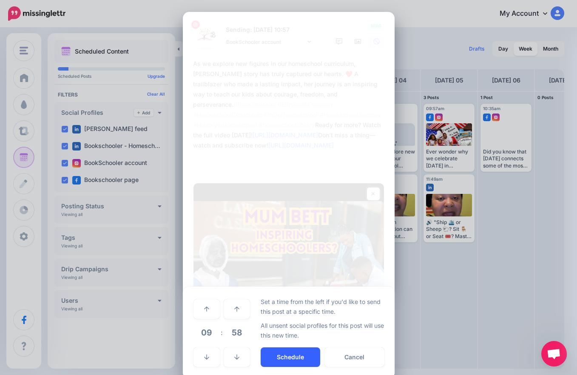
click at [267, 357] on button "Schedule" at bounding box center [291, 358] width 60 height 20
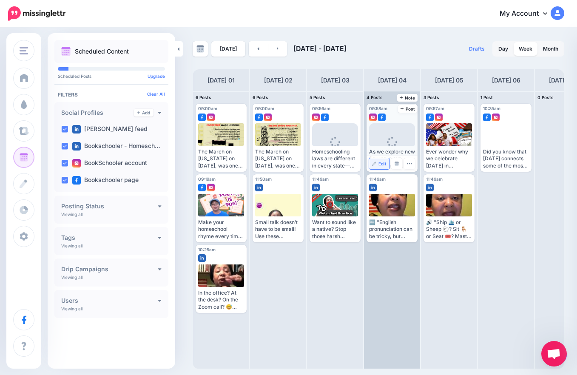
click at [383, 163] on span "Edit" at bounding box center [383, 164] width 8 height 4
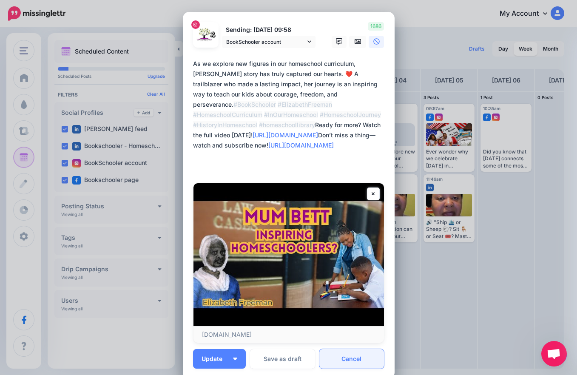
click at [354, 366] on link "Cancel" at bounding box center [352, 359] width 65 height 20
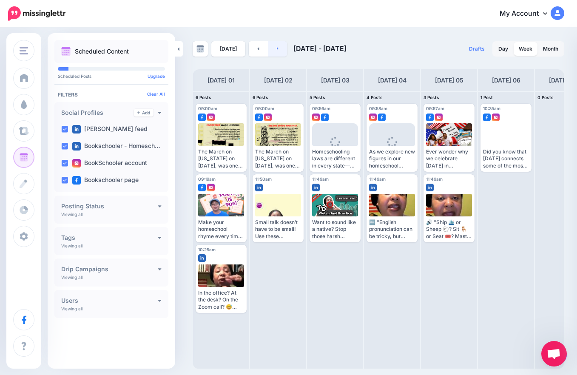
click at [280, 51] on link at bounding box center [277, 48] width 19 height 15
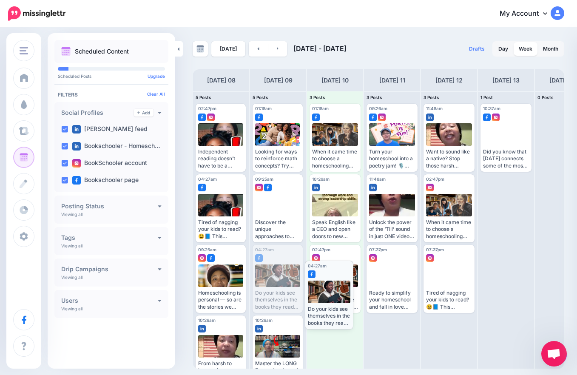
drag, startPoint x: 279, startPoint y: 273, endPoint x: 331, endPoint y: 288, distance: 54.2
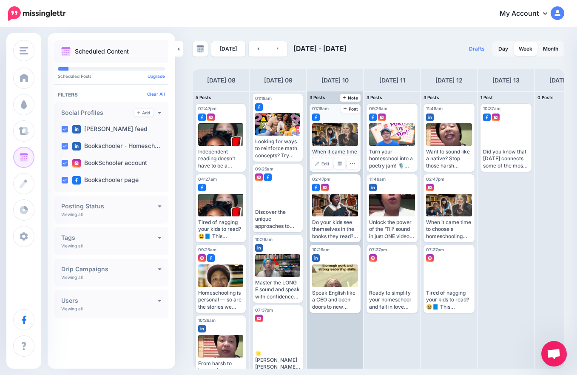
scroll to position [20, 0]
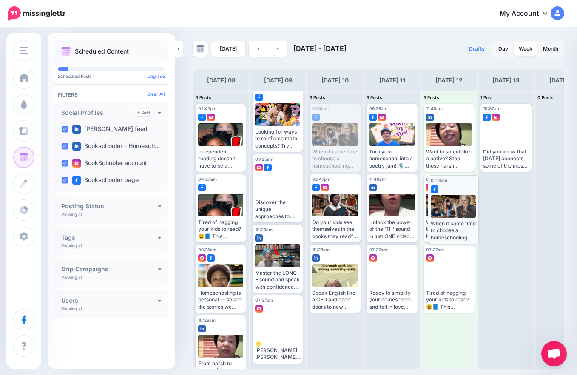
drag, startPoint x: 325, startPoint y: 136, endPoint x: 443, endPoint y: 207, distance: 137.6
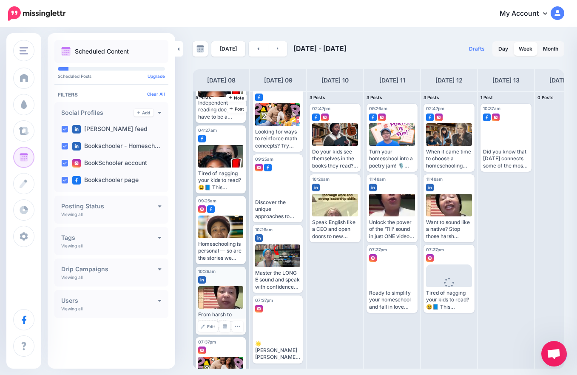
scroll to position [91, 0]
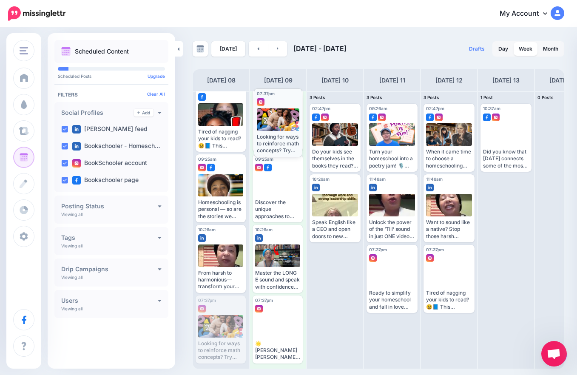
drag, startPoint x: 217, startPoint y: 328, endPoint x: 275, endPoint y: 121, distance: 215.2
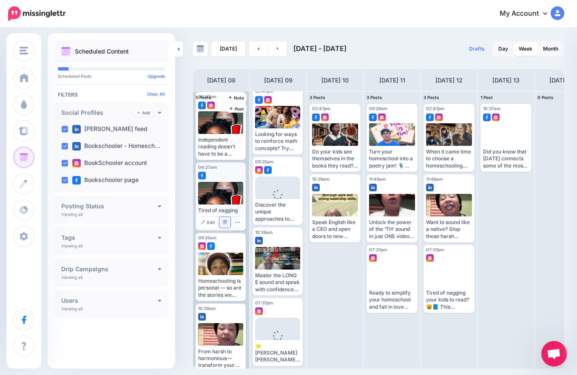
scroll to position [20, 0]
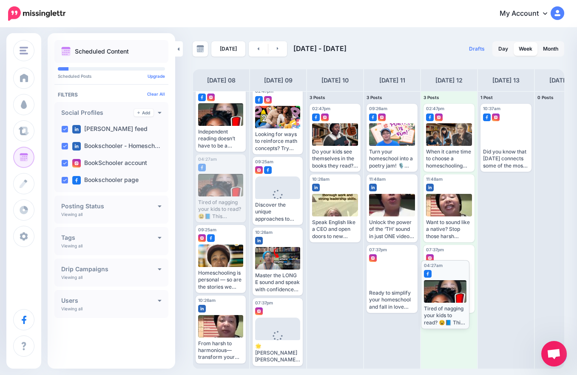
drag, startPoint x: 211, startPoint y: 190, endPoint x: 436, endPoint y: 297, distance: 249.5
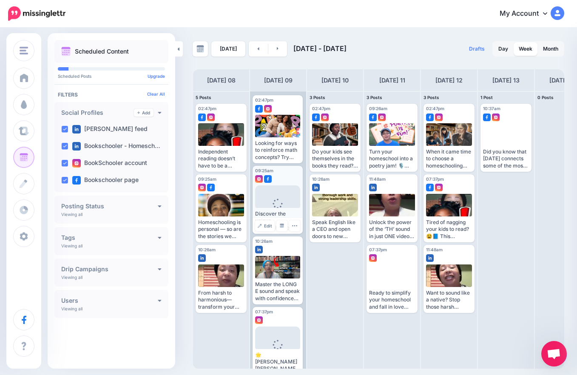
scroll to position [0, 0]
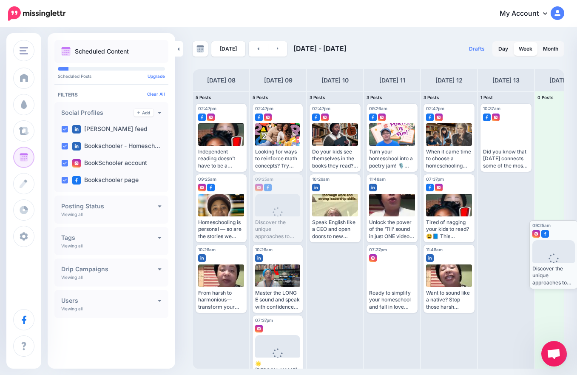
drag, startPoint x: 279, startPoint y: 203, endPoint x: 556, endPoint y: 249, distance: 280.7
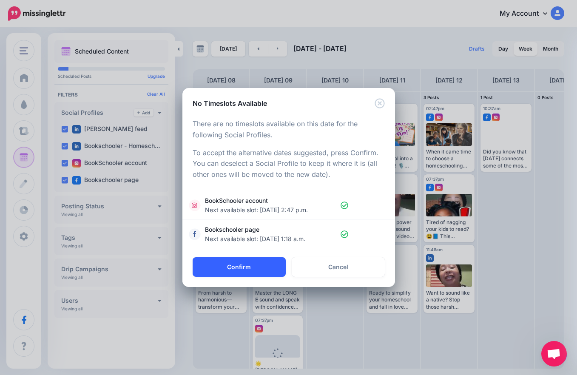
click at [251, 263] on button "Confirm" at bounding box center [239, 267] width 93 height 20
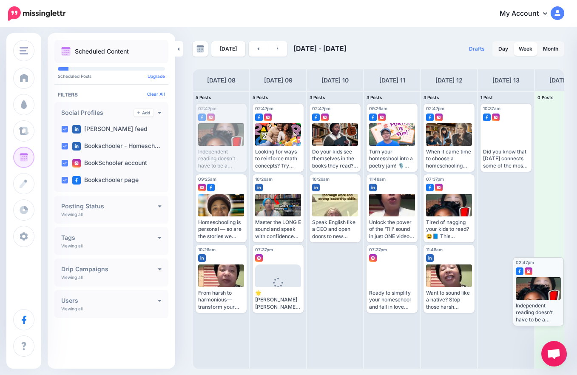
drag, startPoint x: 222, startPoint y: 136, endPoint x: 540, endPoint y: 291, distance: 354.3
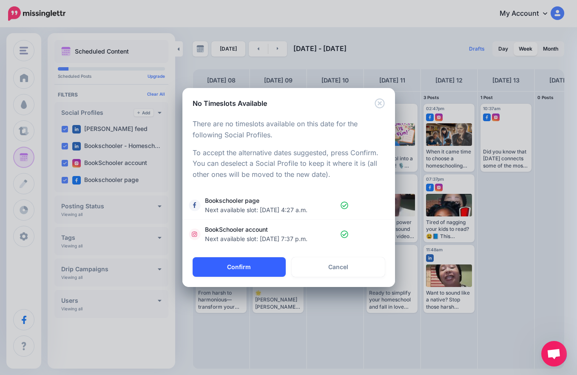
click at [262, 268] on button "Confirm" at bounding box center [239, 267] width 93 height 20
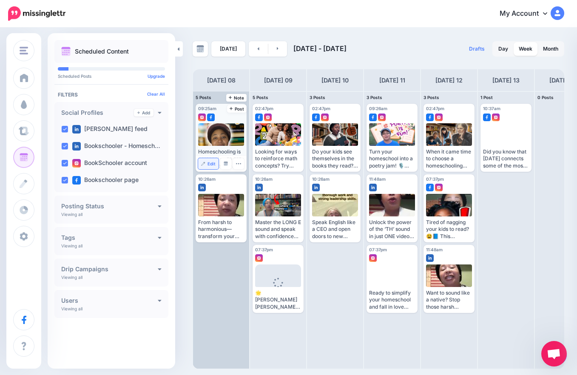
click at [211, 162] on span "Edit" at bounding box center [212, 164] width 8 height 4
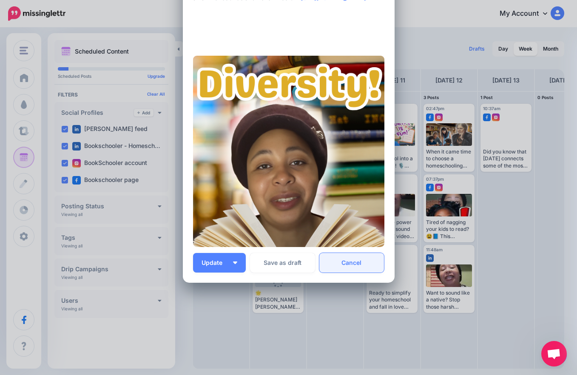
click at [343, 270] on link "Cancel" at bounding box center [352, 263] width 65 height 20
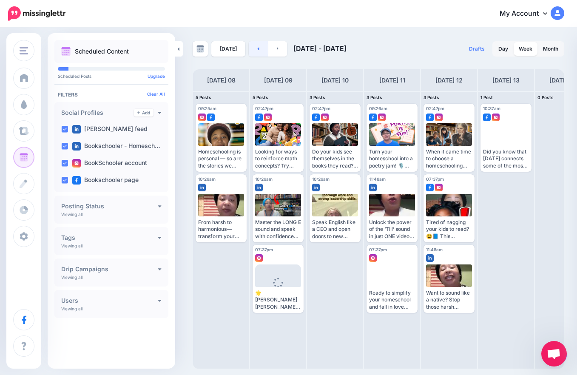
click at [260, 46] on link at bounding box center [258, 48] width 19 height 15
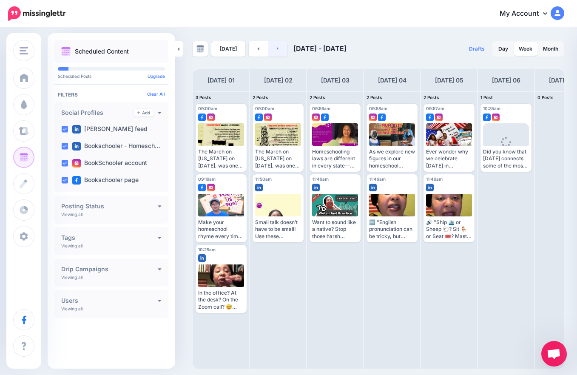
click at [280, 46] on link at bounding box center [277, 48] width 19 height 15
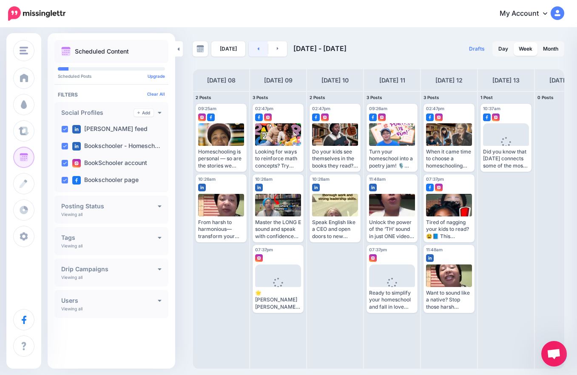
click at [251, 51] on link at bounding box center [258, 48] width 19 height 15
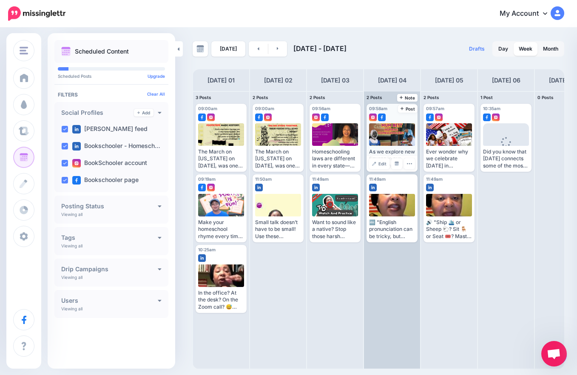
click at [399, 136] on div at bounding box center [392, 134] width 46 height 23
click at [381, 163] on span "Edit" at bounding box center [383, 164] width 8 height 4
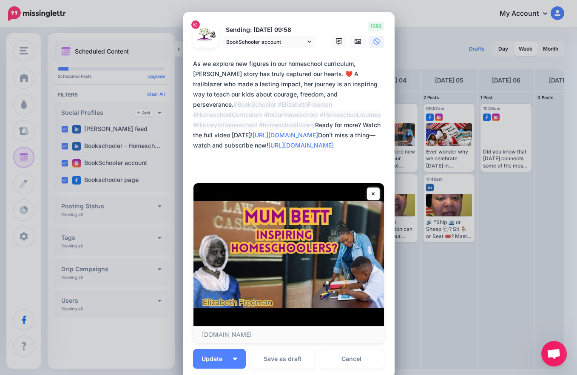
scroll to position [96, 0]
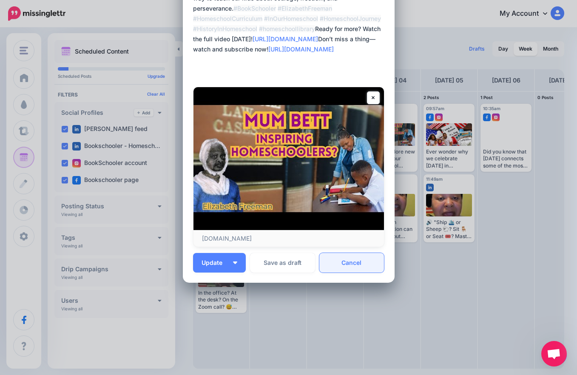
click at [360, 266] on link "Cancel" at bounding box center [352, 263] width 65 height 20
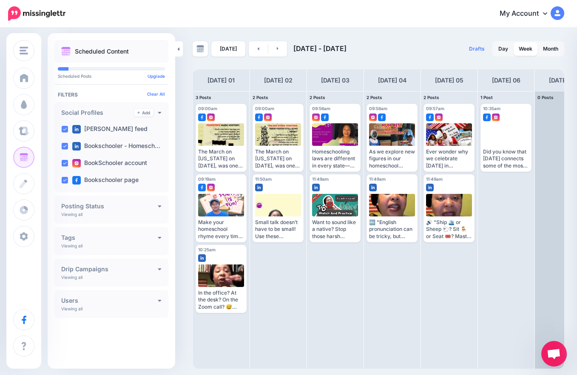
scroll to position [0, 0]
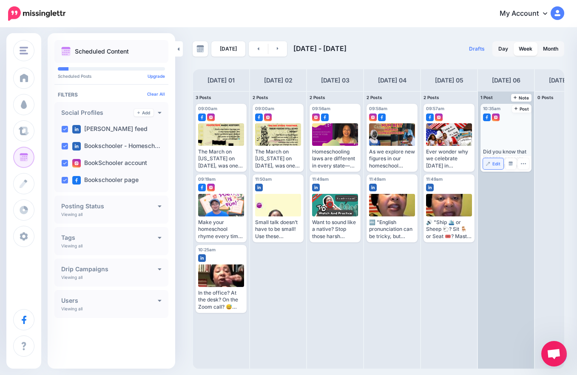
click at [497, 159] on link "Edit" at bounding box center [493, 163] width 20 height 11
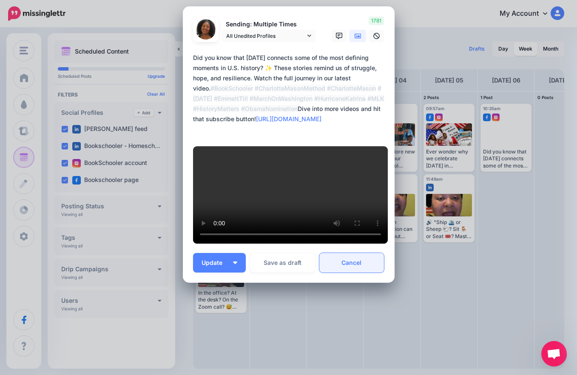
click at [350, 264] on link "Cancel" at bounding box center [352, 263] width 65 height 20
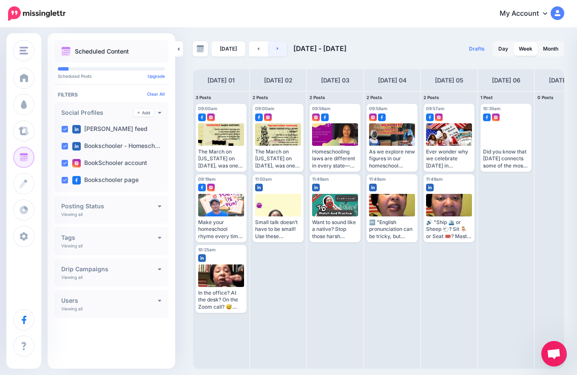
click at [268, 46] on link at bounding box center [277, 48] width 19 height 15
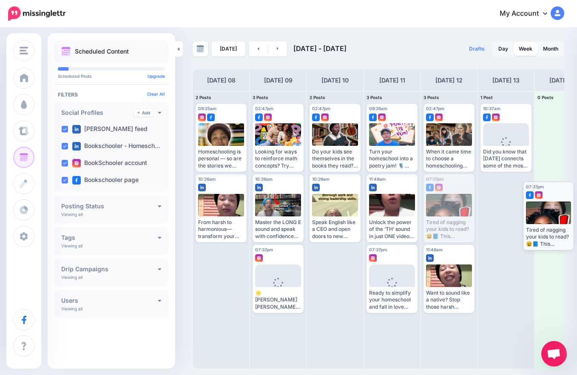
drag, startPoint x: 451, startPoint y: 213, endPoint x: 551, endPoint y: 220, distance: 99.8
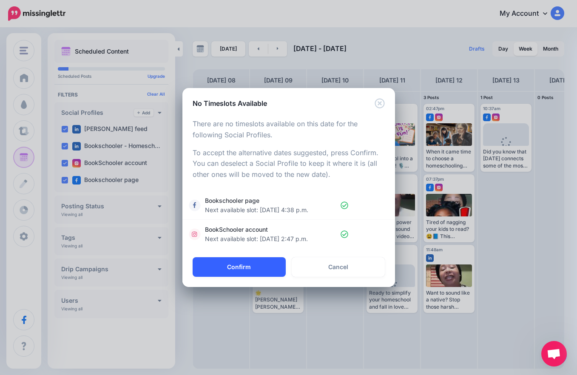
click at [247, 266] on button "Confirm" at bounding box center [239, 267] width 93 height 20
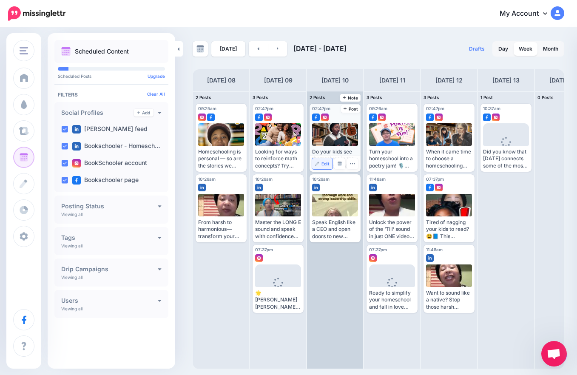
click at [317, 163] on img at bounding box center [317, 164] width 4 height 4
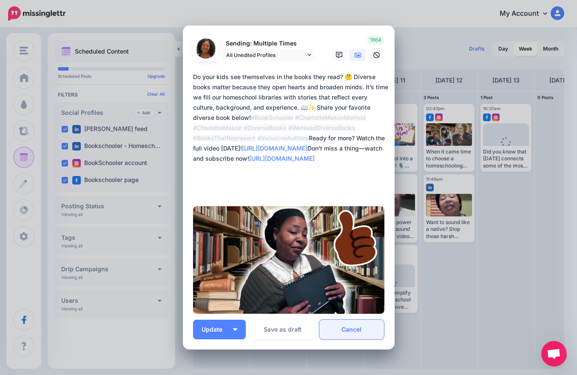
click at [366, 331] on link "Cancel" at bounding box center [352, 330] width 65 height 20
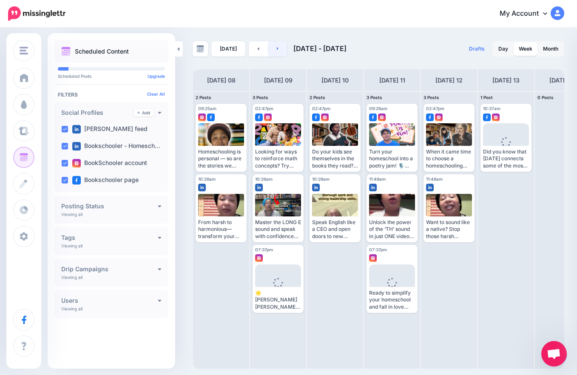
click at [277, 50] on icon at bounding box center [278, 48] width 2 height 5
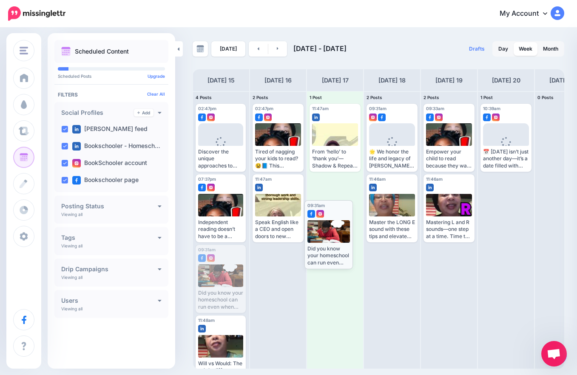
drag, startPoint x: 213, startPoint y: 285, endPoint x: 322, endPoint y: 240, distance: 117.7
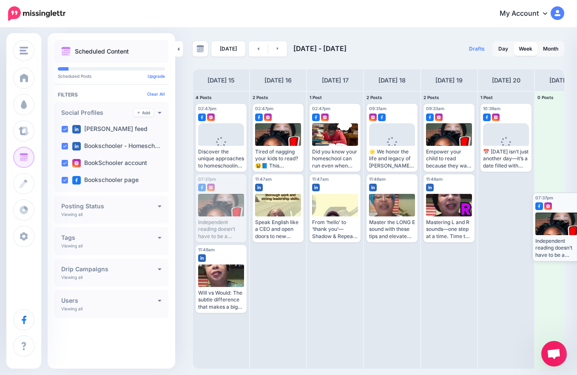
drag, startPoint x: 220, startPoint y: 210, endPoint x: 557, endPoint y: 228, distance: 337.4
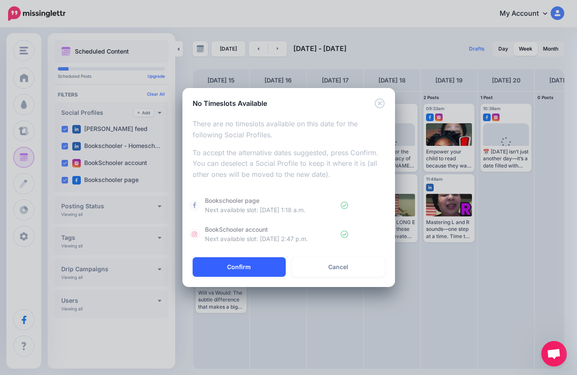
click at [253, 262] on button "Confirm" at bounding box center [239, 267] width 93 height 20
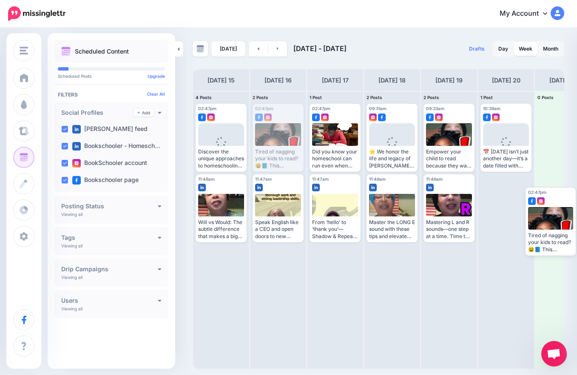
drag, startPoint x: 276, startPoint y: 137, endPoint x: 550, endPoint y: 222, distance: 286.2
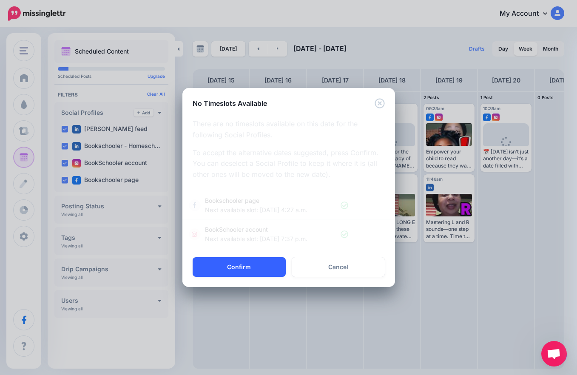
click at [262, 268] on button "Confirm" at bounding box center [239, 267] width 93 height 20
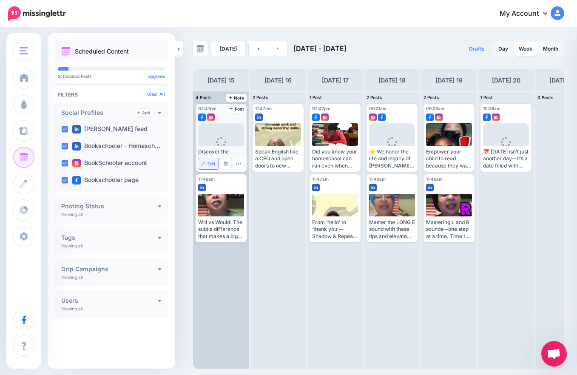
click at [215, 163] on span "Edit" at bounding box center [212, 164] width 8 height 4
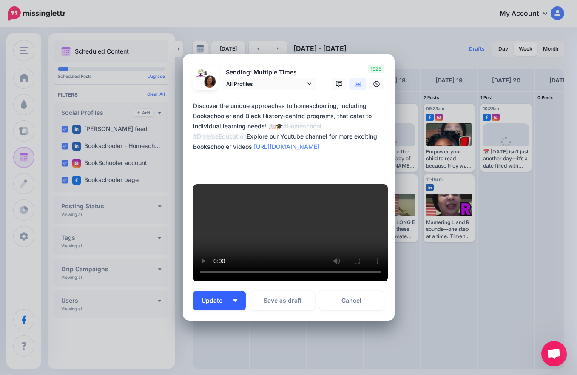
click at [235, 291] on button "Update" at bounding box center [219, 301] width 53 height 20
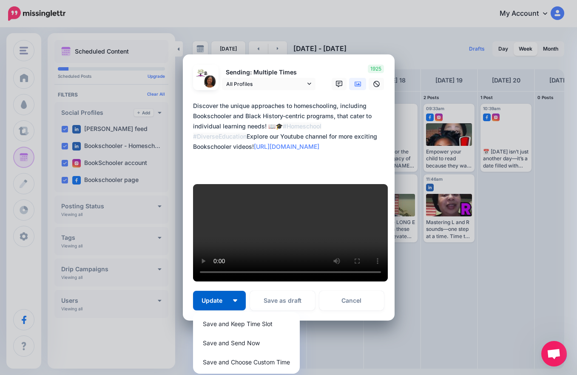
click at [60, 340] on div "Edit Post Loading Sending: Multiple Times All Profiles" at bounding box center [288, 187] width 577 height 375
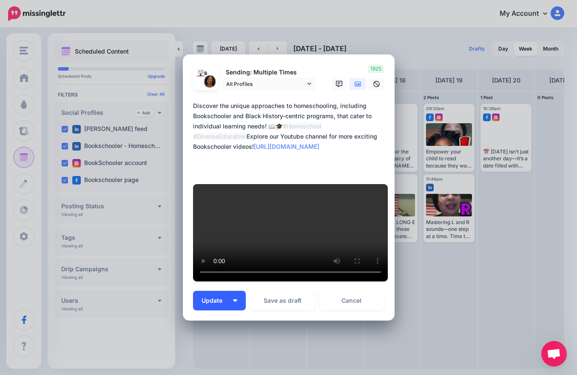
click at [233, 291] on button "Update" at bounding box center [219, 301] width 53 height 20
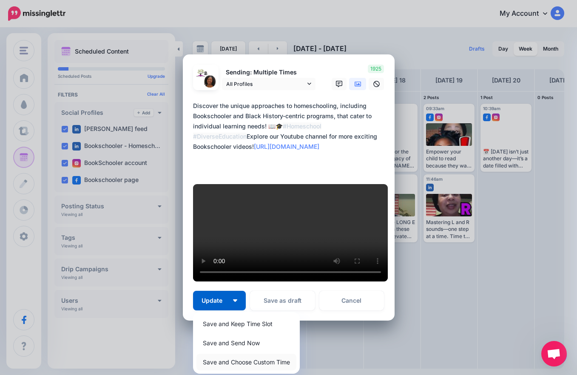
click at [254, 354] on link "Save and Choose Custom Time" at bounding box center [247, 362] width 100 height 17
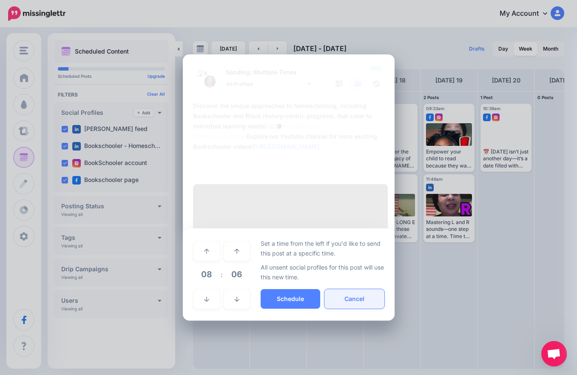
click at [354, 289] on button "Cancel" at bounding box center [355, 299] width 60 height 20
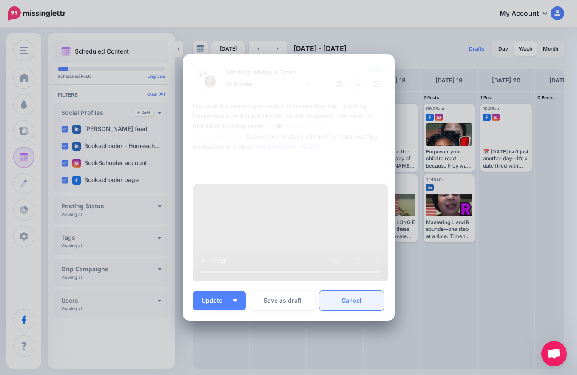
click at [340, 291] on link "Cancel" at bounding box center [352, 301] width 65 height 20
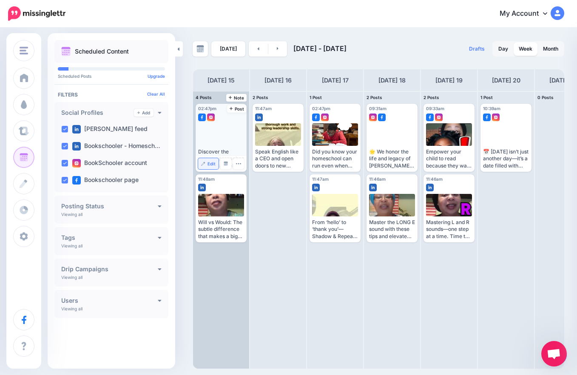
click at [212, 159] on link "Edit" at bounding box center [208, 163] width 20 height 11
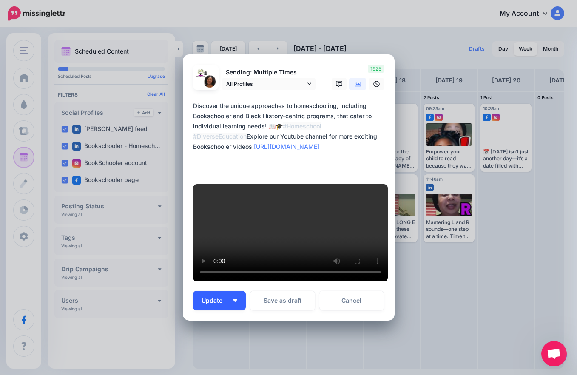
click at [237, 291] on button "Update" at bounding box center [219, 301] width 53 height 20
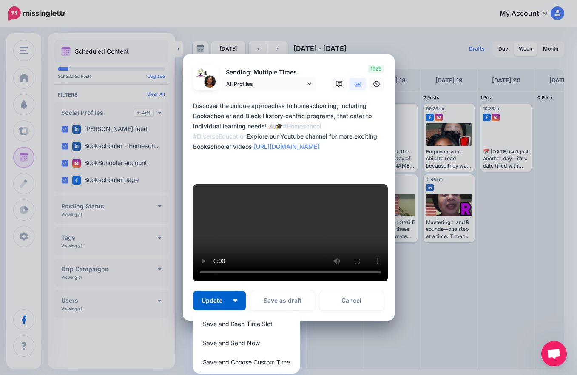
click at [345, 294] on div "Loading Sending: Multiple Times All Profiles" at bounding box center [289, 187] width 212 height 267
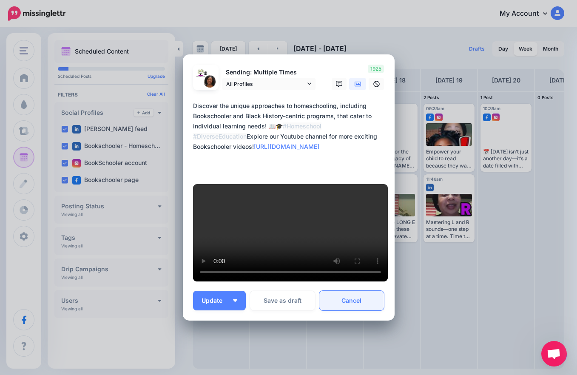
click at [345, 291] on link "Cancel" at bounding box center [352, 301] width 65 height 20
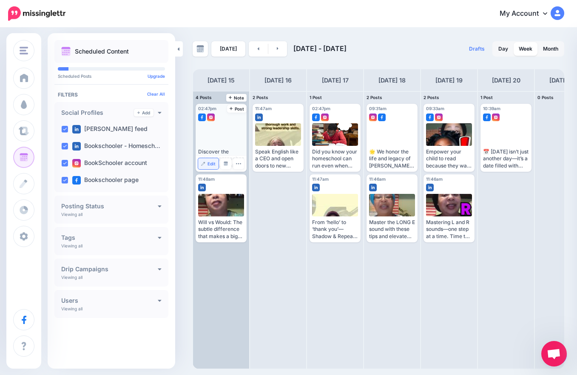
click at [208, 164] on span "Edit" at bounding box center [212, 164] width 8 height 4
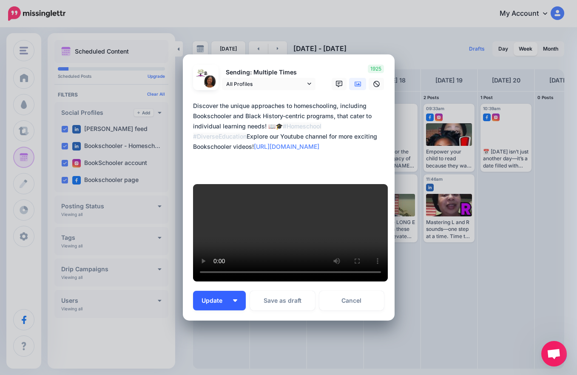
click at [233, 300] on img "button" at bounding box center [235, 301] width 4 height 3
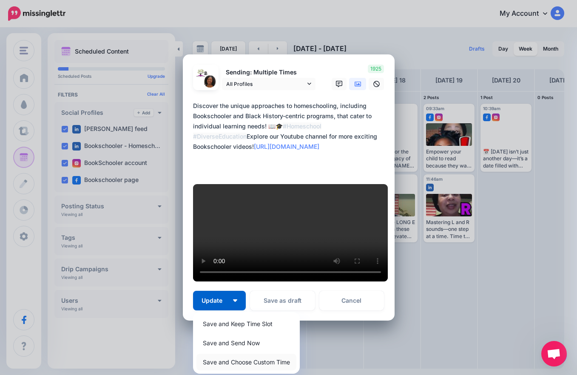
click at [242, 354] on link "Save and Choose Custom Time" at bounding box center [247, 362] width 100 height 17
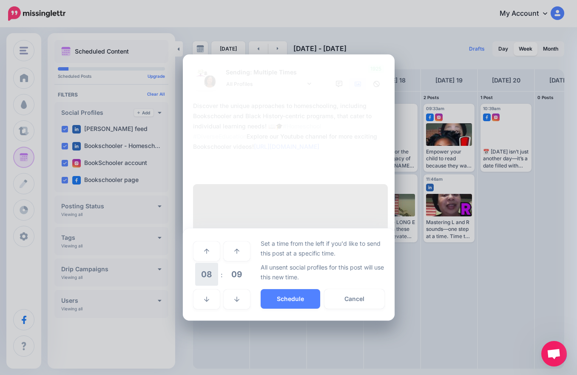
click at [206, 263] on span "08" at bounding box center [206, 274] width 23 height 23
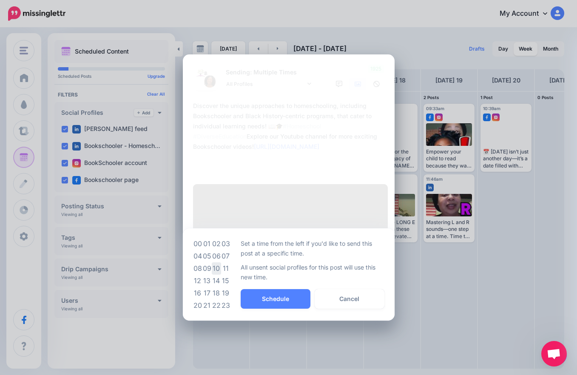
click at [217, 262] on td "10" at bounding box center [216, 268] width 9 height 12
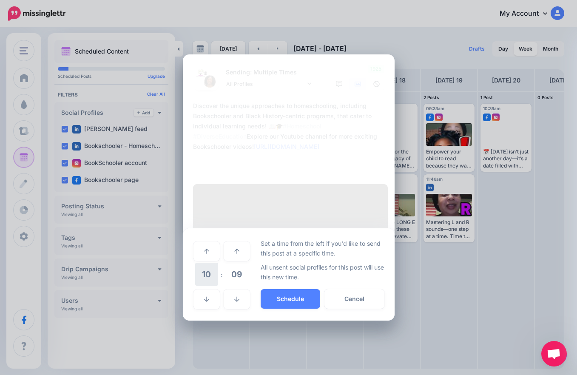
click at [207, 263] on span "10" at bounding box center [206, 274] width 23 height 23
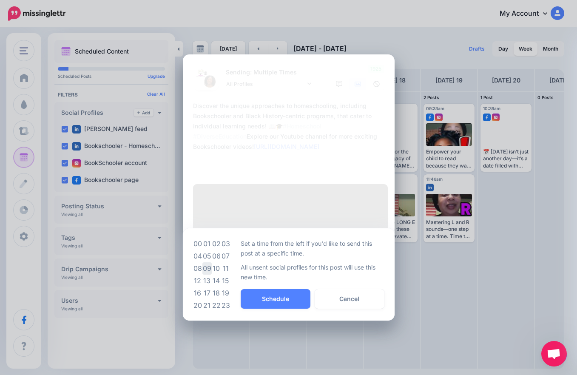
click at [209, 262] on td "09" at bounding box center [207, 268] width 9 height 12
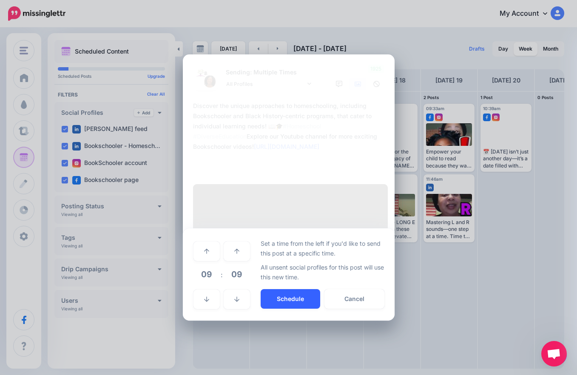
click at [280, 289] on button "Schedule" at bounding box center [291, 299] width 60 height 20
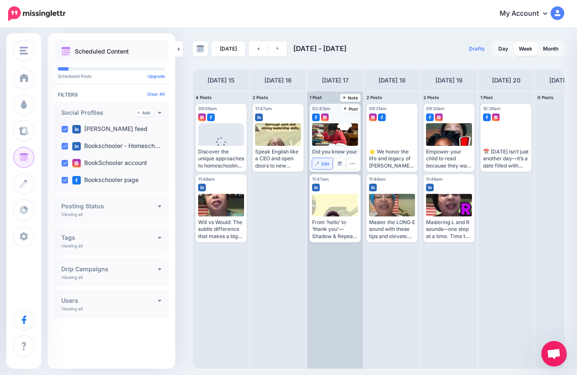
click at [322, 165] on span "Edit" at bounding box center [326, 164] width 8 height 4
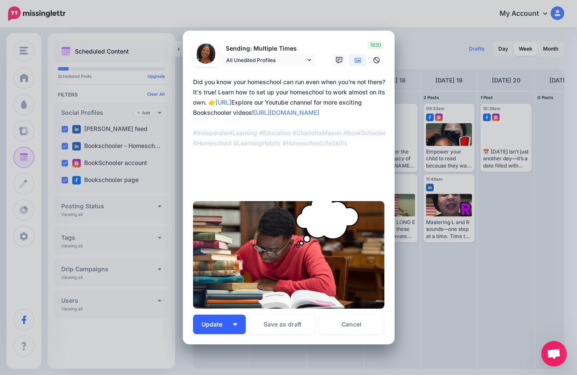
click at [233, 325] on img "button" at bounding box center [235, 324] width 4 height 3
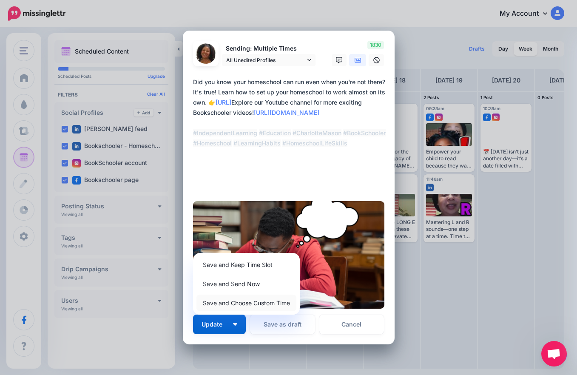
click at [243, 303] on link "Save and Choose Custom Time" at bounding box center [247, 303] width 100 height 17
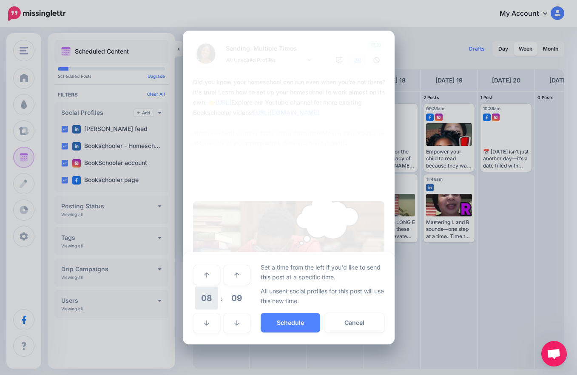
click at [205, 299] on span "08" at bounding box center [206, 298] width 23 height 23
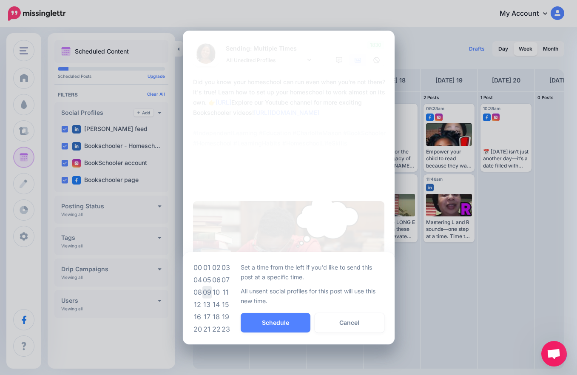
click at [208, 290] on td "09" at bounding box center [207, 292] width 9 height 12
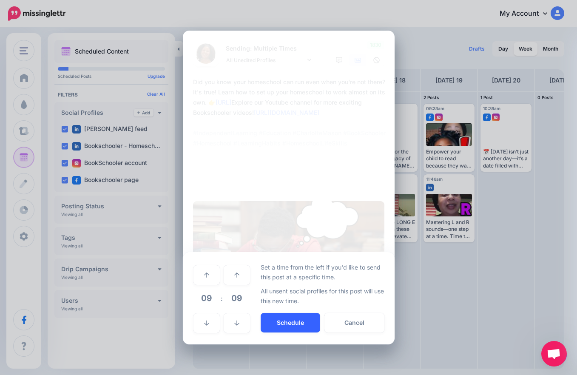
click at [281, 323] on button "Schedule" at bounding box center [291, 323] width 60 height 20
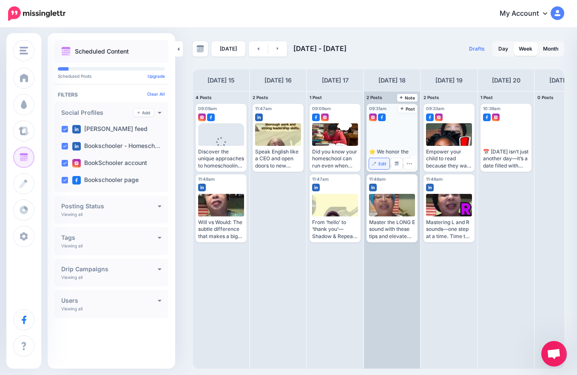
click at [382, 163] on span "Edit" at bounding box center [383, 164] width 8 height 4
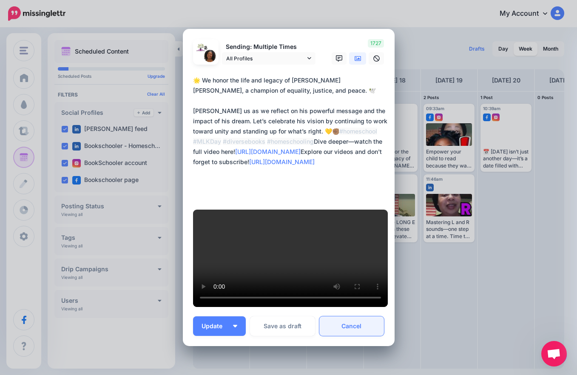
click at [341, 317] on link "Cancel" at bounding box center [352, 327] width 65 height 20
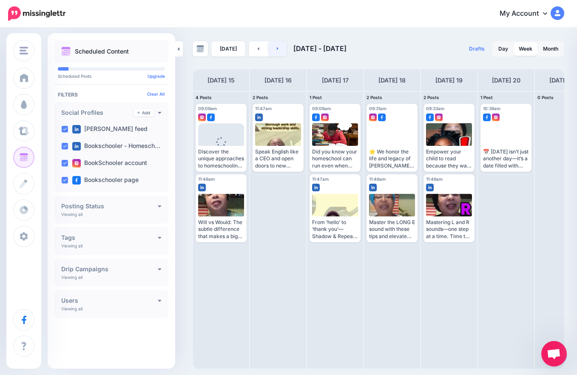
click at [282, 49] on link at bounding box center [277, 48] width 19 height 15
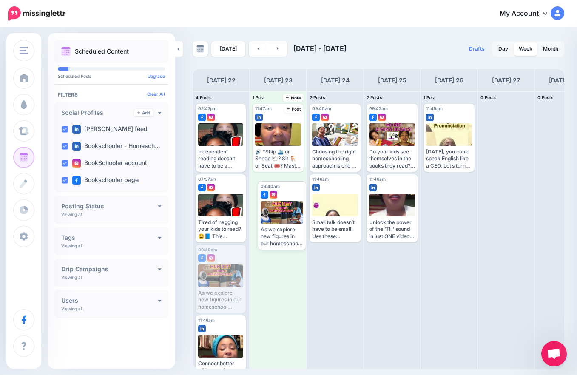
drag, startPoint x: 218, startPoint y: 279, endPoint x: 280, endPoint y: 213, distance: 90.3
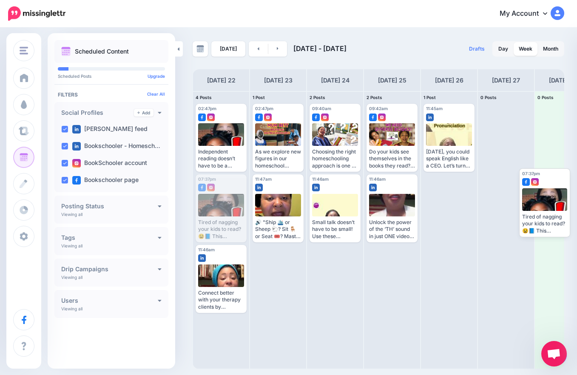
drag, startPoint x: 220, startPoint y: 194, endPoint x: 536, endPoint y: 190, distance: 316.1
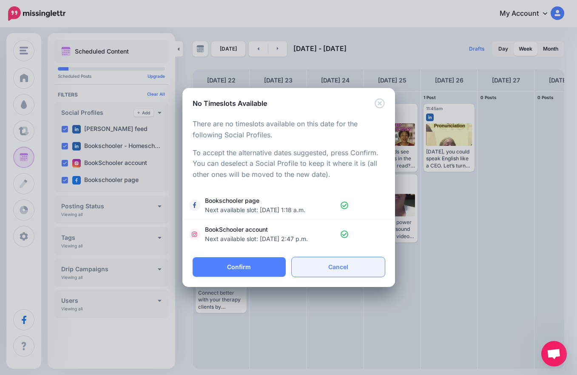
click at [312, 265] on link "Cancel" at bounding box center [338, 267] width 93 height 20
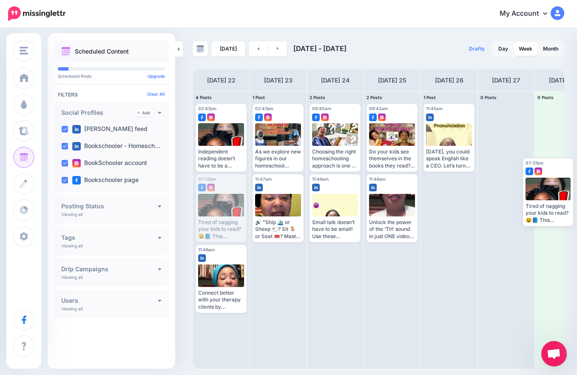
drag, startPoint x: 222, startPoint y: 206, endPoint x: 546, endPoint y: 193, distance: 324.9
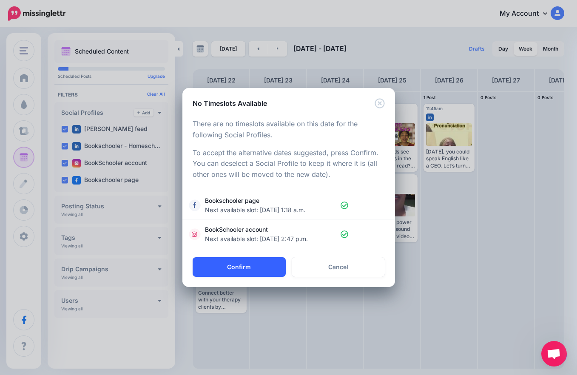
click at [224, 266] on button "Confirm" at bounding box center [239, 267] width 93 height 20
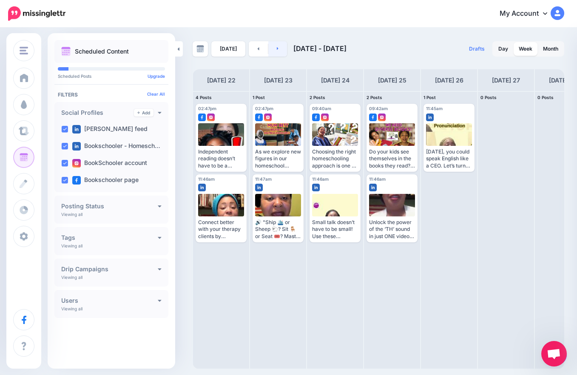
click at [274, 50] on link at bounding box center [277, 48] width 19 height 15
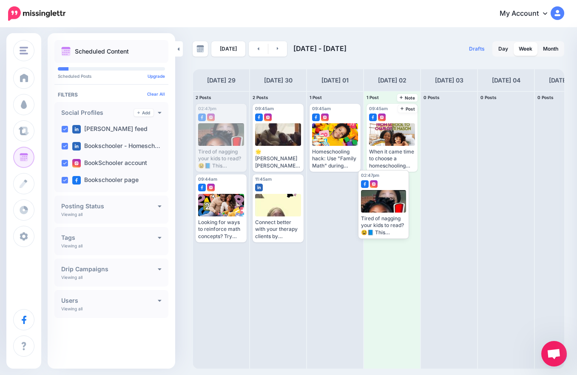
drag, startPoint x: 221, startPoint y: 143, endPoint x: 384, endPoint y: 205, distance: 174.7
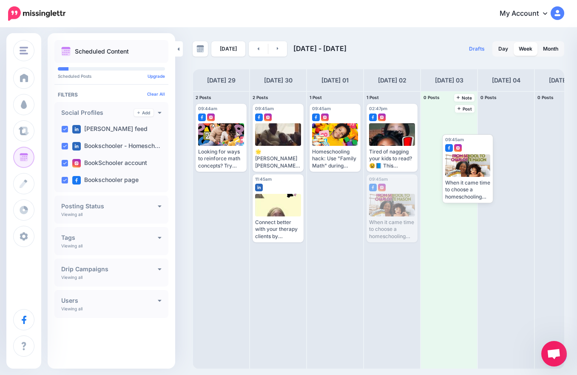
drag, startPoint x: 397, startPoint y: 199, endPoint x: 474, endPoint y: 158, distance: 86.6
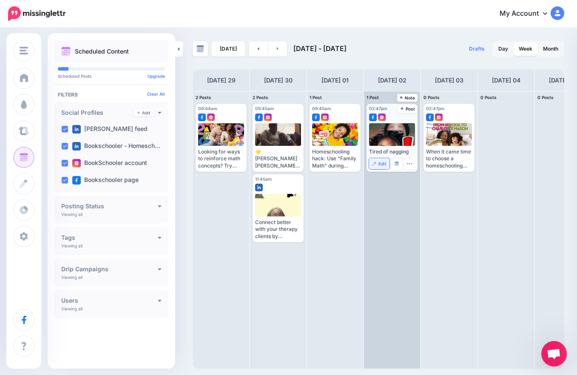
click at [379, 162] on span "Edit" at bounding box center [383, 164] width 8 height 4
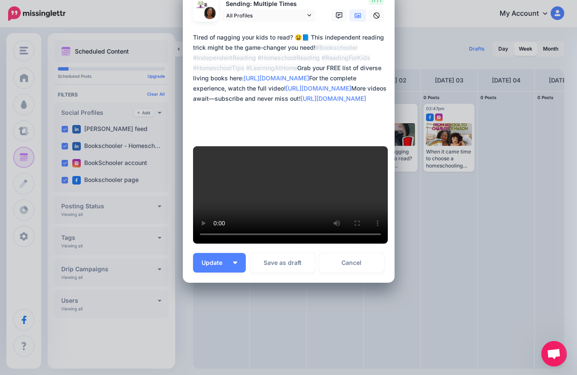
scroll to position [237, 0]
click at [228, 273] on button "Update" at bounding box center [219, 263] width 53 height 20
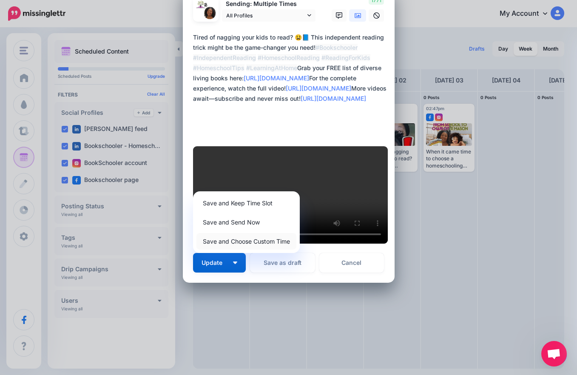
drag, startPoint x: 237, startPoint y: 275, endPoint x: 239, endPoint y: 280, distance: 5.1
click at [237, 250] on link "Save and Choose Custom Time" at bounding box center [247, 241] width 100 height 17
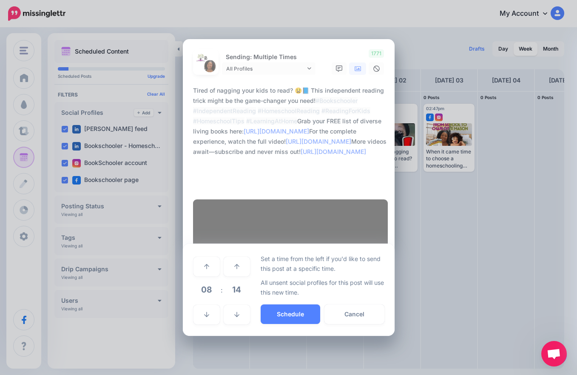
scroll to position [195, 0]
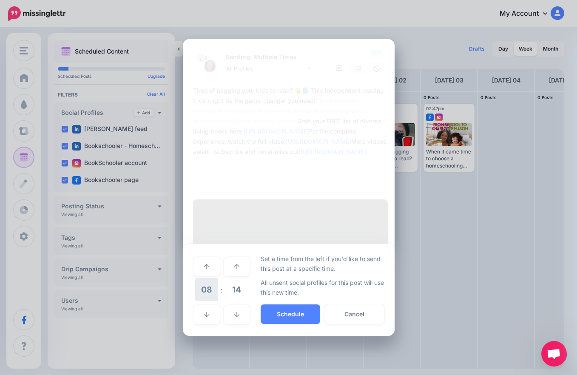
click at [205, 301] on span "08" at bounding box center [206, 289] width 23 height 23
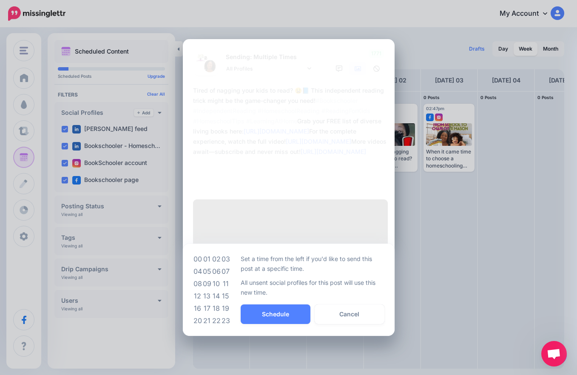
drag, startPoint x: 205, startPoint y: 309, endPoint x: 224, endPoint y: 321, distance: 22.9
click at [206, 290] on td "09" at bounding box center [207, 284] width 9 height 12
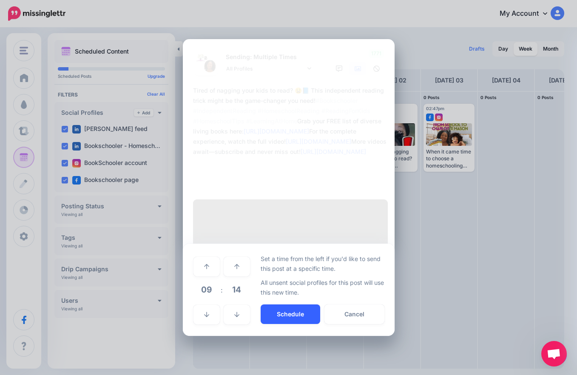
click at [263, 324] on button "Schedule" at bounding box center [291, 315] width 60 height 20
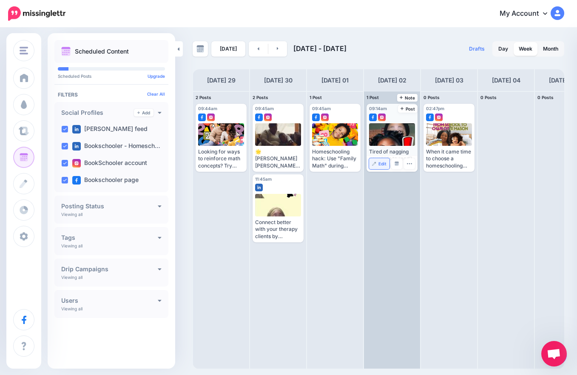
click at [381, 163] on span "Edit" at bounding box center [383, 164] width 8 height 4
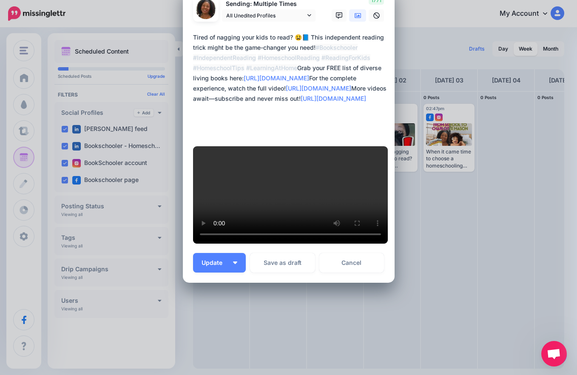
scroll to position [211, 0]
drag, startPoint x: 359, startPoint y: 327, endPoint x: 363, endPoint y: 329, distance: 5.0
click at [358, 273] on link "Cancel" at bounding box center [352, 263] width 65 height 20
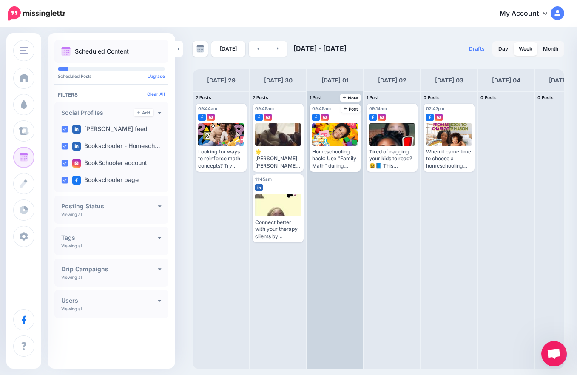
scroll to position [0, 0]
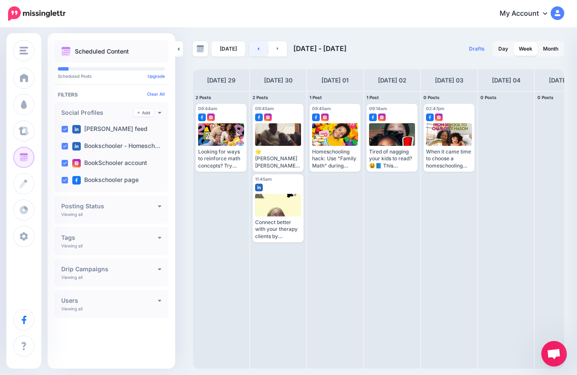
click at [254, 49] on link at bounding box center [258, 48] width 19 height 15
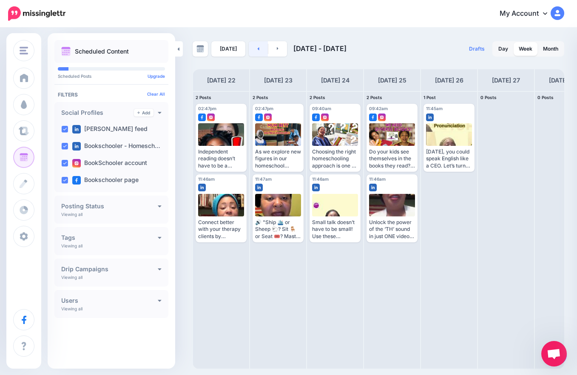
click at [256, 51] on link at bounding box center [258, 48] width 19 height 15
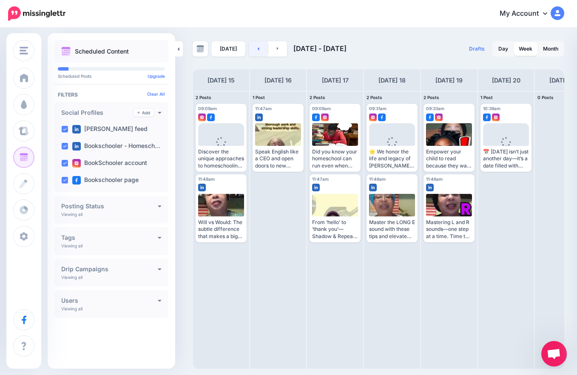
click at [256, 54] on link at bounding box center [258, 48] width 19 height 15
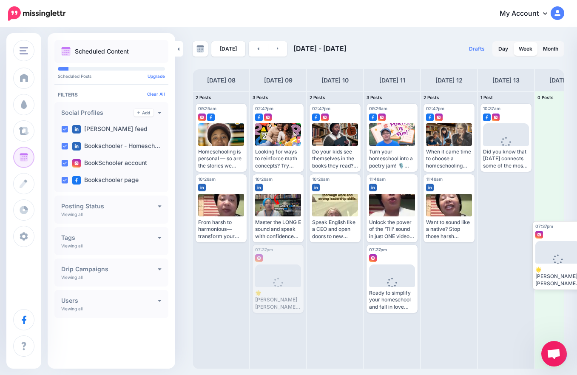
drag, startPoint x: 274, startPoint y: 271, endPoint x: 555, endPoint y: 247, distance: 281.8
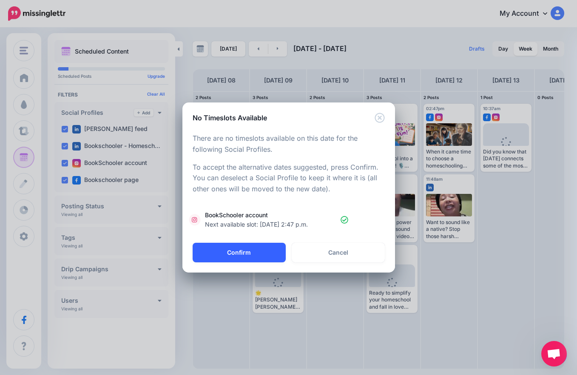
drag, startPoint x: 255, startPoint y: 253, endPoint x: 257, endPoint y: 258, distance: 5.9
click at [256, 254] on button "Confirm" at bounding box center [239, 253] width 93 height 20
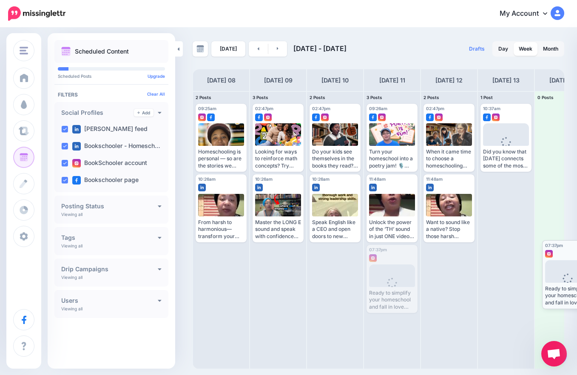
drag, startPoint x: 375, startPoint y: 268, endPoint x: 550, endPoint y: 264, distance: 175.3
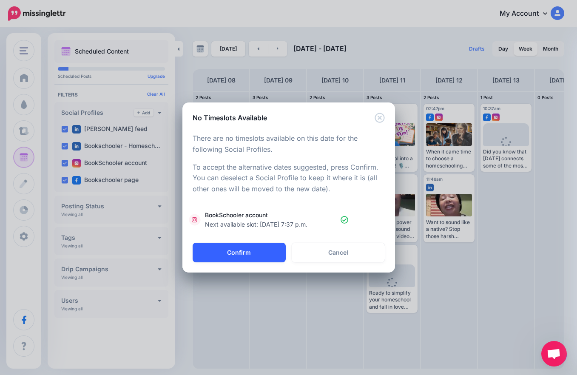
click at [248, 251] on button "Confirm" at bounding box center [239, 253] width 93 height 20
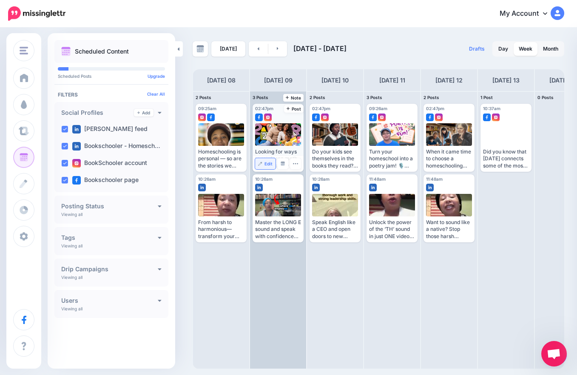
click at [265, 165] on span "Edit" at bounding box center [269, 164] width 8 height 4
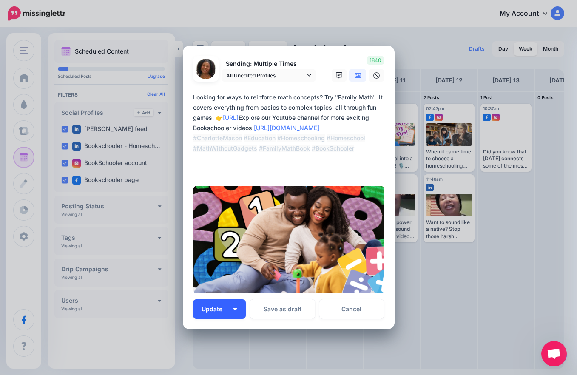
click at [234, 311] on button "Update" at bounding box center [219, 310] width 53 height 20
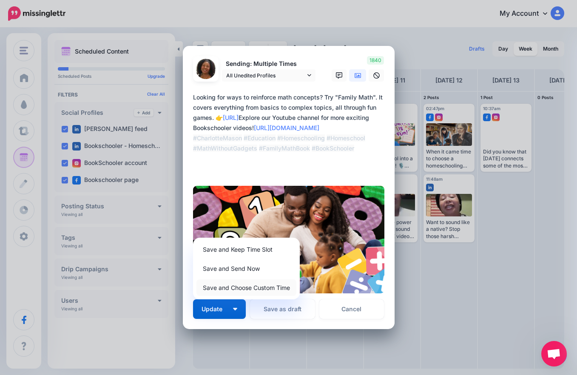
click at [241, 289] on link "Save and Choose Custom Time" at bounding box center [247, 288] width 100 height 17
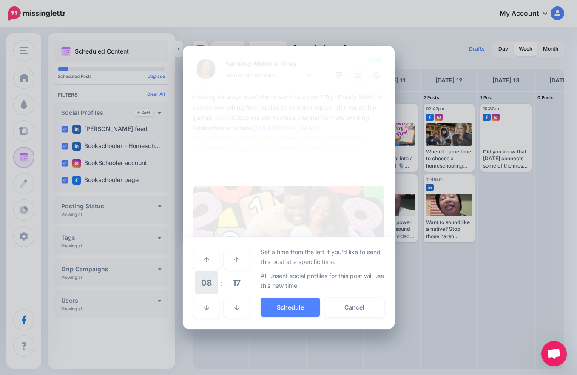
click at [208, 286] on span "08" at bounding box center [206, 282] width 23 height 23
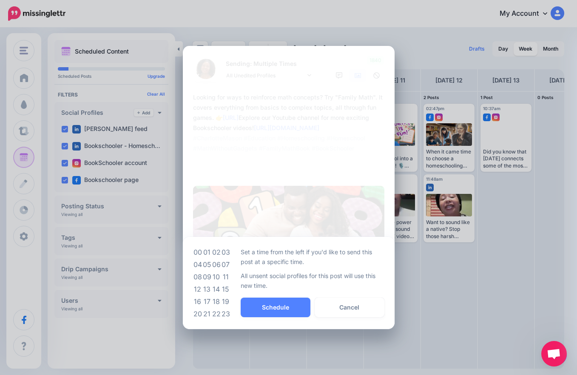
click at [217, 277] on td "10" at bounding box center [216, 277] width 9 height 12
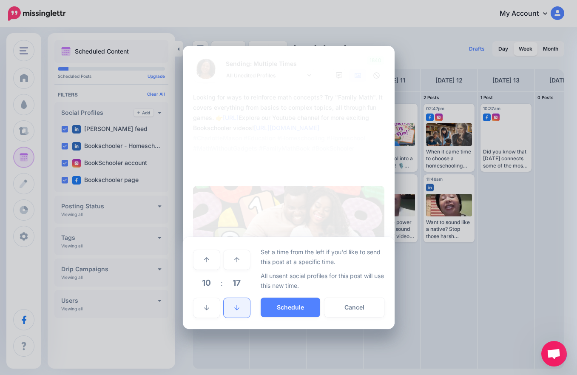
click at [231, 308] on link at bounding box center [237, 308] width 26 height 20
click at [206, 283] on span "10" at bounding box center [206, 282] width 23 height 23
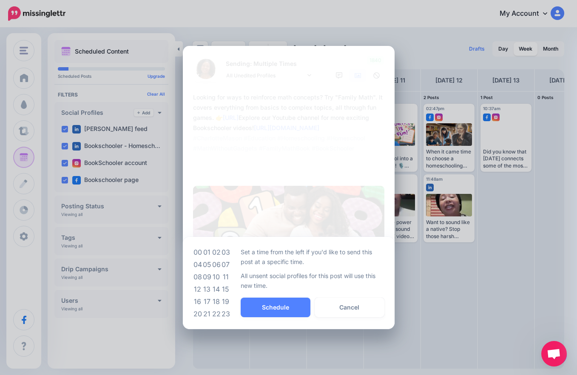
click at [207, 277] on td "09" at bounding box center [207, 277] width 9 height 12
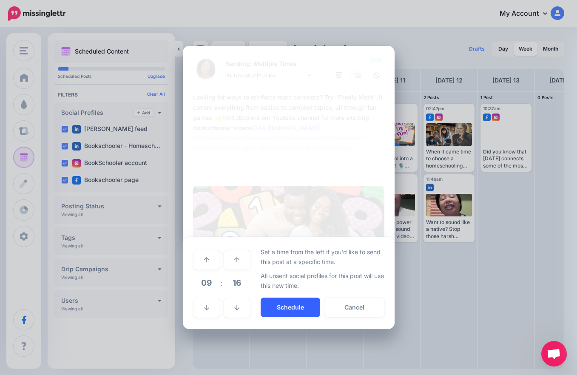
click at [271, 309] on button "Schedule" at bounding box center [291, 308] width 60 height 20
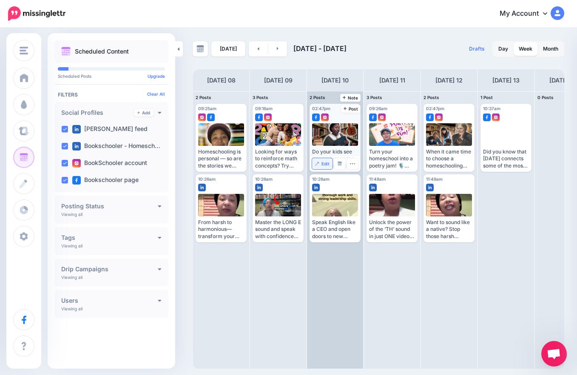
click at [324, 165] on span "Edit" at bounding box center [326, 164] width 8 height 4
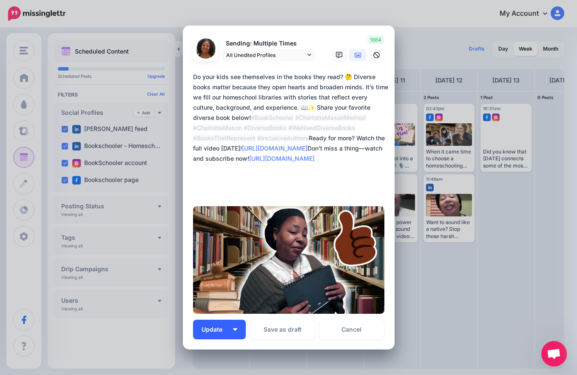
click at [227, 328] on button "Update" at bounding box center [219, 330] width 53 height 20
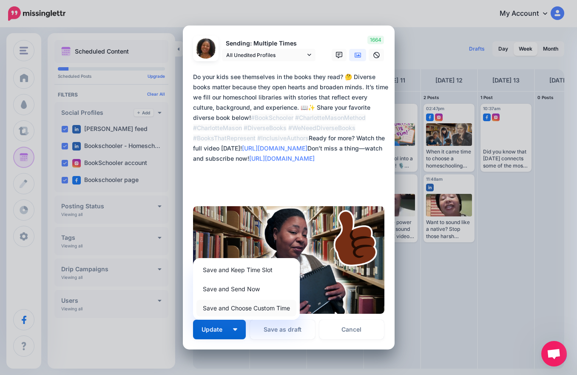
click at [234, 310] on link "Save and Choose Custom Time" at bounding box center [247, 308] width 100 height 17
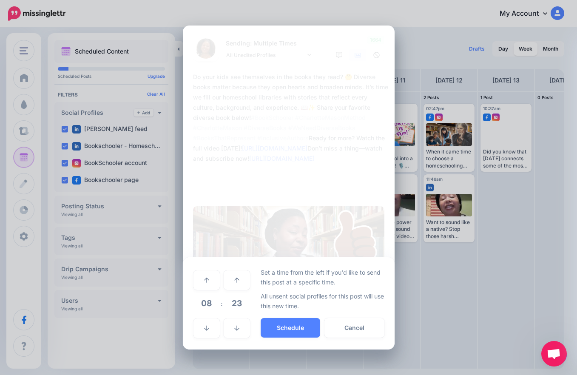
click at [205, 301] on span "08" at bounding box center [206, 303] width 23 height 23
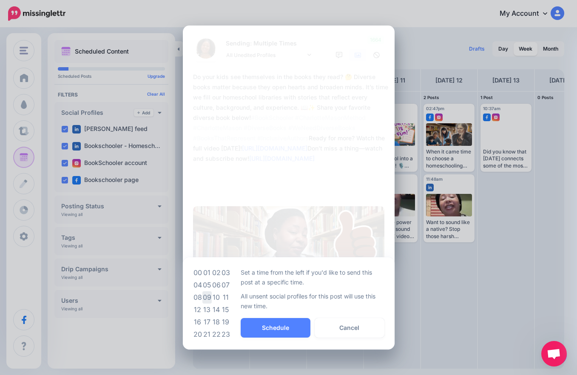
click at [208, 299] on td "09" at bounding box center [207, 297] width 9 height 12
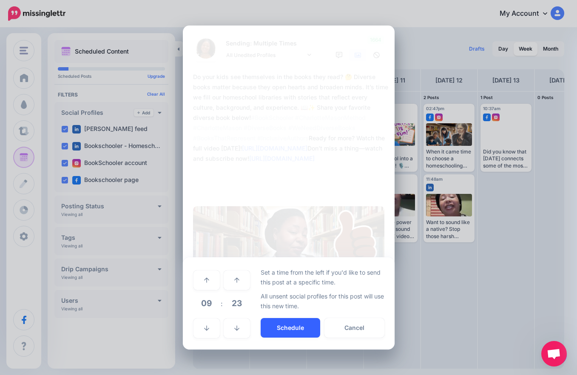
click at [275, 329] on button "Schedule" at bounding box center [291, 328] width 60 height 20
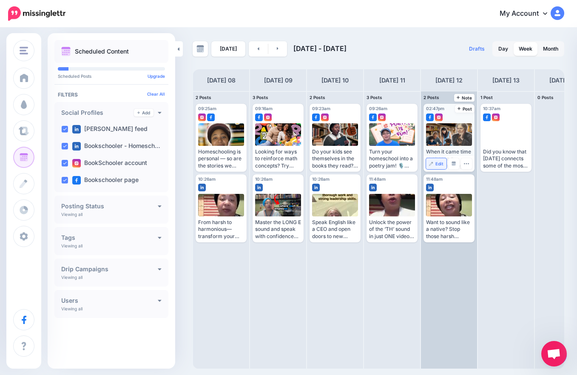
click at [435, 165] on link "Edit" at bounding box center [436, 163] width 20 height 11
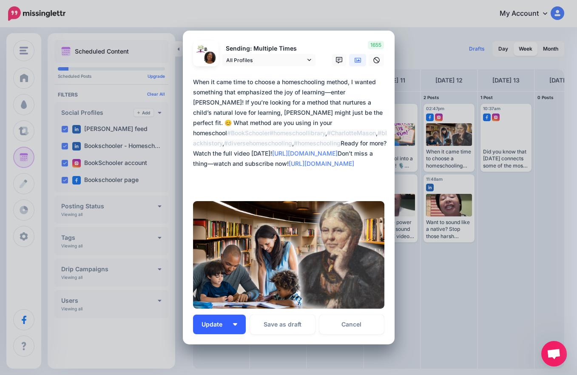
click at [233, 324] on img "button" at bounding box center [235, 324] width 4 height 3
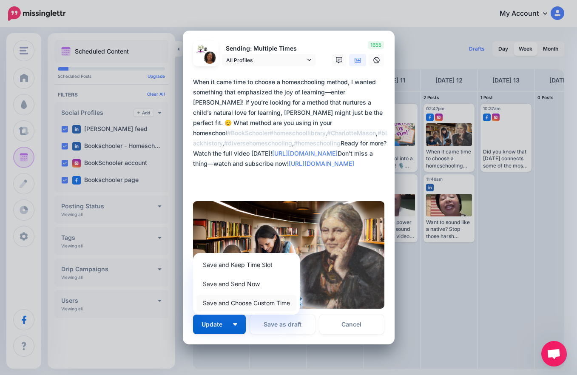
click at [240, 305] on link "Save and Choose Custom Time" at bounding box center [247, 303] width 100 height 17
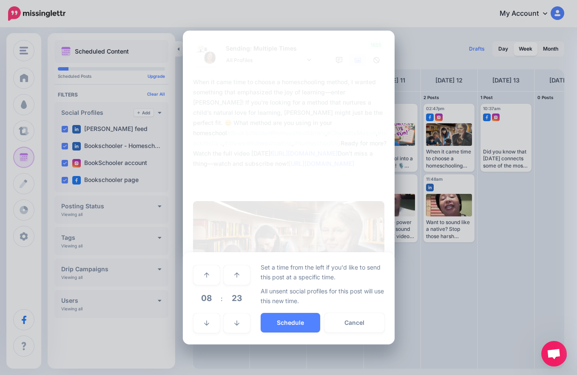
click at [210, 301] on span "08" at bounding box center [206, 298] width 23 height 23
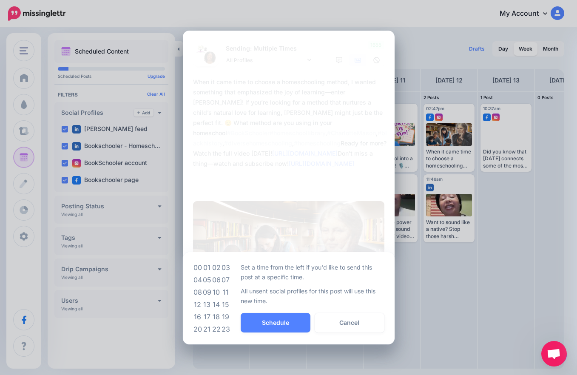
drag, startPoint x: 208, startPoint y: 291, endPoint x: 227, endPoint y: 308, distance: 25.9
click at [209, 292] on td "09" at bounding box center [207, 292] width 9 height 12
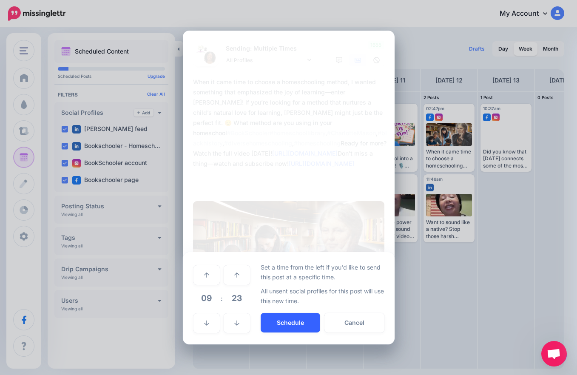
click at [286, 320] on button "Schedule" at bounding box center [291, 323] width 60 height 20
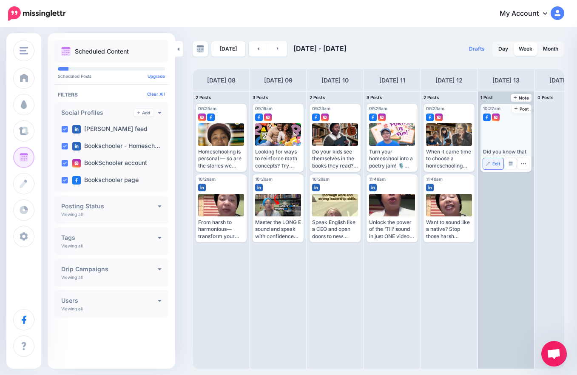
click at [491, 167] on link "Edit" at bounding box center [493, 163] width 20 height 11
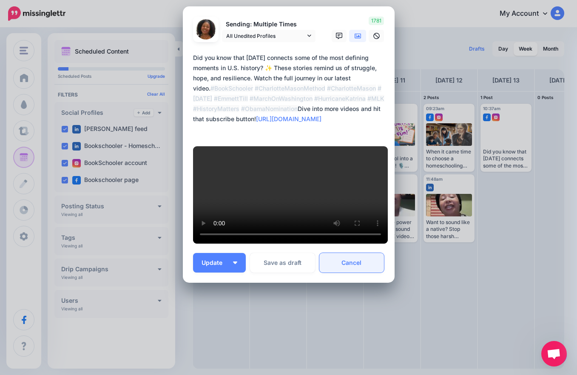
click at [359, 273] on link "Cancel" at bounding box center [352, 263] width 65 height 20
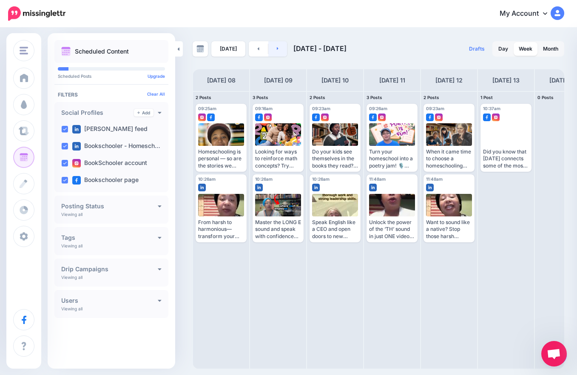
click at [277, 50] on icon at bounding box center [278, 48] width 2 height 5
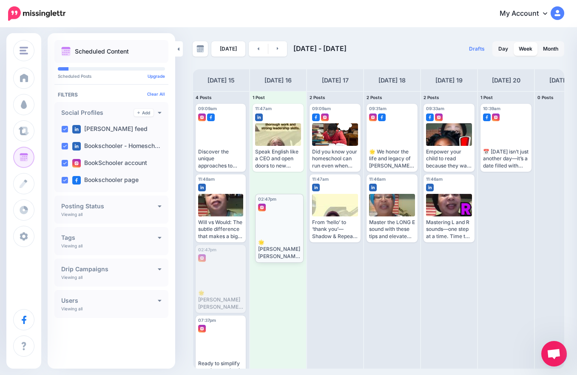
drag, startPoint x: 229, startPoint y: 265, endPoint x: 289, endPoint y: 214, distance: 78.4
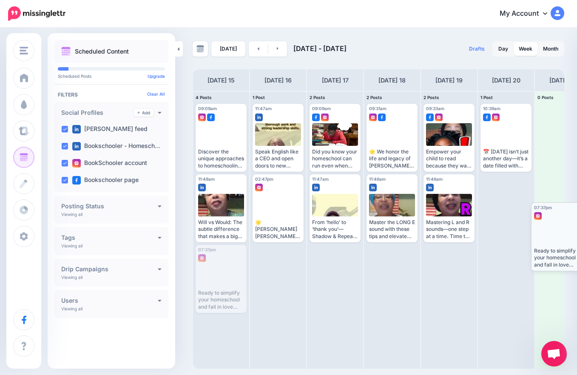
drag, startPoint x: 218, startPoint y: 272, endPoint x: 554, endPoint y: 230, distance: 338.4
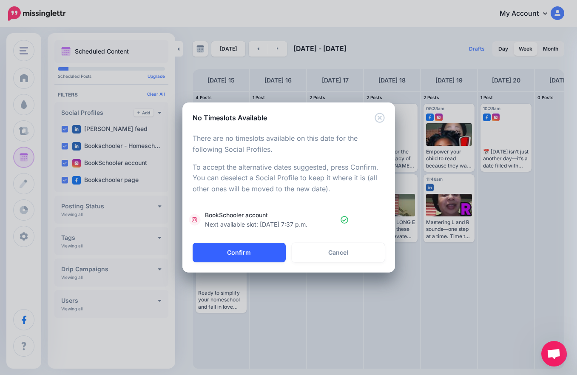
click at [256, 250] on button "Confirm" at bounding box center [239, 253] width 93 height 20
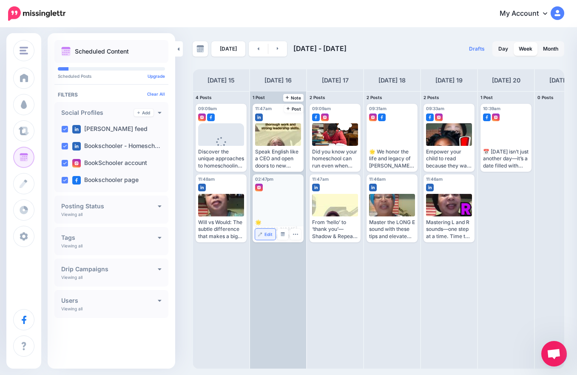
click at [267, 234] on span "Edit" at bounding box center [269, 234] width 8 height 4
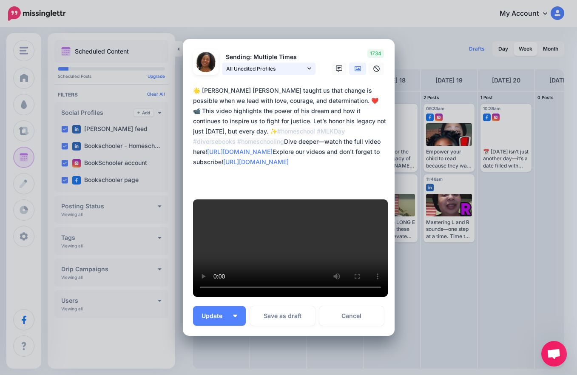
click at [308, 71] on icon at bounding box center [310, 69] width 4 height 6
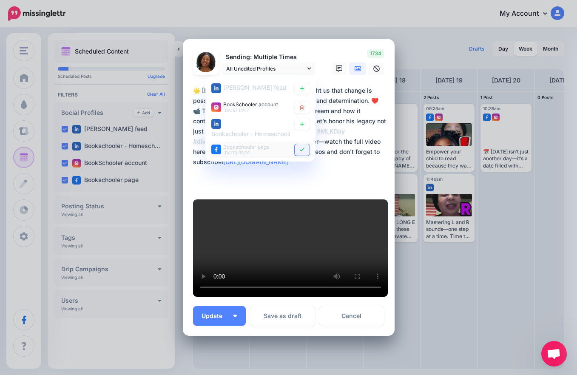
click at [299, 153] on icon at bounding box center [302, 150] width 6 height 5
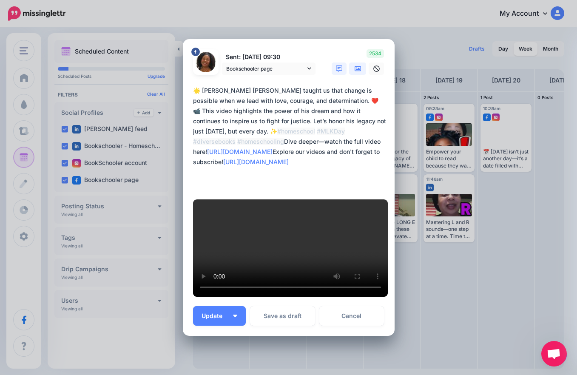
click at [337, 72] on icon at bounding box center [339, 69] width 7 height 7
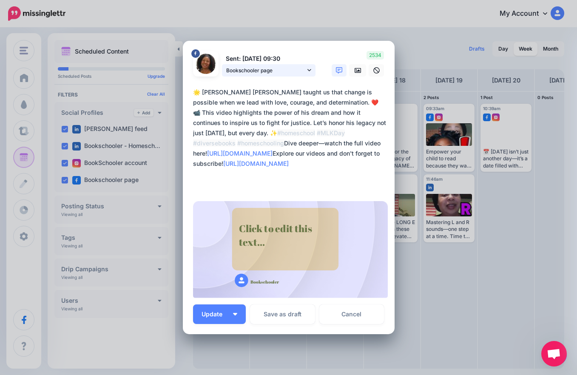
click at [308, 71] on icon at bounding box center [310, 70] width 4 height 6
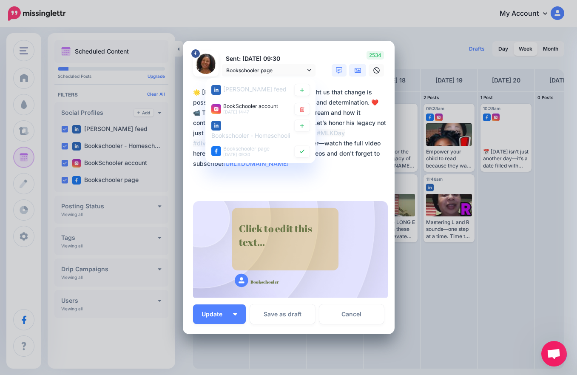
click at [355, 71] on icon at bounding box center [358, 70] width 7 height 7
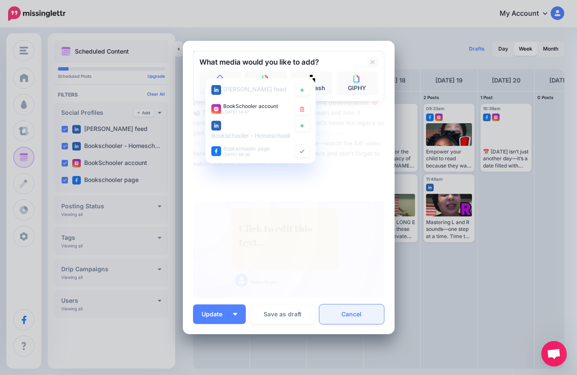
click at [360, 310] on link "Cancel" at bounding box center [352, 315] width 65 height 20
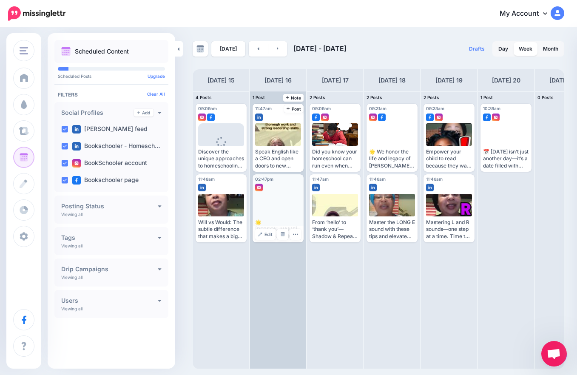
click at [274, 207] on div at bounding box center [278, 205] width 46 height 23
click at [266, 236] on span "Edit" at bounding box center [269, 234] width 8 height 4
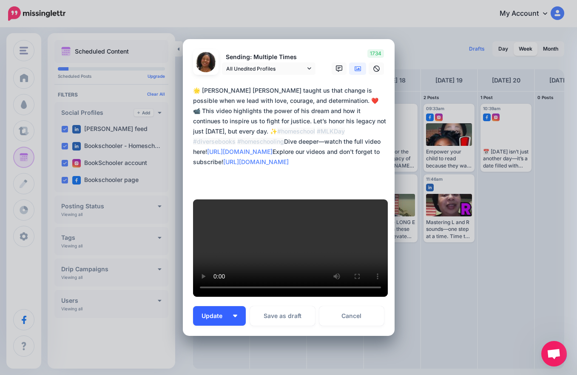
click at [233, 306] on button "Update" at bounding box center [219, 316] width 53 height 20
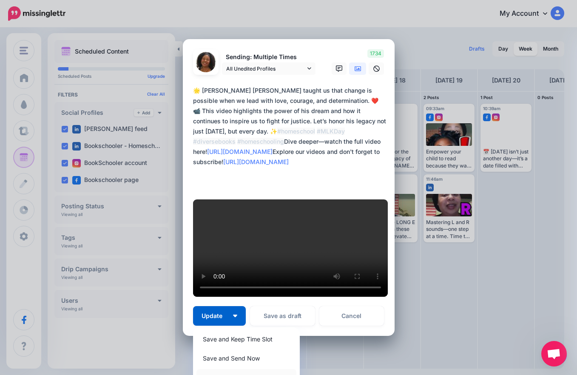
click at [239, 369] on link "Save and Choose Custom Time" at bounding box center [247, 377] width 100 height 17
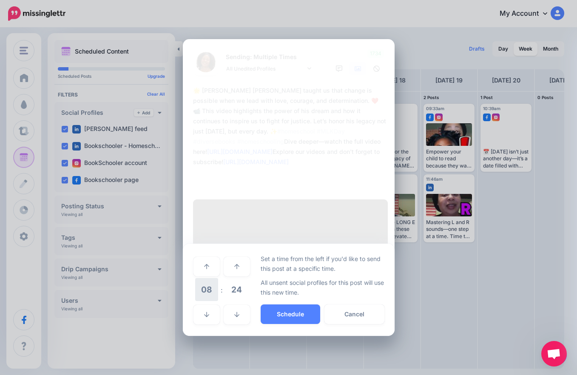
click at [213, 278] on span "08" at bounding box center [206, 289] width 23 height 23
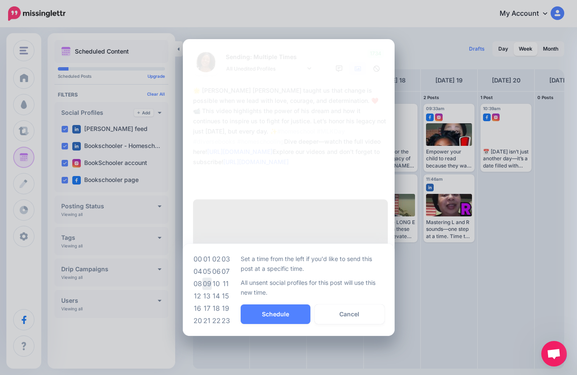
click at [210, 278] on td "09" at bounding box center [207, 284] width 9 height 12
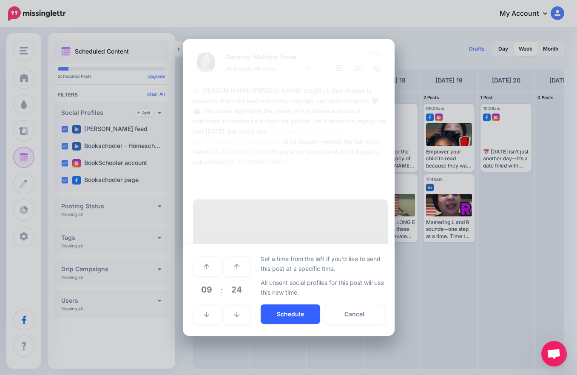
click at [263, 305] on button "Schedule" at bounding box center [291, 315] width 60 height 20
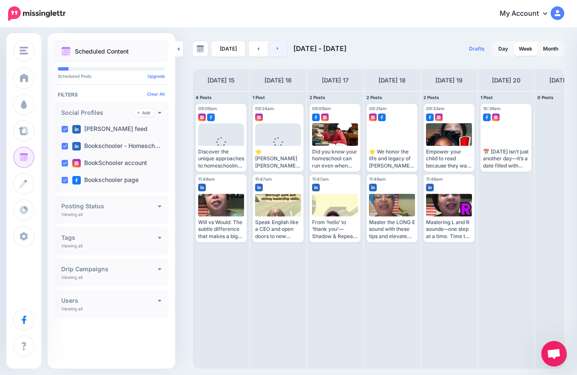
click at [278, 48] on link at bounding box center [277, 48] width 19 height 15
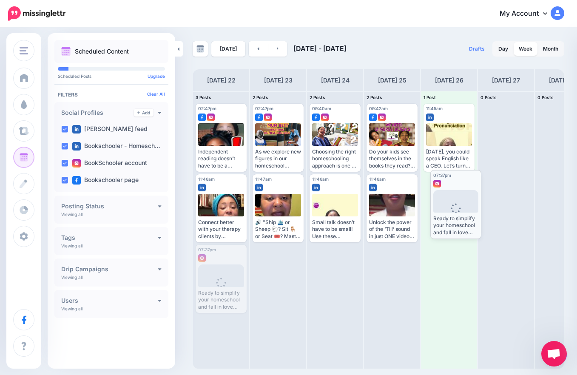
drag, startPoint x: 217, startPoint y: 282, endPoint x: 452, endPoint y: 207, distance: 246.5
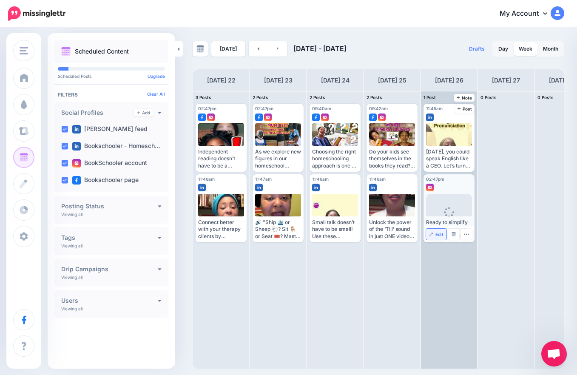
click at [433, 239] on link "Edit" at bounding box center [436, 234] width 20 height 11
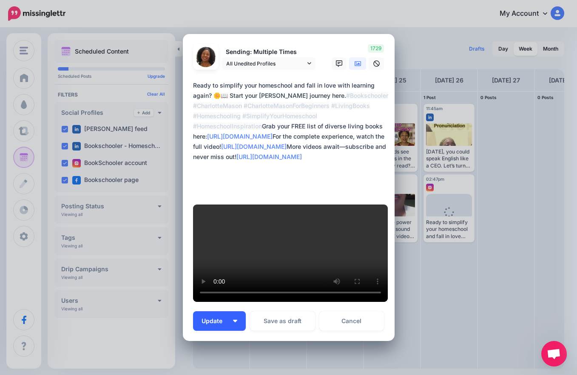
click at [232, 311] on button "Update" at bounding box center [219, 321] width 53 height 20
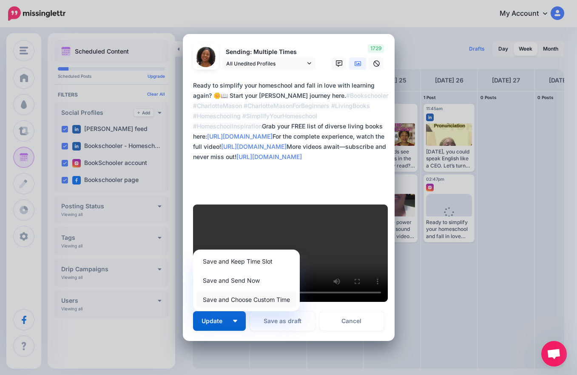
click at [245, 291] on link "Save and Choose Custom Time" at bounding box center [247, 299] width 100 height 17
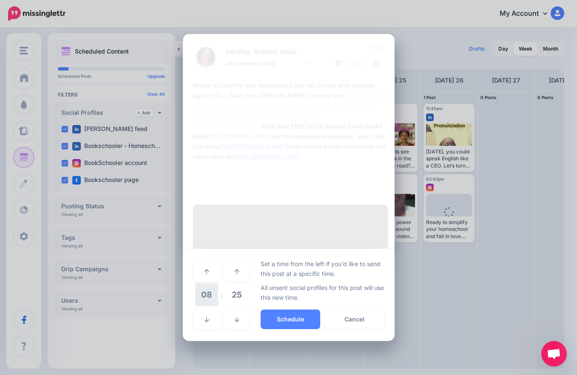
click at [210, 283] on span "08" at bounding box center [206, 294] width 23 height 23
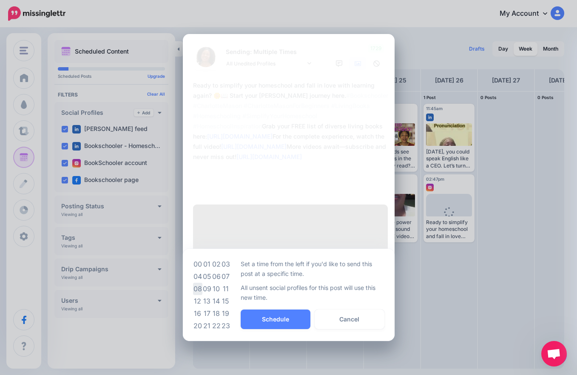
click at [200, 283] on td "08" at bounding box center [197, 289] width 9 height 12
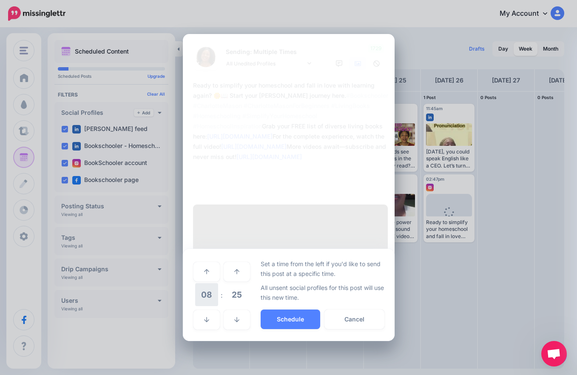
click at [211, 283] on span "08" at bounding box center [206, 294] width 23 height 23
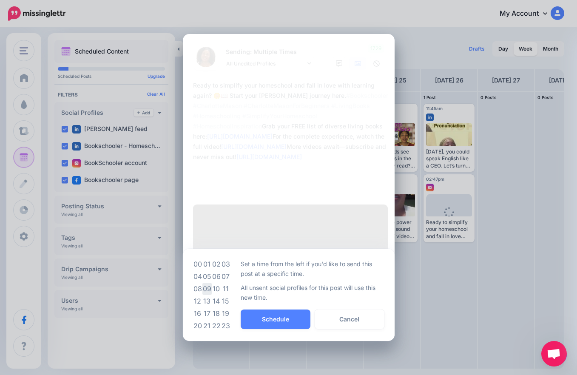
click at [210, 283] on td "09" at bounding box center [207, 289] width 9 height 12
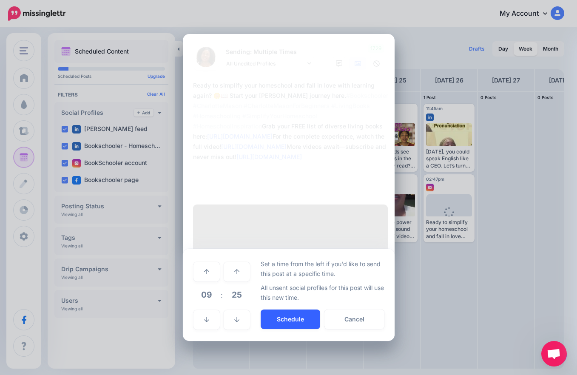
click at [283, 310] on button "Schedule" at bounding box center [291, 320] width 60 height 20
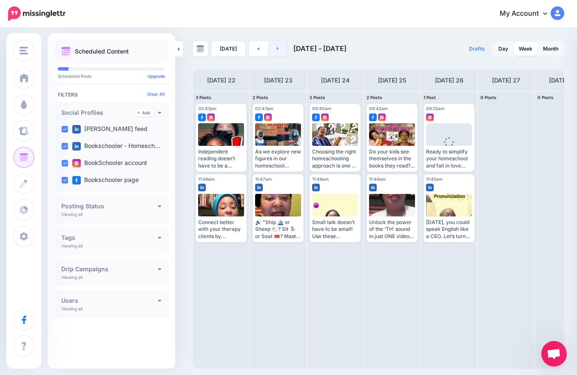
click at [274, 51] on link at bounding box center [277, 48] width 19 height 15
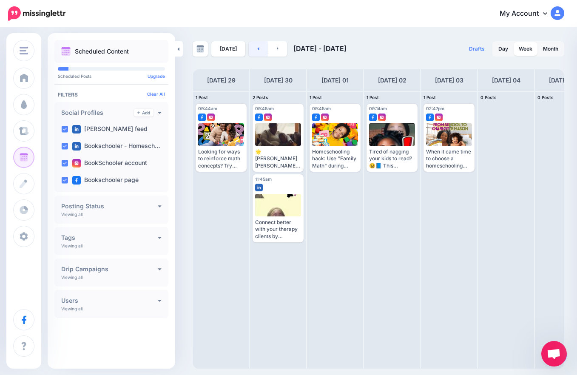
click at [257, 51] on link at bounding box center [258, 48] width 19 height 15
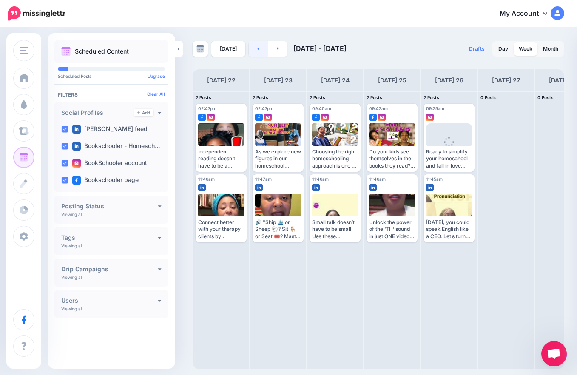
click at [257, 51] on link at bounding box center [258, 48] width 19 height 15
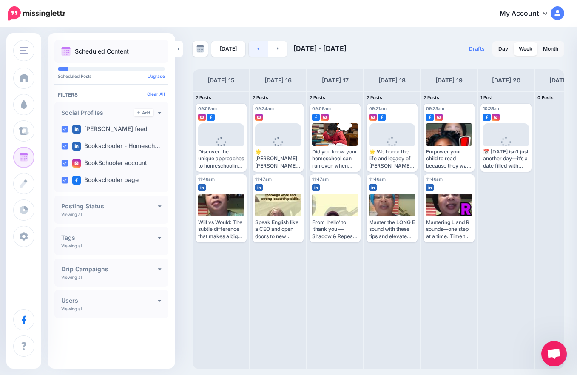
click at [257, 51] on link at bounding box center [258, 48] width 19 height 15
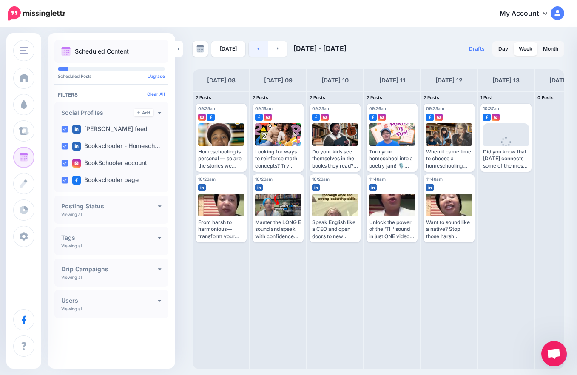
click at [257, 51] on link at bounding box center [258, 48] width 19 height 15
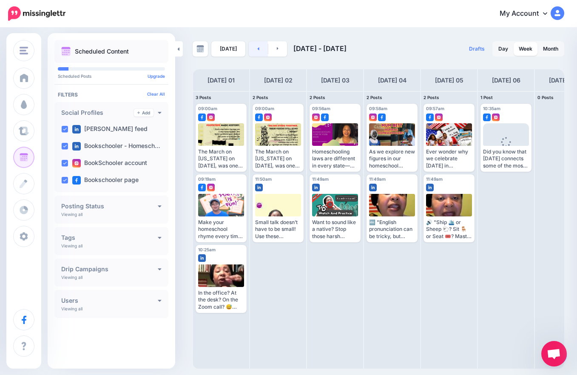
click at [257, 51] on link at bounding box center [258, 48] width 19 height 15
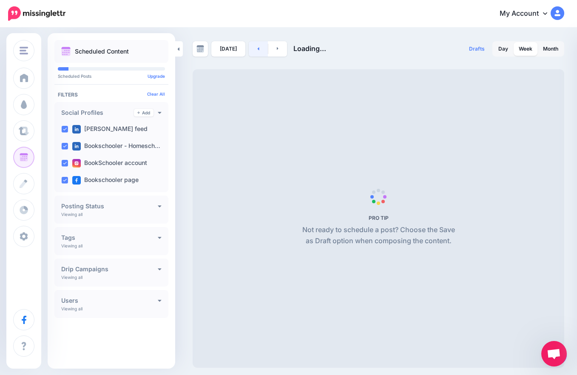
click at [257, 51] on link at bounding box center [258, 48] width 19 height 15
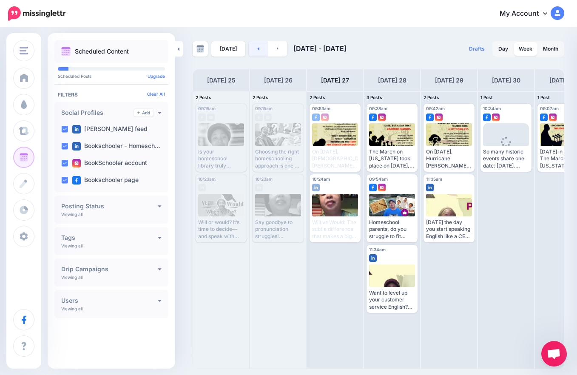
click at [257, 51] on link at bounding box center [258, 48] width 19 height 15
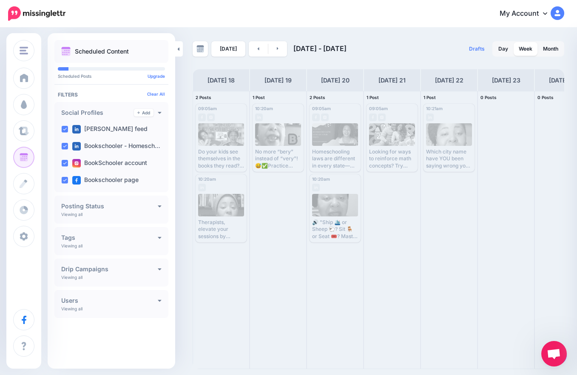
click at [257, 57] on div "[DATE] [DATE] - [DATE] Drafts 0 Day Week Month PRO TIP" at bounding box center [378, 205] width 385 height 328
click at [454, 167] on link "Send Again" at bounding box center [449, 163] width 46 height 11
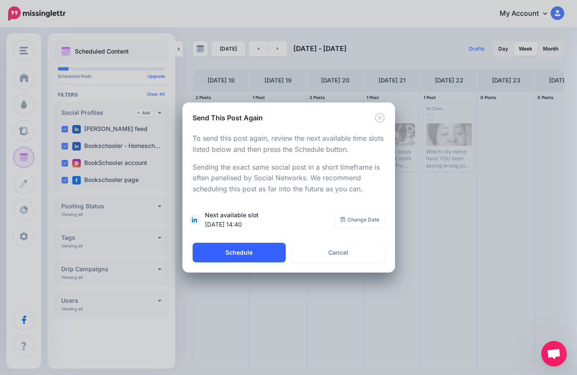
click at [234, 256] on button "Schedule" at bounding box center [239, 253] width 93 height 20
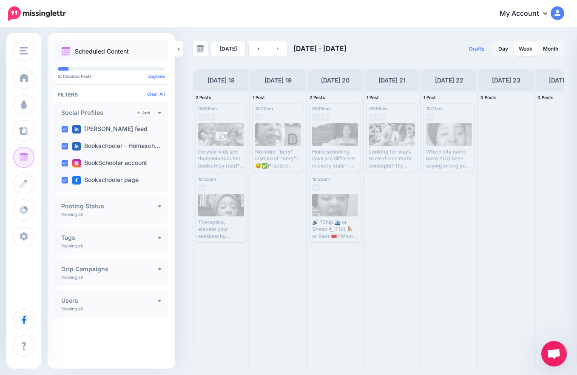
click at [254, 50] on link at bounding box center [258, 48] width 19 height 15
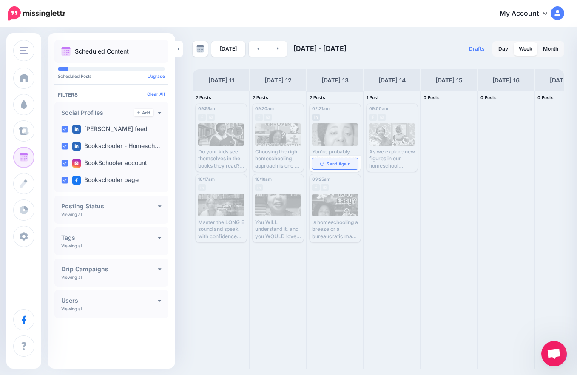
click at [322, 162] on icon at bounding box center [322, 164] width 4 height 4
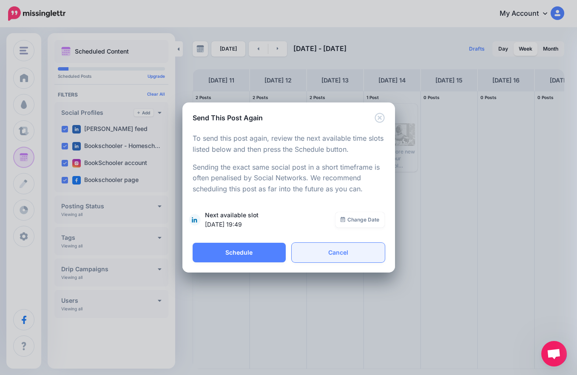
click at [336, 260] on link "Cancel" at bounding box center [338, 253] width 93 height 20
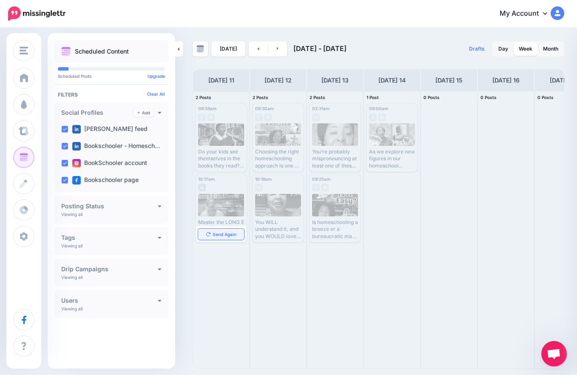
click at [213, 236] on span "Send Again" at bounding box center [225, 234] width 24 height 4
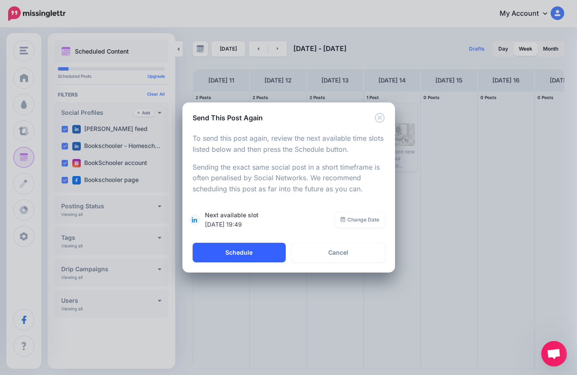
click at [252, 249] on button "Schedule" at bounding box center [239, 253] width 93 height 20
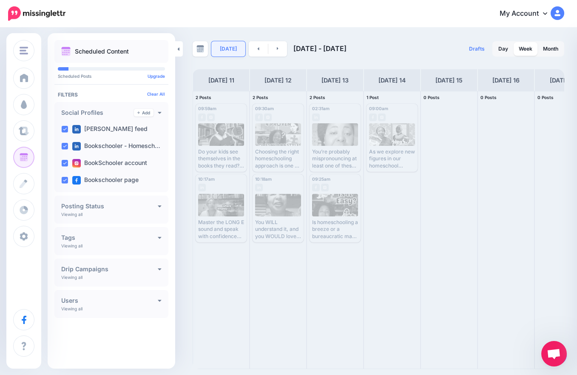
click at [227, 56] on link "[DATE]" at bounding box center [228, 48] width 34 height 15
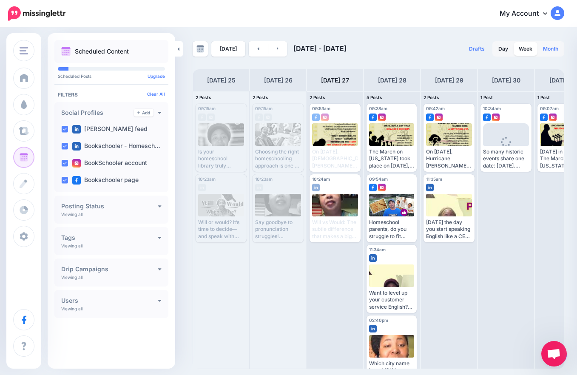
click at [544, 47] on link "Month" at bounding box center [551, 49] width 26 height 14
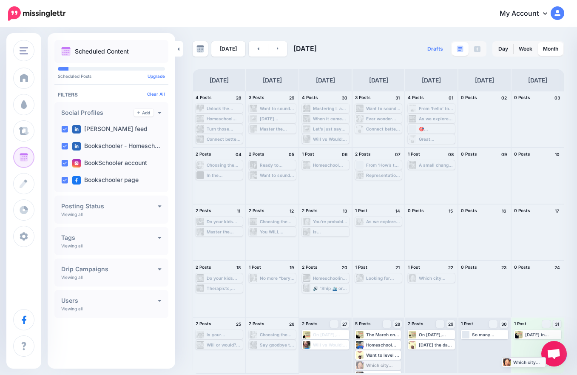
drag, startPoint x: 382, startPoint y: 365, endPoint x: 529, endPoint y: 362, distance: 146.8
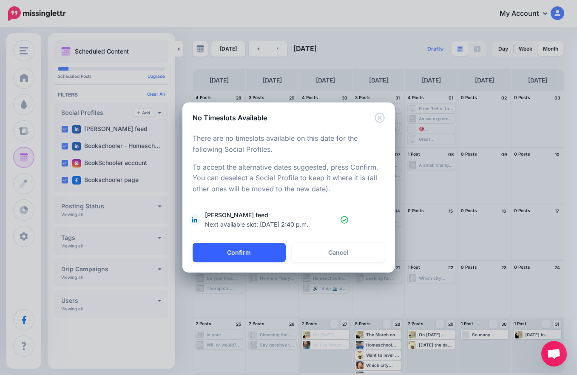
click at [253, 251] on button "Confirm" at bounding box center [239, 253] width 93 height 20
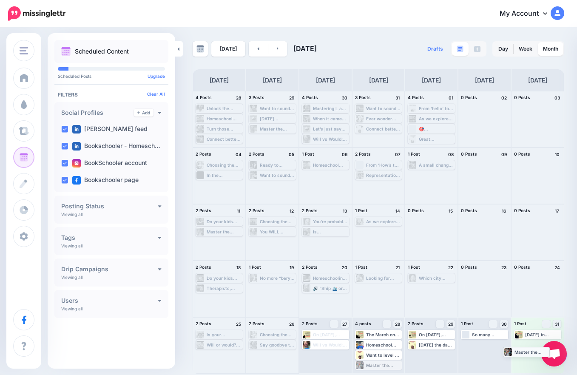
drag, startPoint x: 374, startPoint y: 367, endPoint x: 522, endPoint y: 353, distance: 148.7
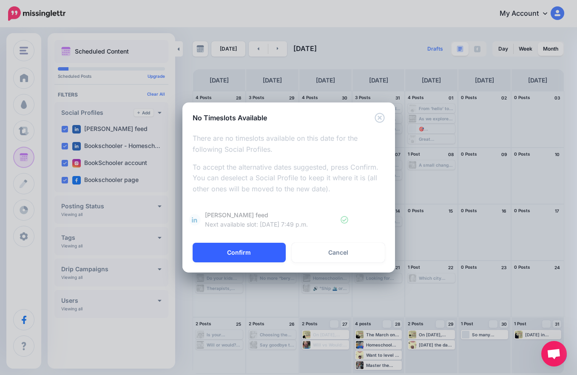
click at [237, 256] on button "Confirm" at bounding box center [239, 253] width 93 height 20
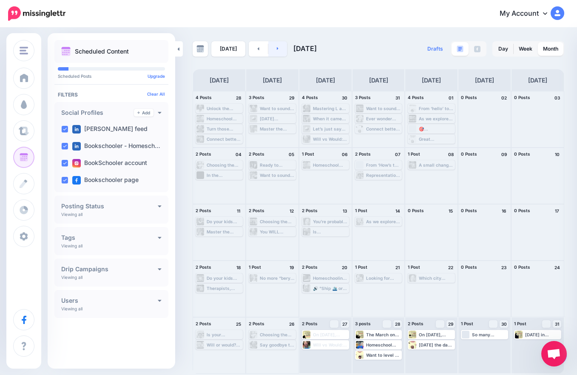
click at [279, 43] on link at bounding box center [277, 48] width 19 height 15
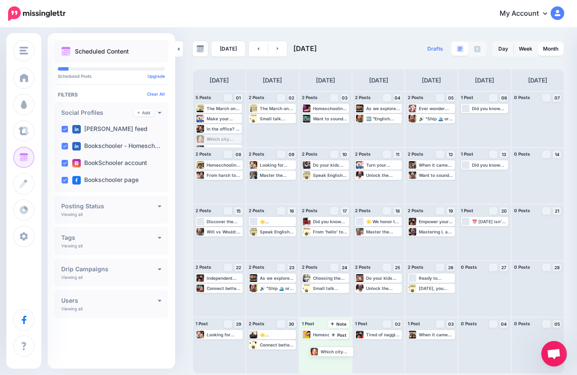
drag, startPoint x: 220, startPoint y: 138, endPoint x: 334, endPoint y: 344, distance: 235.5
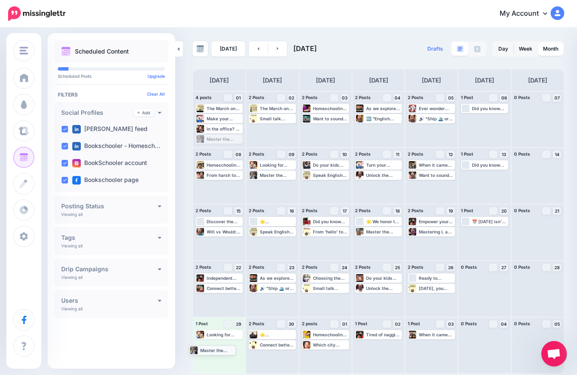
drag, startPoint x: 217, startPoint y: 139, endPoint x: 210, endPoint y: 350, distance: 211.1
click at [525, 49] on link "Week" at bounding box center [526, 49] width 24 height 14
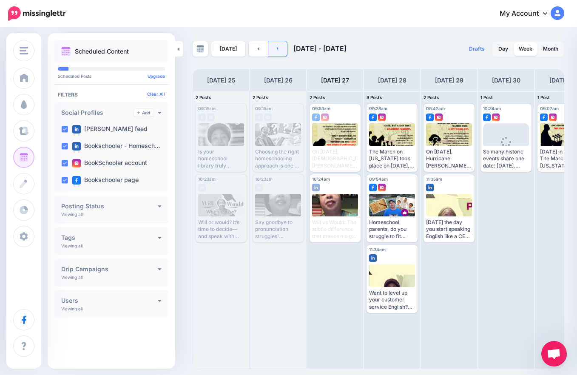
click at [283, 42] on div "[DATE] [DATE] - [DATE] Drafts 0 Day Week Month PRO TIP" at bounding box center [288, 199] width 577 height 341
click at [281, 45] on link at bounding box center [277, 48] width 19 height 15
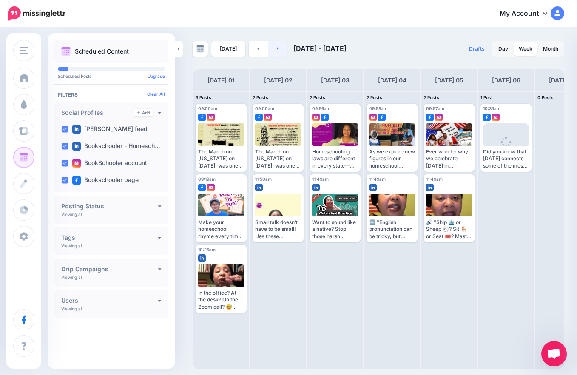
click at [281, 45] on link at bounding box center [277, 48] width 19 height 15
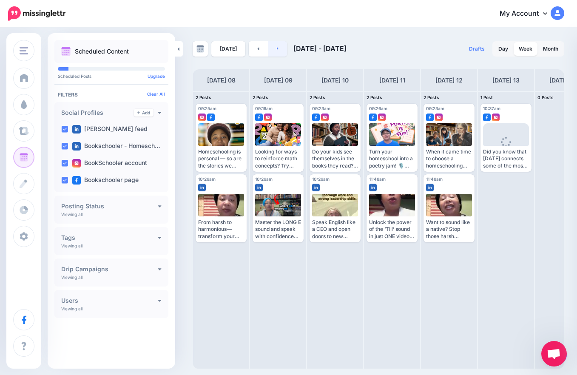
click at [281, 45] on link at bounding box center [277, 48] width 19 height 15
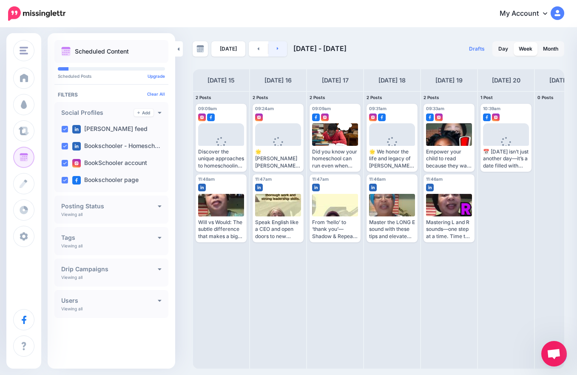
click at [281, 45] on link at bounding box center [277, 48] width 19 height 15
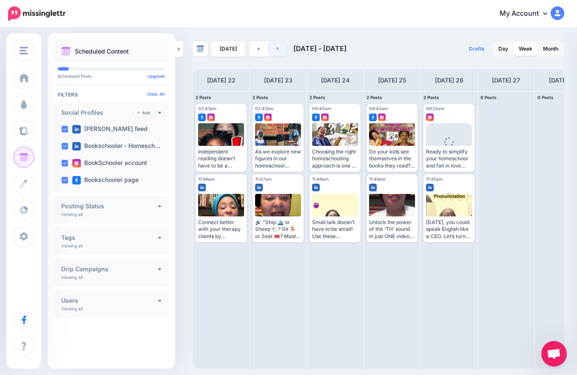
click at [281, 45] on link at bounding box center [277, 48] width 19 height 15
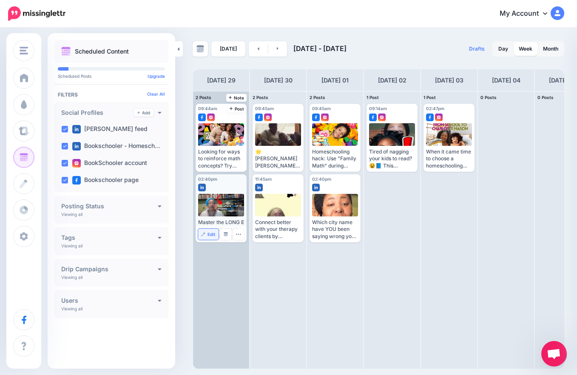
click at [213, 234] on span "Edit" at bounding box center [212, 234] width 8 height 4
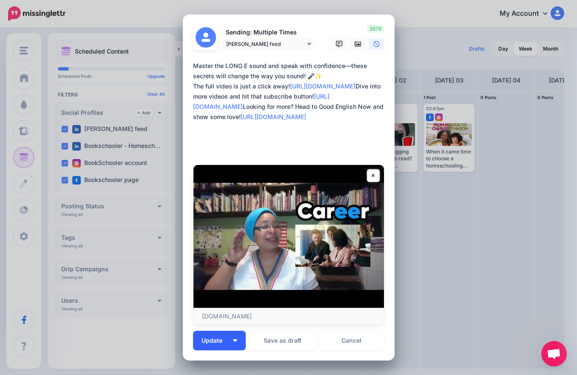
click at [235, 338] on button "Update" at bounding box center [219, 341] width 53 height 20
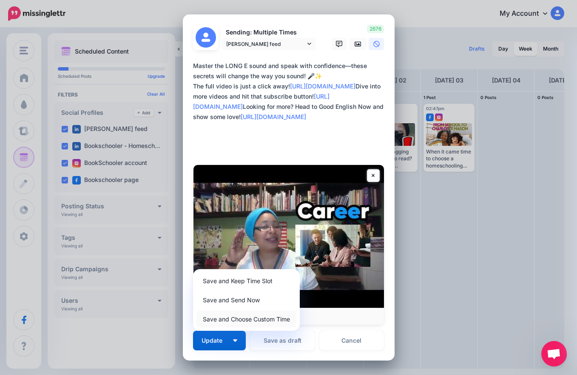
click at [254, 320] on link "Save and Choose Custom Time" at bounding box center [247, 319] width 100 height 17
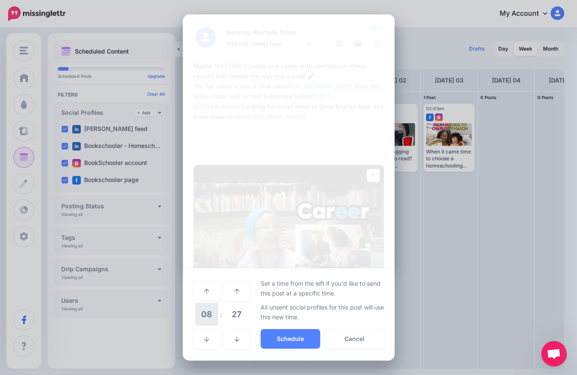
click at [209, 318] on span "08" at bounding box center [206, 314] width 23 height 23
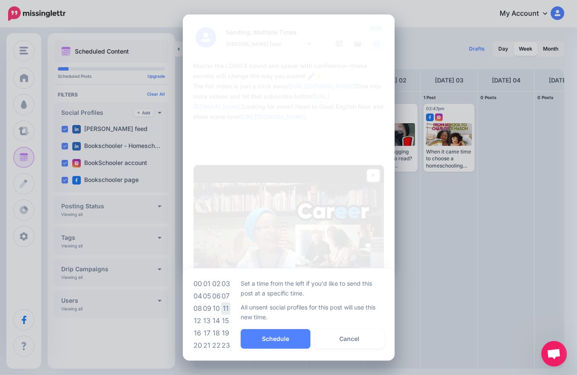
click at [224, 310] on td "11" at bounding box center [225, 308] width 9 height 12
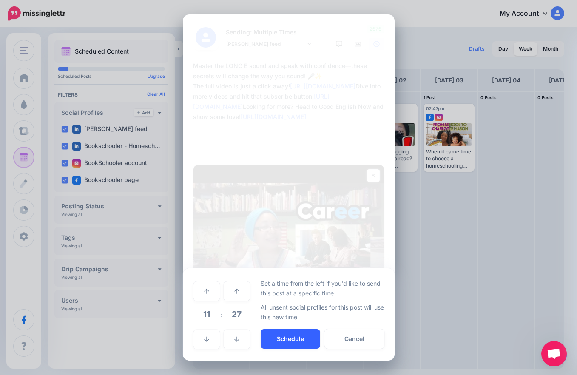
click at [274, 340] on button "Schedule" at bounding box center [291, 339] width 60 height 20
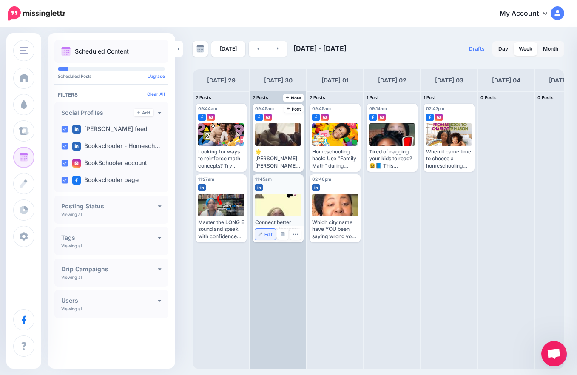
click at [265, 231] on link "Edit" at bounding box center [265, 234] width 20 height 11
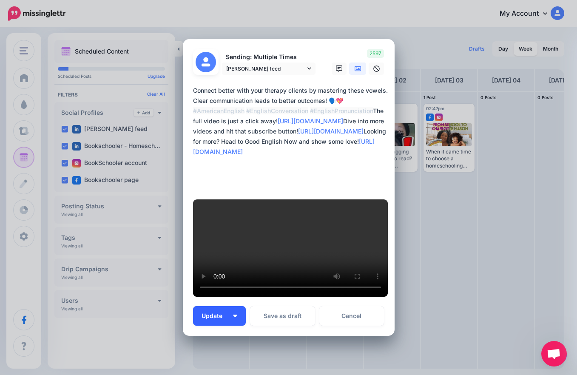
click at [235, 306] on button "Update" at bounding box center [219, 316] width 53 height 20
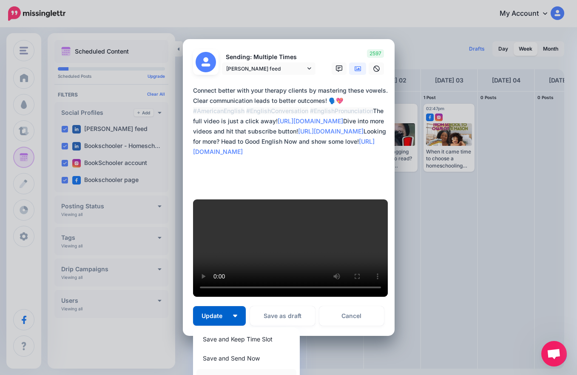
click at [248, 369] on link "Save and Choose Custom Time" at bounding box center [247, 377] width 100 height 17
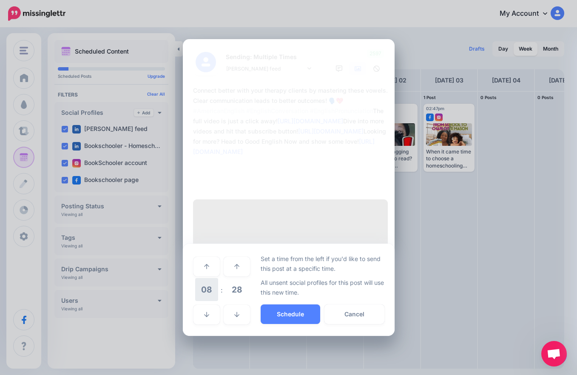
click at [204, 278] on span "08" at bounding box center [206, 289] width 23 height 23
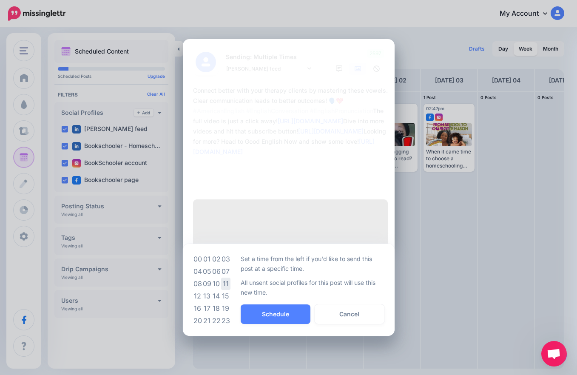
click at [226, 278] on td "11" at bounding box center [225, 284] width 9 height 12
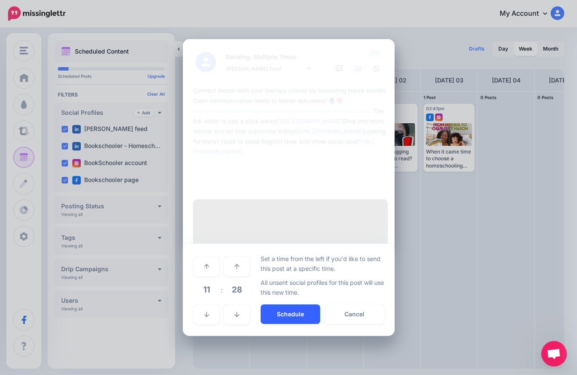
click at [280, 305] on button "Schedule" at bounding box center [291, 315] width 60 height 20
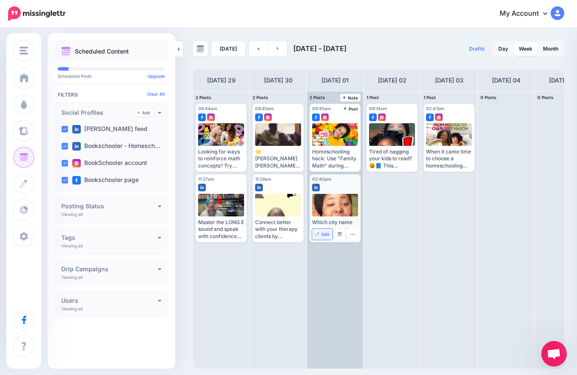
click at [325, 237] on span "Edit" at bounding box center [326, 234] width 8 height 4
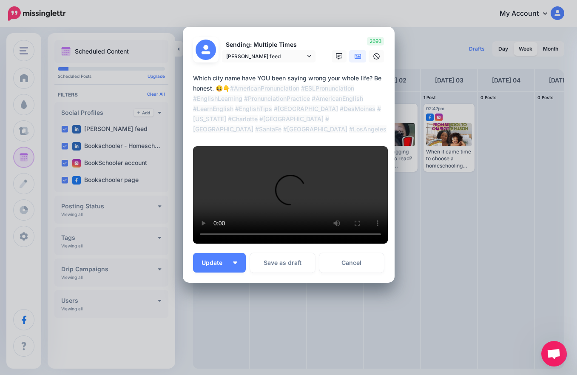
scroll to position [234, 0]
click at [236, 262] on button "Update" at bounding box center [219, 263] width 53 height 20
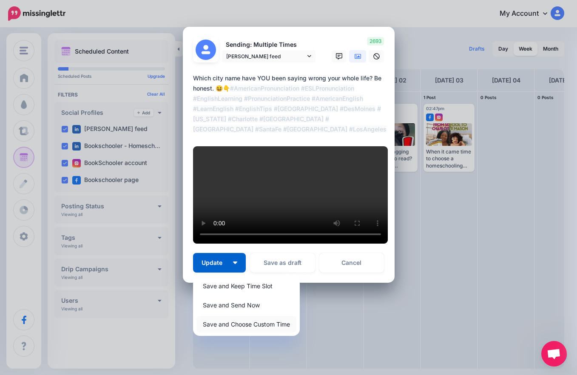
click at [260, 325] on link "Save and Choose Custom Time" at bounding box center [247, 324] width 100 height 17
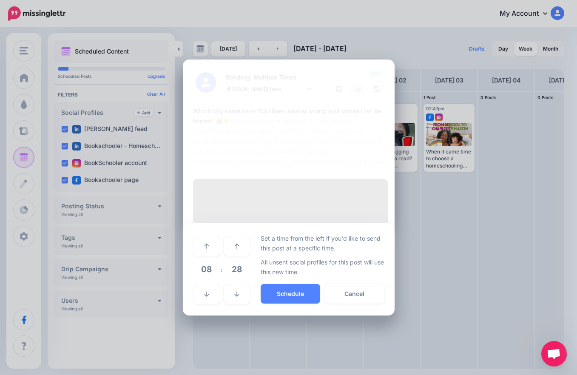
scroll to position [154, 0]
click at [212, 281] on span "08" at bounding box center [206, 269] width 23 height 23
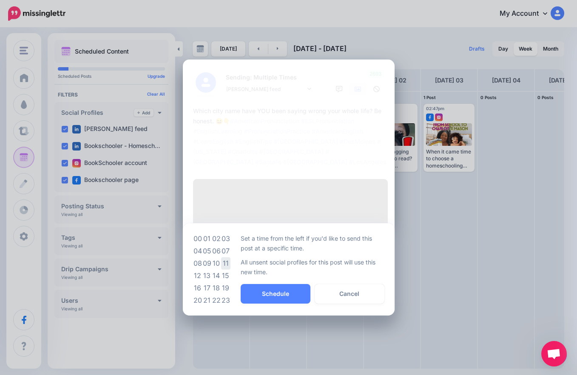
click at [223, 270] on td "11" at bounding box center [225, 263] width 9 height 12
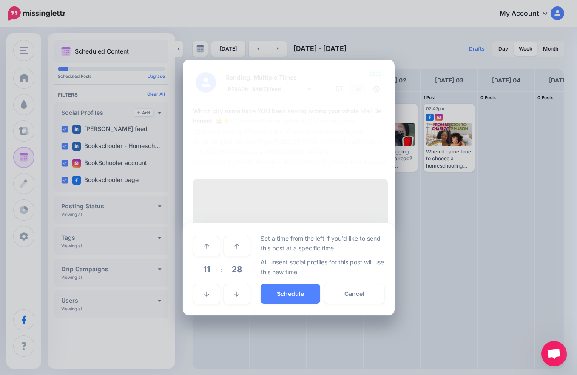
click at [208, 281] on span "11" at bounding box center [206, 269] width 23 height 23
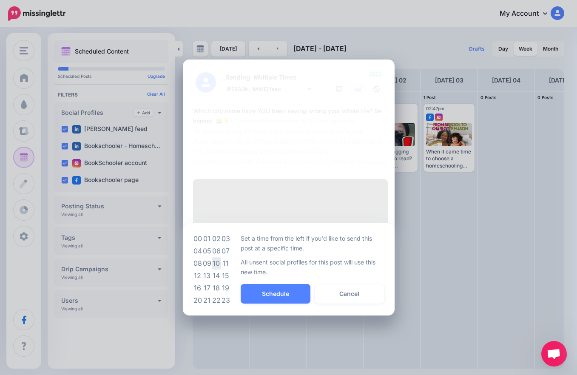
click at [214, 270] on td "10" at bounding box center [216, 263] width 9 height 12
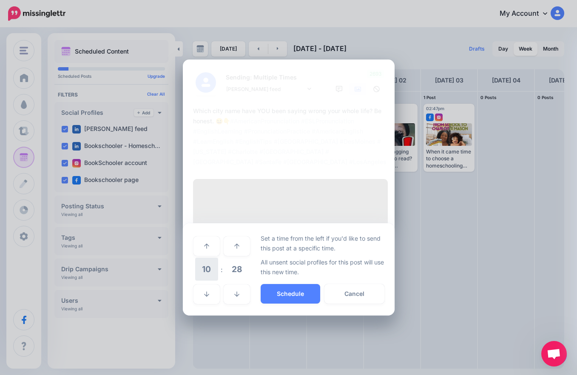
click at [201, 281] on span "10" at bounding box center [206, 269] width 23 height 23
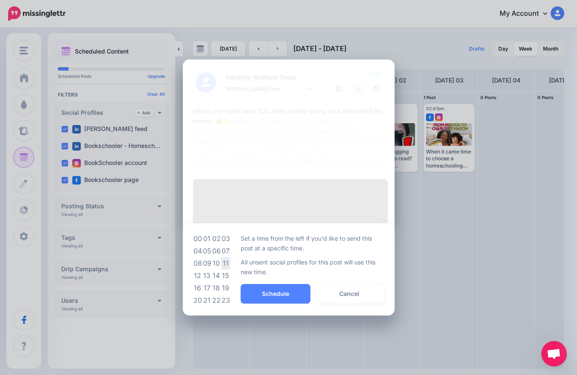
click at [221, 270] on td "11" at bounding box center [225, 263] width 9 height 12
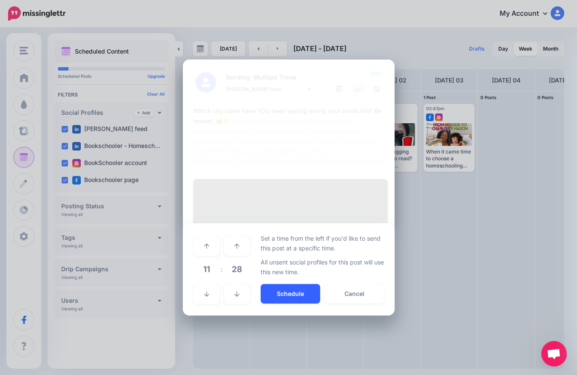
click at [265, 304] on button "Schedule" at bounding box center [291, 294] width 60 height 20
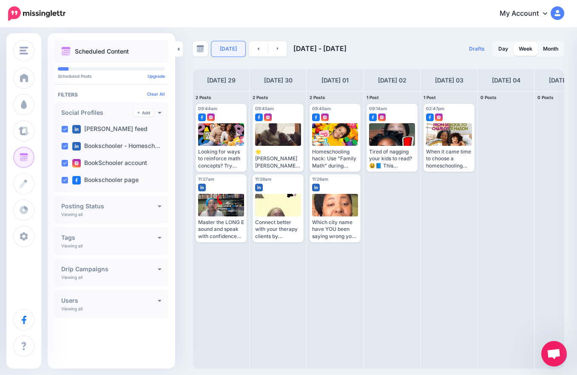
click at [228, 49] on link "[DATE]" at bounding box center [228, 48] width 34 height 15
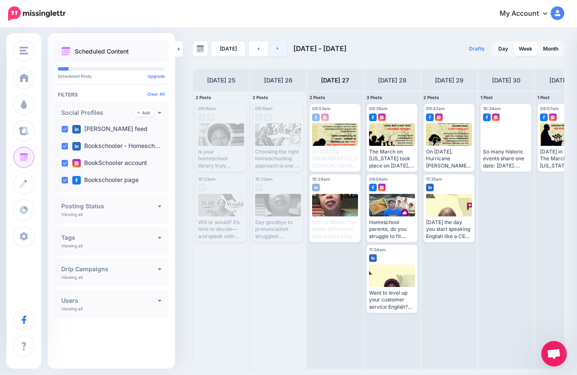
click at [273, 49] on link at bounding box center [277, 48] width 19 height 15
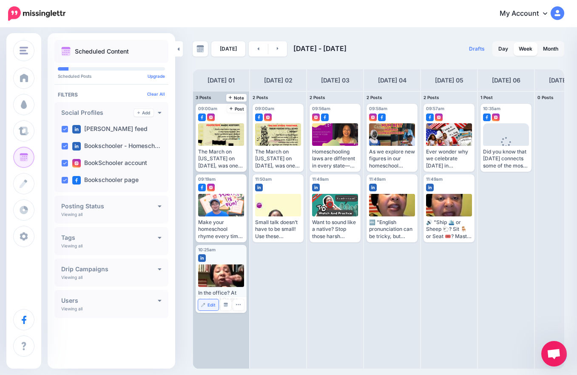
click at [207, 306] on link "Edit" at bounding box center [208, 305] width 20 height 11
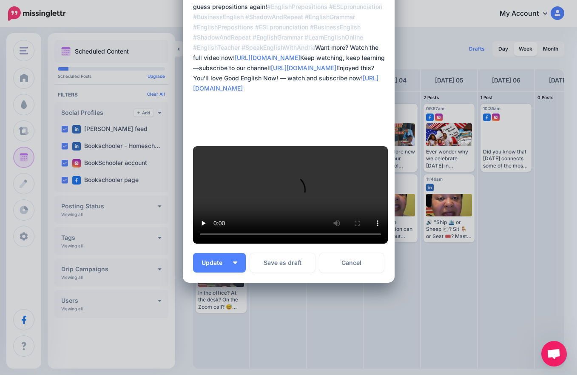
scroll to position [316, 0]
click at [337, 260] on link "Cancel" at bounding box center [352, 263] width 65 height 20
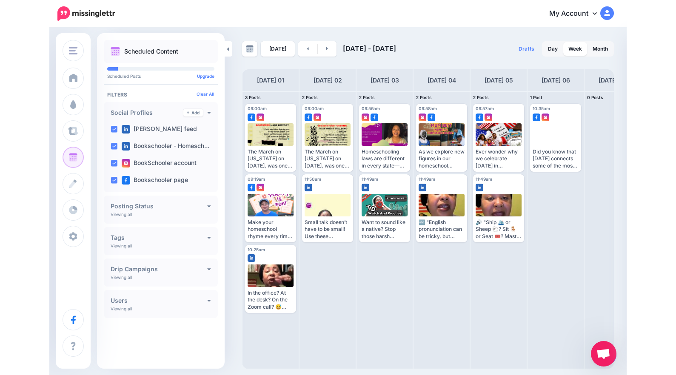
scroll to position [0, 0]
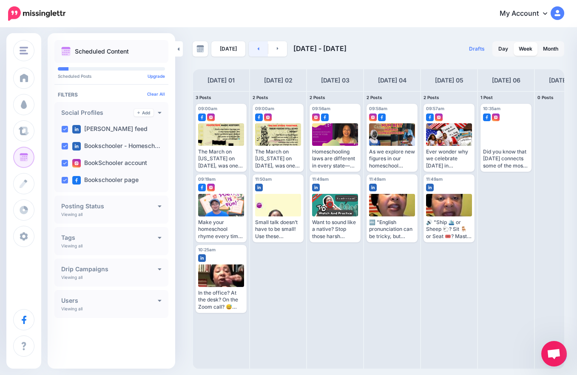
click at [253, 50] on link at bounding box center [258, 48] width 19 height 15
